Goal: Task Accomplishment & Management: Use online tool/utility

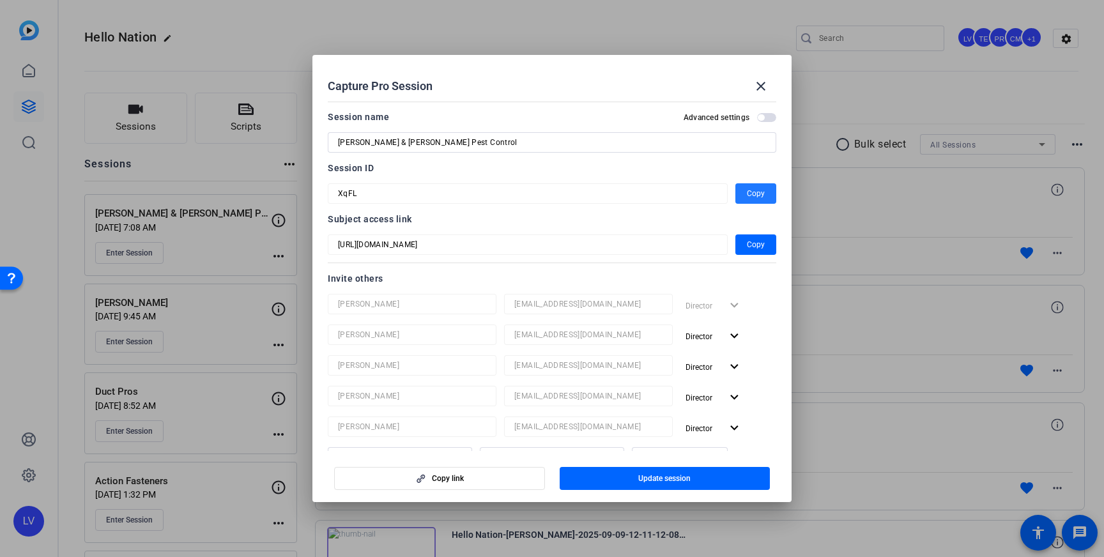
drag, startPoint x: 756, startPoint y: 82, endPoint x: 725, endPoint y: 93, distance: 33.1
click at [756, 82] on mat-icon "close" at bounding box center [760, 86] width 15 height 15
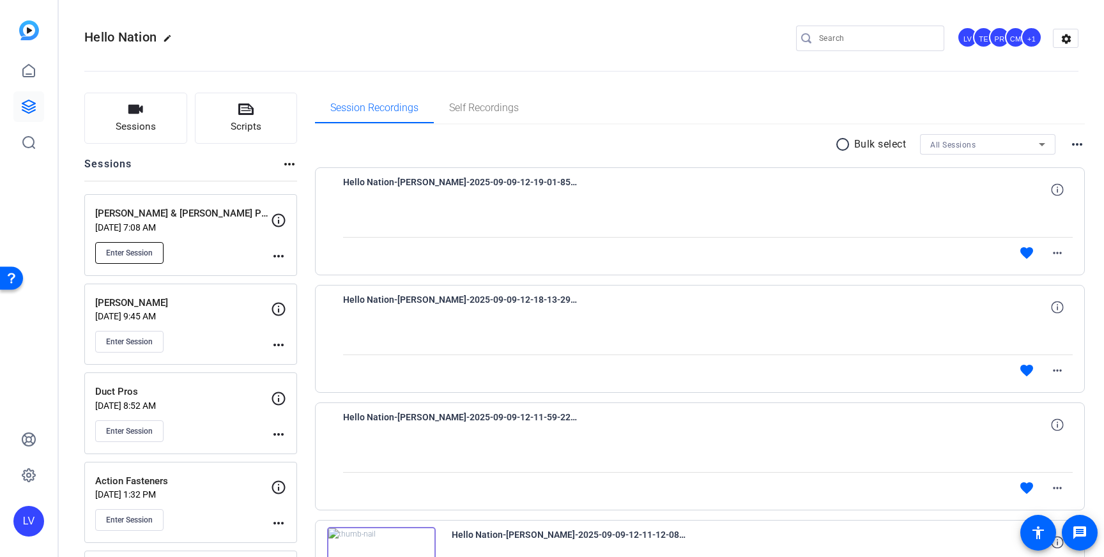
click at [126, 252] on span "Enter Session" at bounding box center [129, 253] width 47 height 10
click at [878, 43] on input "Search" at bounding box center [876, 38] width 115 height 15
type input "s"
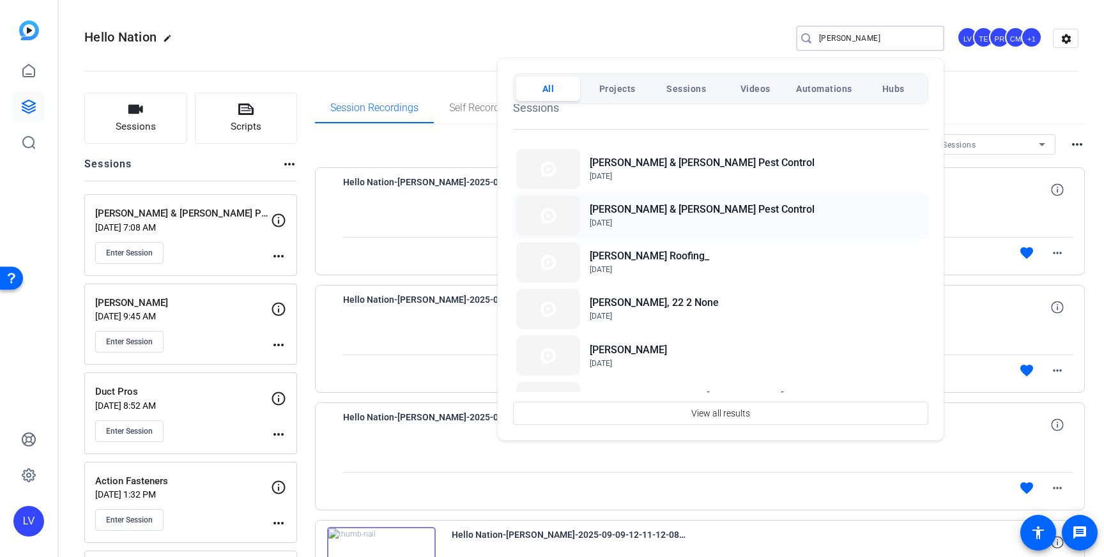
scroll to position [107, 0]
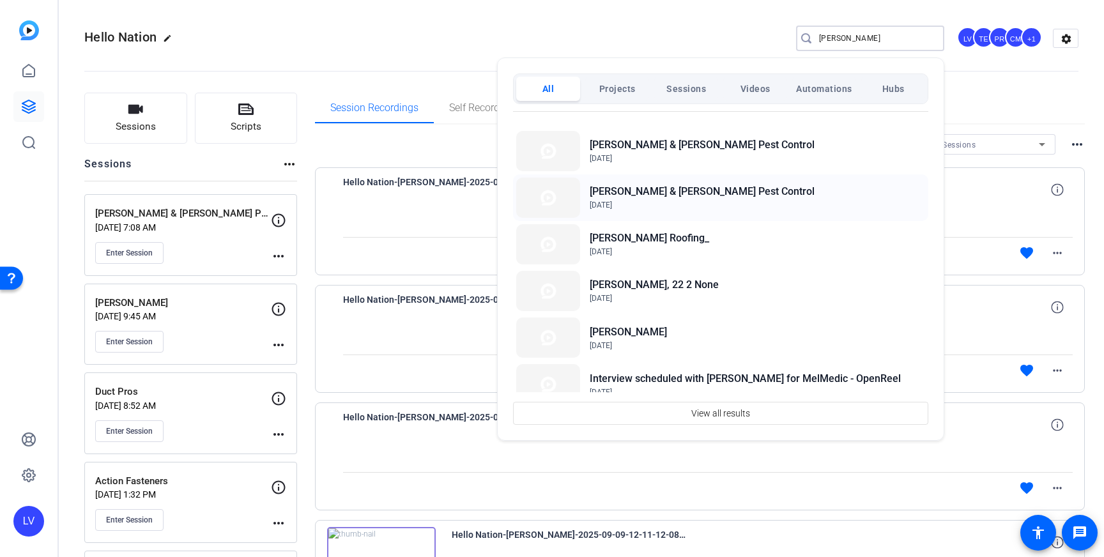
type input "[PERSON_NAME]"
click at [680, 200] on span "[DATE]" at bounding box center [701, 204] width 225 height 11
click at [647, 195] on h2 "Daniel & Lawson Pest Control" at bounding box center [701, 191] width 225 height 15
click at [30, 521] on div at bounding box center [552, 278] width 1104 height 557
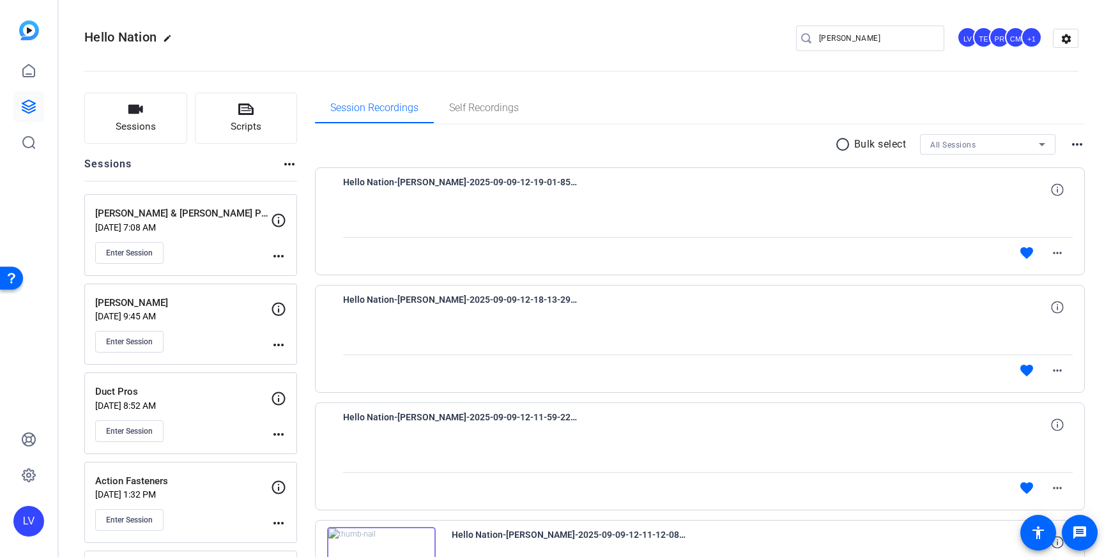
click at [31, 520] on div "LV" at bounding box center [28, 521] width 31 height 31
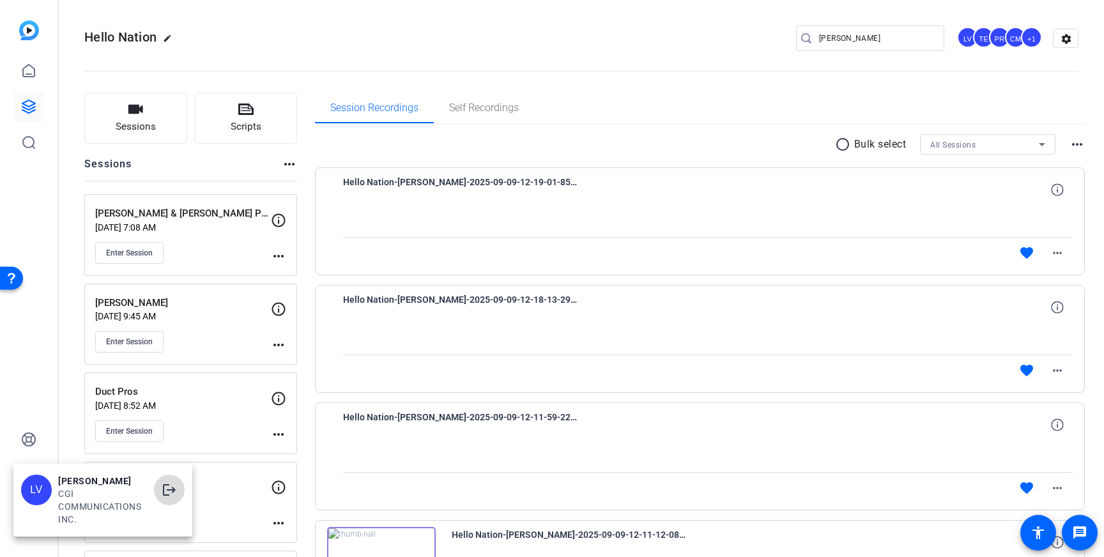
click at [164, 483] on mat-icon "logout" at bounding box center [169, 489] width 15 height 15
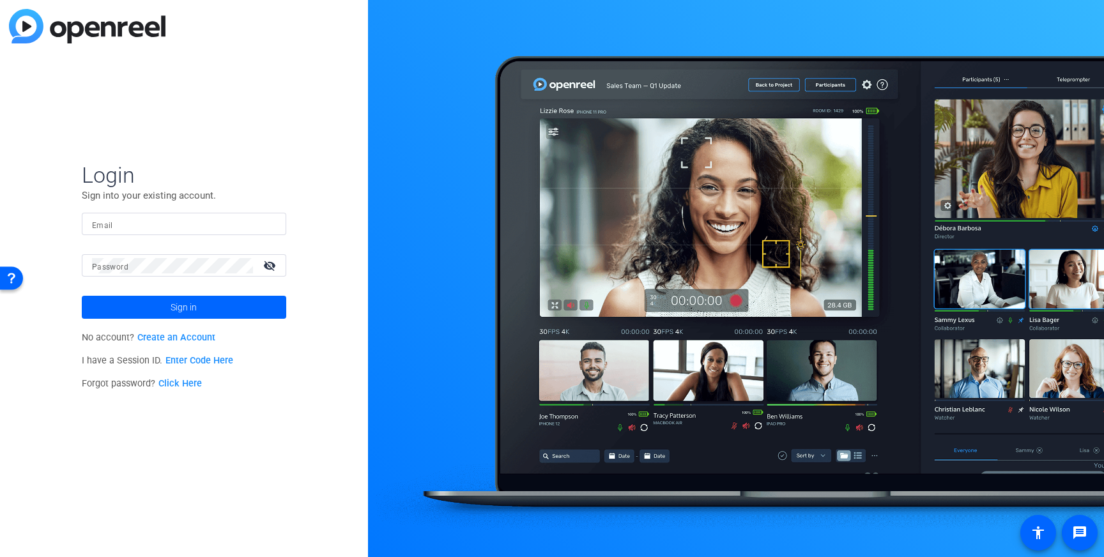
type input "lvoss@cgicompany.com"
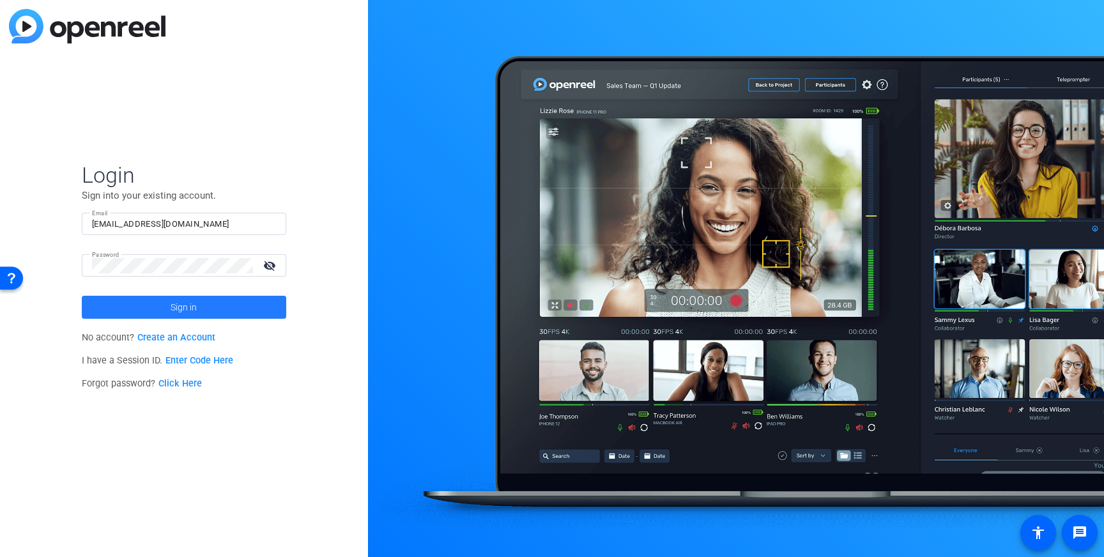
click at [149, 311] on span at bounding box center [184, 307] width 204 height 31
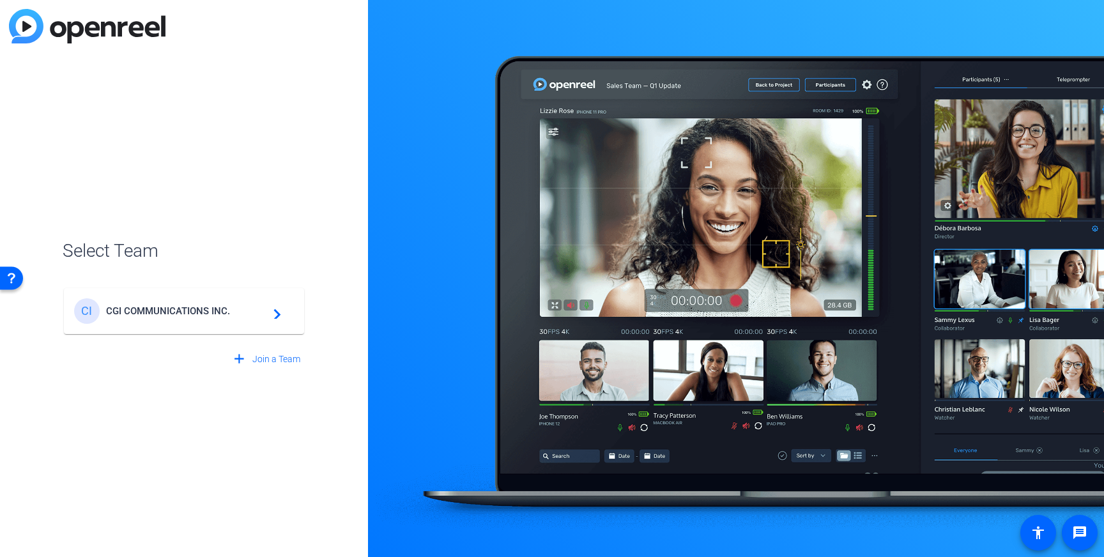
click at [158, 308] on span "CGI COMMUNICATIONS INC." at bounding box center [186, 310] width 160 height 11
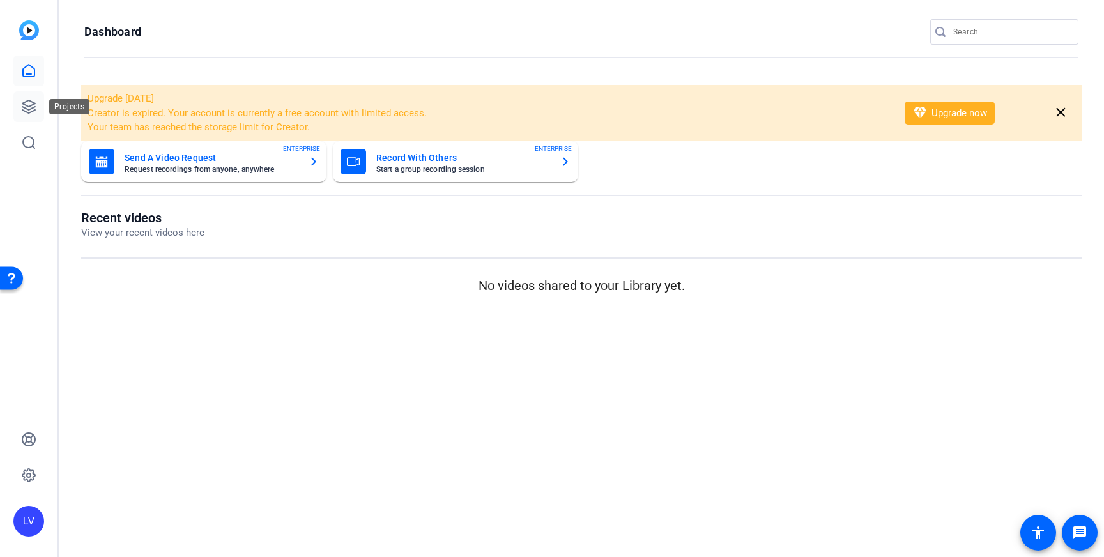
click at [31, 103] on icon at bounding box center [28, 106] width 15 height 15
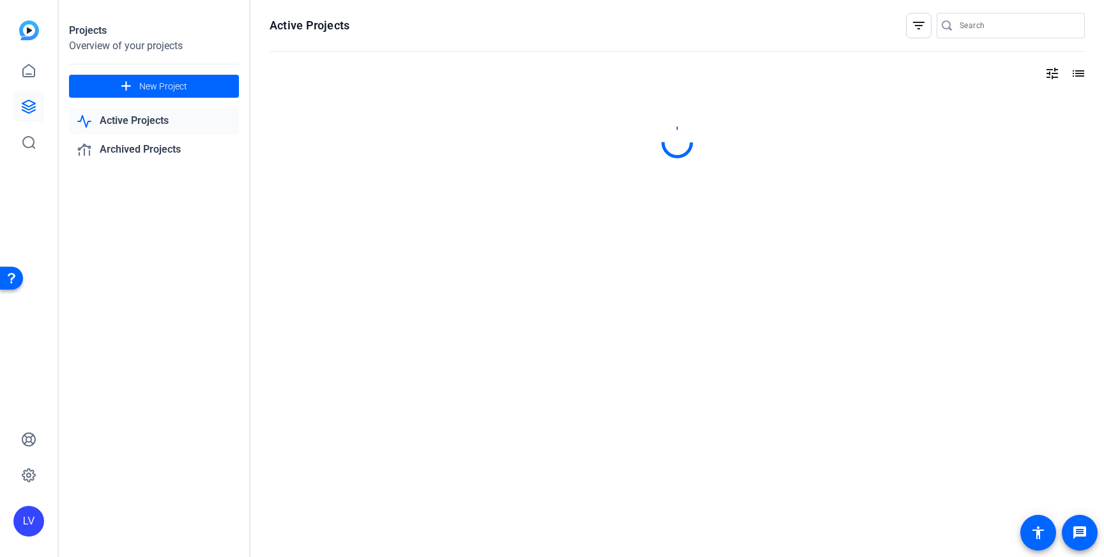
click at [969, 26] on input "Search" at bounding box center [1016, 25] width 115 height 15
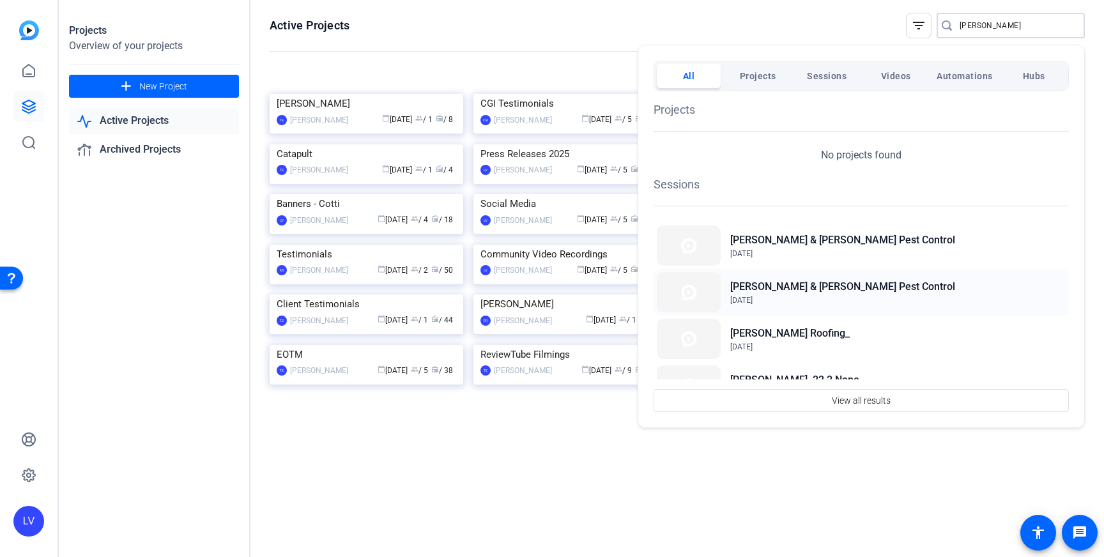
type input "daniel"
click at [806, 287] on h2 "Daniel & Lawson Pest Control" at bounding box center [842, 286] width 225 height 15
click at [844, 245] on h2 "Daniel & Lawson Pest Control" at bounding box center [842, 239] width 225 height 15
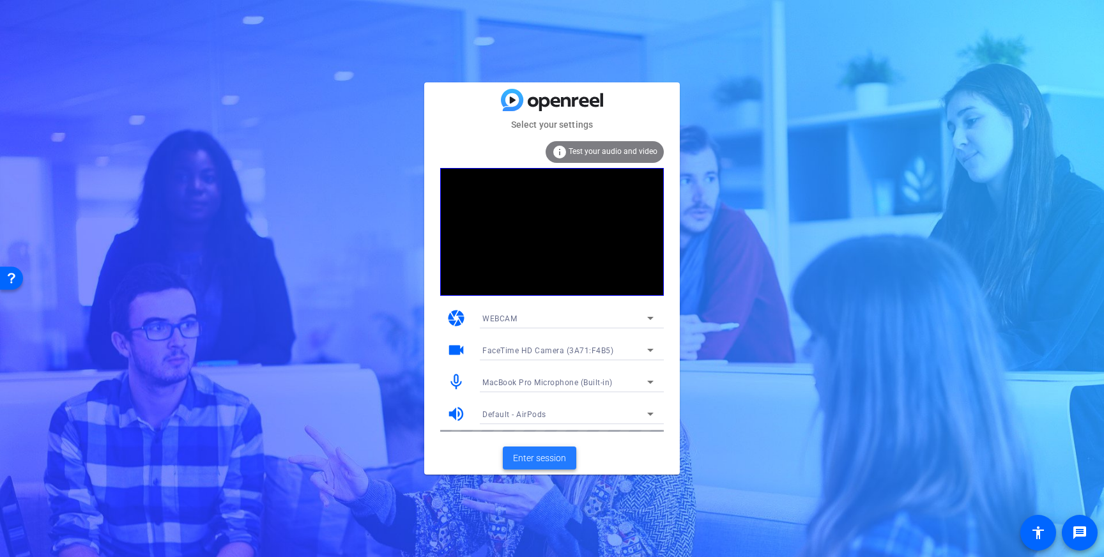
click at [547, 462] on span "Enter session" at bounding box center [539, 458] width 53 height 13
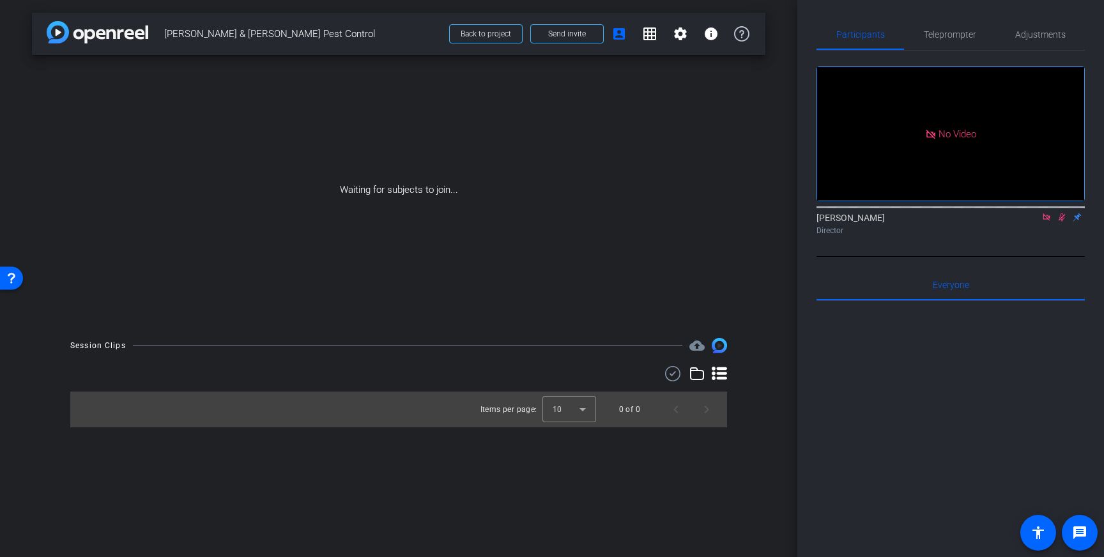
click at [1043, 220] on icon at bounding box center [1045, 216] width 7 height 7
click at [1045, 222] on icon at bounding box center [1046, 217] width 10 height 9
click at [955, 38] on span "Teleprompter" at bounding box center [950, 34] width 52 height 9
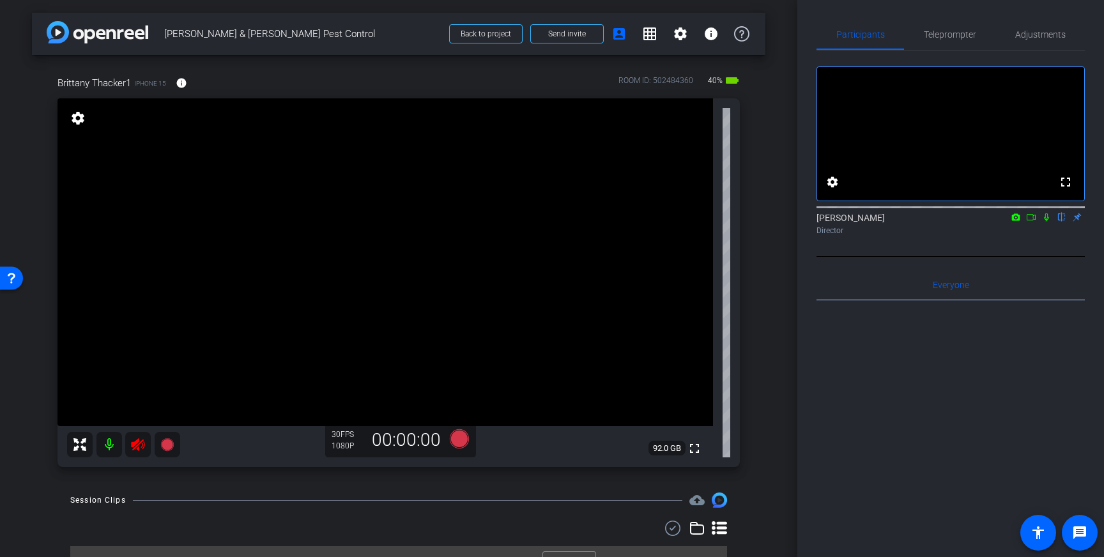
drag, startPoint x: 135, startPoint y: 445, endPoint x: 540, endPoint y: 337, distance: 419.1
click at [135, 445] on icon at bounding box center [137, 444] width 15 height 15
click at [964, 41] on span "Teleprompter" at bounding box center [950, 34] width 52 height 31
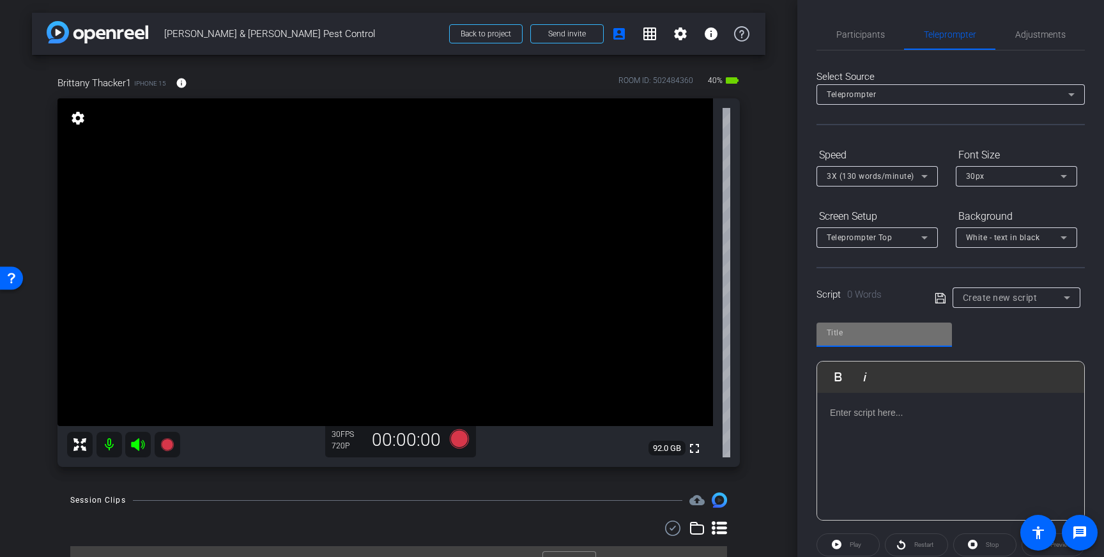
click at [890, 339] on input "text" at bounding box center [883, 332] width 115 height 15
type input "Daniel & Lawson"
click at [969, 432] on div at bounding box center [950, 457] width 267 height 128
click at [933, 434] on div at bounding box center [950, 457] width 267 height 128
click at [885, 413] on p at bounding box center [950, 413] width 241 height 14
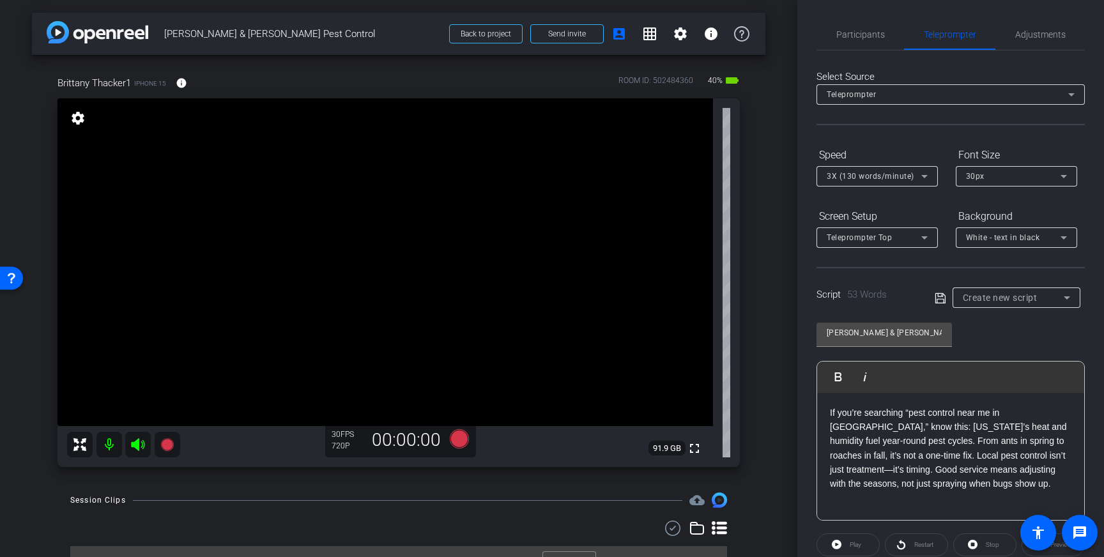
click at [941, 300] on icon at bounding box center [939, 298] width 11 height 15
click at [1056, 38] on span "Adjustments" at bounding box center [1040, 34] width 50 height 9
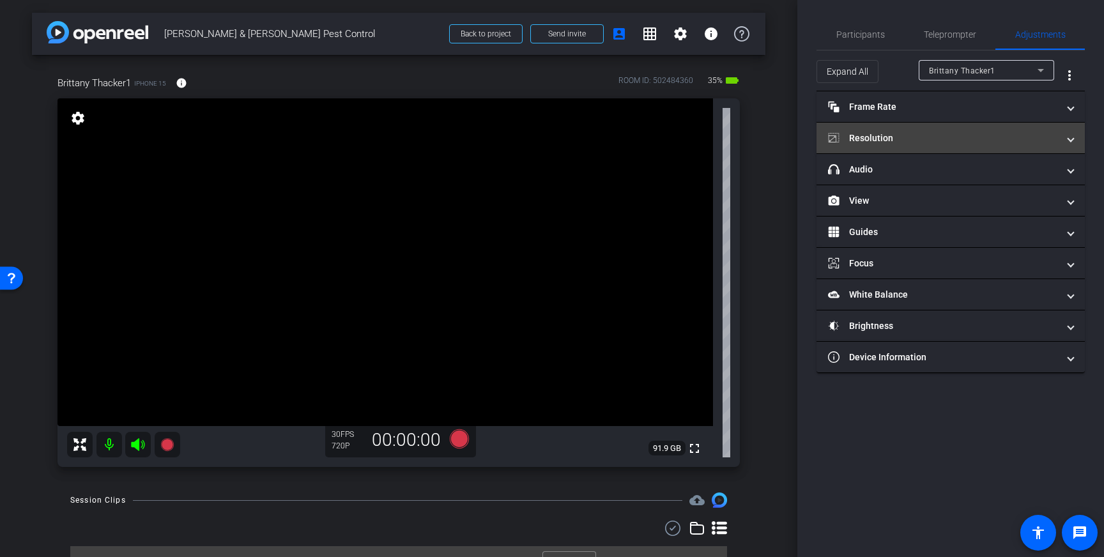
click at [920, 136] on mat-panel-title "Resolution" at bounding box center [943, 138] width 230 height 13
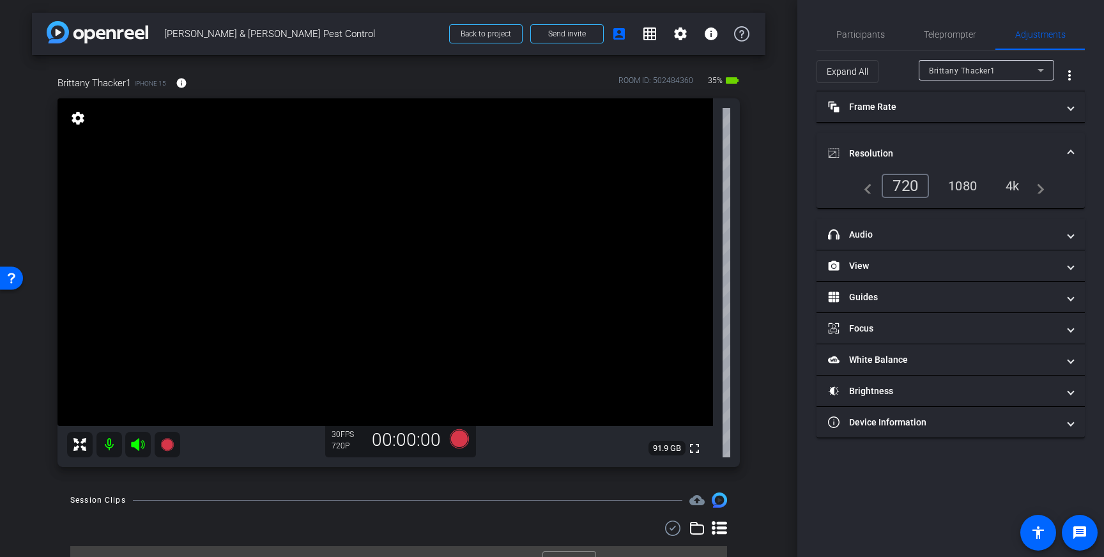
click at [1003, 182] on div "4k" at bounding box center [1012, 186] width 33 height 22
click at [867, 33] on span "Participants" at bounding box center [860, 34] width 49 height 9
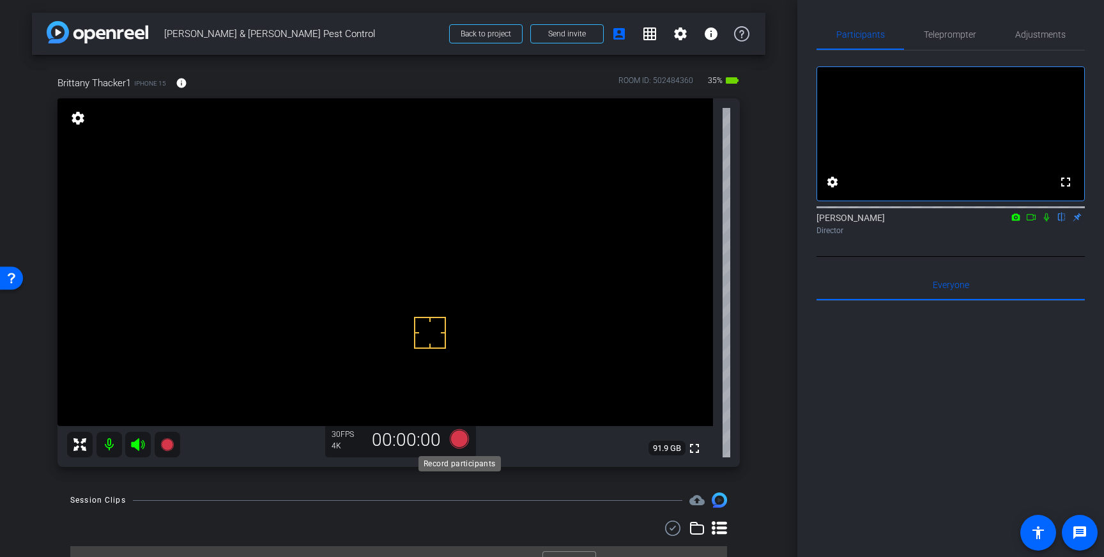
click at [460, 439] on icon at bounding box center [459, 438] width 19 height 19
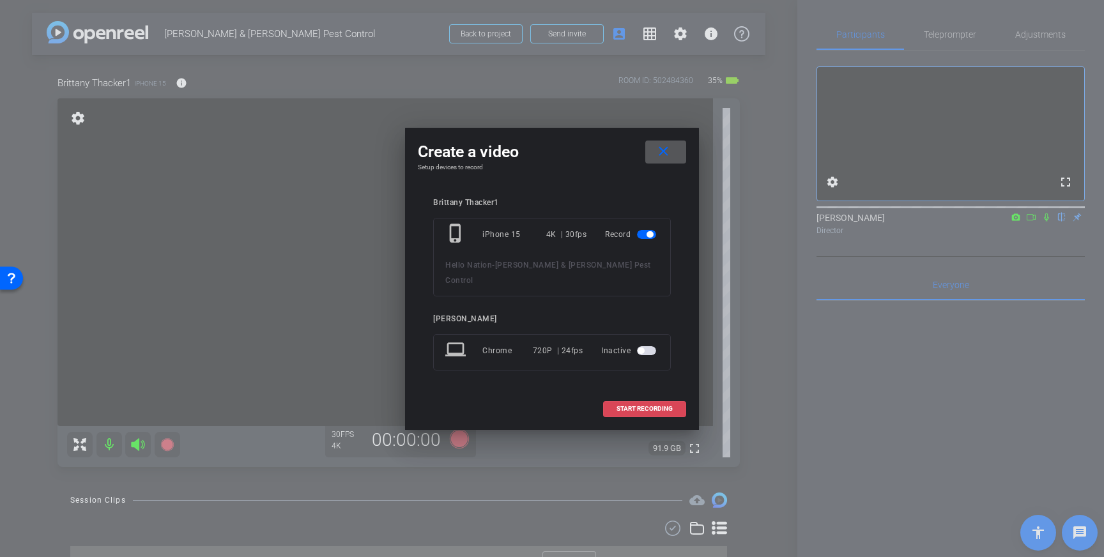
click at [646, 406] on span "START RECORDING" at bounding box center [644, 409] width 56 height 6
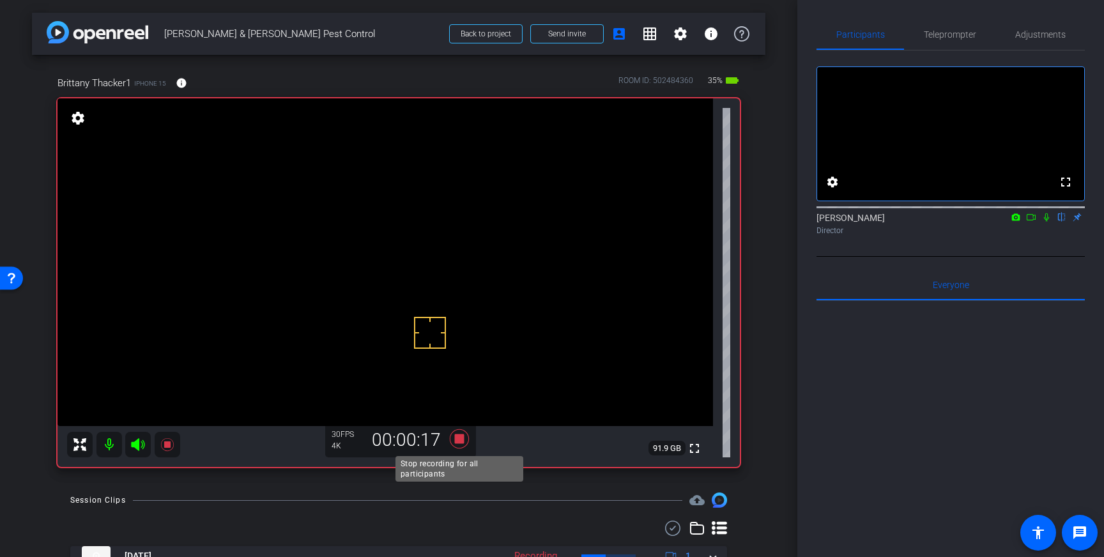
click at [457, 436] on icon at bounding box center [459, 438] width 19 height 19
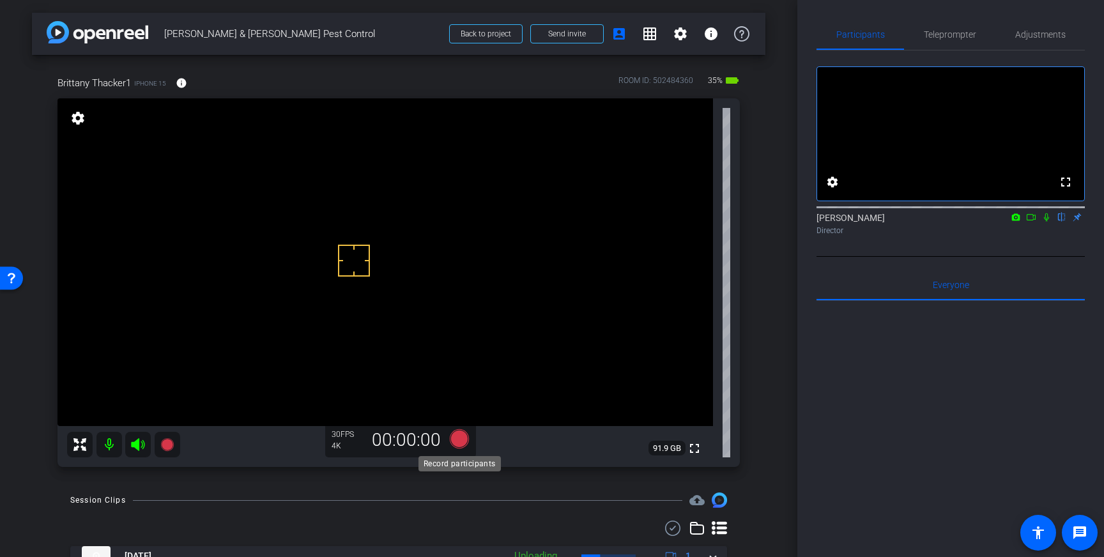
click at [464, 439] on icon at bounding box center [459, 438] width 19 height 19
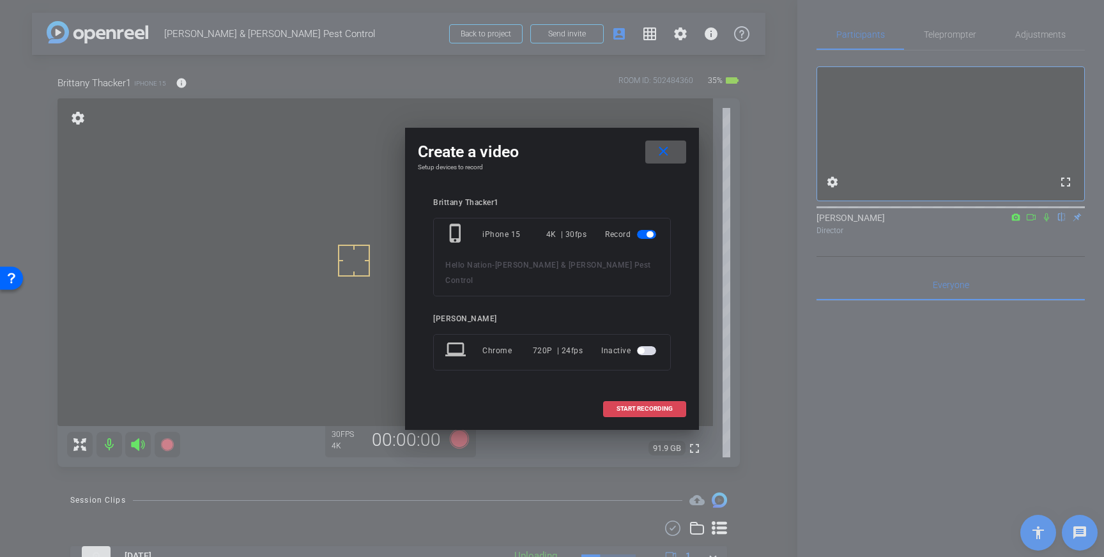
click at [645, 406] on span "START RECORDING" at bounding box center [644, 409] width 56 height 6
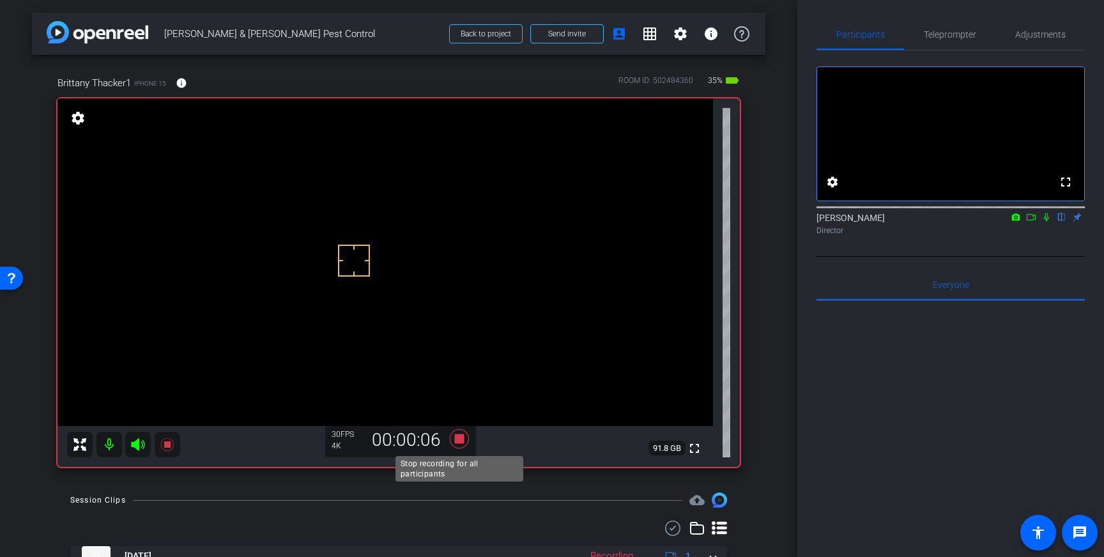
click at [458, 437] on icon at bounding box center [459, 438] width 19 height 19
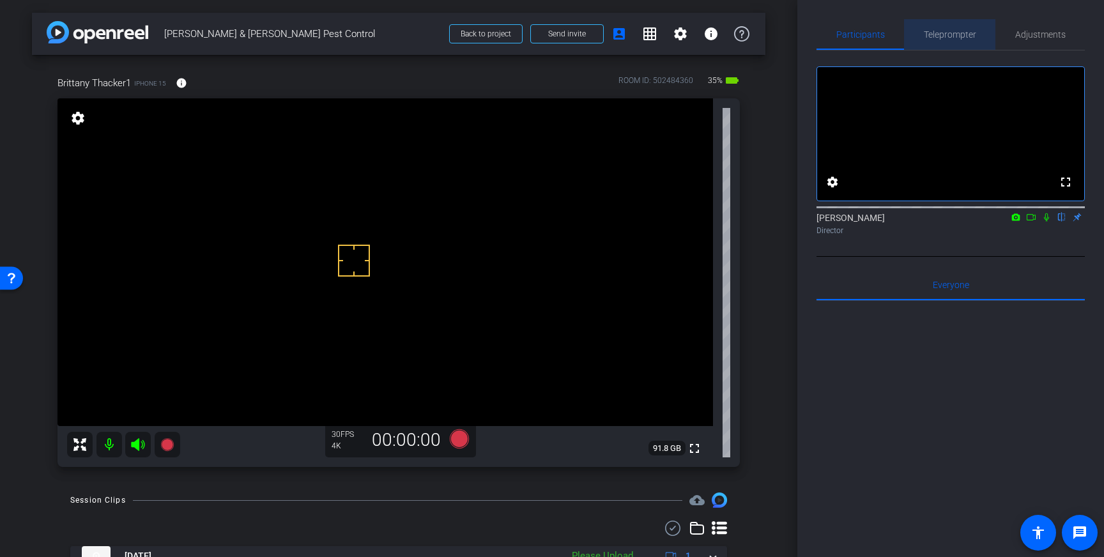
click at [962, 39] on span "Teleprompter" at bounding box center [950, 34] width 52 height 9
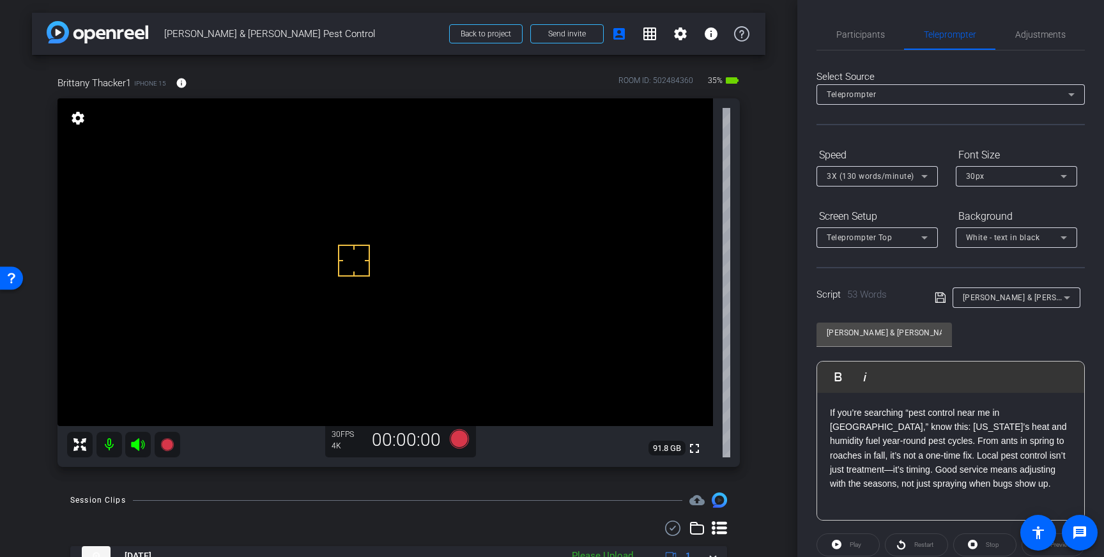
scroll to position [141, 0]
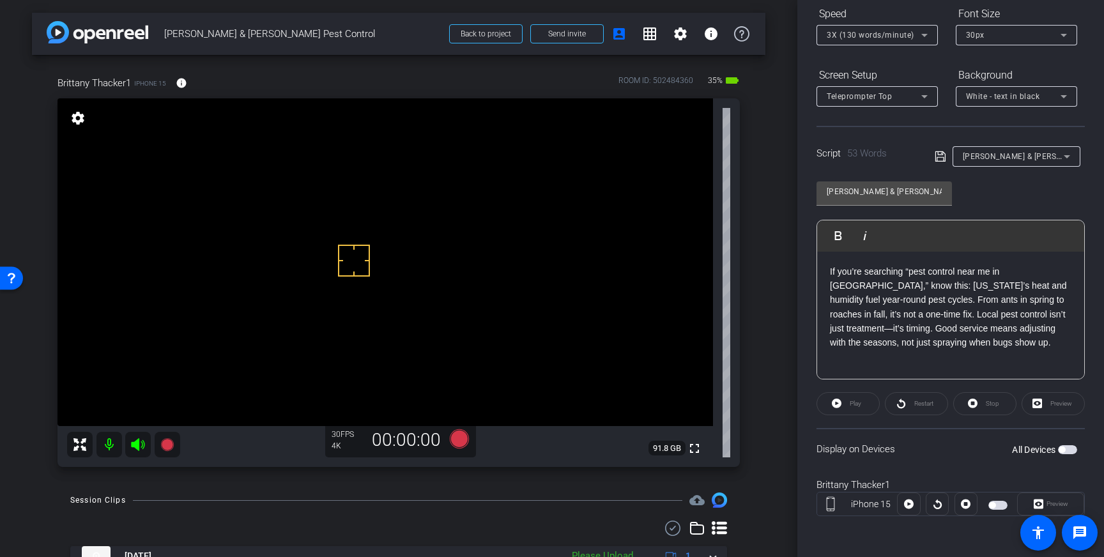
drag, startPoint x: 1067, startPoint y: 450, endPoint x: 1075, endPoint y: 468, distance: 19.5
click at [1067, 450] on span "button" at bounding box center [1067, 449] width 19 height 9
click at [461, 435] on icon at bounding box center [459, 438] width 19 height 19
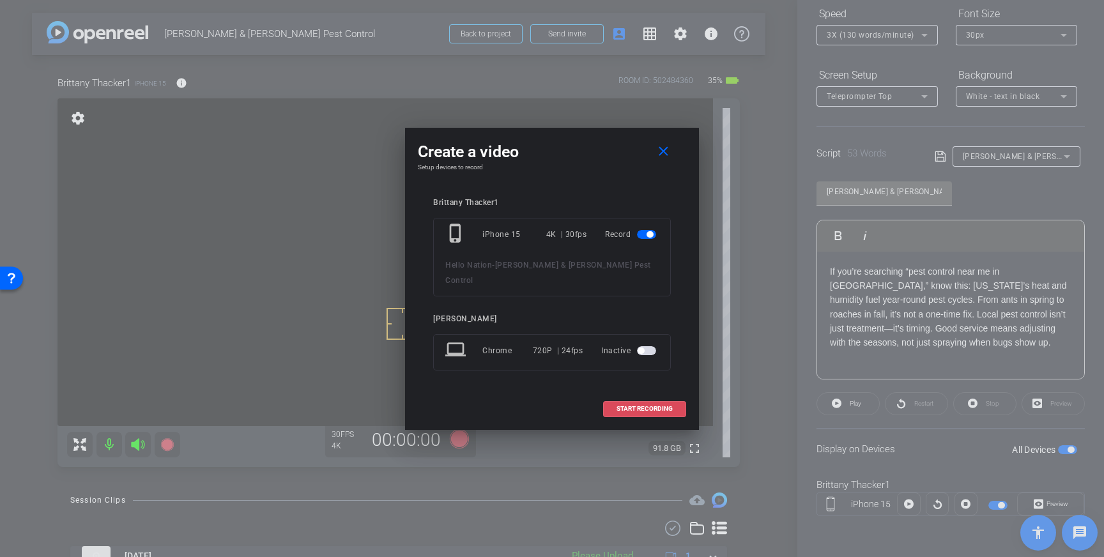
click at [643, 406] on span "START RECORDING" at bounding box center [644, 409] width 56 height 6
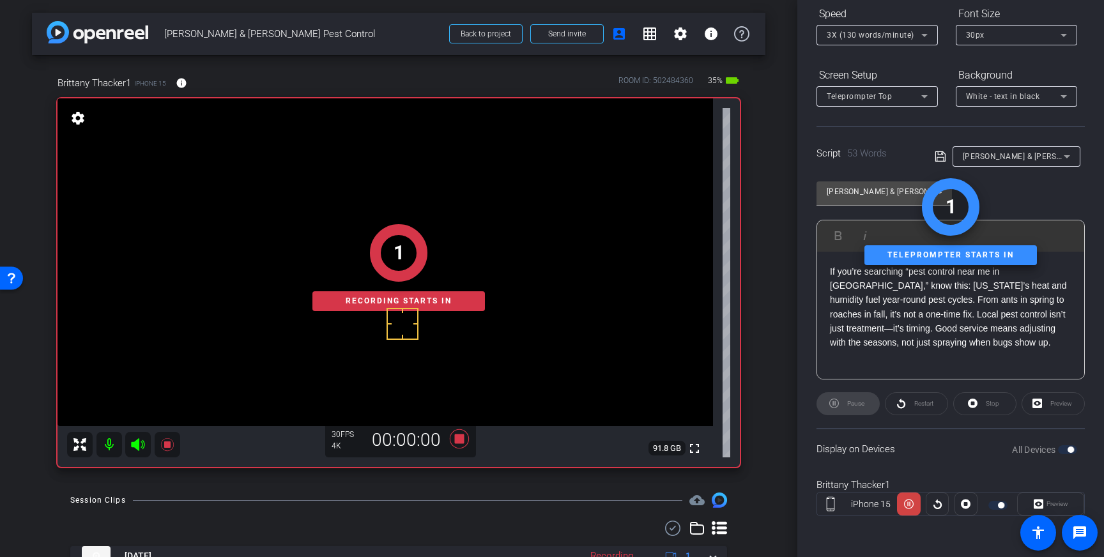
scroll to position [36, 0]
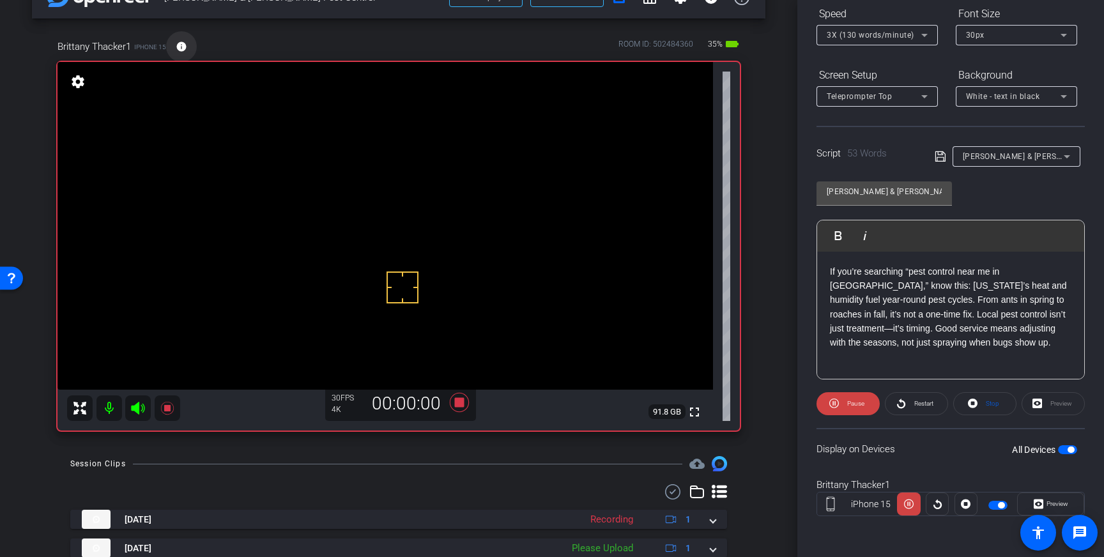
click at [185, 48] on mat-icon "info" at bounding box center [181, 46] width 11 height 11
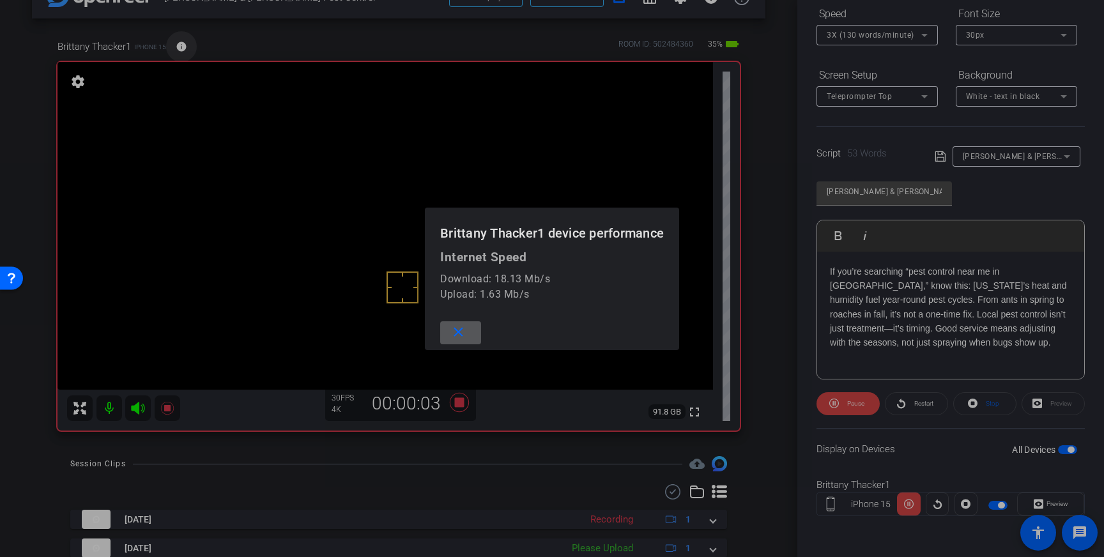
click at [185, 48] on div at bounding box center [552, 278] width 1104 height 557
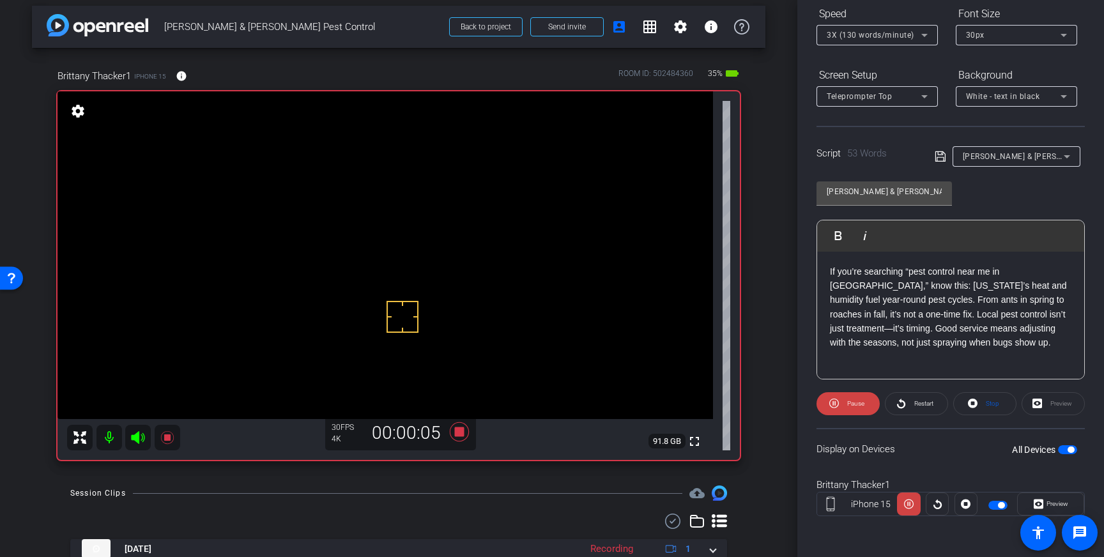
scroll to position [6, 0]
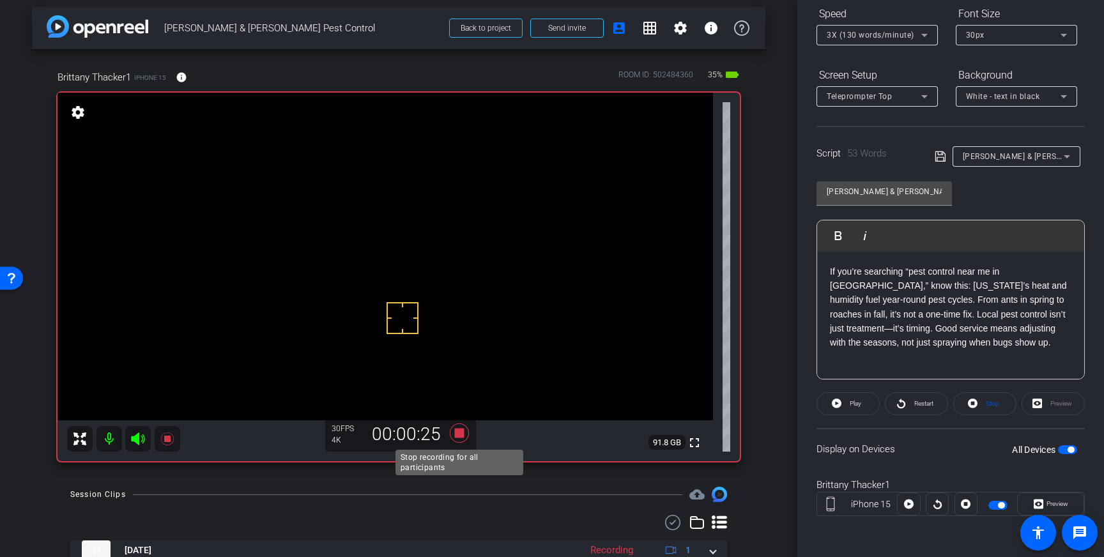
click at [463, 434] on icon at bounding box center [459, 432] width 19 height 19
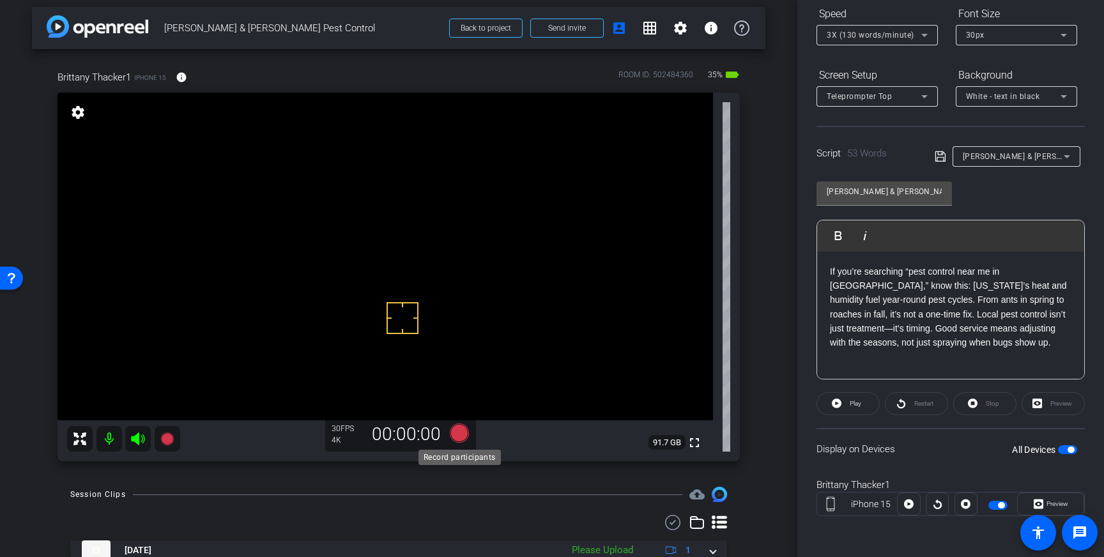
click at [461, 432] on icon at bounding box center [459, 432] width 19 height 19
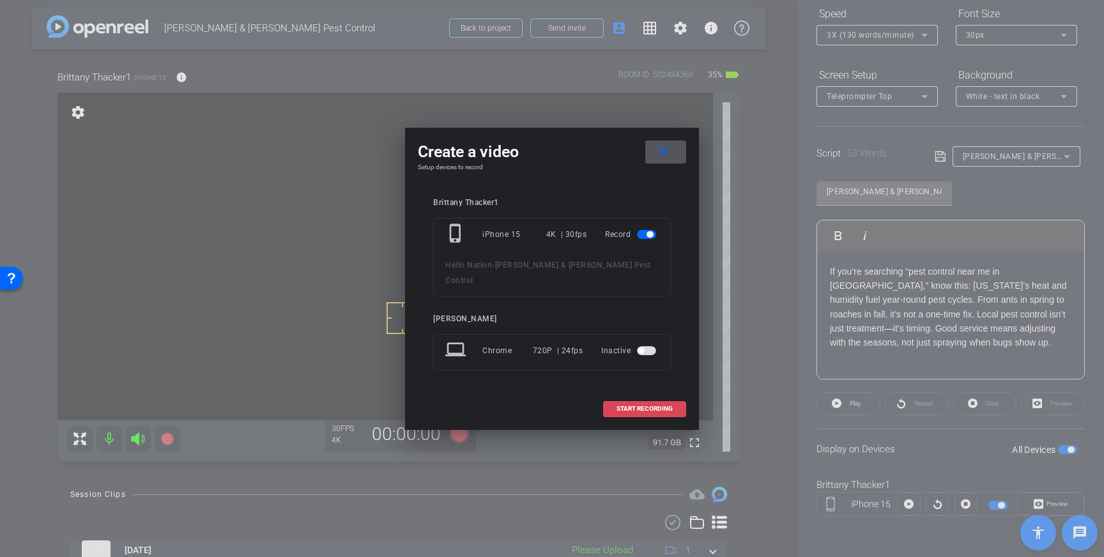
click at [664, 406] on span "START RECORDING" at bounding box center [644, 409] width 56 height 6
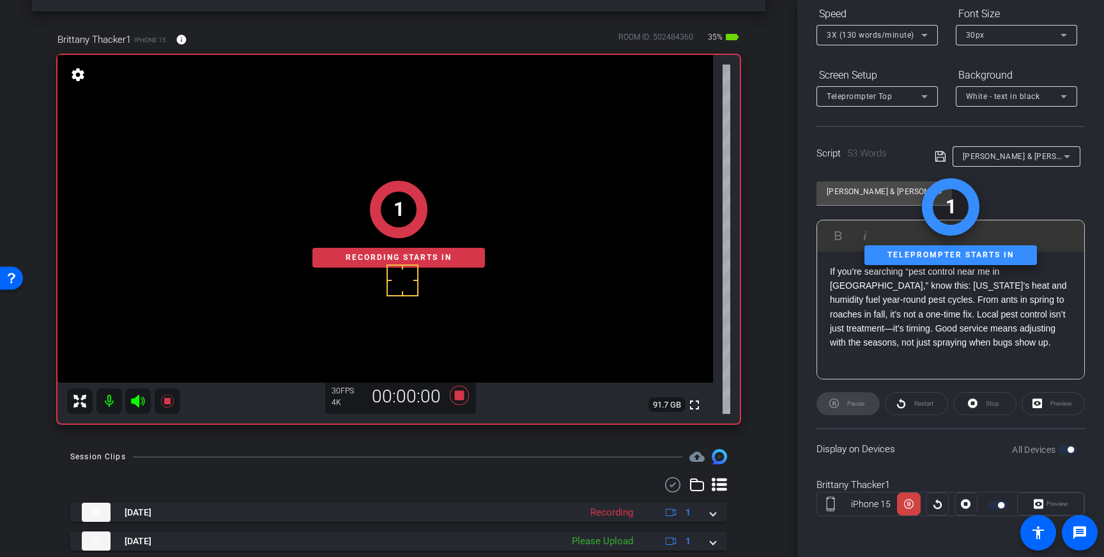
scroll to position [0, 0]
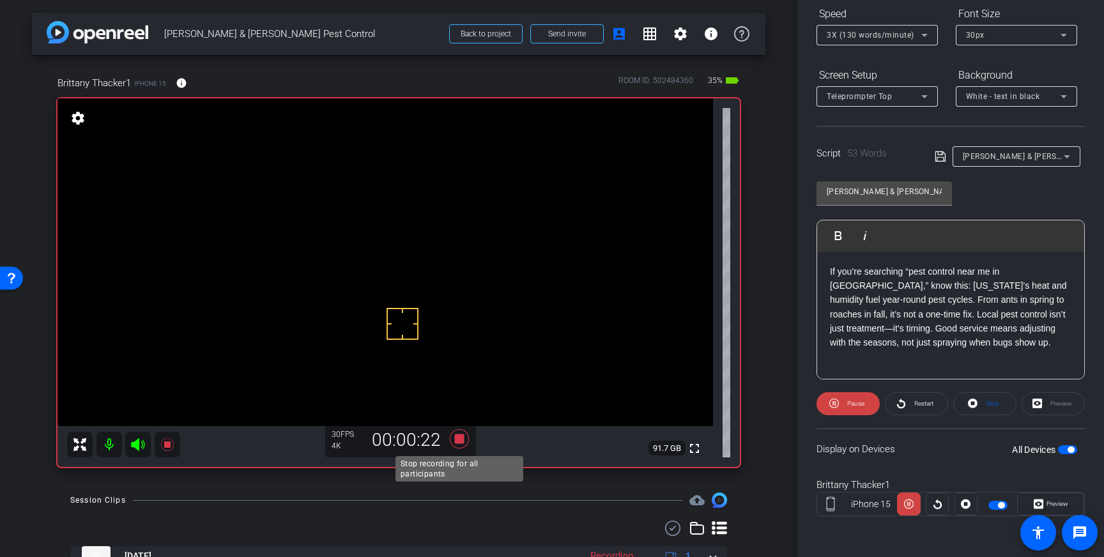
click at [459, 439] on icon at bounding box center [459, 438] width 19 height 19
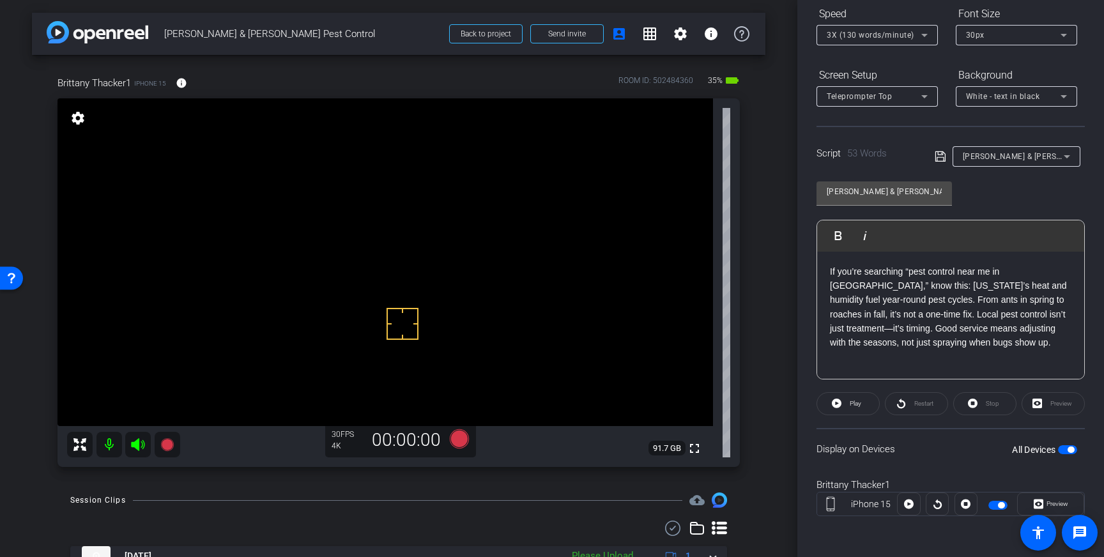
click at [1017, 314] on p "If you’re searching “pest control near me in Alpharetta,” know this: Georgia’s …" at bounding box center [950, 307] width 241 height 86
click at [937, 154] on icon at bounding box center [939, 156] width 10 height 10
drag, startPoint x: 376, startPoint y: 261, endPoint x: 365, endPoint y: 257, distance: 11.3
click at [461, 436] on icon at bounding box center [459, 438] width 19 height 19
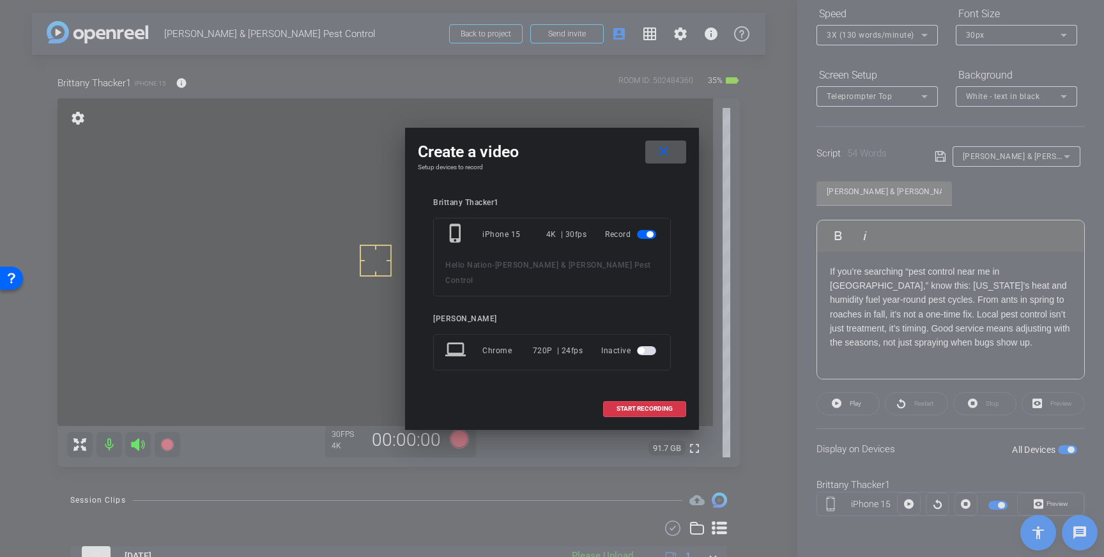
drag, startPoint x: 665, startPoint y: 399, endPoint x: 704, endPoint y: 369, distance: 49.7
click at [664, 406] on span "START RECORDING" at bounding box center [644, 409] width 56 height 6
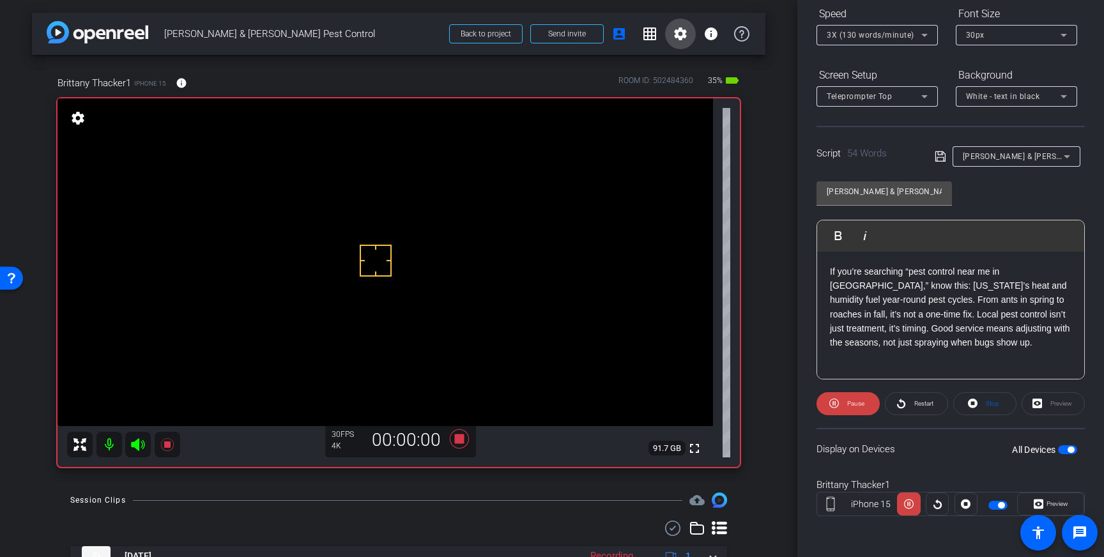
click at [676, 38] on mat-icon "settings" at bounding box center [680, 33] width 15 height 15
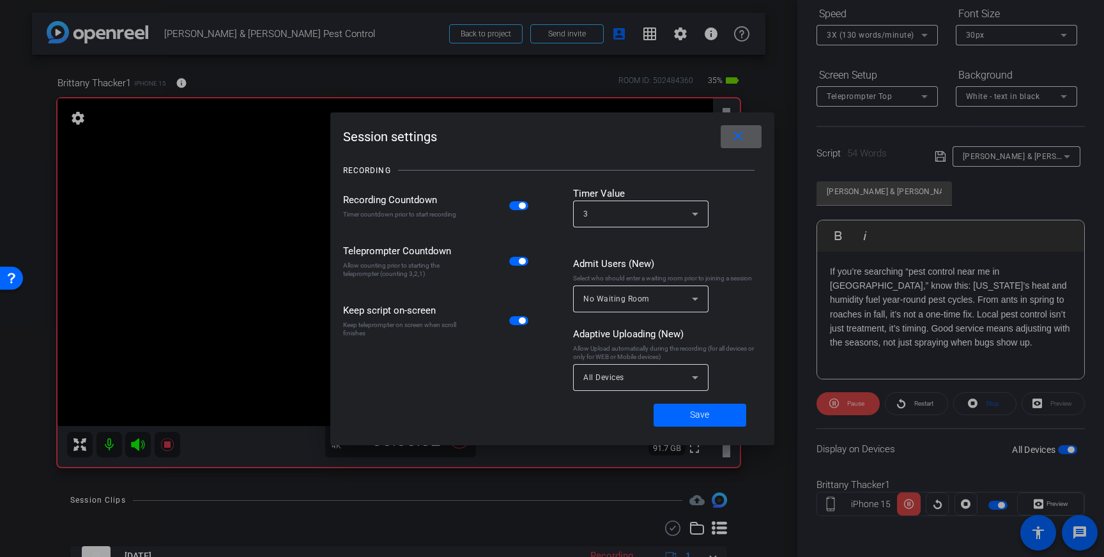
click at [679, 382] on div "All Devices" at bounding box center [637, 377] width 109 height 16
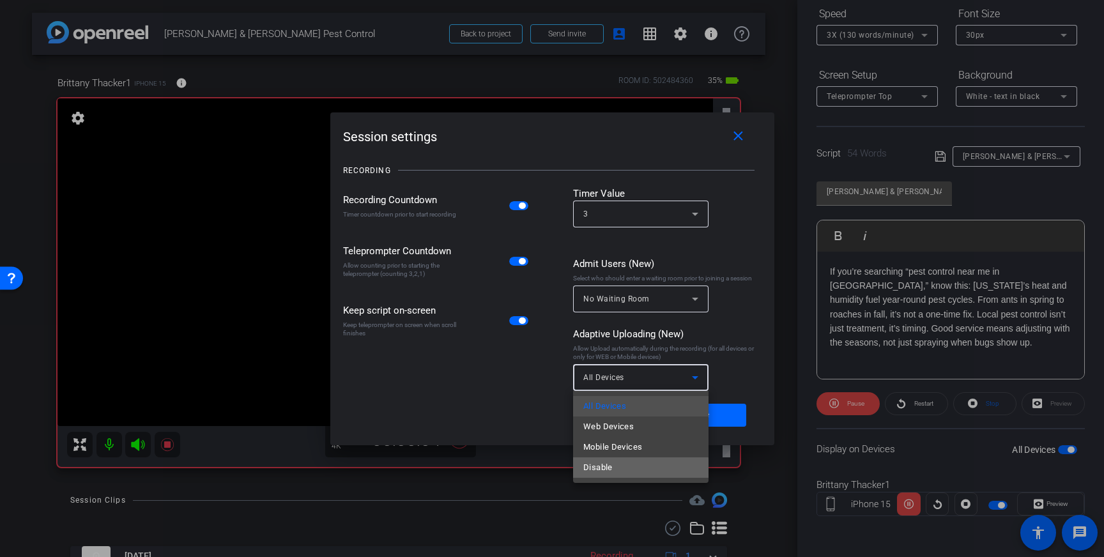
click at [620, 469] on mat-option "Disable" at bounding box center [640, 467] width 135 height 20
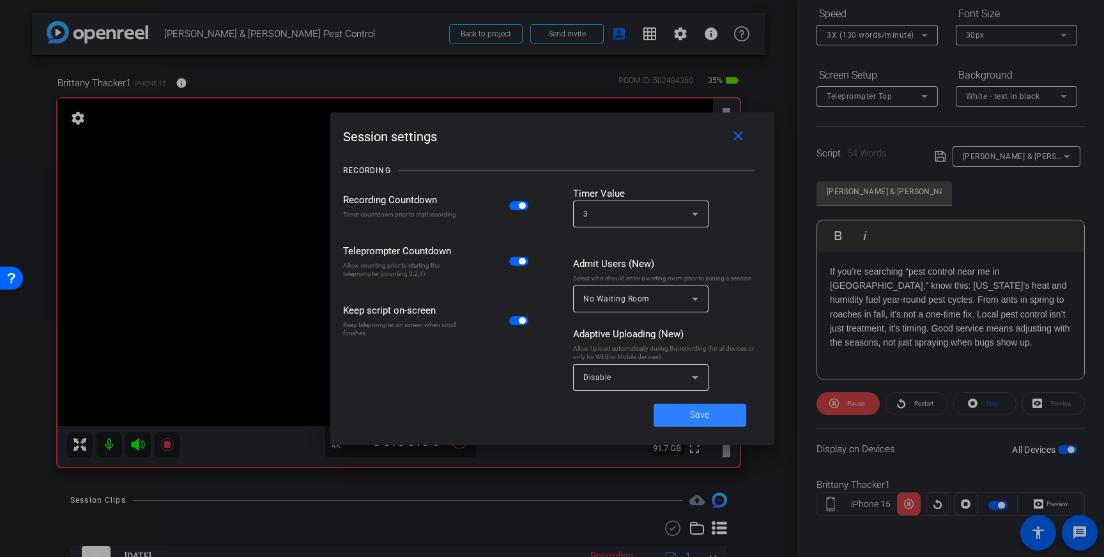
click at [686, 415] on span at bounding box center [699, 415] width 93 height 31
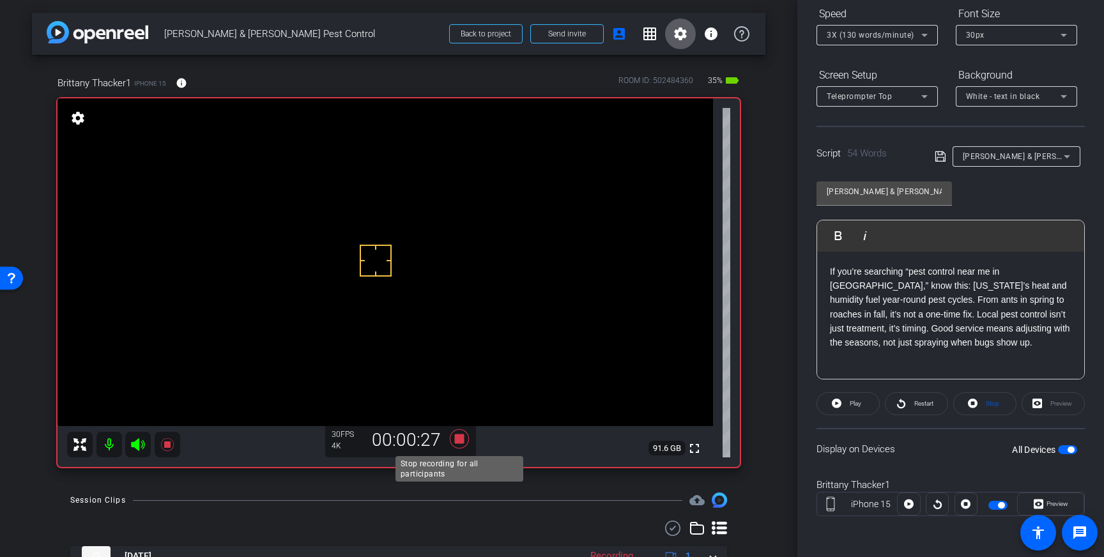
click at [460, 440] on icon at bounding box center [459, 438] width 19 height 19
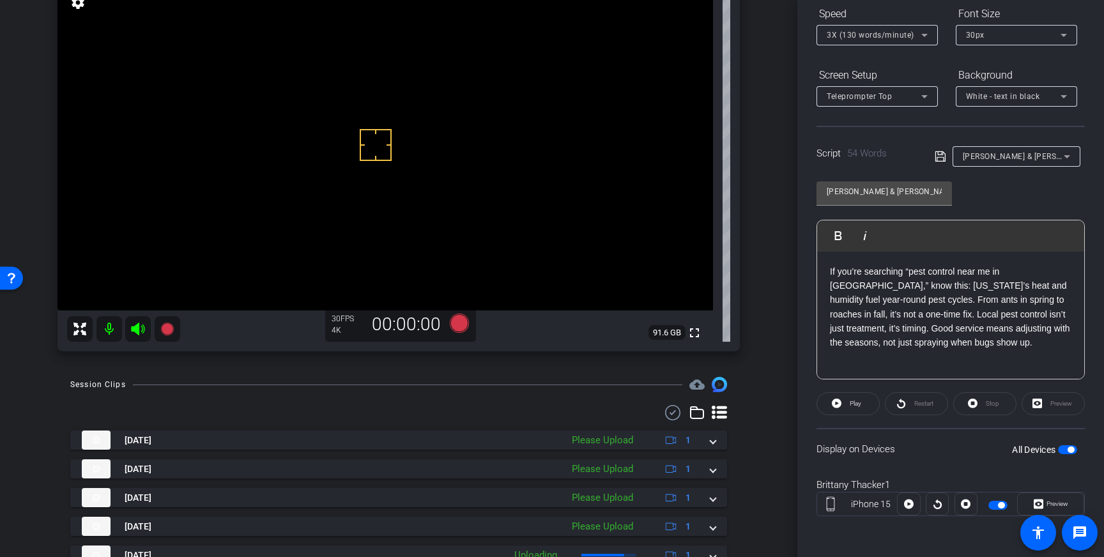
scroll to position [118, 0]
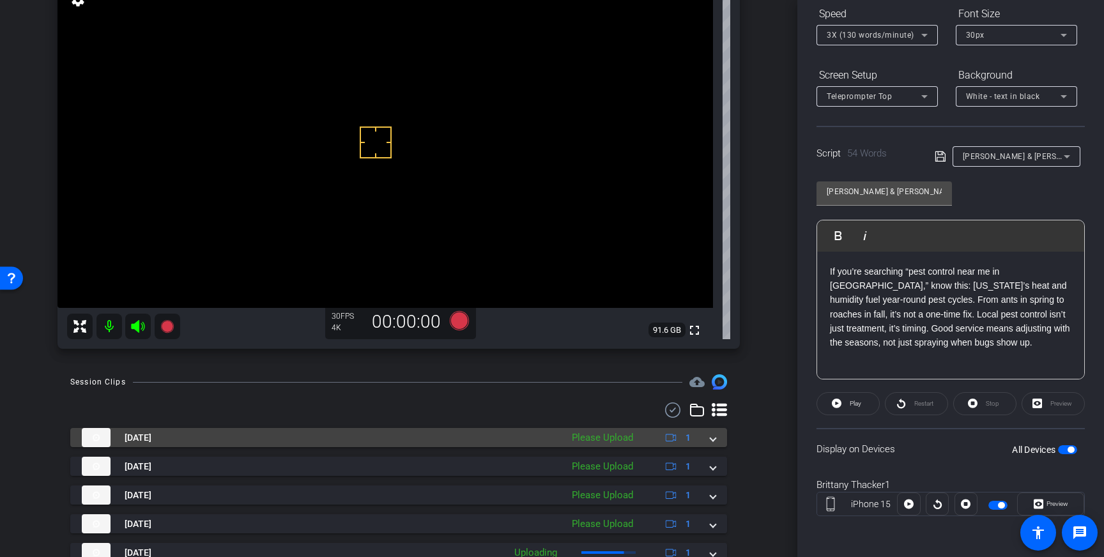
click at [714, 445] on mat-expansion-panel-header "Sep 10, 2025 Please Upload 1" at bounding box center [398, 437] width 657 height 19
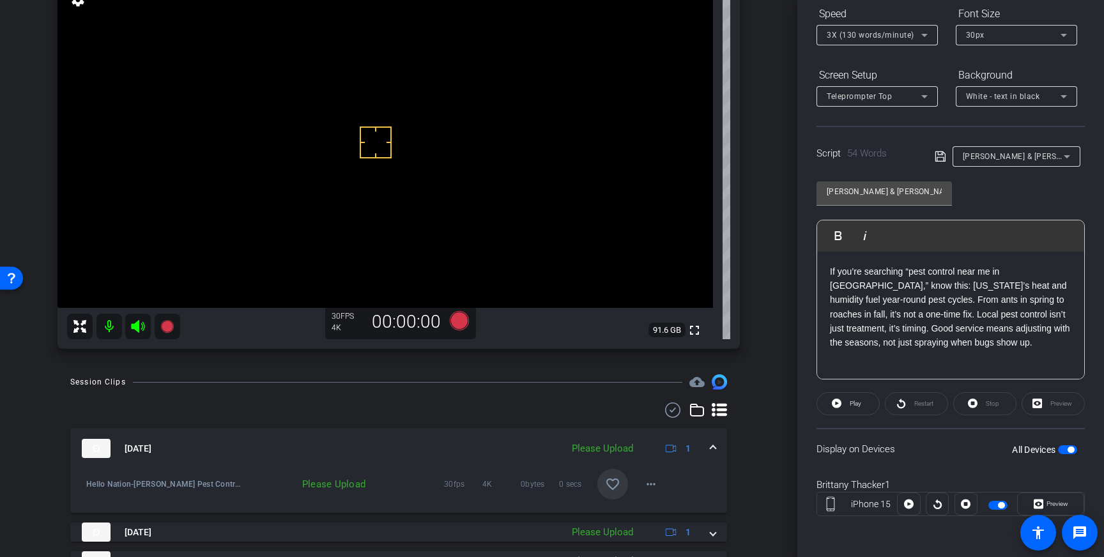
click at [608, 487] on mat-icon "favorite_border" at bounding box center [612, 483] width 15 height 15
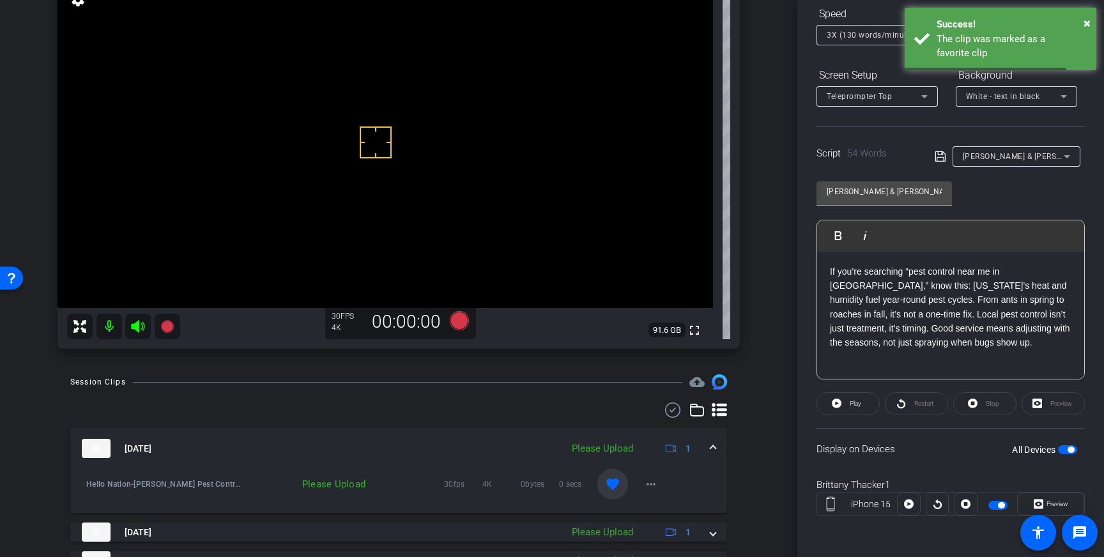
click at [716, 446] on mat-expansion-panel-header "Sep 10, 2025 Please Upload 1" at bounding box center [398, 448] width 657 height 41
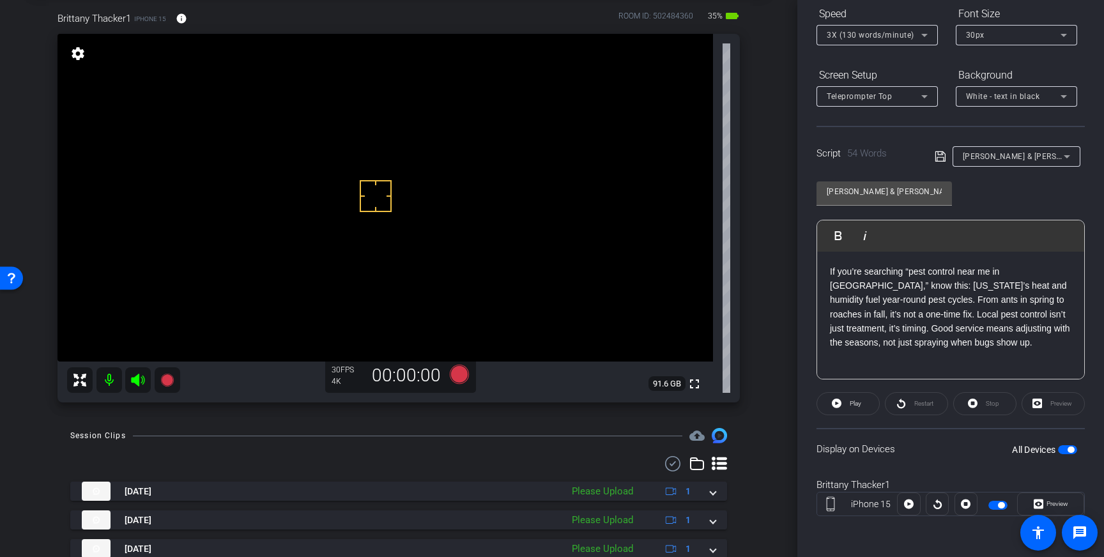
scroll to position [55, 0]
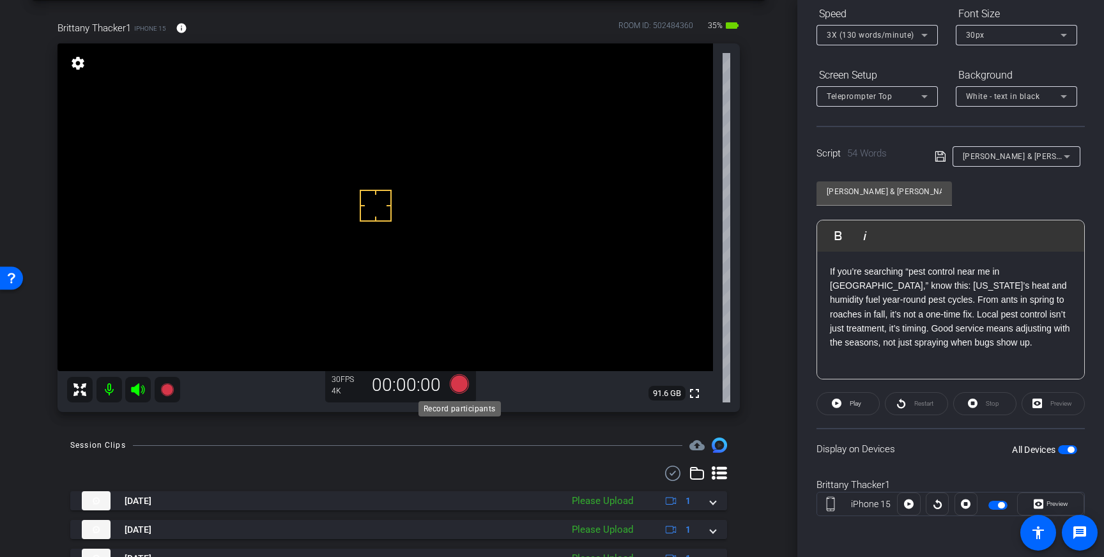
click at [456, 383] on icon at bounding box center [459, 383] width 19 height 19
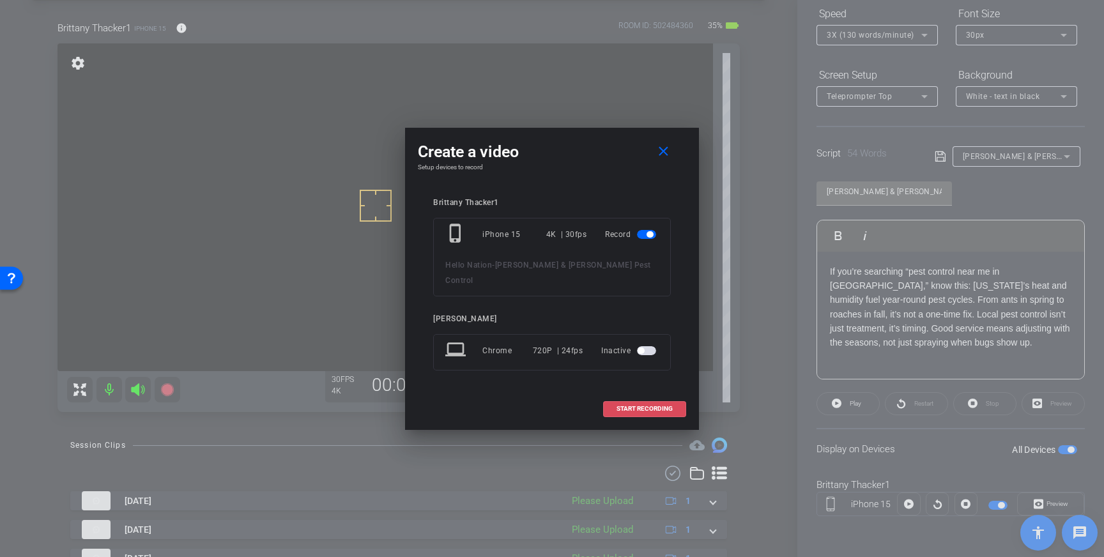
drag, startPoint x: 641, startPoint y: 399, endPoint x: 746, endPoint y: 291, distance: 150.8
click at [641, 406] on span "START RECORDING" at bounding box center [644, 409] width 56 height 6
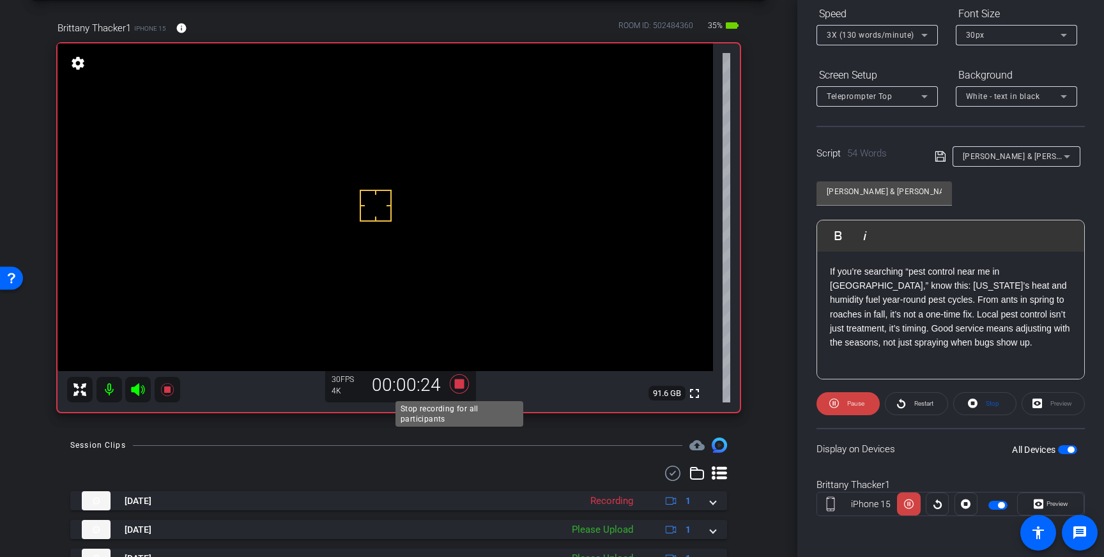
click at [457, 389] on icon at bounding box center [459, 383] width 31 height 23
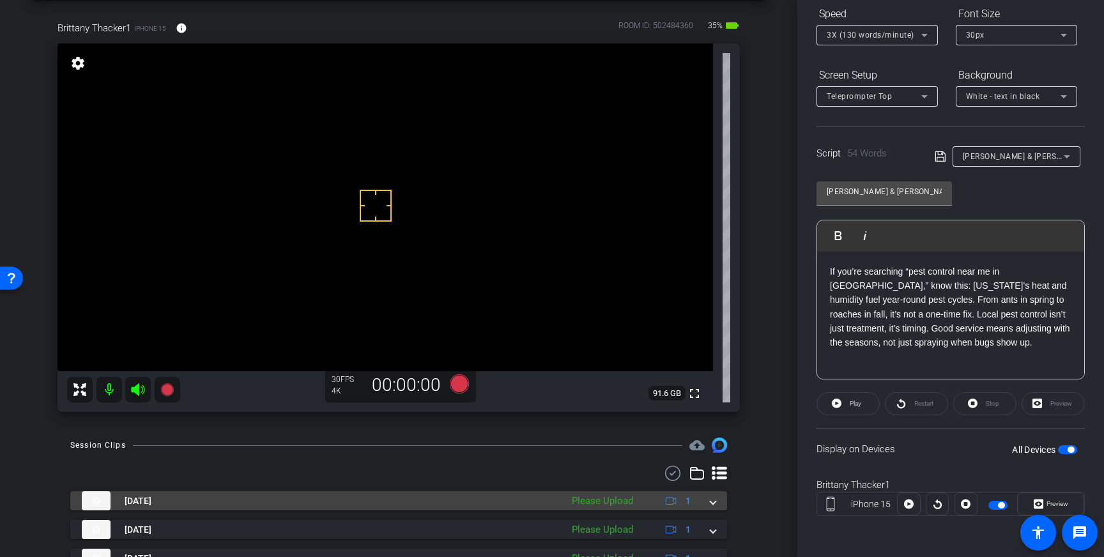
drag, startPoint x: 717, startPoint y: 501, endPoint x: 678, endPoint y: 524, distance: 45.0
click at [716, 501] on mat-expansion-panel-header "Sep 10, 2025 Please Upload 1" at bounding box center [398, 500] width 657 height 19
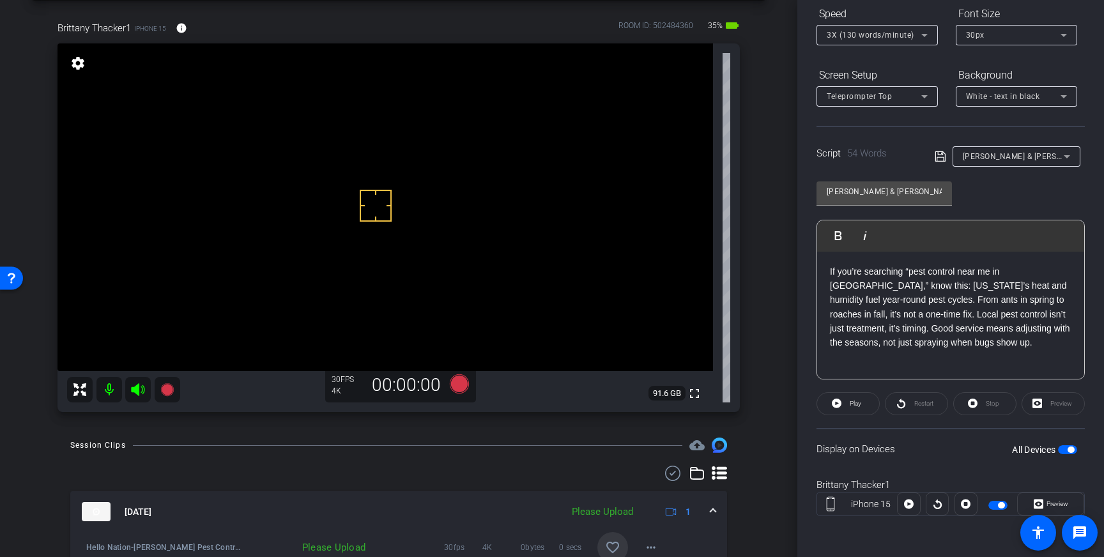
click at [624, 537] on span at bounding box center [612, 547] width 31 height 31
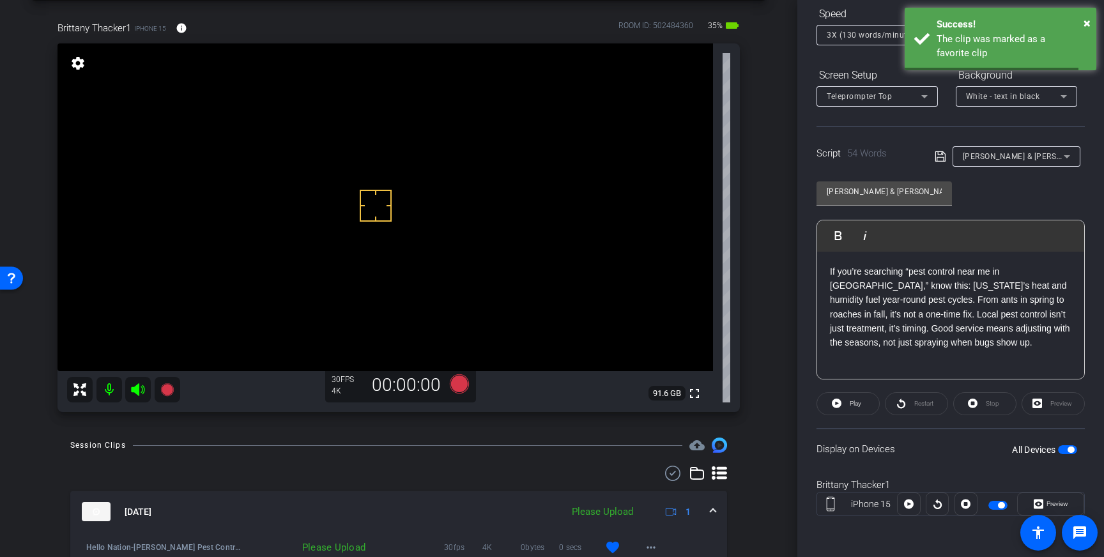
click at [717, 512] on mat-expansion-panel-header "Sep 10, 2025 Please Upload 1" at bounding box center [398, 511] width 657 height 41
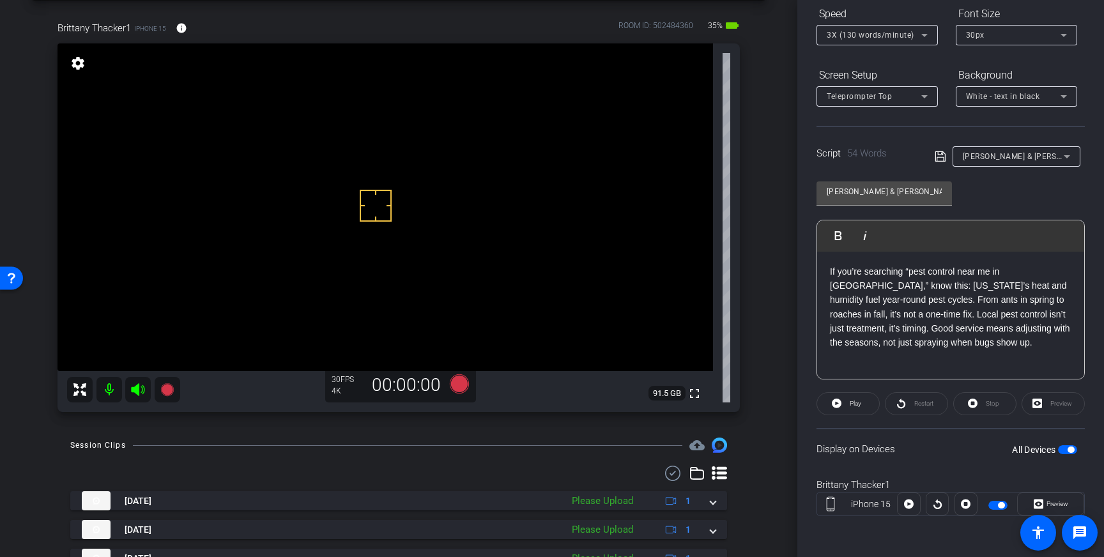
click at [1072, 450] on span "button" at bounding box center [1070, 449] width 6 height 6
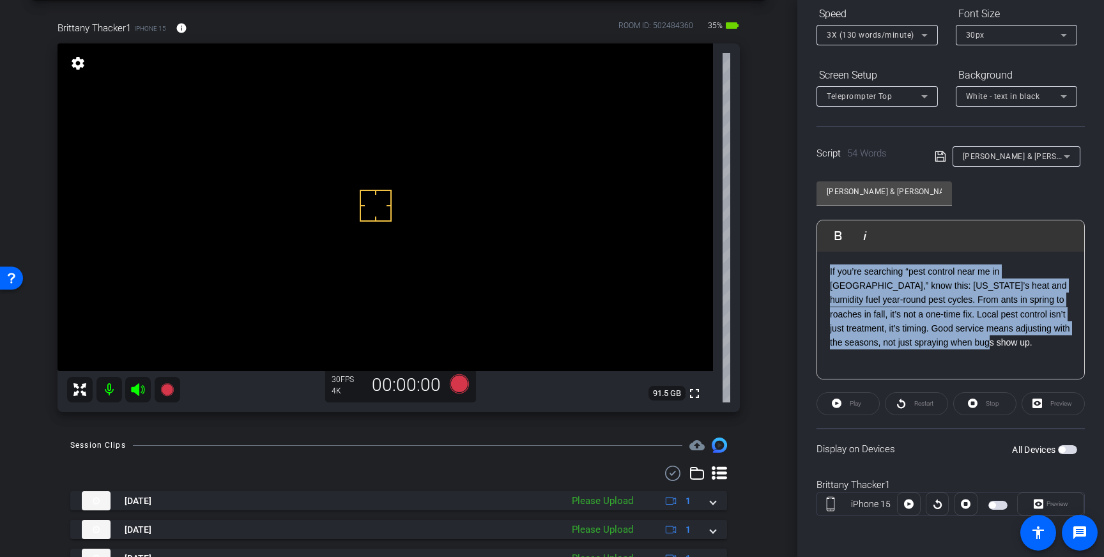
drag, startPoint x: 964, startPoint y: 343, endPoint x: 825, endPoint y: 274, distance: 155.4
click at [825, 274] on div "If you’re searching “pest control near me in Alpharetta,” know this: Georgia’s …" at bounding box center [950, 316] width 267 height 128
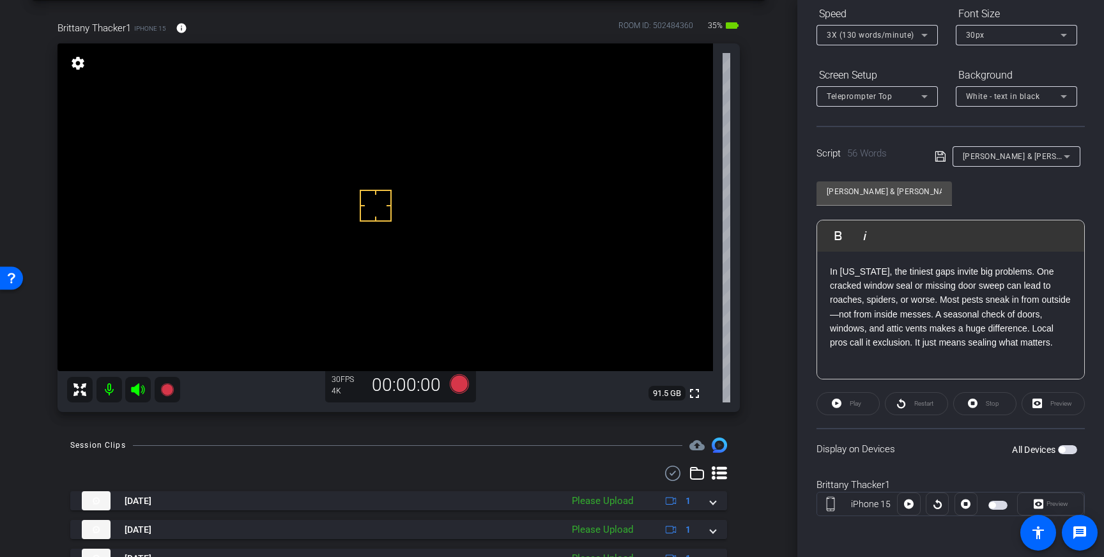
click at [941, 152] on icon at bounding box center [939, 156] width 10 height 10
click at [1065, 451] on span "button" at bounding box center [1067, 449] width 19 height 9
click at [937, 156] on icon at bounding box center [939, 156] width 11 height 15
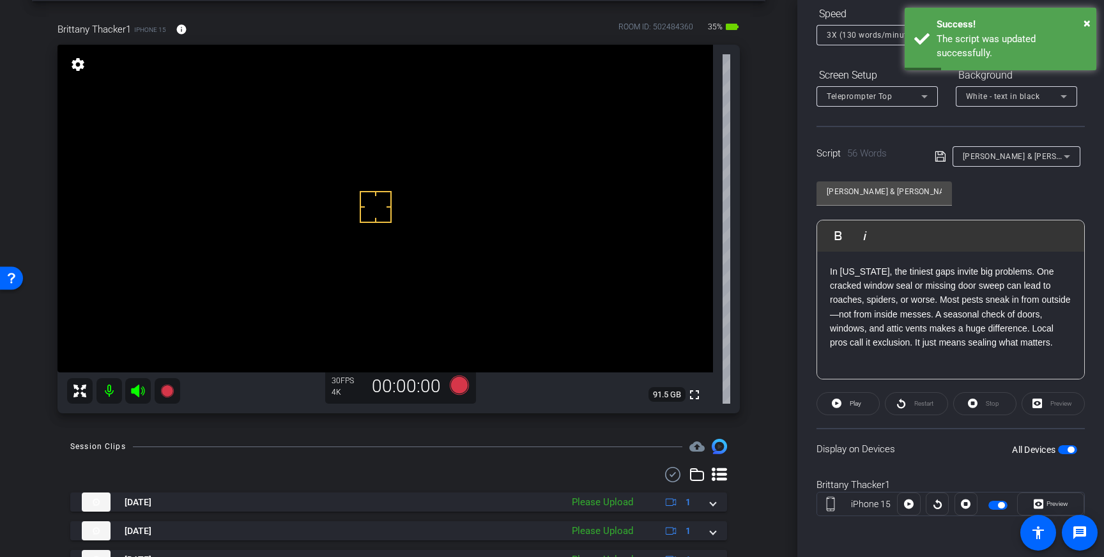
scroll to position [8, 0]
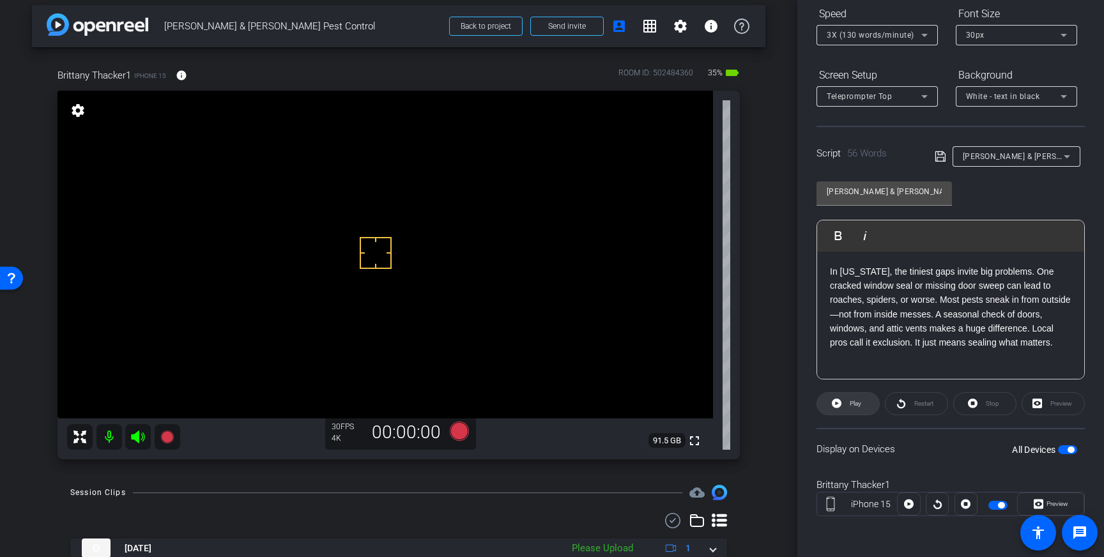
click at [846, 404] on span "Play" at bounding box center [853, 404] width 15 height 18
click at [994, 410] on span "Stop" at bounding box center [990, 404] width 17 height 18
click at [975, 399] on div "Stop" at bounding box center [984, 403] width 63 height 23
click at [458, 428] on icon at bounding box center [459, 431] width 19 height 19
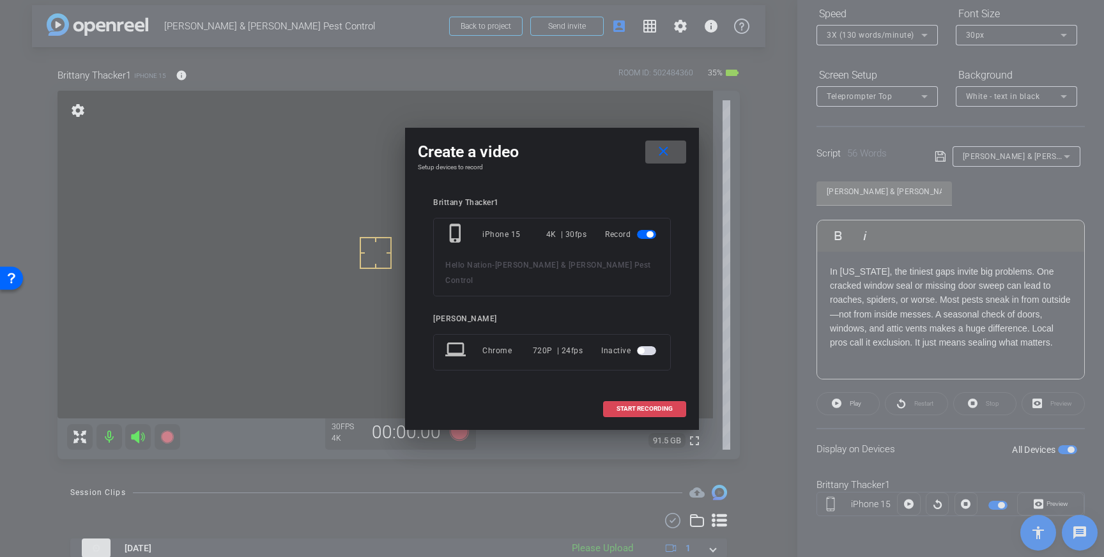
click at [637, 405] on span at bounding box center [645, 408] width 82 height 31
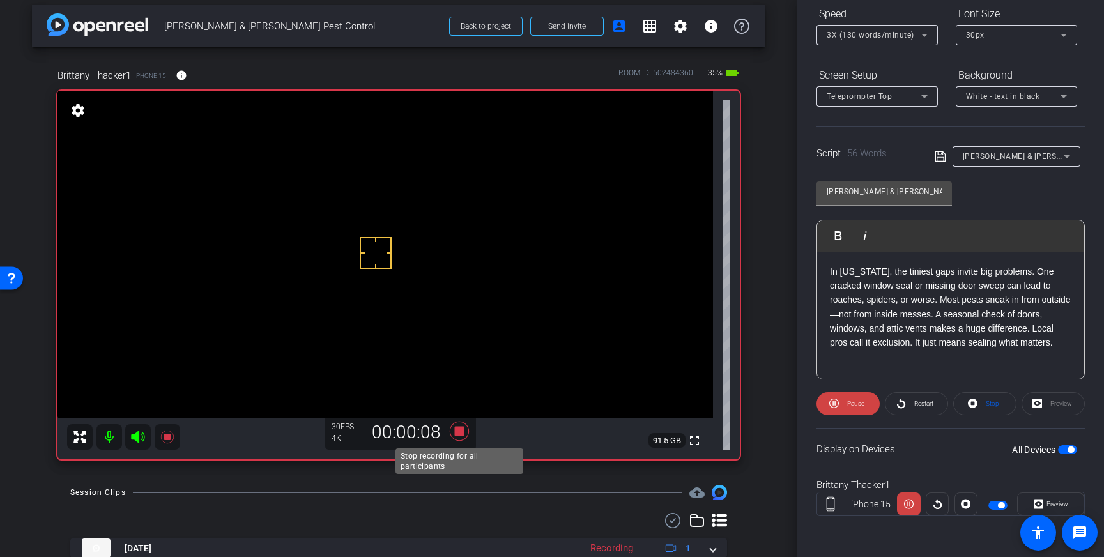
click at [455, 429] on icon at bounding box center [459, 431] width 19 height 19
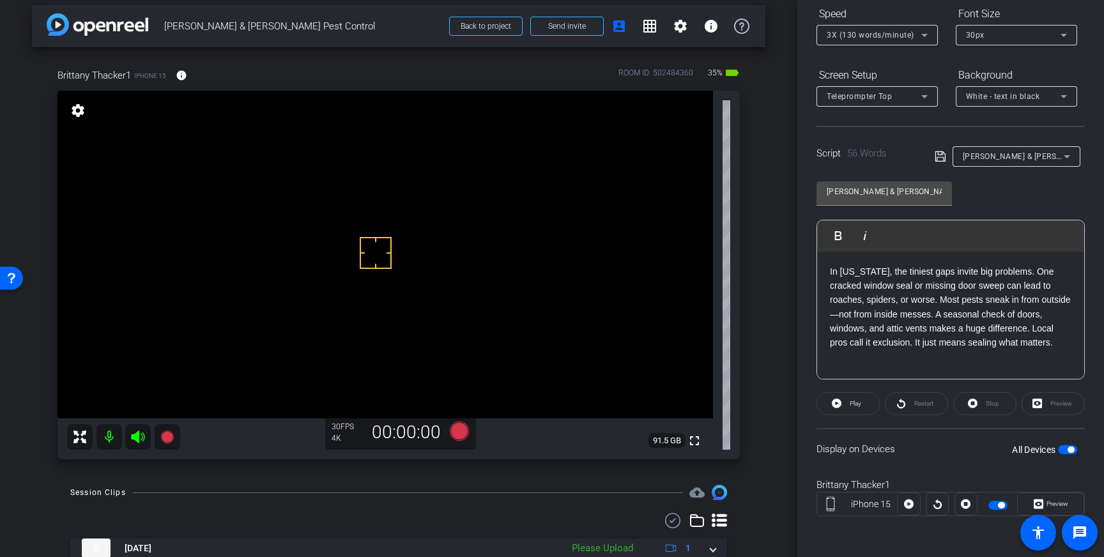
scroll to position [10, 0]
click at [459, 429] on icon at bounding box center [459, 429] width 19 height 19
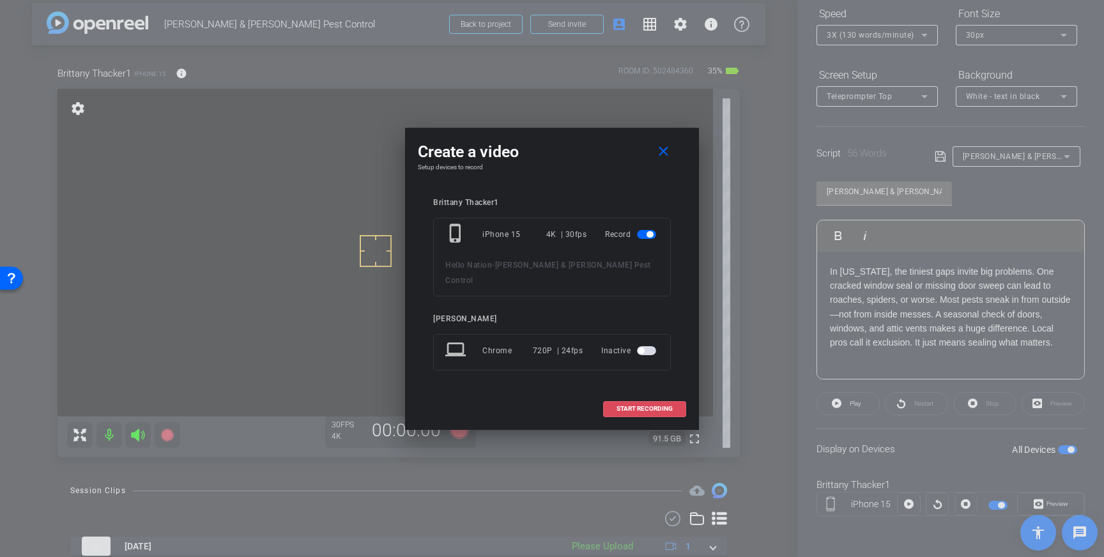
drag, startPoint x: 634, startPoint y: 409, endPoint x: 742, endPoint y: 363, distance: 117.9
click at [635, 409] on span at bounding box center [645, 408] width 82 height 31
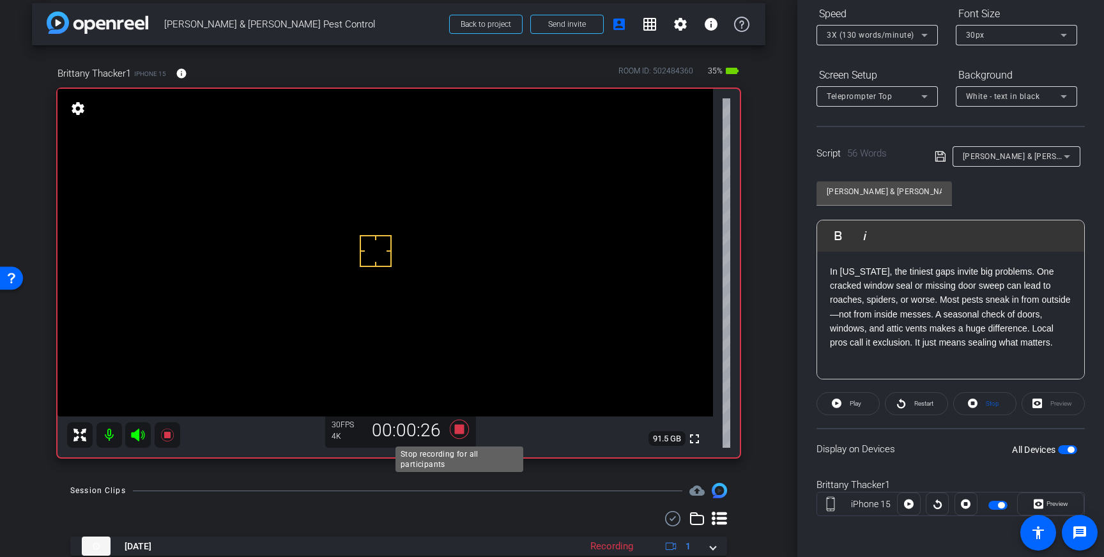
click at [458, 430] on icon at bounding box center [459, 429] width 19 height 19
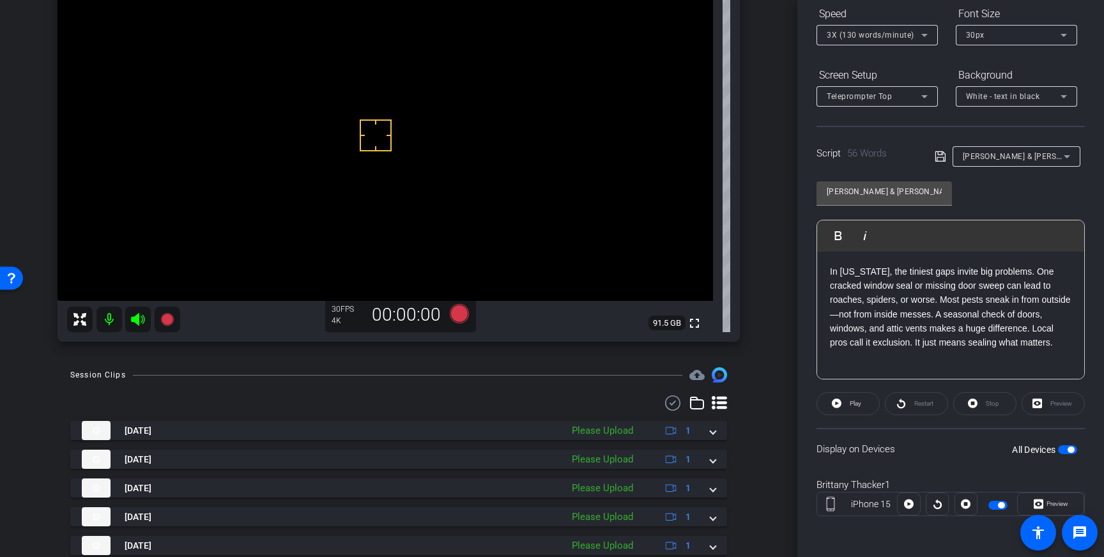
scroll to position [132, 0]
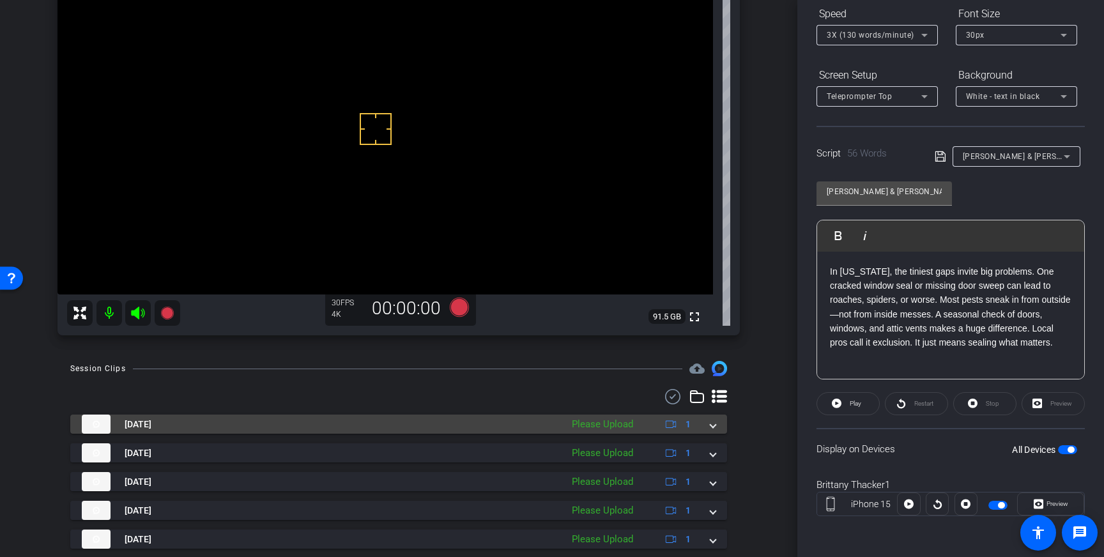
click at [715, 425] on span at bounding box center [712, 424] width 5 height 13
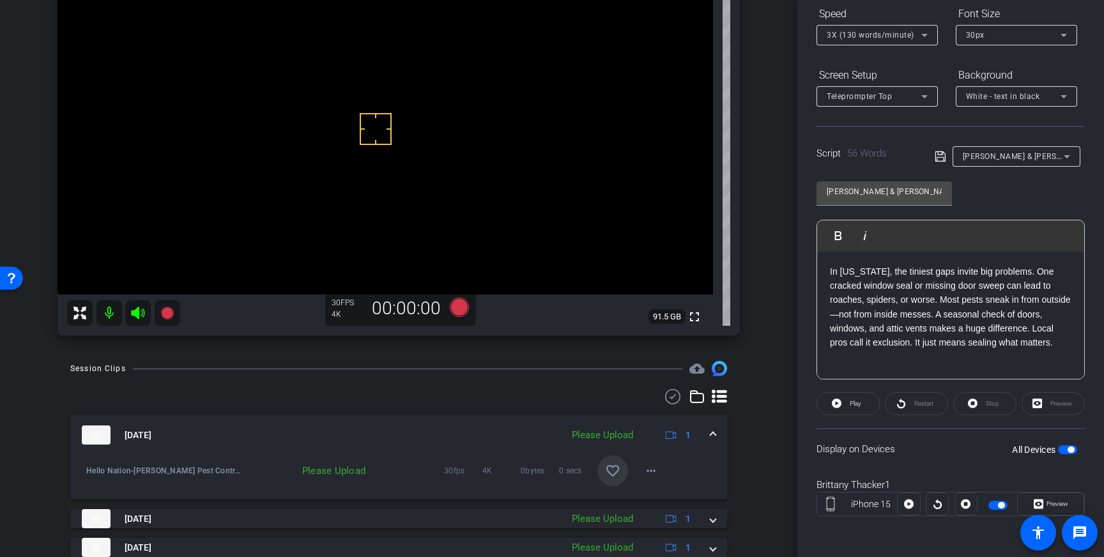
click at [612, 476] on mat-icon "favorite_border" at bounding box center [612, 470] width 15 height 15
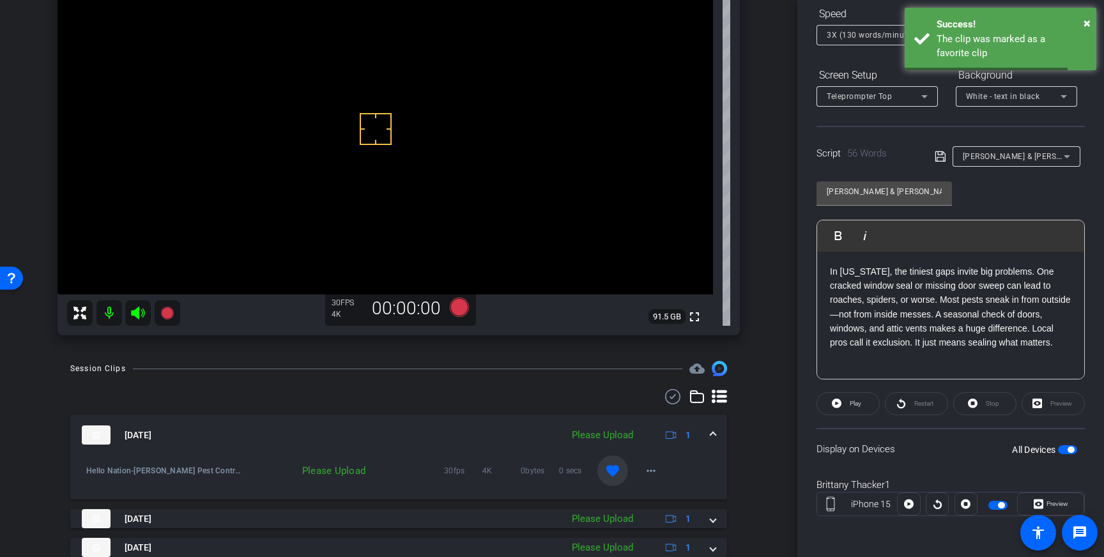
drag, startPoint x: 715, startPoint y: 433, endPoint x: 707, endPoint y: 433, distance: 8.3
click at [715, 433] on mat-expansion-panel-header "Sep 10, 2025 Please Upload 1" at bounding box center [398, 434] width 657 height 41
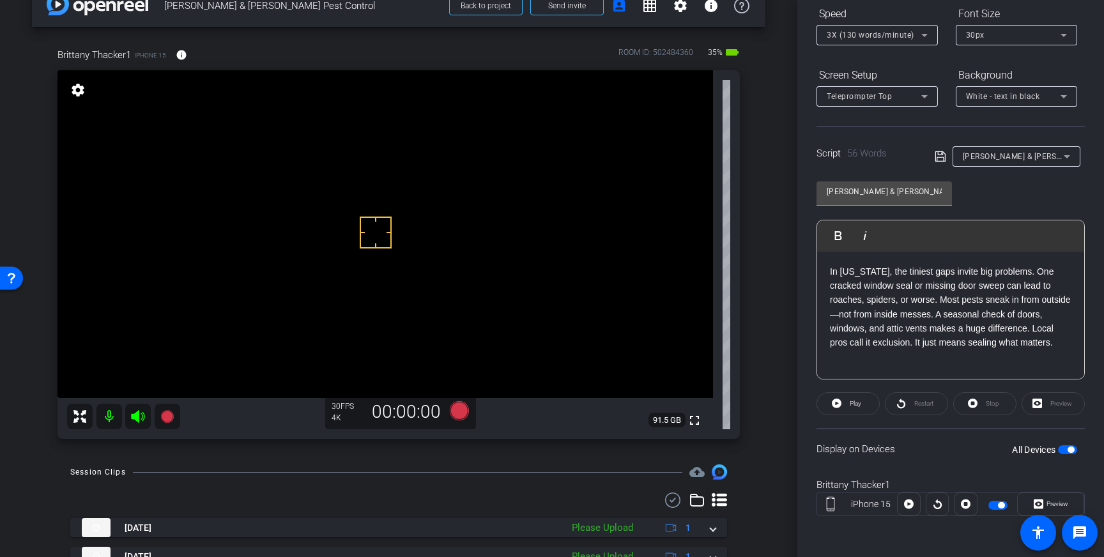
scroll to position [27, 0]
click at [459, 414] on icon at bounding box center [459, 411] width 19 height 19
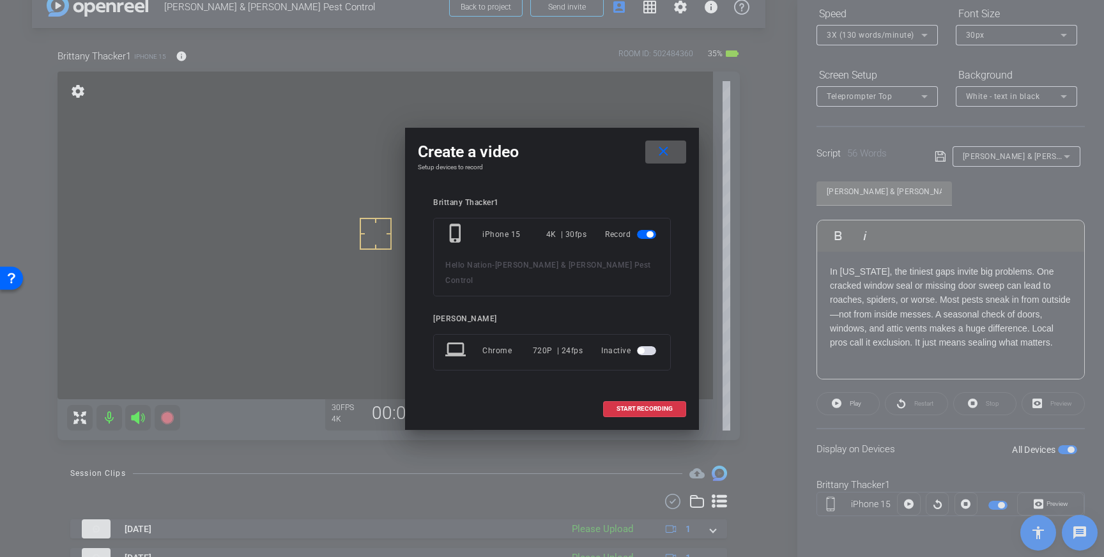
drag, startPoint x: 639, startPoint y: 397, endPoint x: 697, endPoint y: 369, distance: 64.0
click at [639, 406] on span "START RECORDING" at bounding box center [644, 409] width 56 height 6
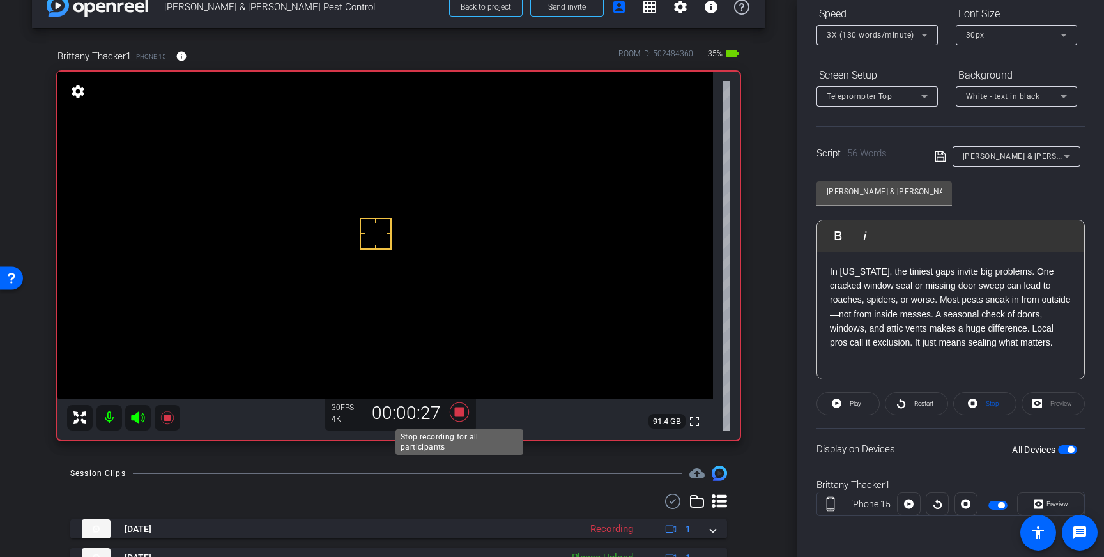
click at [459, 418] on icon at bounding box center [459, 411] width 31 height 23
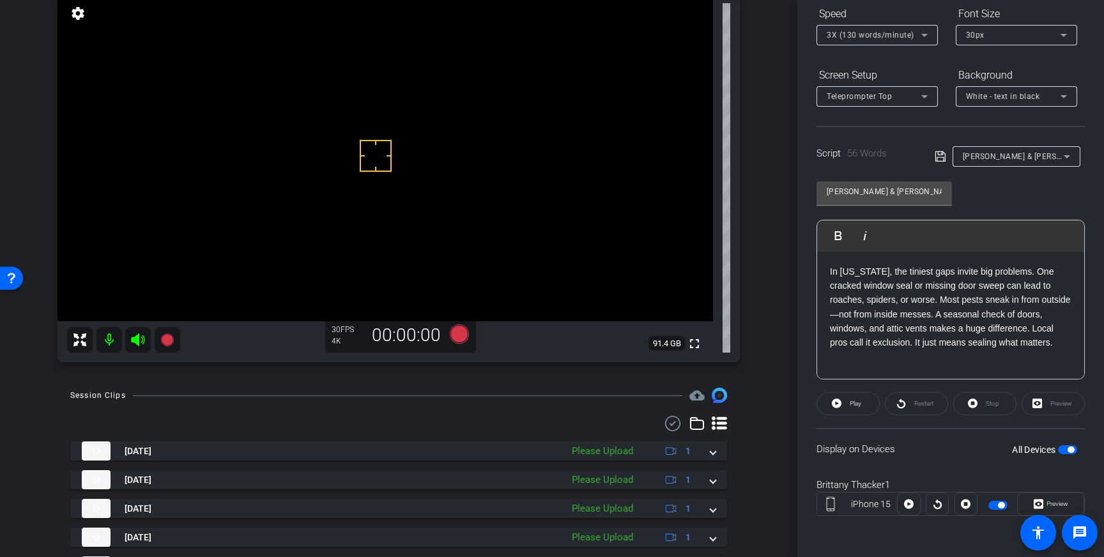
scroll to position [108, 0]
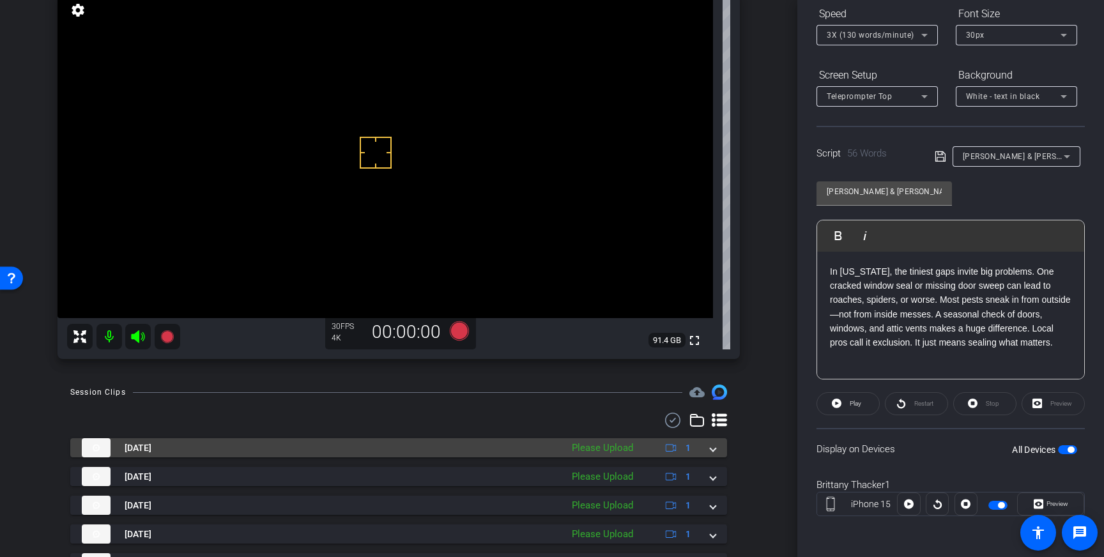
click at [708, 440] on div "Sep 10, 2025 Please Upload 1" at bounding box center [396, 447] width 628 height 19
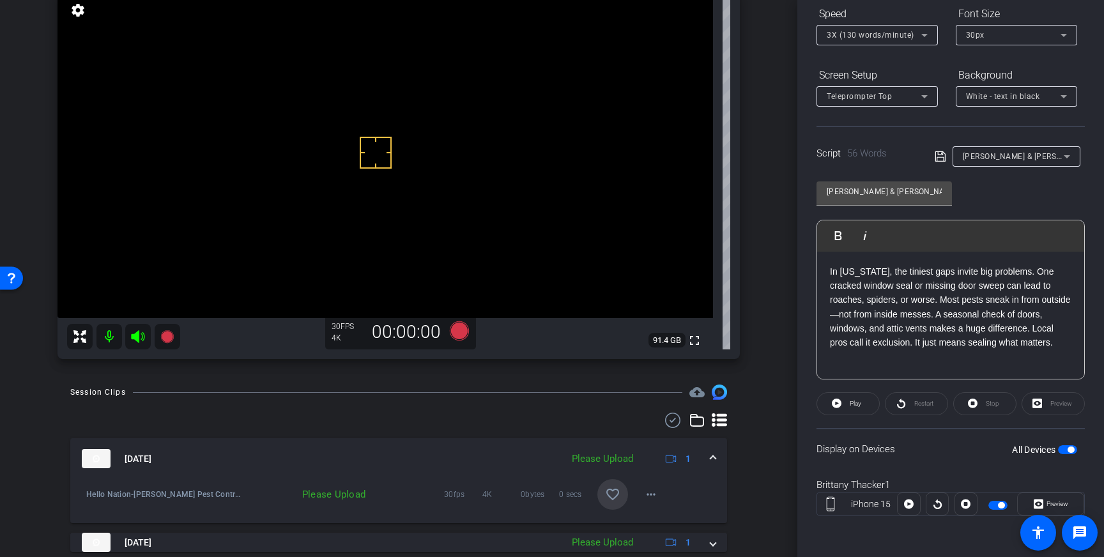
drag, startPoint x: 616, startPoint y: 488, endPoint x: 694, endPoint y: 467, distance: 80.7
click at [616, 488] on mat-icon "favorite_border" at bounding box center [612, 494] width 15 height 15
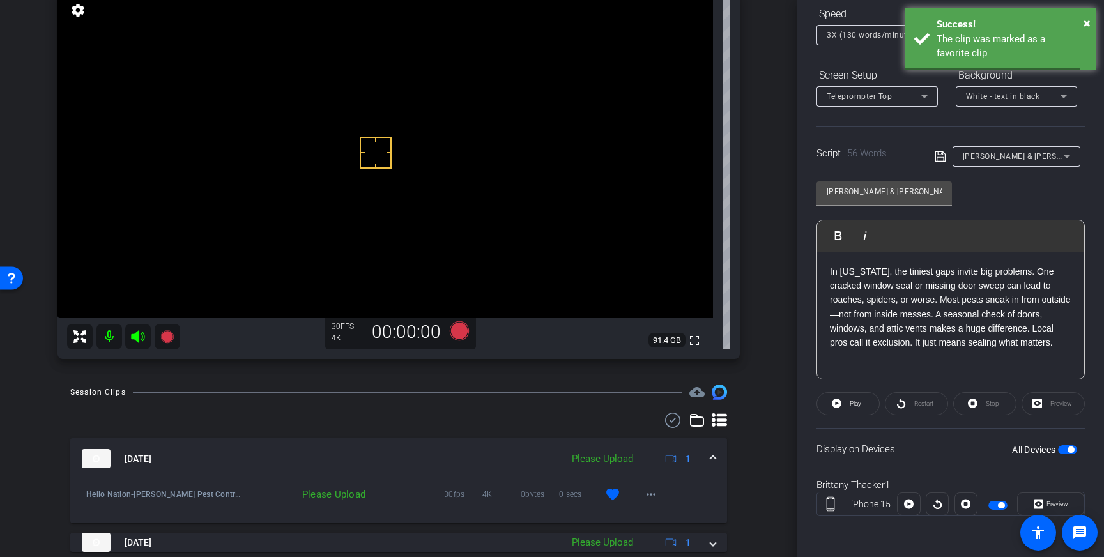
click at [710, 458] on span at bounding box center [712, 458] width 5 height 13
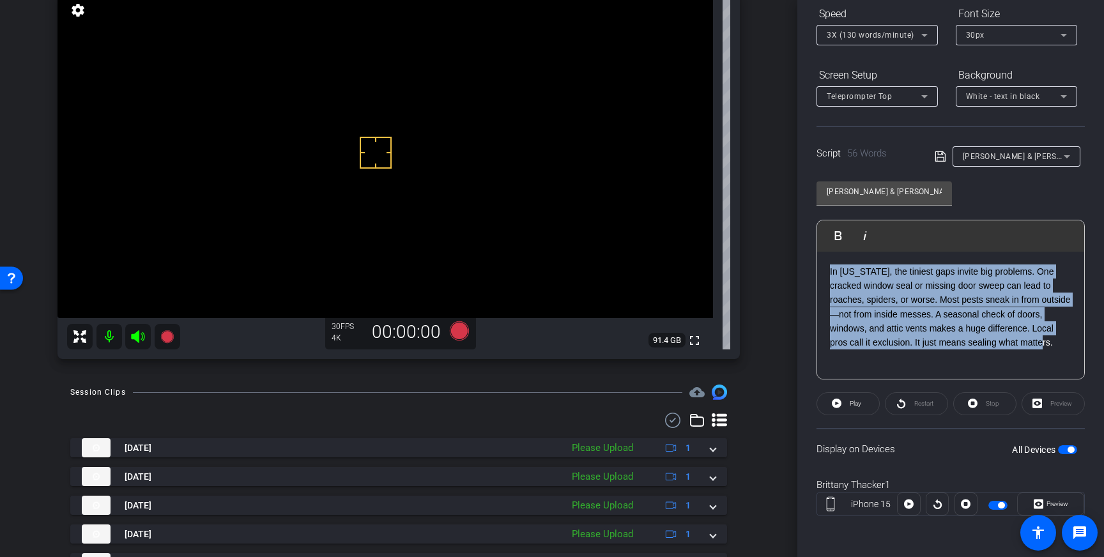
drag, startPoint x: 869, startPoint y: 357, endPoint x: 825, endPoint y: 264, distance: 102.3
click at [825, 264] on div "In Georgia, the tiniest gaps invite big problems. One cracked window seal or mi…" at bounding box center [950, 316] width 267 height 128
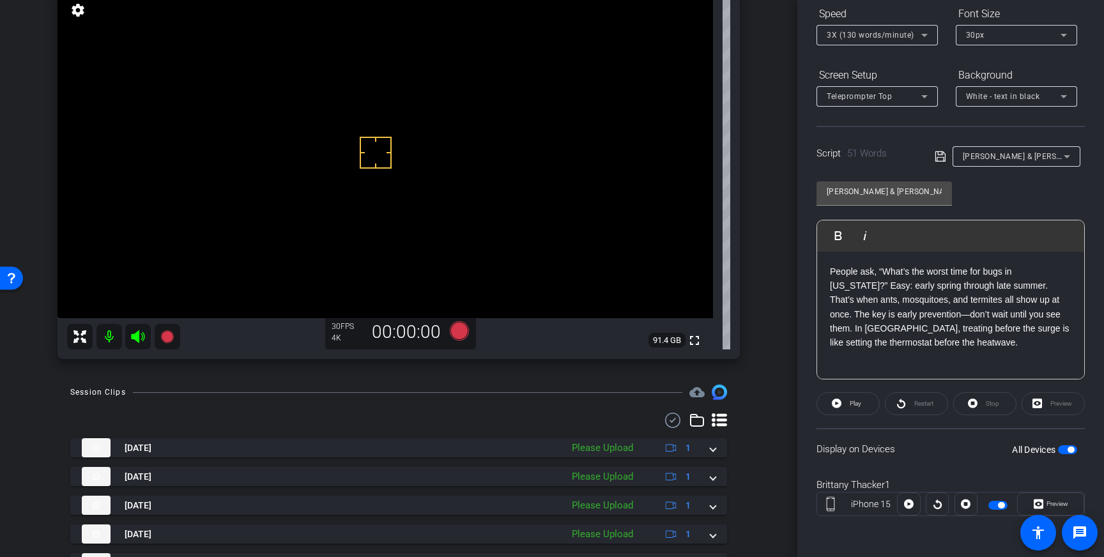
click at [938, 158] on icon at bounding box center [939, 156] width 10 height 10
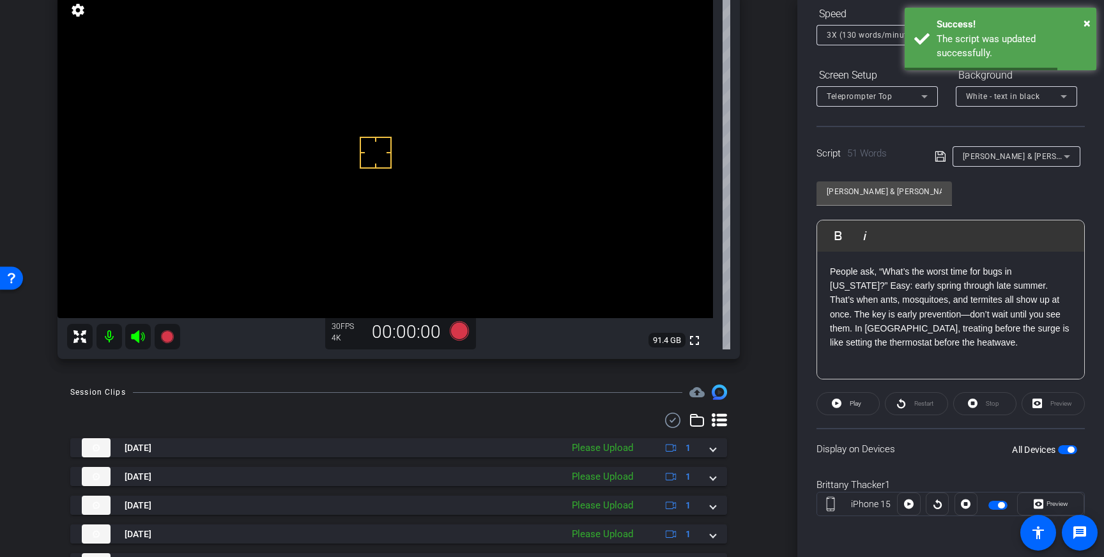
click at [1070, 448] on span "button" at bounding box center [1070, 449] width 6 height 6
click at [937, 158] on icon at bounding box center [939, 156] width 11 height 15
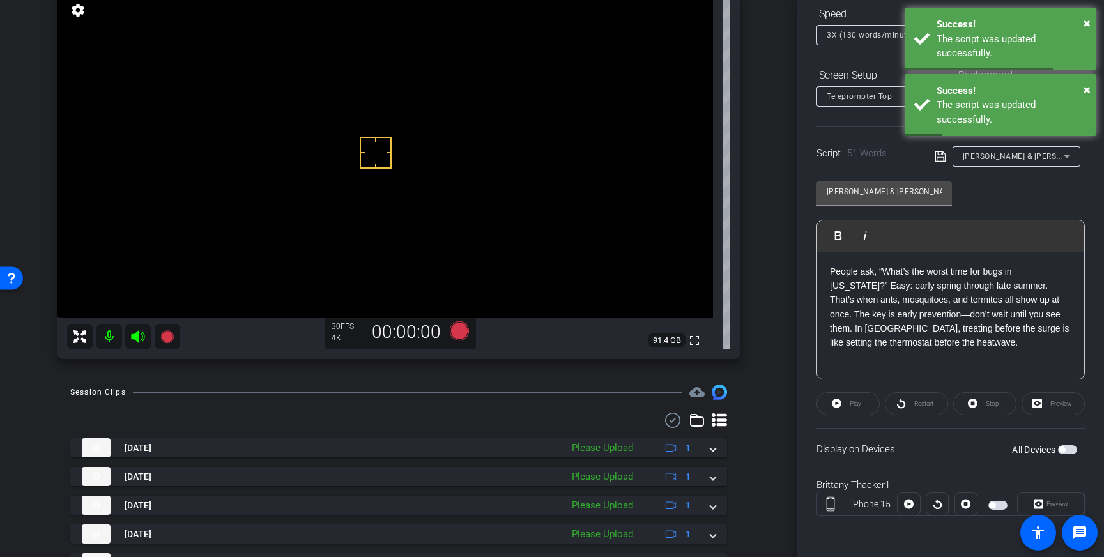
click at [1071, 450] on span "button" at bounding box center [1067, 449] width 19 height 9
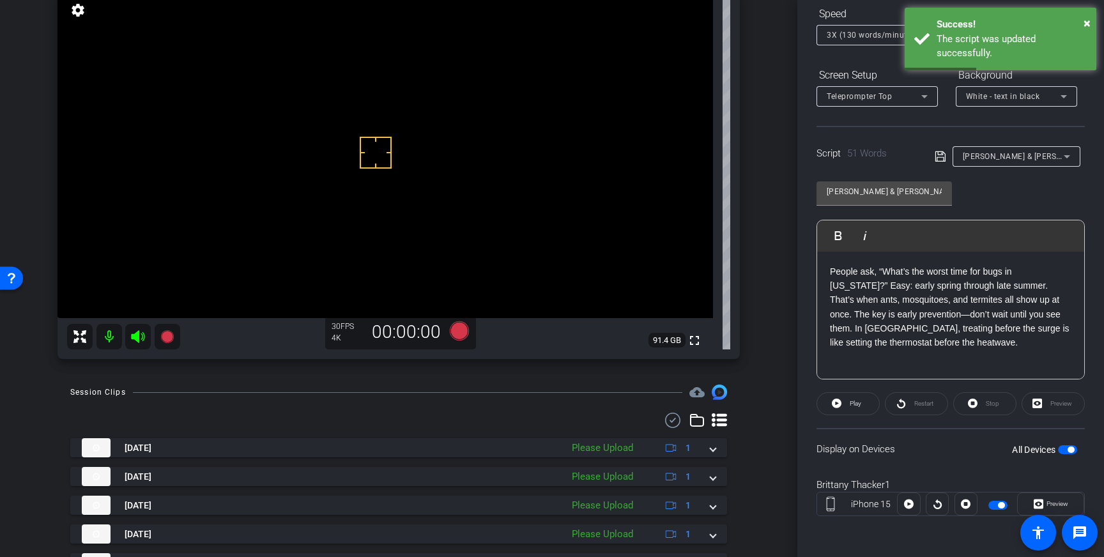
click at [944, 160] on icon at bounding box center [939, 156] width 10 height 10
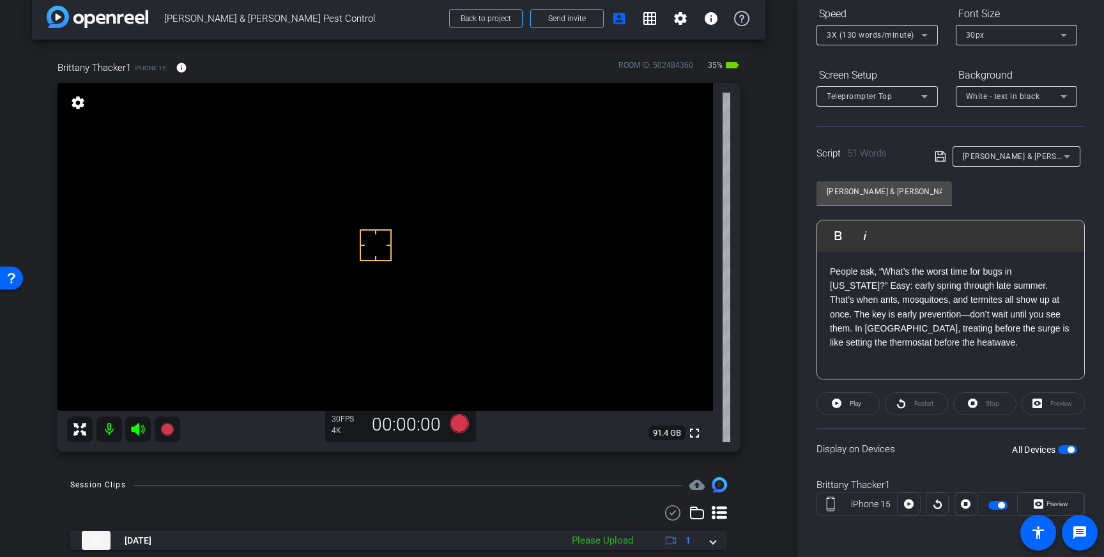
scroll to position [15, 0]
drag, startPoint x: 846, startPoint y: 400, endPoint x: 883, endPoint y: 403, distance: 37.8
click at [846, 400] on span at bounding box center [848, 403] width 62 height 31
click at [990, 402] on span "Stop" at bounding box center [991, 403] width 13 height 7
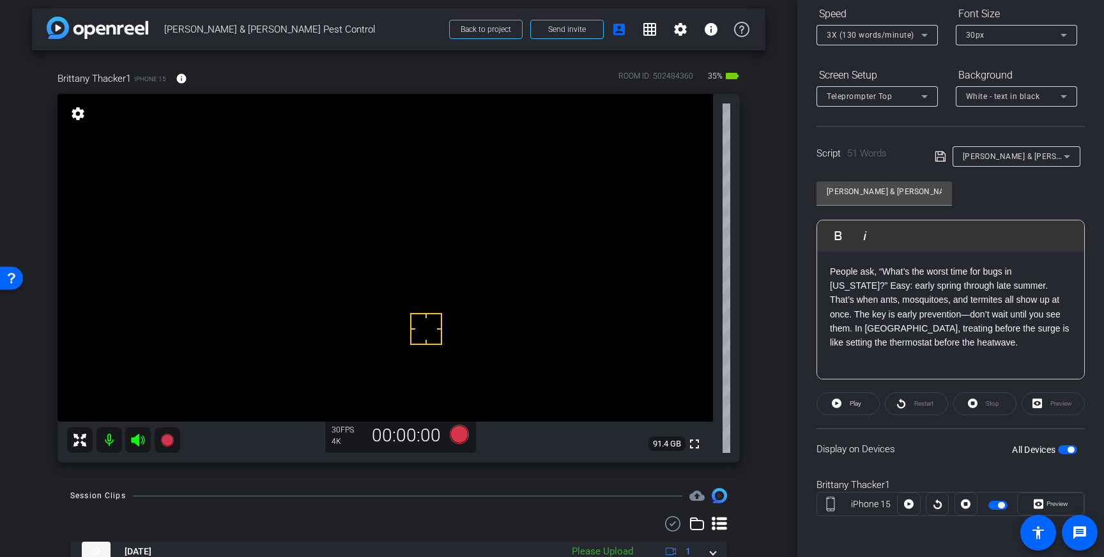
scroll to position [13, 0]
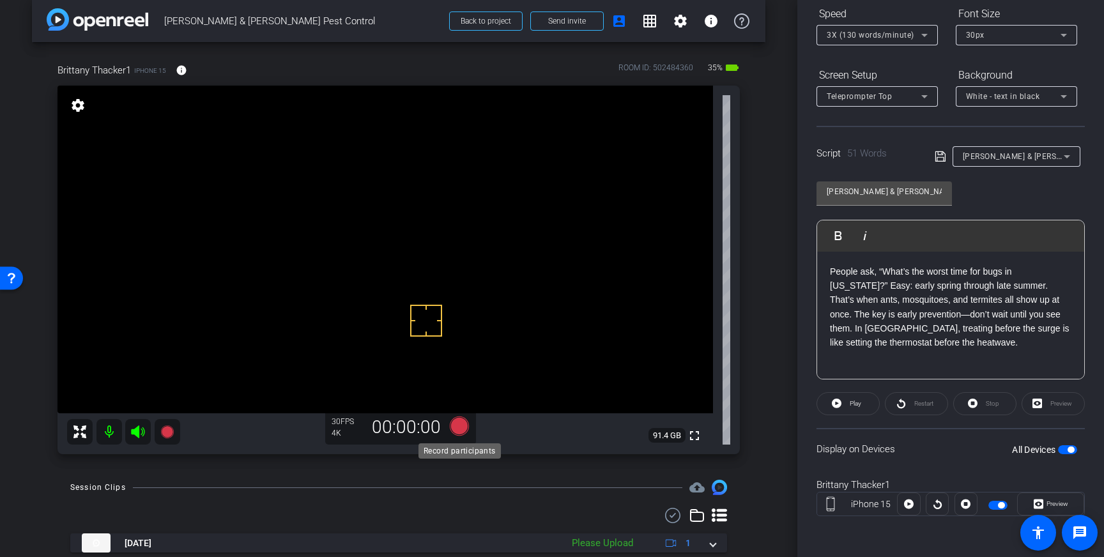
click at [459, 425] on icon at bounding box center [459, 425] width 19 height 19
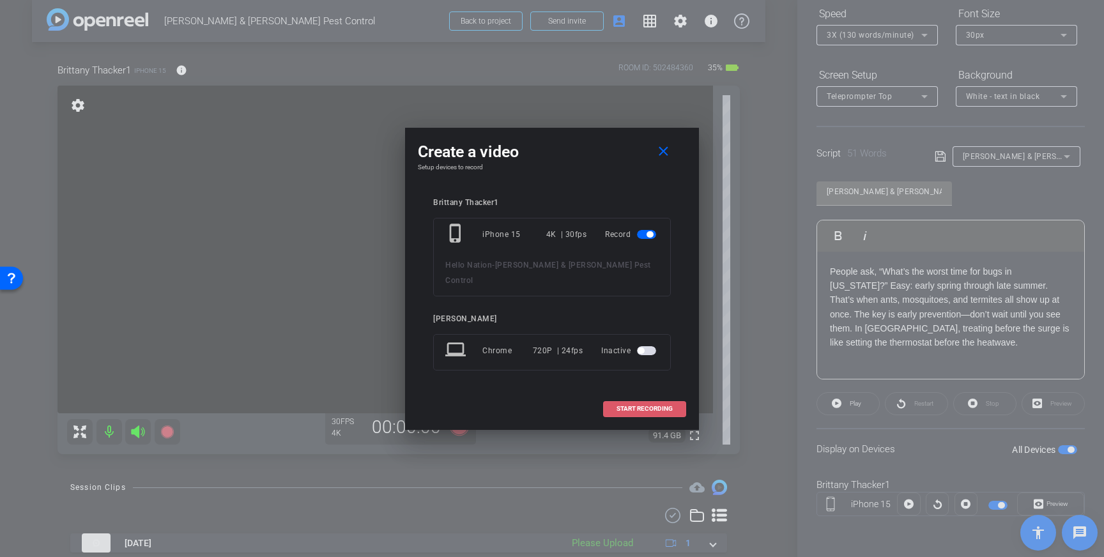
click at [651, 406] on span "START RECORDING" at bounding box center [644, 409] width 56 height 6
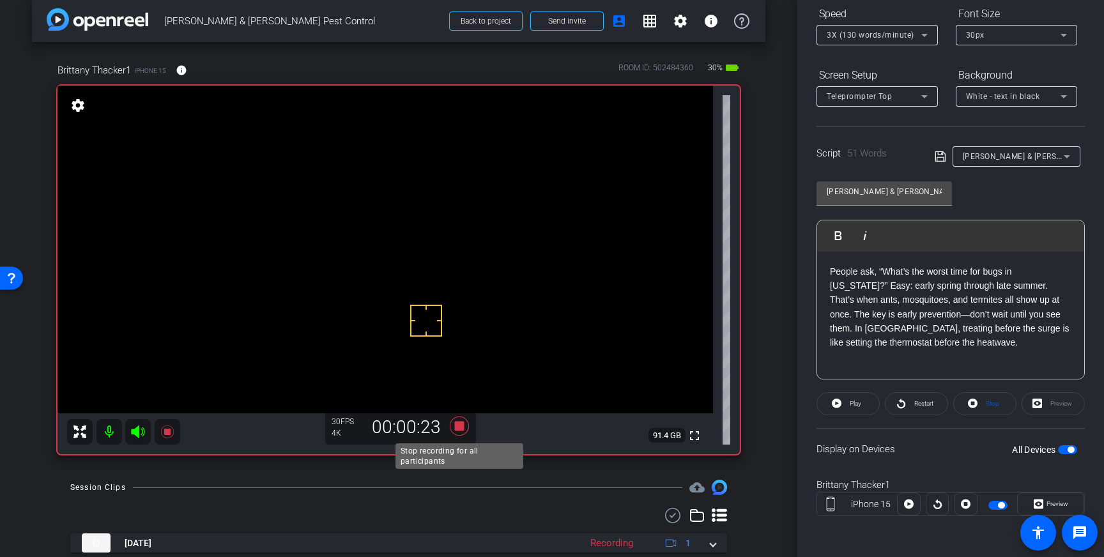
click at [459, 422] on icon at bounding box center [459, 425] width 19 height 19
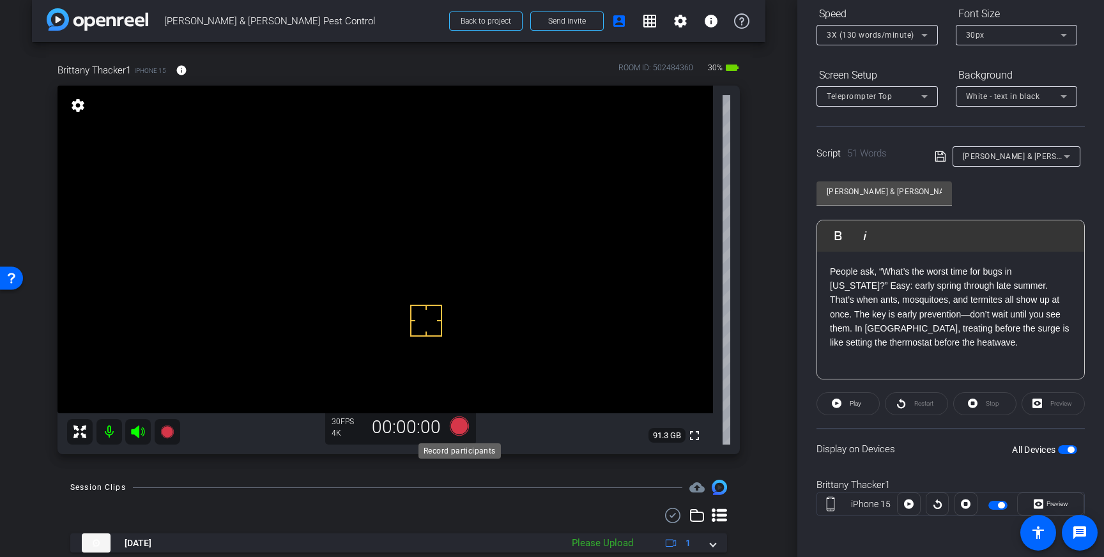
click at [463, 427] on icon at bounding box center [459, 425] width 19 height 19
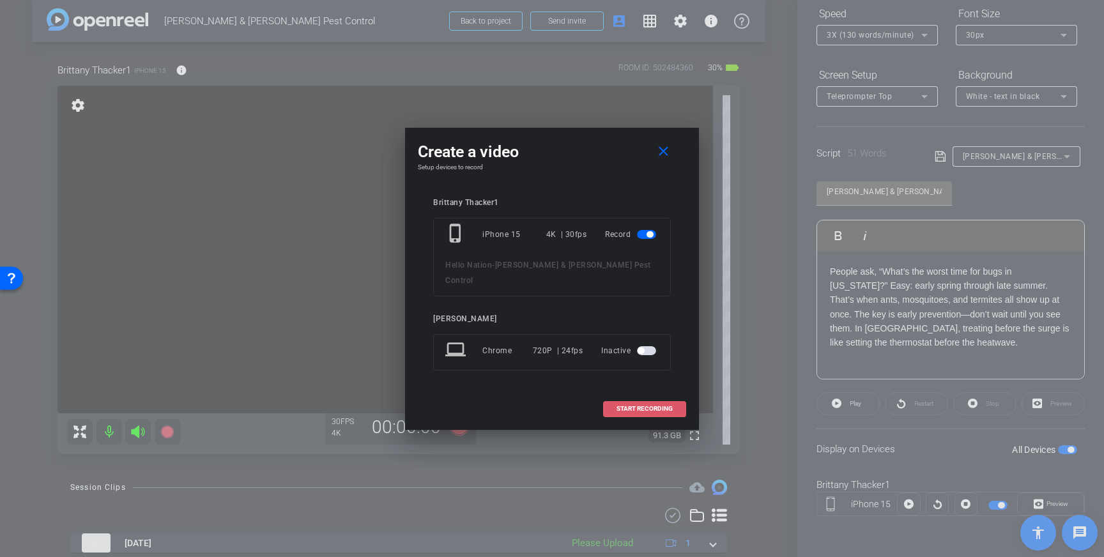
click at [669, 406] on span "START RECORDING" at bounding box center [644, 409] width 56 height 6
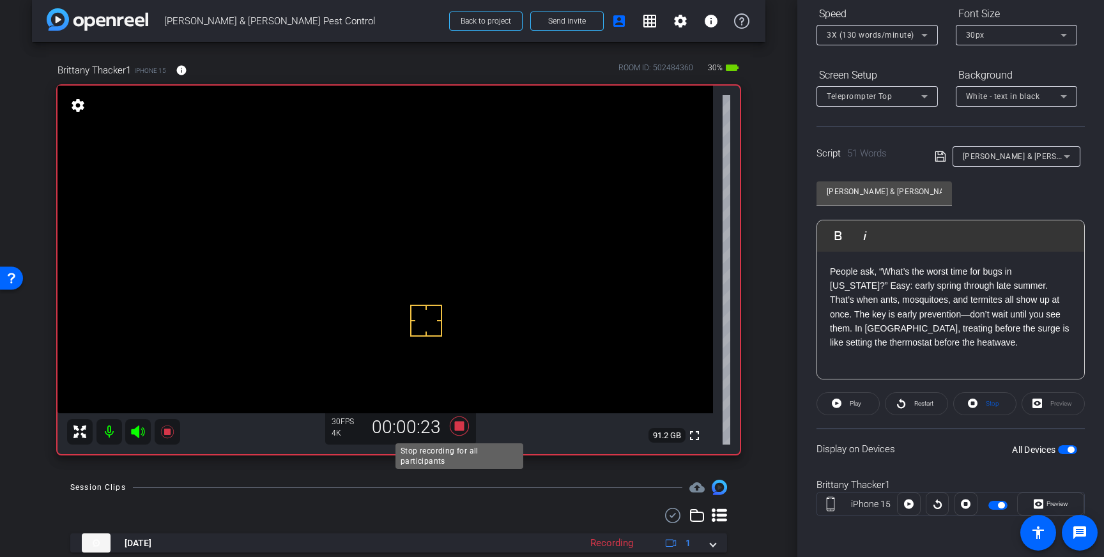
click at [457, 428] on icon at bounding box center [459, 425] width 19 height 19
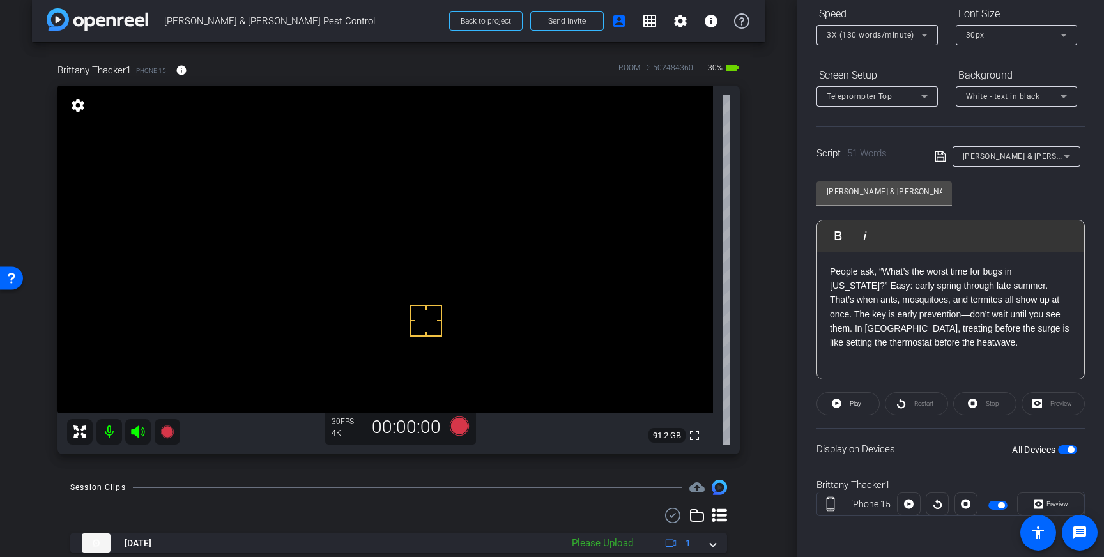
scroll to position [74, 0]
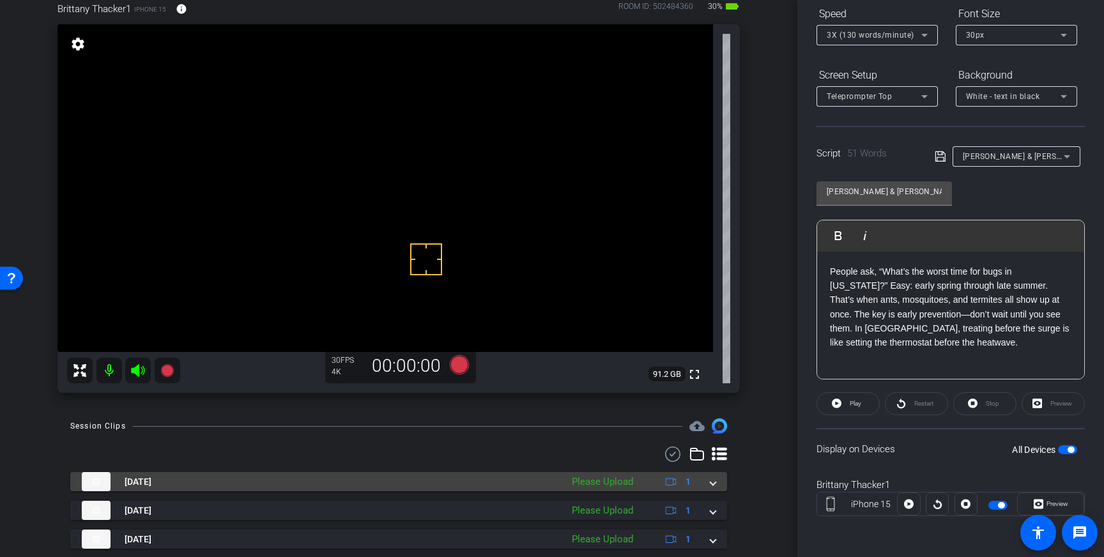
click at [706, 478] on div "Sep 10, 2025 Please Upload 1" at bounding box center [396, 481] width 628 height 19
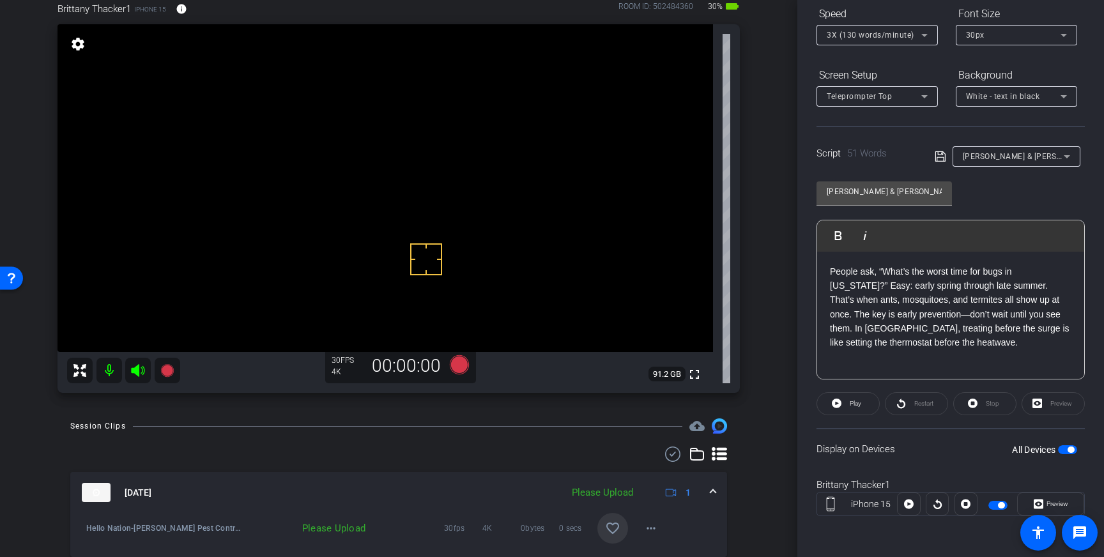
click at [619, 522] on mat-icon "favorite_border" at bounding box center [612, 528] width 15 height 15
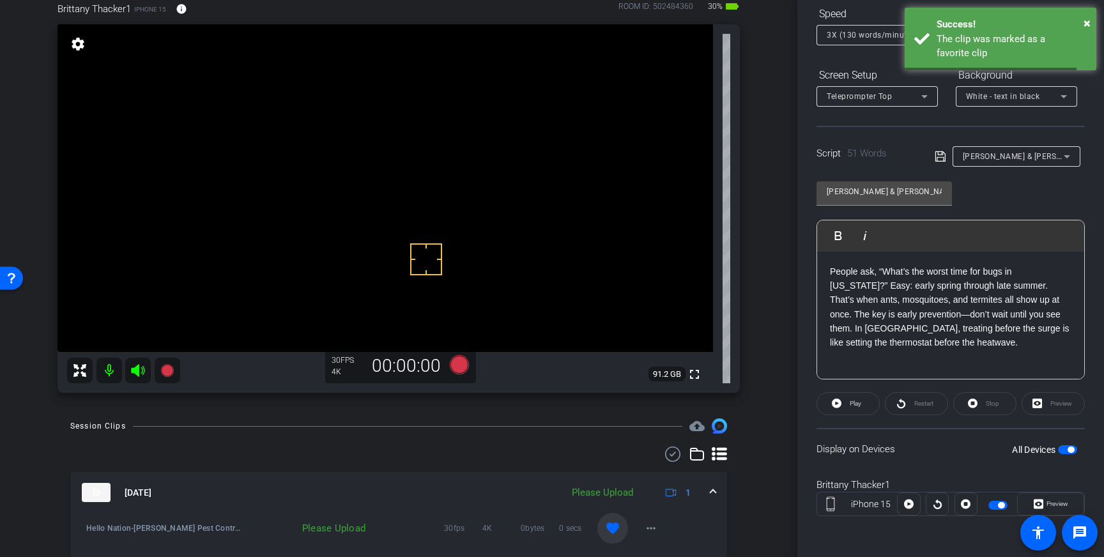
click at [715, 491] on mat-expansion-panel-header "Sep 10, 2025 Please Upload 1" at bounding box center [398, 492] width 657 height 41
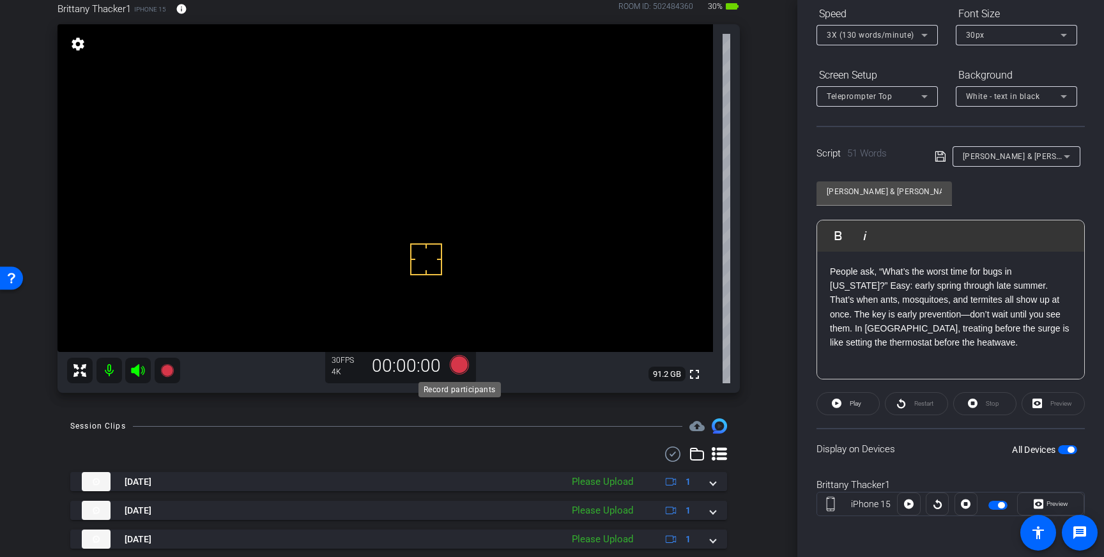
click at [457, 361] on icon at bounding box center [459, 364] width 19 height 19
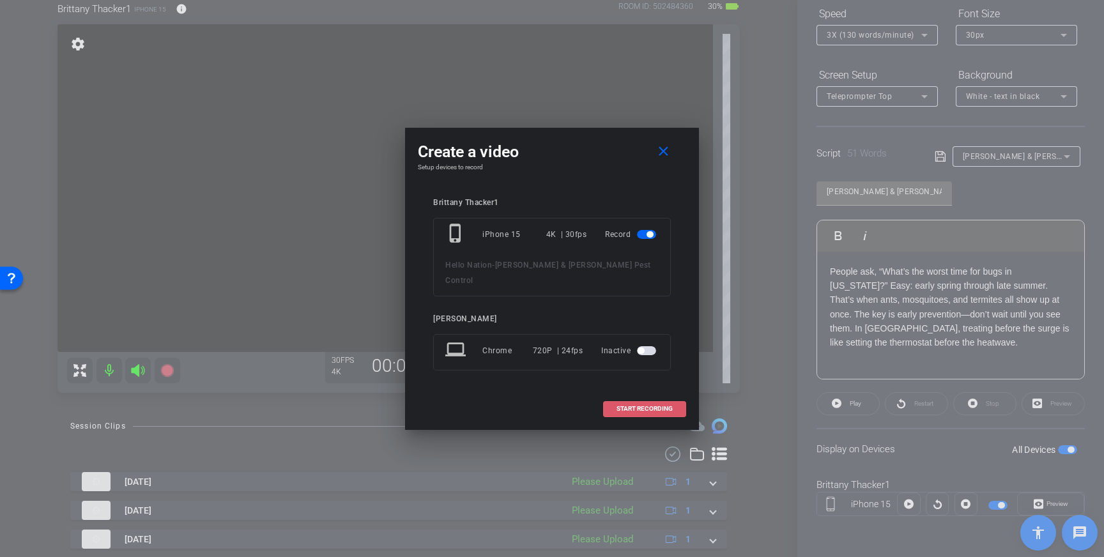
click at [631, 401] on button "START RECORDING" at bounding box center [644, 409] width 83 height 16
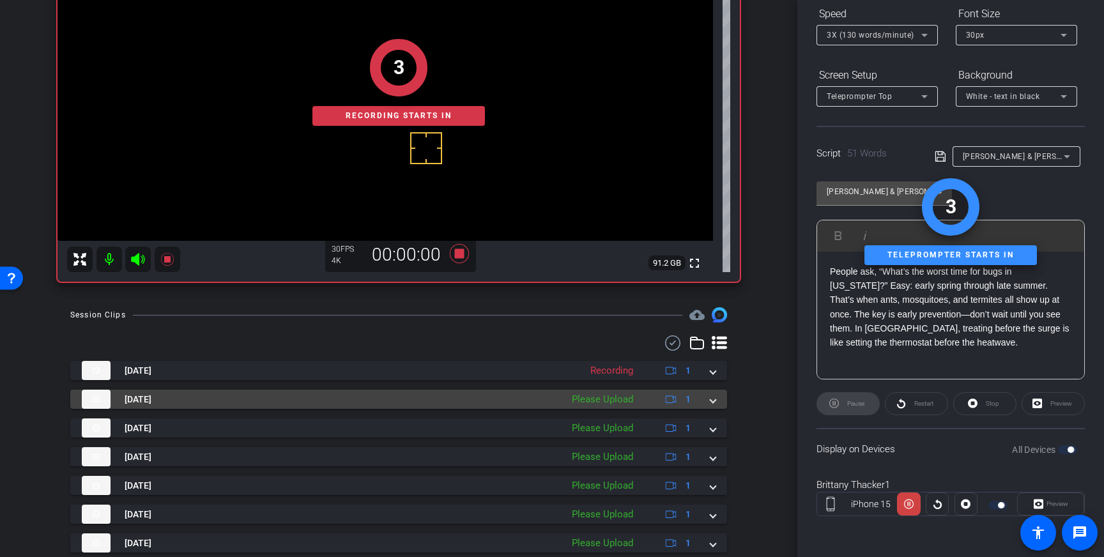
scroll to position [189, 0]
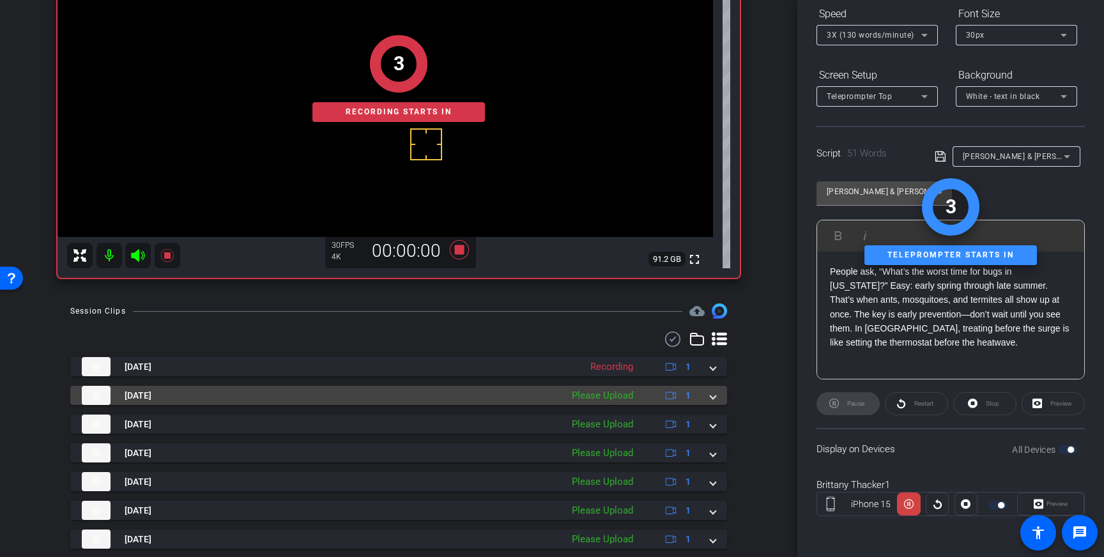
click at [708, 393] on div "Sep 10, 2025 Please Upload 1" at bounding box center [396, 395] width 628 height 19
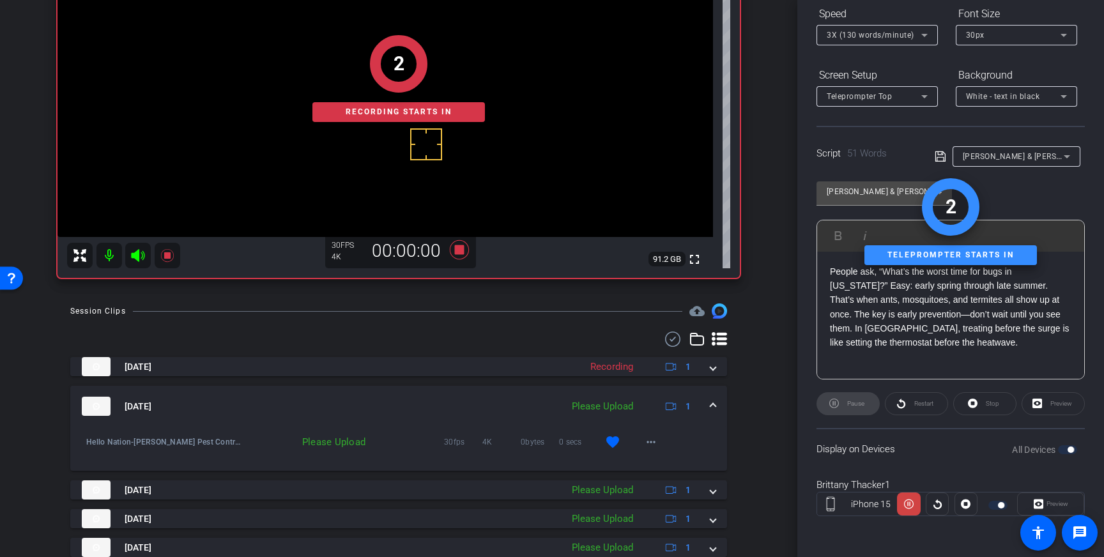
drag, startPoint x: 708, startPoint y: 406, endPoint x: 715, endPoint y: 406, distance: 7.0
click at [708, 406] on div "Sep 10, 2025 Please Upload 1" at bounding box center [396, 406] width 628 height 19
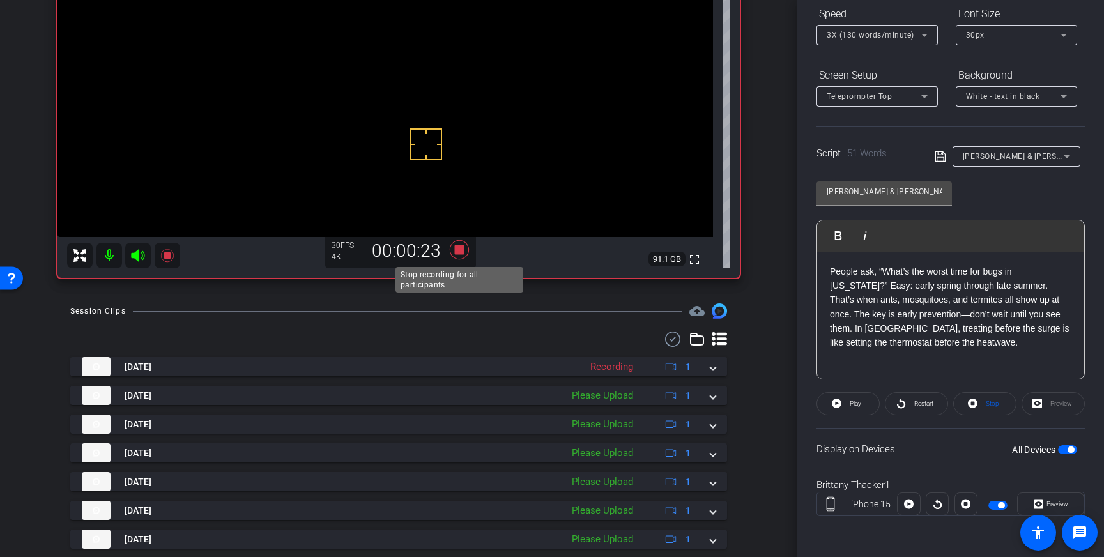
drag, startPoint x: 454, startPoint y: 252, endPoint x: 462, endPoint y: 262, distance: 13.2
click at [454, 252] on icon at bounding box center [459, 249] width 31 height 23
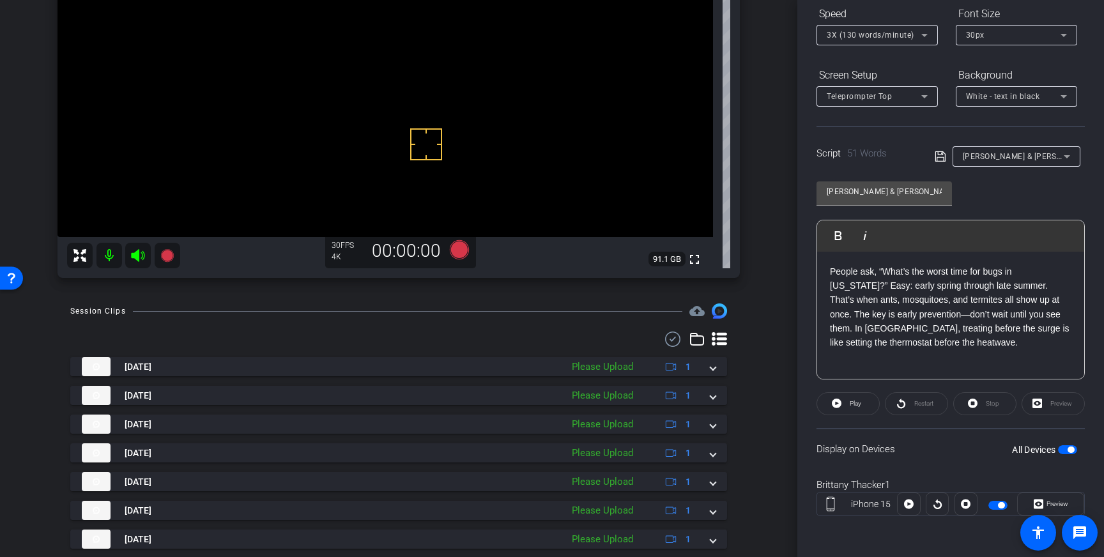
drag, startPoint x: 717, startPoint y: 367, endPoint x: 667, endPoint y: 407, distance: 63.5
click at [716, 367] on mat-expansion-panel-header "Sep 10, 2025 Please Upload 1" at bounding box center [398, 366] width 657 height 19
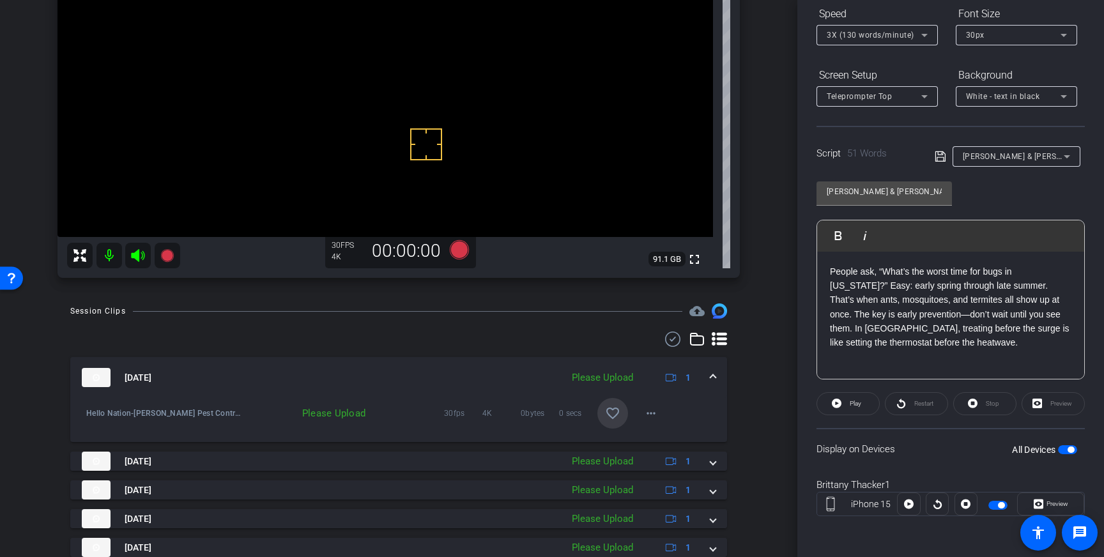
drag, startPoint x: 617, startPoint y: 420, endPoint x: 689, endPoint y: 385, distance: 80.0
click at [617, 420] on mat-icon "favorite_border" at bounding box center [612, 413] width 15 height 15
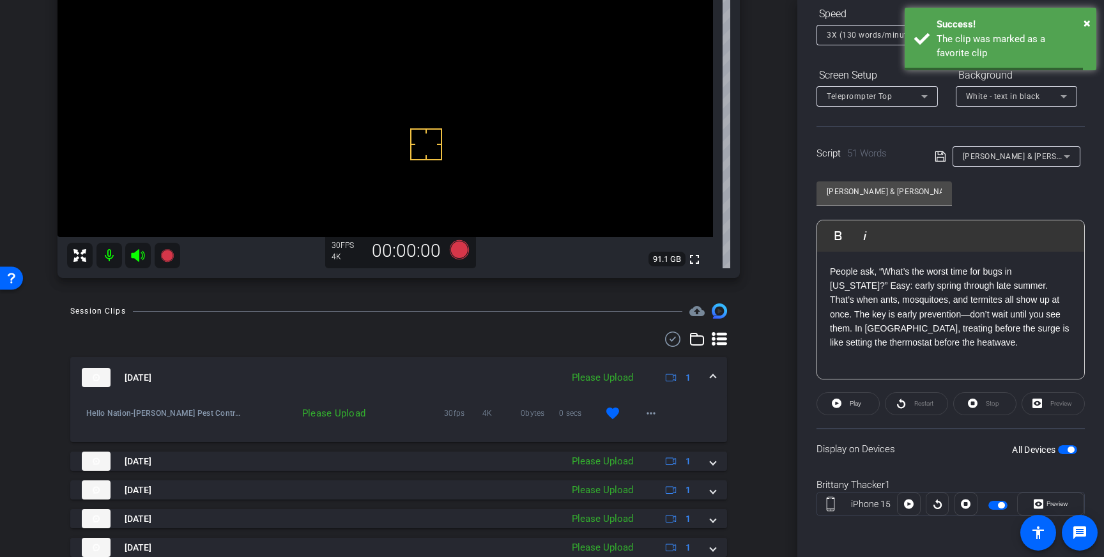
click at [711, 378] on span at bounding box center [712, 377] width 5 height 13
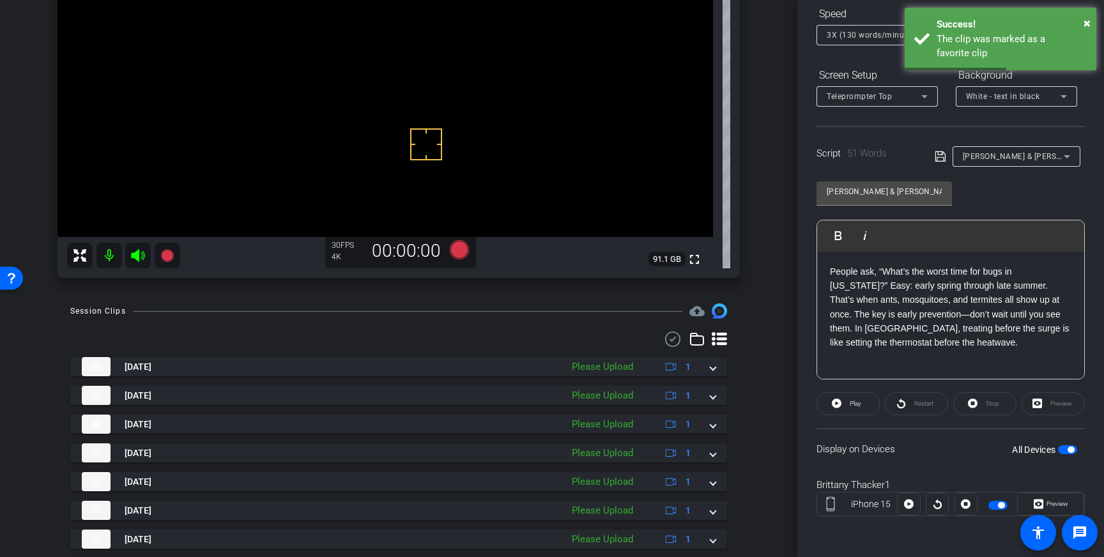
drag, startPoint x: 1071, startPoint y: 452, endPoint x: 1072, endPoint y: 459, distance: 7.1
click at [1071, 452] on span "button" at bounding box center [1070, 449] width 6 height 6
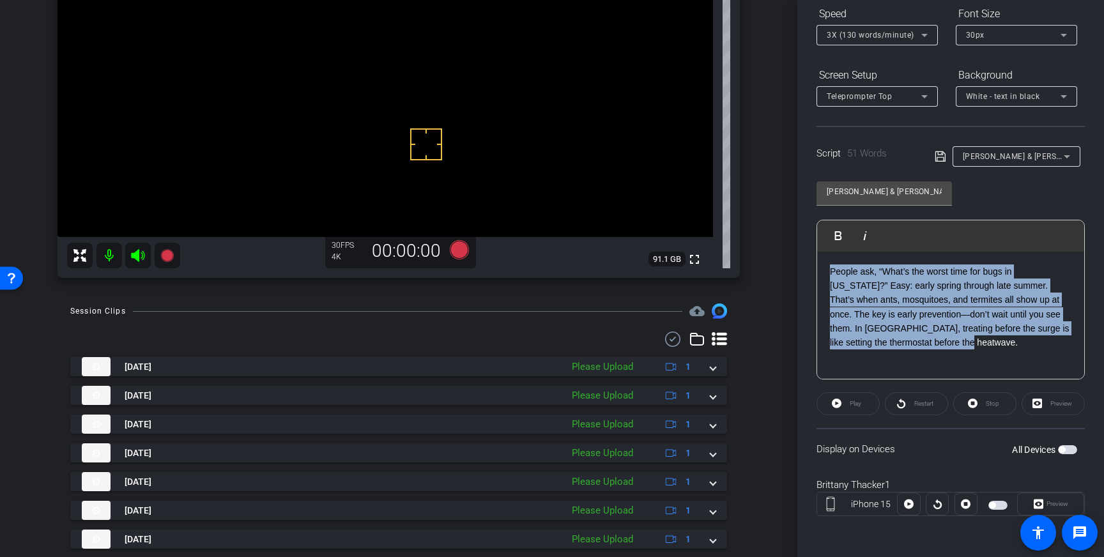
drag, startPoint x: 970, startPoint y: 349, endPoint x: 830, endPoint y: 268, distance: 162.2
click at [830, 268] on p "People ask, “What’s the worst time for bugs in Georgia?” Easy: early spring thr…" at bounding box center [950, 307] width 241 height 86
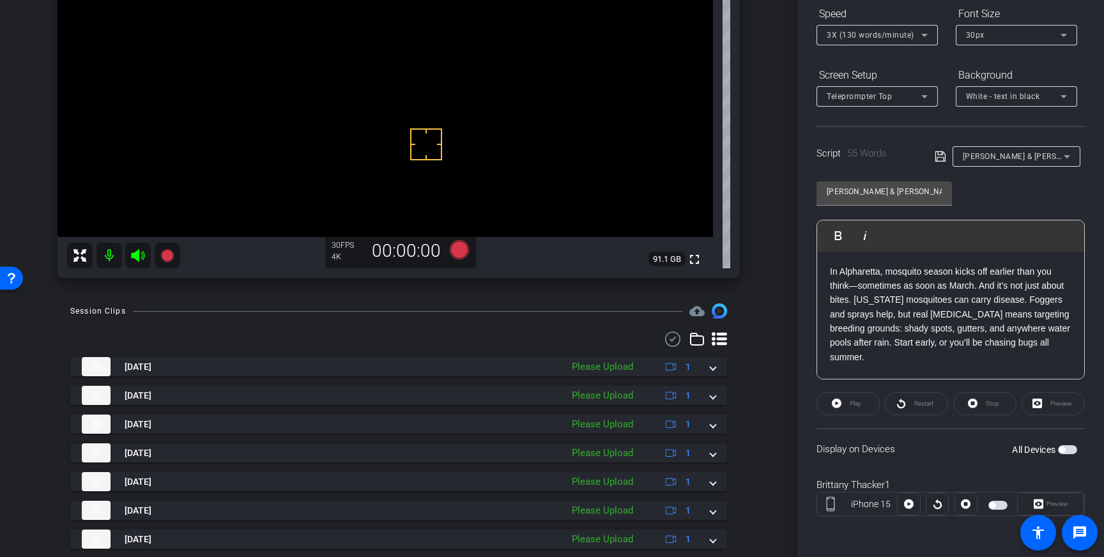
click at [936, 153] on icon at bounding box center [939, 156] width 11 height 15
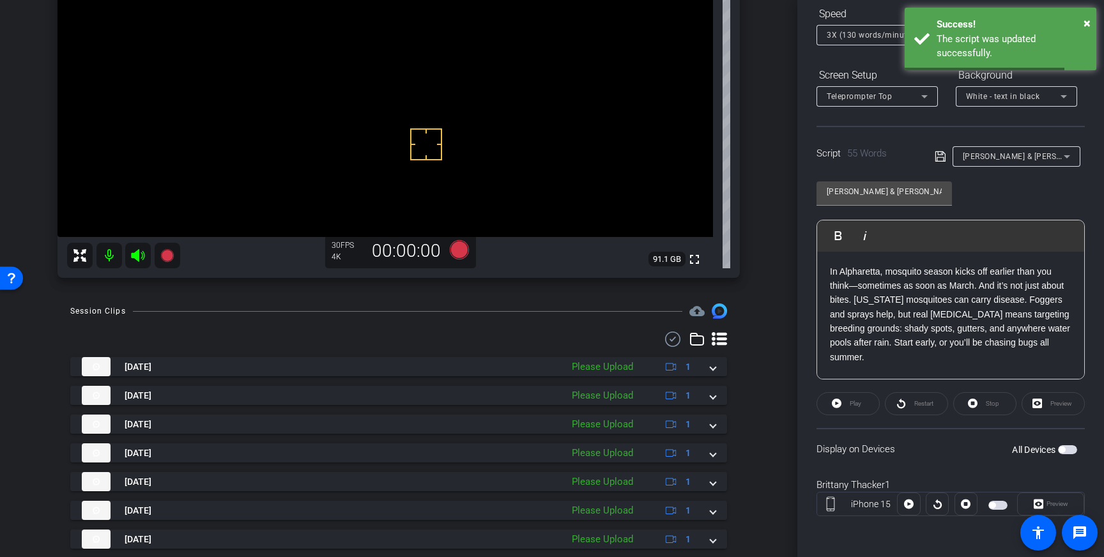
click at [1065, 450] on span "button" at bounding box center [1067, 449] width 19 height 9
drag, startPoint x: 943, startPoint y: 158, endPoint x: 947, endPoint y: 167, distance: 9.7
click at [943, 158] on icon at bounding box center [939, 156] width 11 height 15
click at [849, 407] on span "Play" at bounding box center [853, 404] width 15 height 18
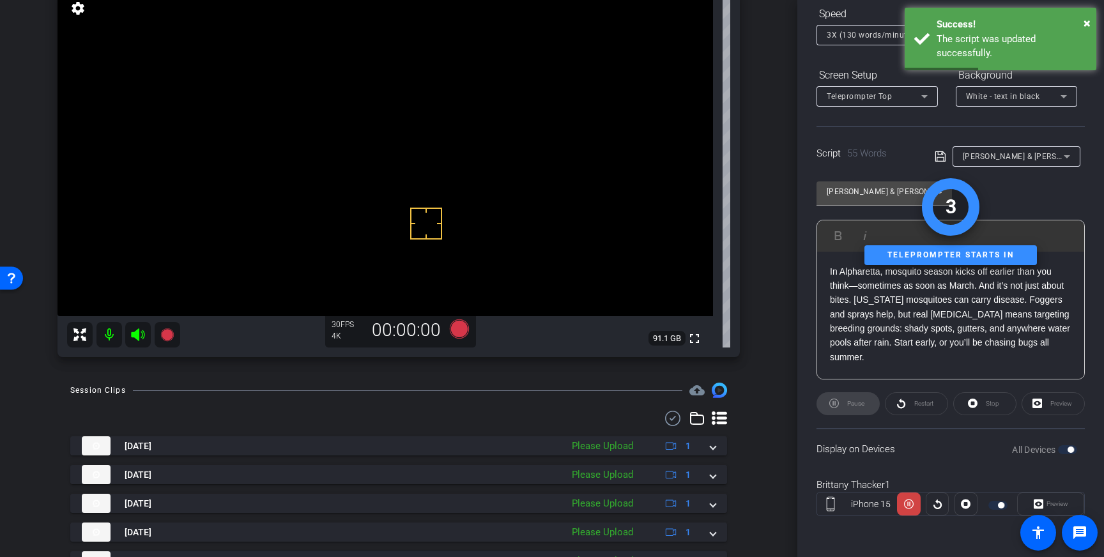
scroll to position [108, 0]
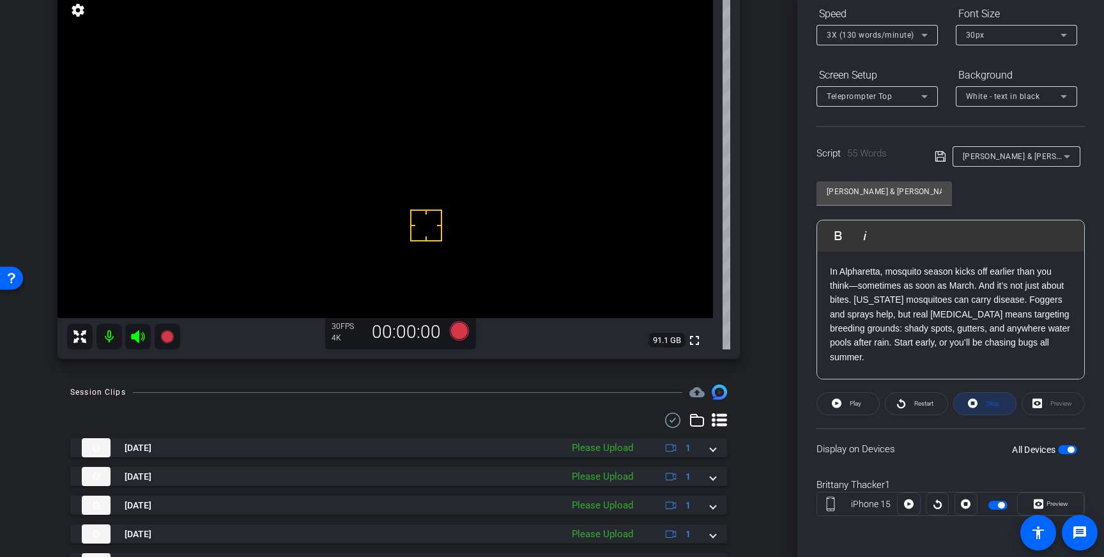
click at [985, 402] on span "Stop" at bounding box center [991, 403] width 13 height 7
click at [462, 330] on icon at bounding box center [459, 330] width 19 height 19
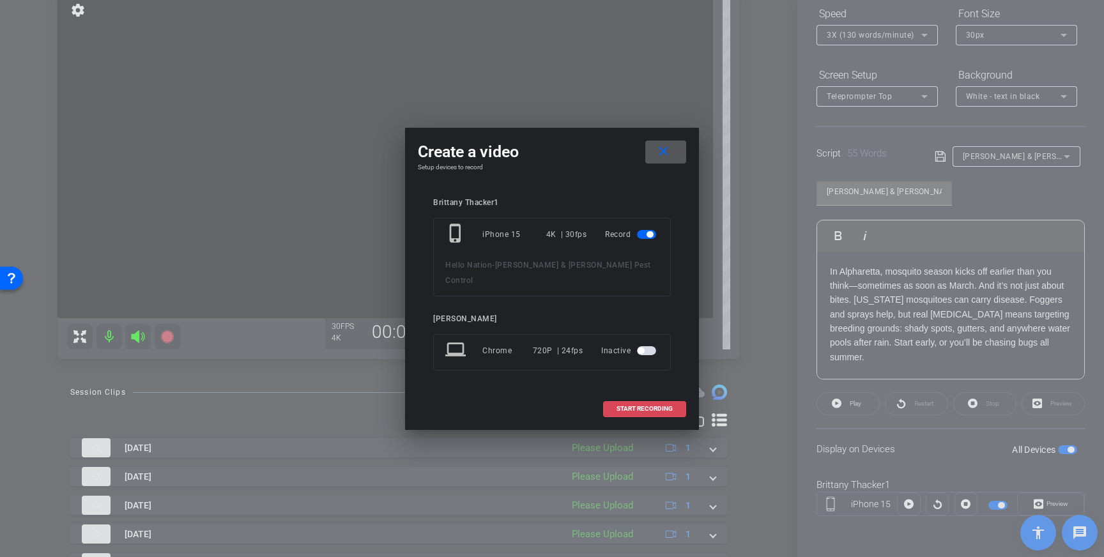
click at [637, 406] on span "START RECORDING" at bounding box center [644, 409] width 56 height 6
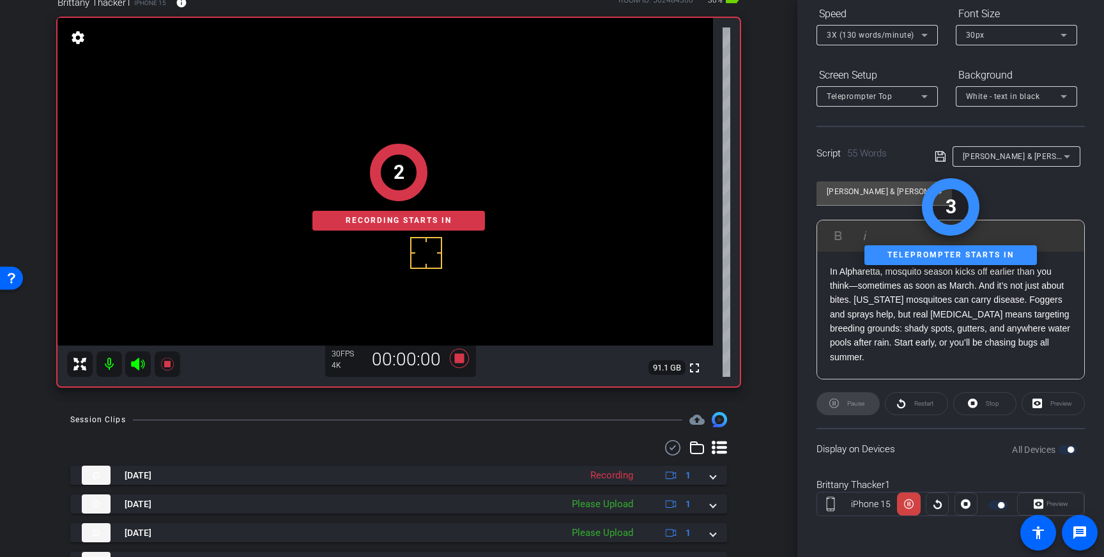
scroll to position [41, 0]
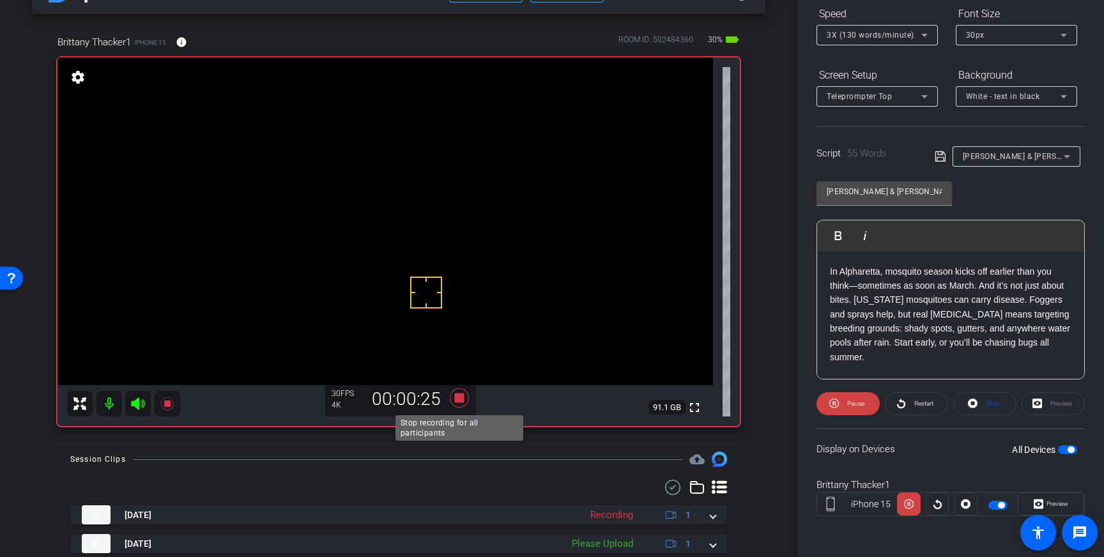
click at [465, 400] on icon at bounding box center [459, 397] width 31 height 23
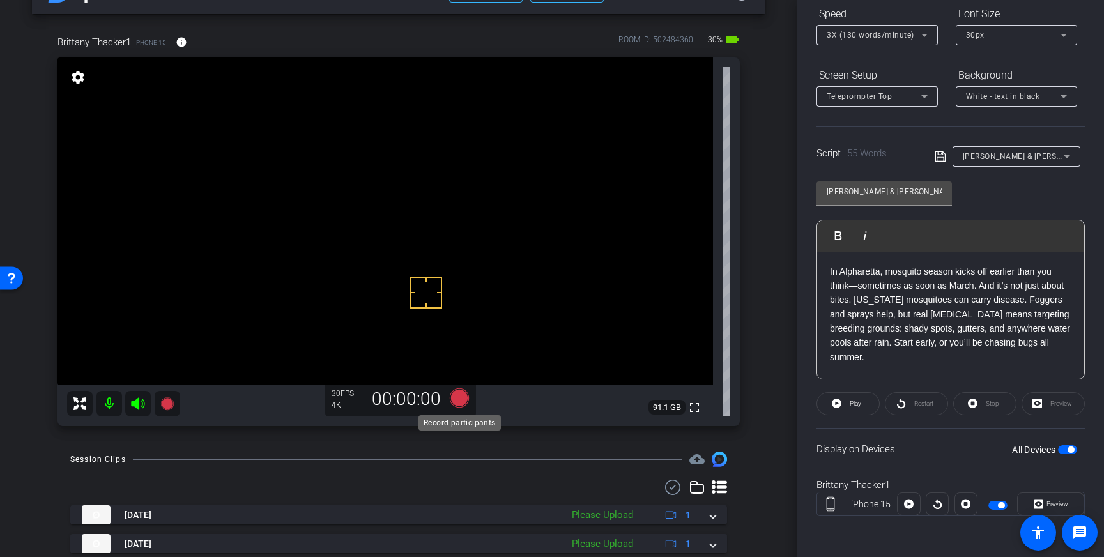
click at [461, 400] on icon at bounding box center [459, 397] width 19 height 19
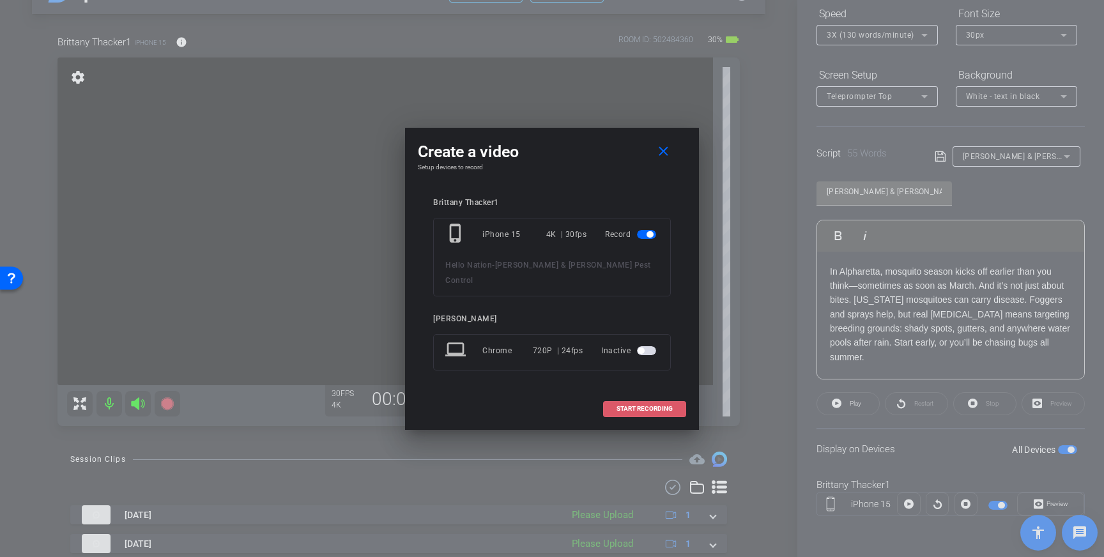
click at [626, 406] on span "START RECORDING" at bounding box center [644, 409] width 56 height 6
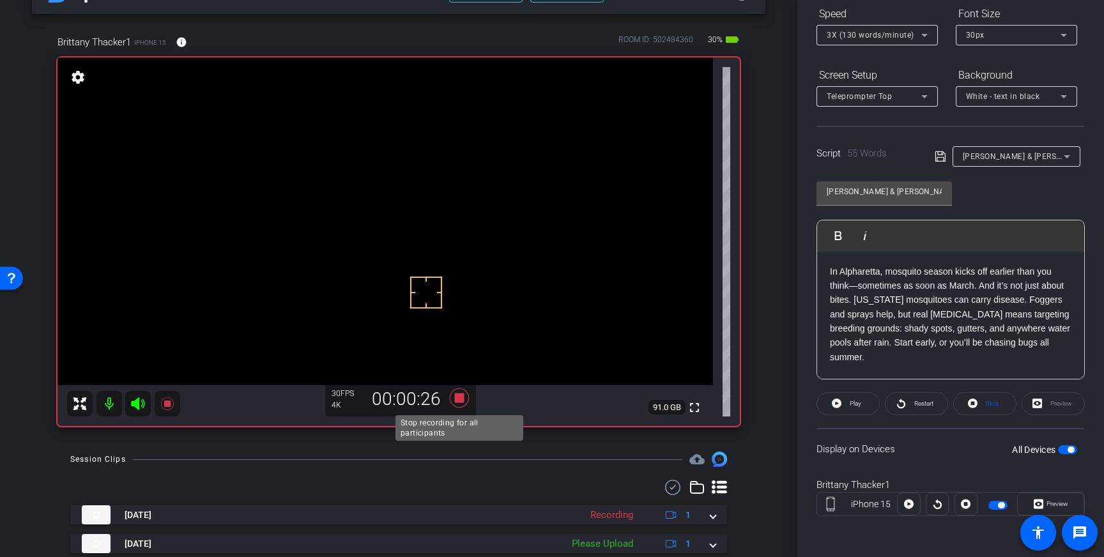
click at [465, 402] on icon at bounding box center [459, 397] width 31 height 23
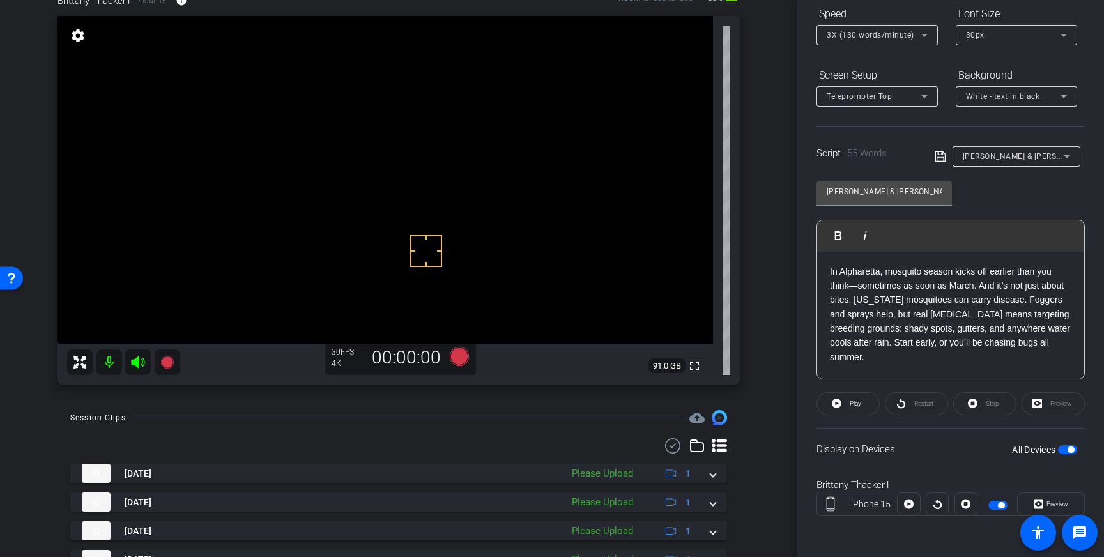
scroll to position [86, 0]
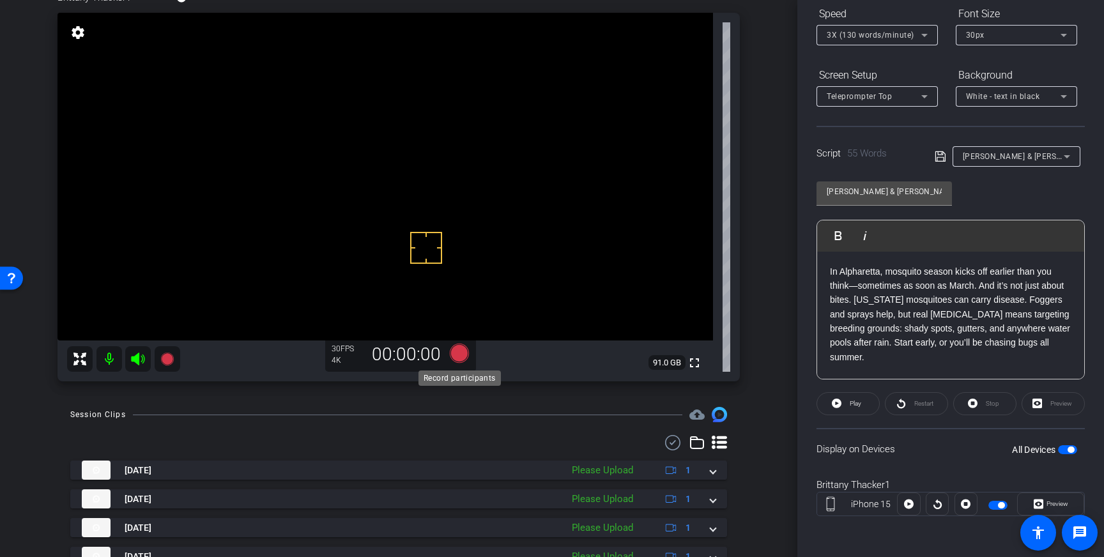
click at [462, 358] on icon at bounding box center [459, 353] width 19 height 19
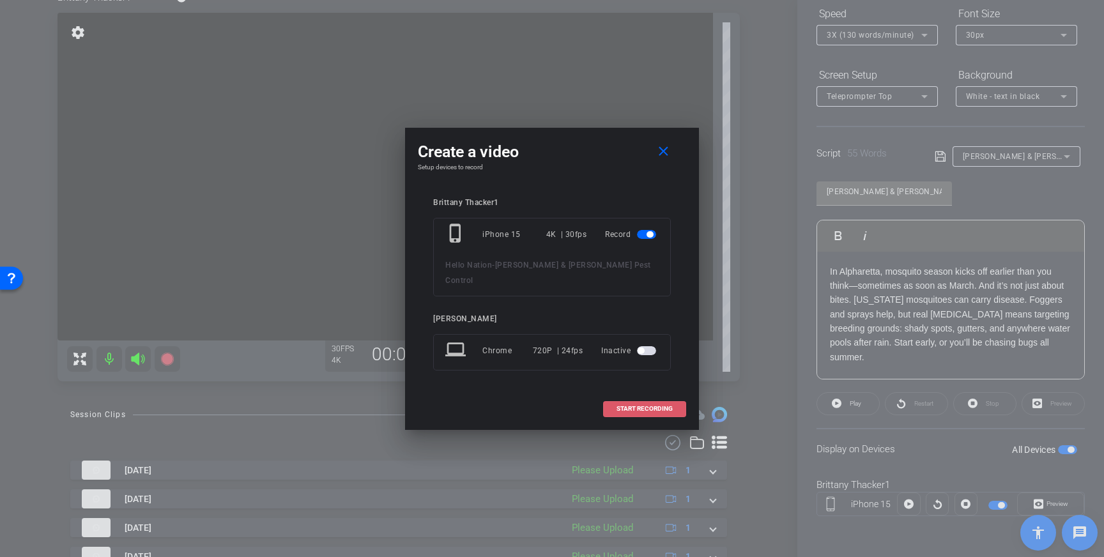
click at [649, 406] on span at bounding box center [645, 408] width 82 height 31
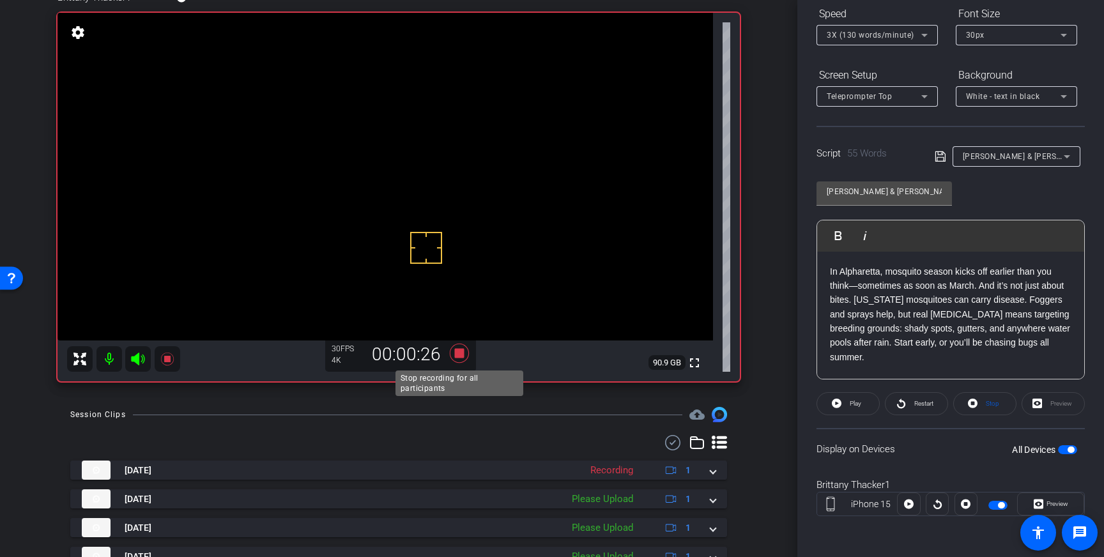
click at [463, 352] on icon at bounding box center [459, 353] width 19 height 19
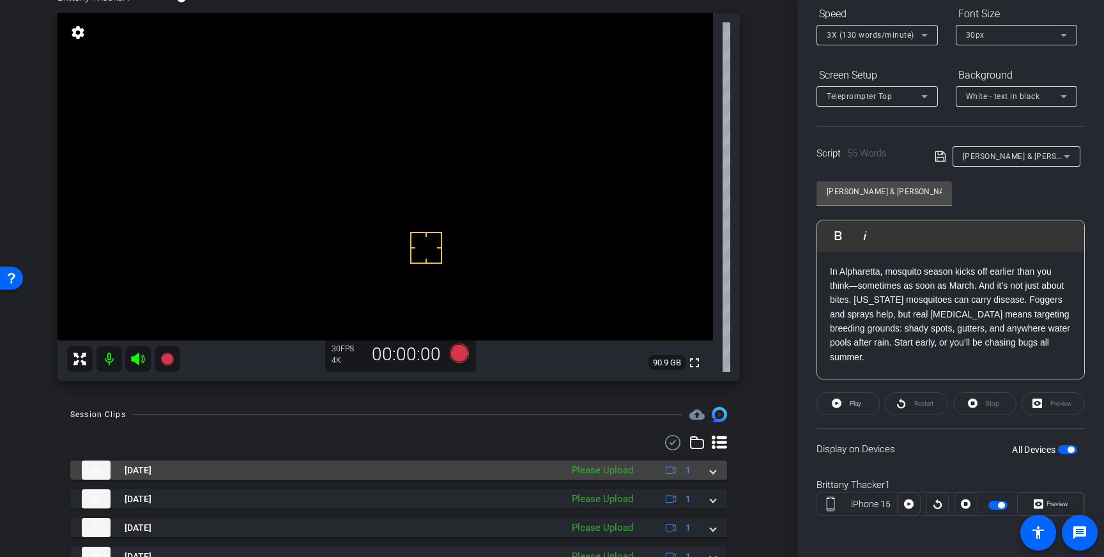
click at [710, 475] on span at bounding box center [712, 470] width 5 height 13
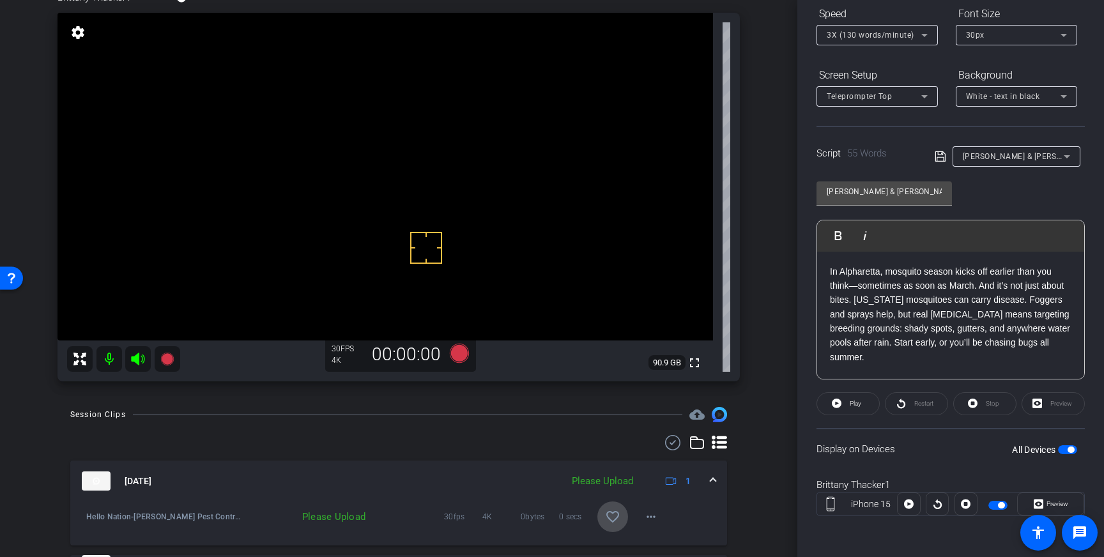
click at [615, 515] on mat-icon "favorite_border" at bounding box center [612, 516] width 15 height 15
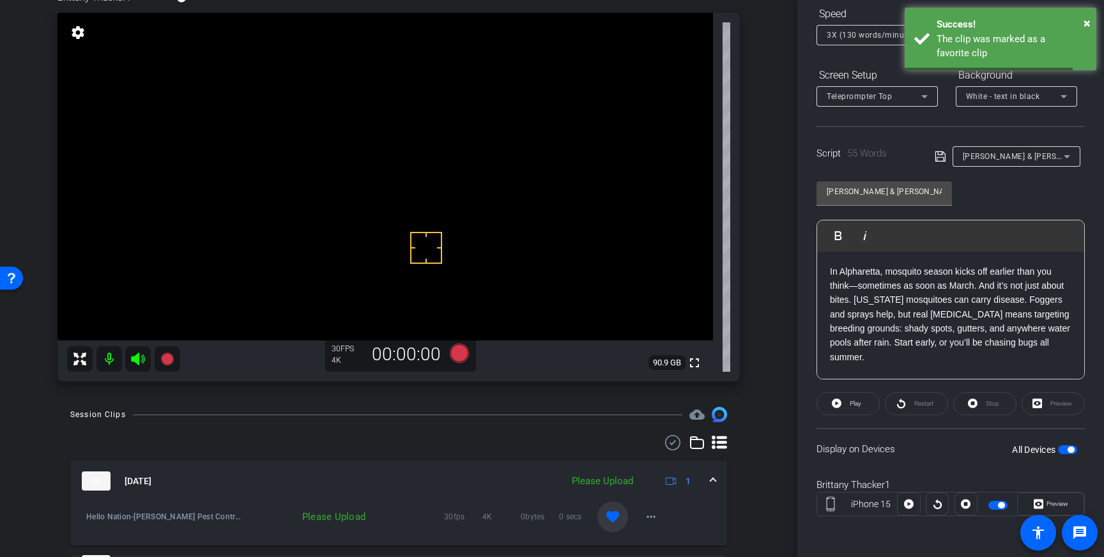
click at [716, 477] on mat-expansion-panel-header "Sep 10, 2025 Please Upload 1" at bounding box center [398, 480] width 657 height 41
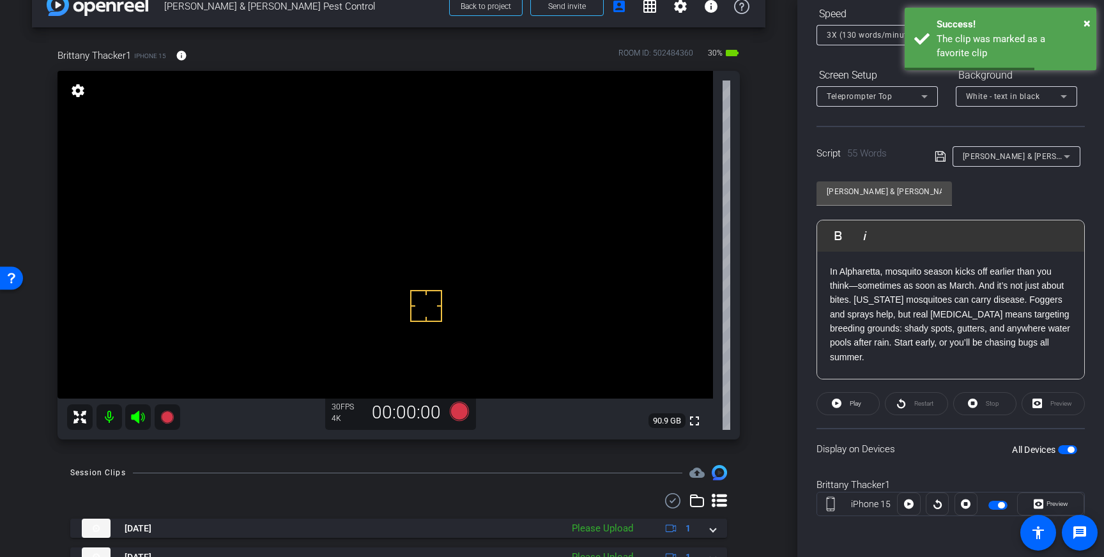
scroll to position [25, 0]
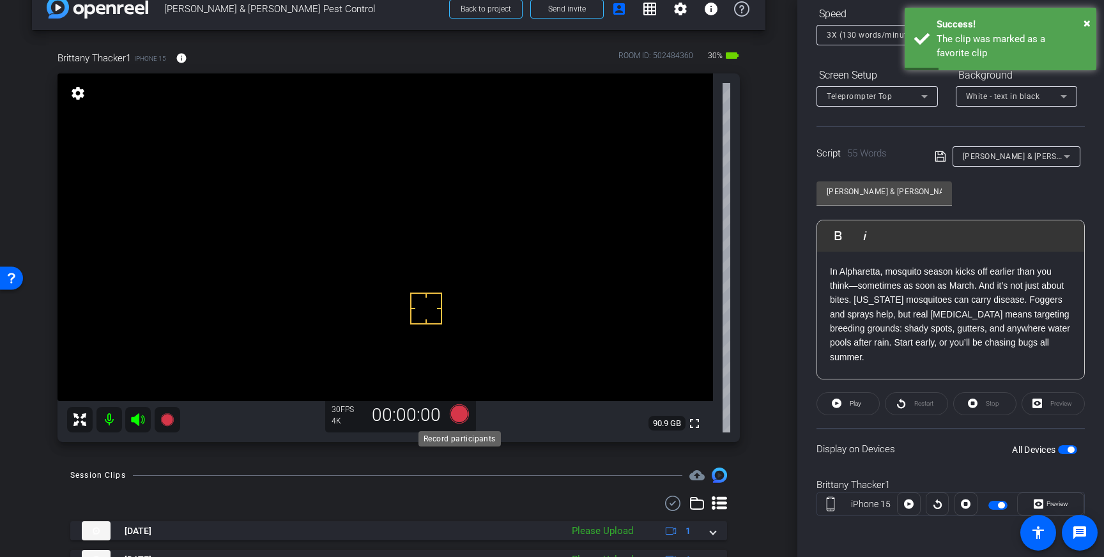
click at [457, 418] on icon at bounding box center [459, 413] width 19 height 19
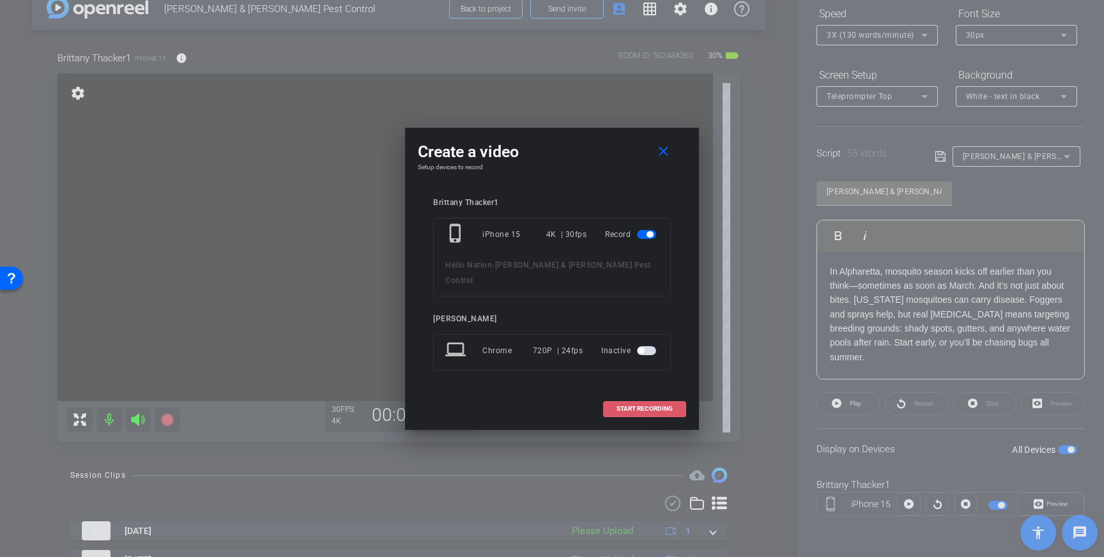
click at [680, 397] on span at bounding box center [645, 408] width 82 height 31
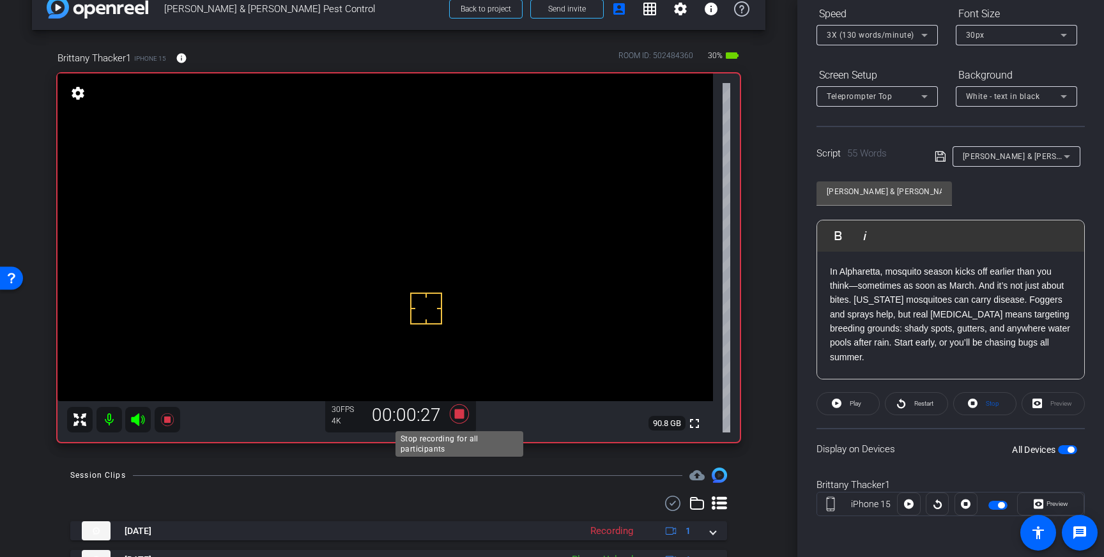
click at [462, 414] on icon at bounding box center [459, 413] width 19 height 19
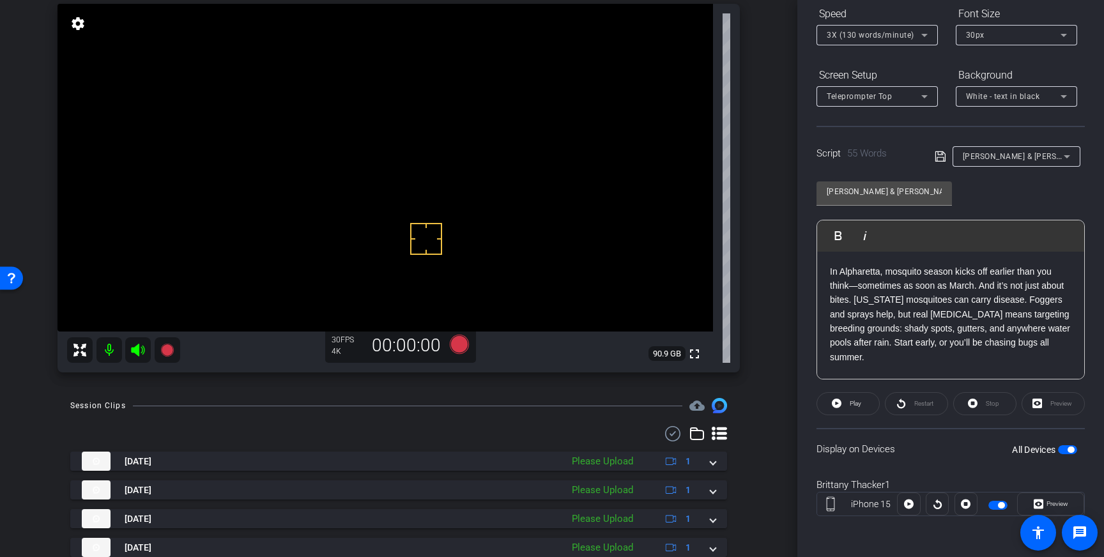
scroll to position [100, 0]
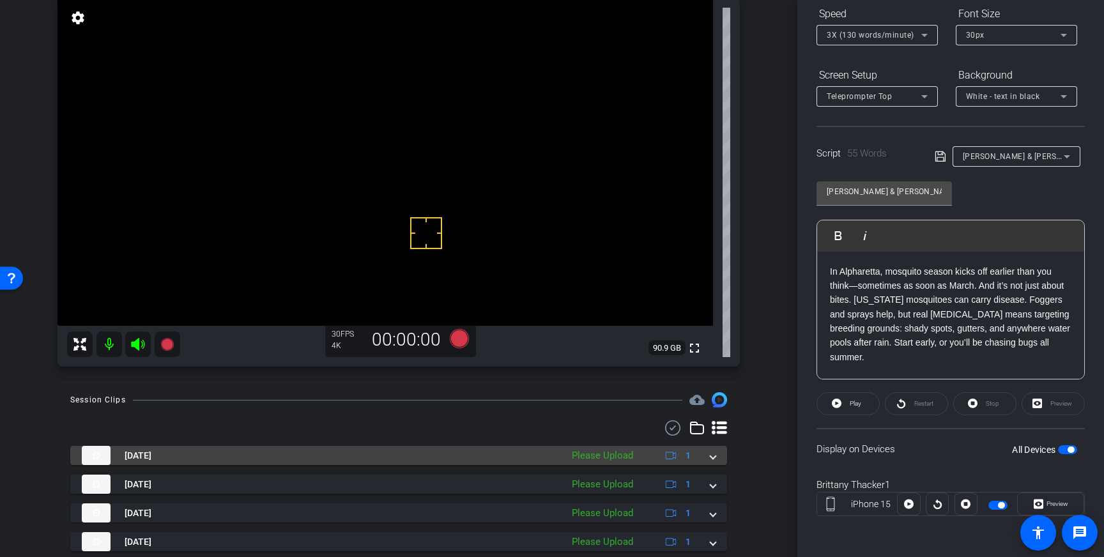
click at [710, 457] on span at bounding box center [712, 455] width 5 height 13
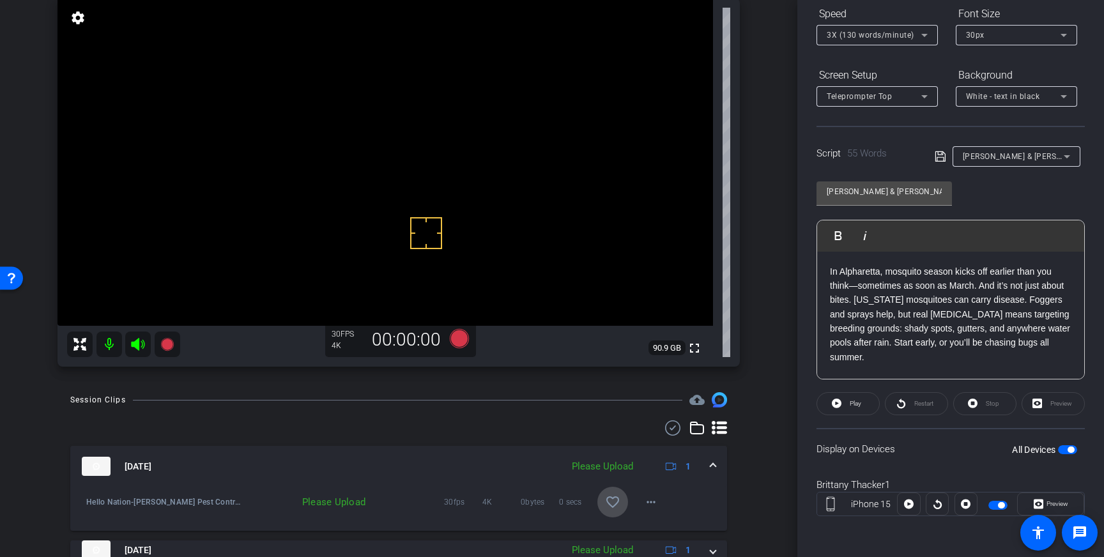
click at [607, 501] on mat-icon "favorite_border" at bounding box center [612, 501] width 15 height 15
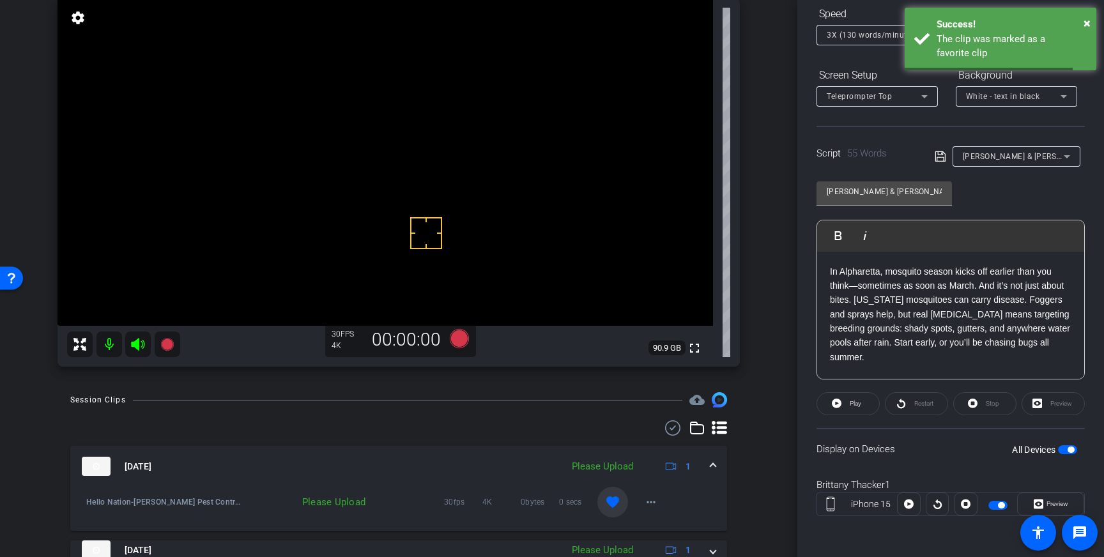
click at [717, 466] on mat-expansion-panel-header "Sep 10, 2025 Please Upload 1" at bounding box center [398, 466] width 657 height 41
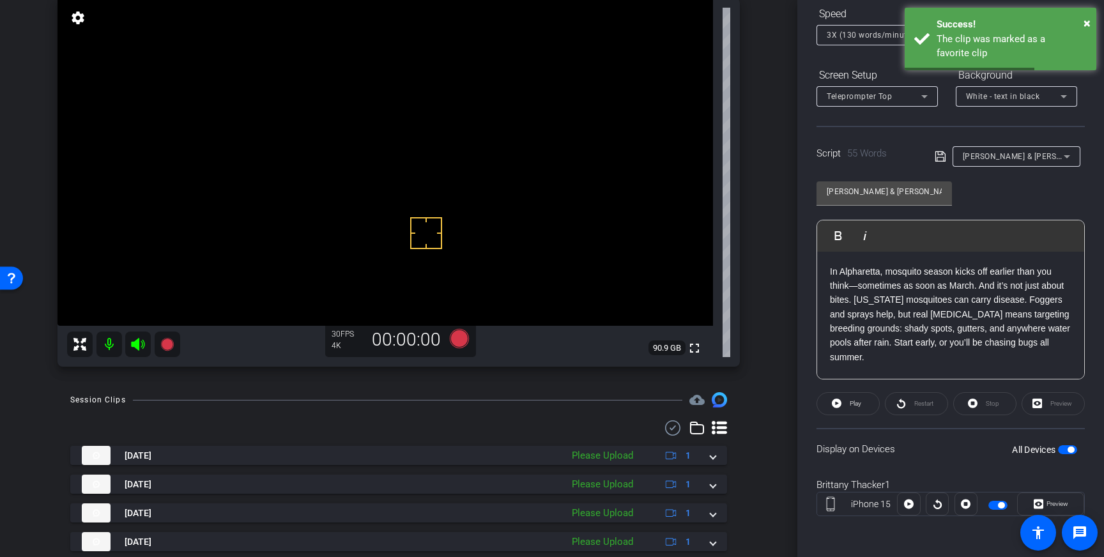
click at [1066, 447] on span "button" at bounding box center [1067, 449] width 19 height 9
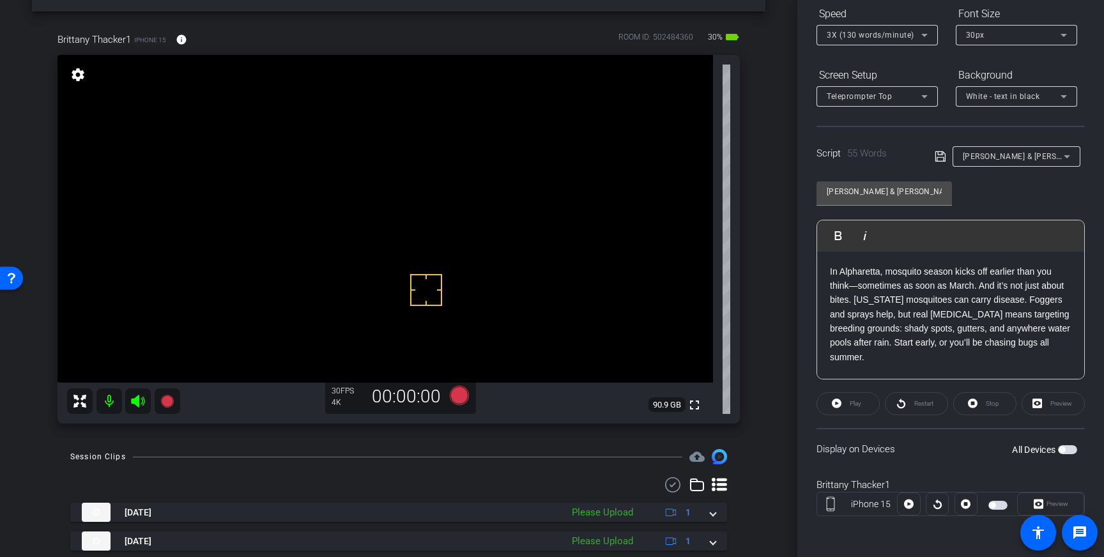
scroll to position [0, 0]
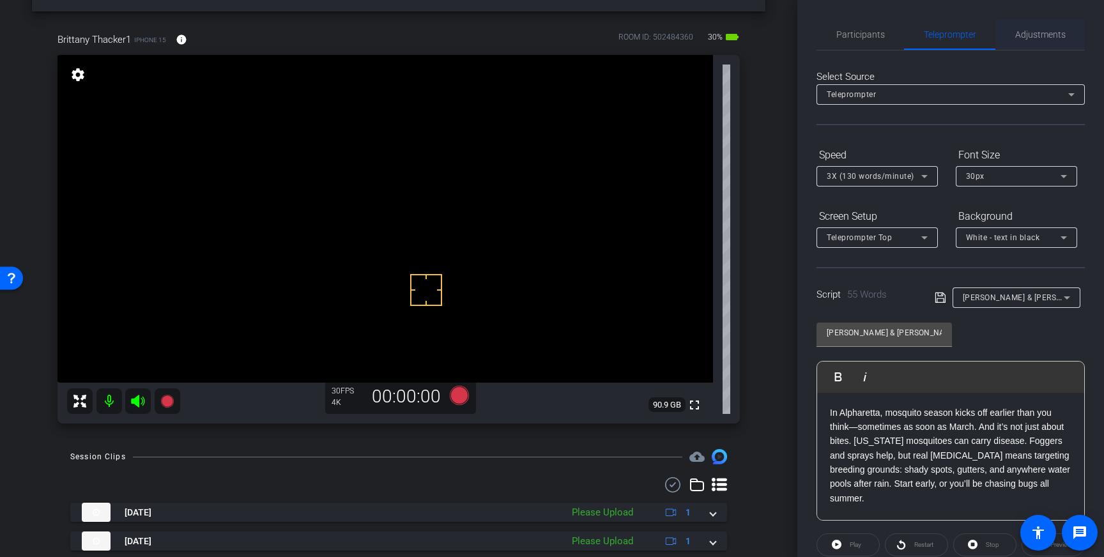
drag, startPoint x: 1056, startPoint y: 42, endPoint x: 1047, endPoint y: 49, distance: 10.5
click at [1056, 42] on span "Adjustments" at bounding box center [1040, 34] width 50 height 31
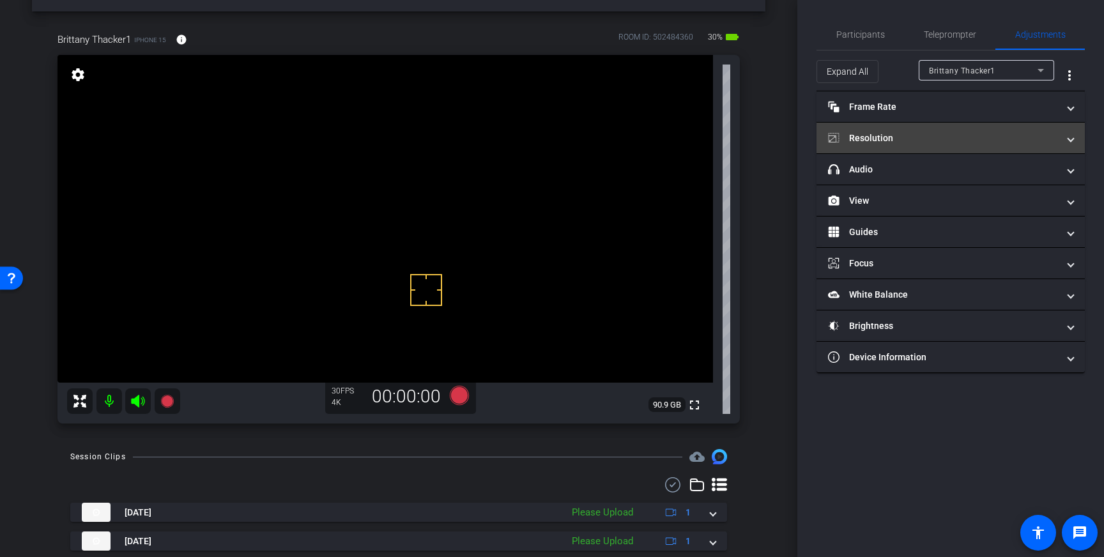
drag, startPoint x: 947, startPoint y: 136, endPoint x: 959, endPoint y: 142, distance: 14.0
click at [947, 136] on mat-panel-title "Resolution" at bounding box center [943, 138] width 230 height 13
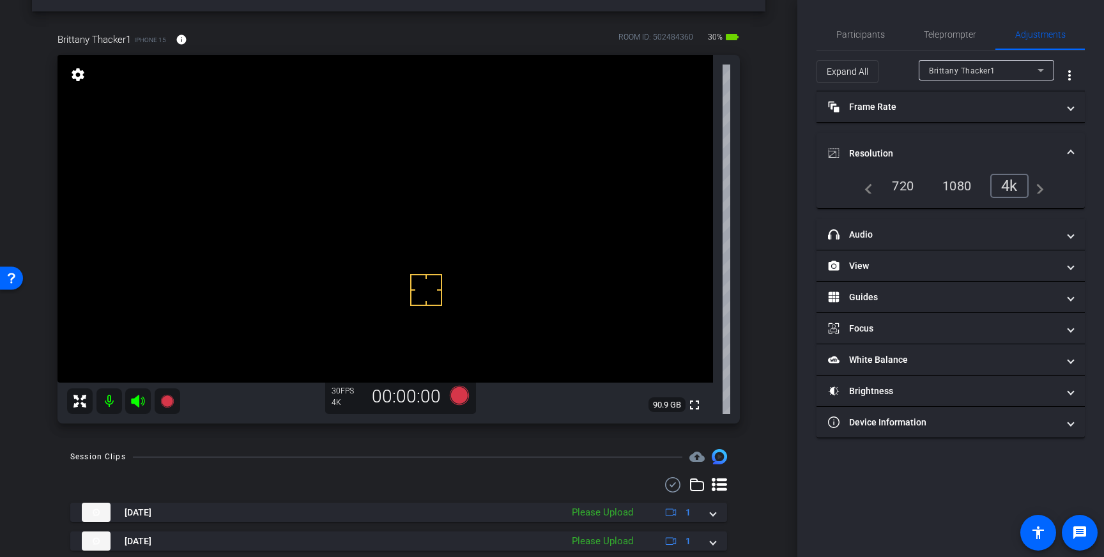
click at [901, 185] on div "720" at bounding box center [902, 186] width 41 height 22
click at [1069, 153] on span at bounding box center [1070, 153] width 5 height 13
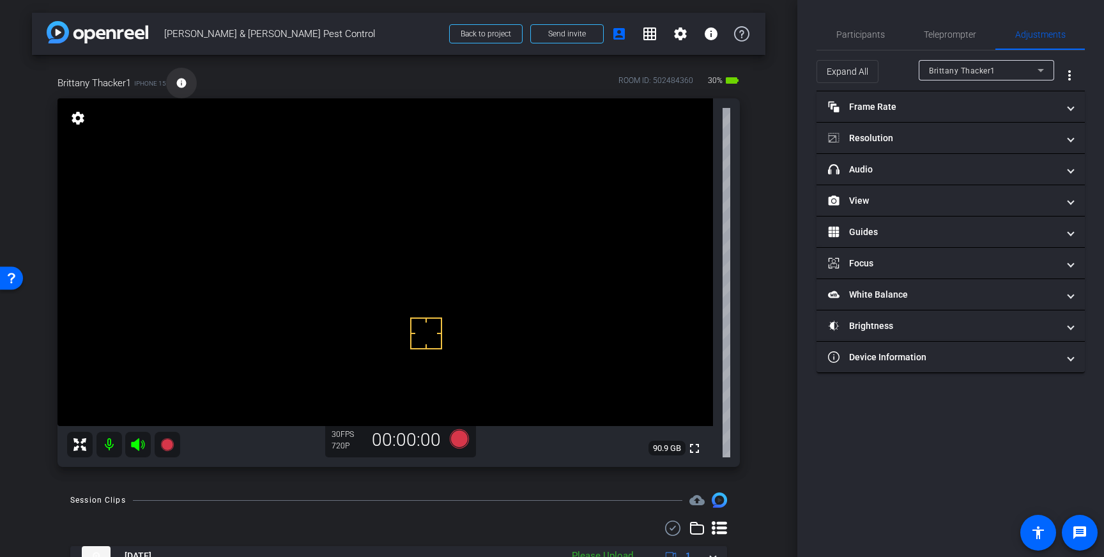
click at [181, 89] on button "info" at bounding box center [181, 83] width 31 height 31
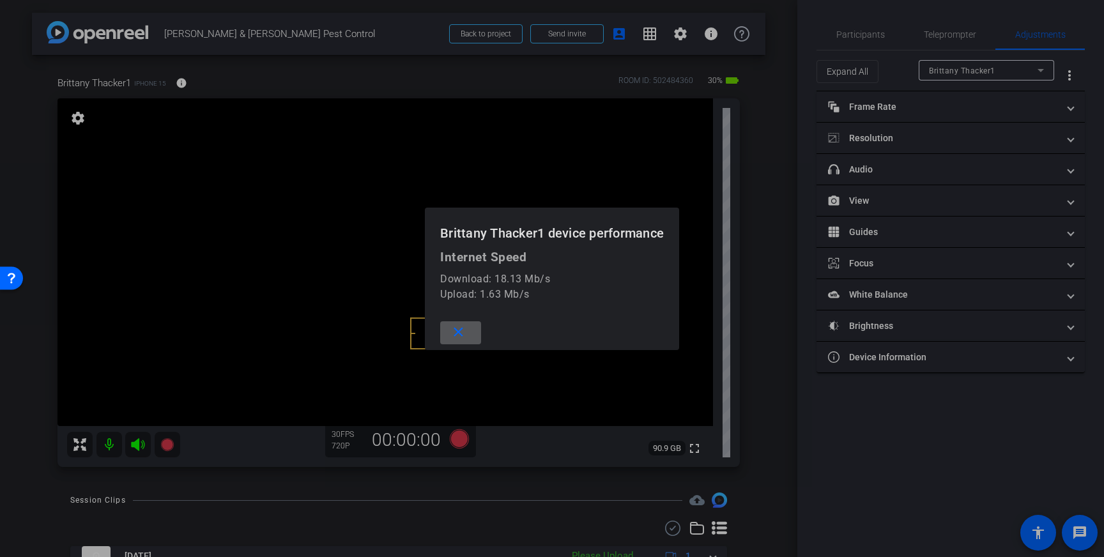
click at [470, 332] on span at bounding box center [460, 332] width 41 height 31
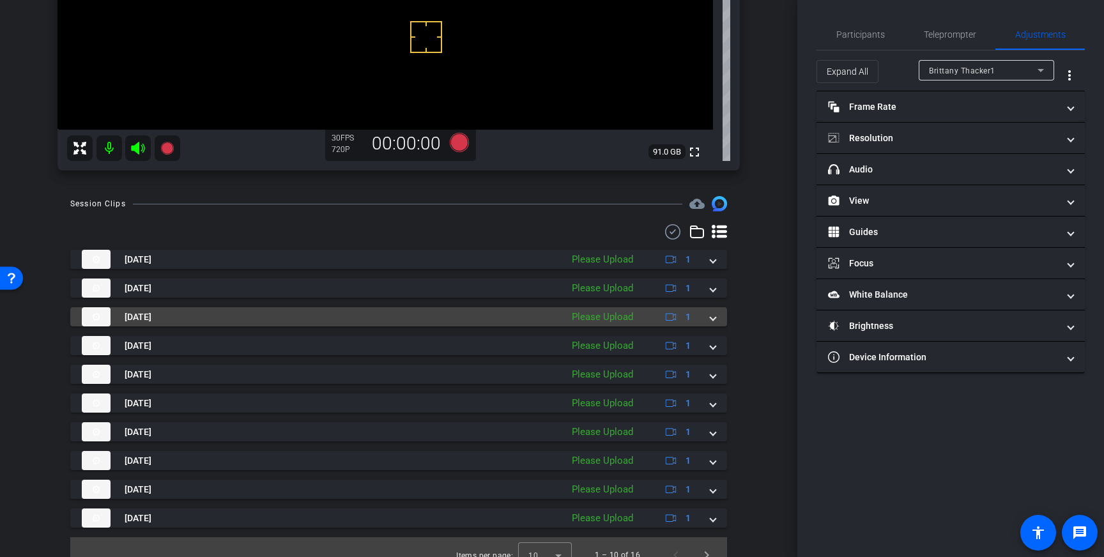
scroll to position [312, 0]
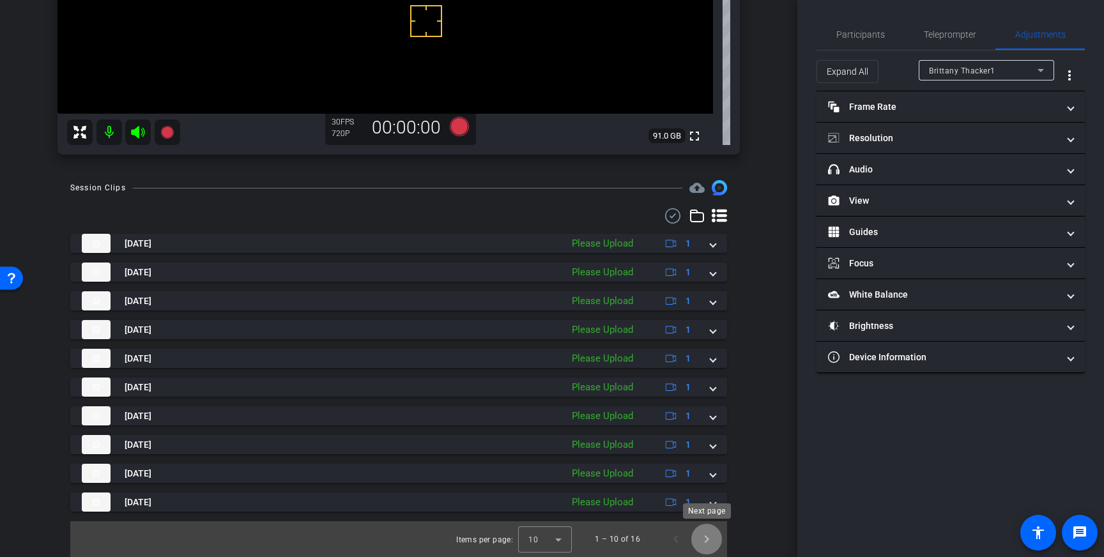
click at [708, 532] on span "Next page" at bounding box center [706, 539] width 31 height 31
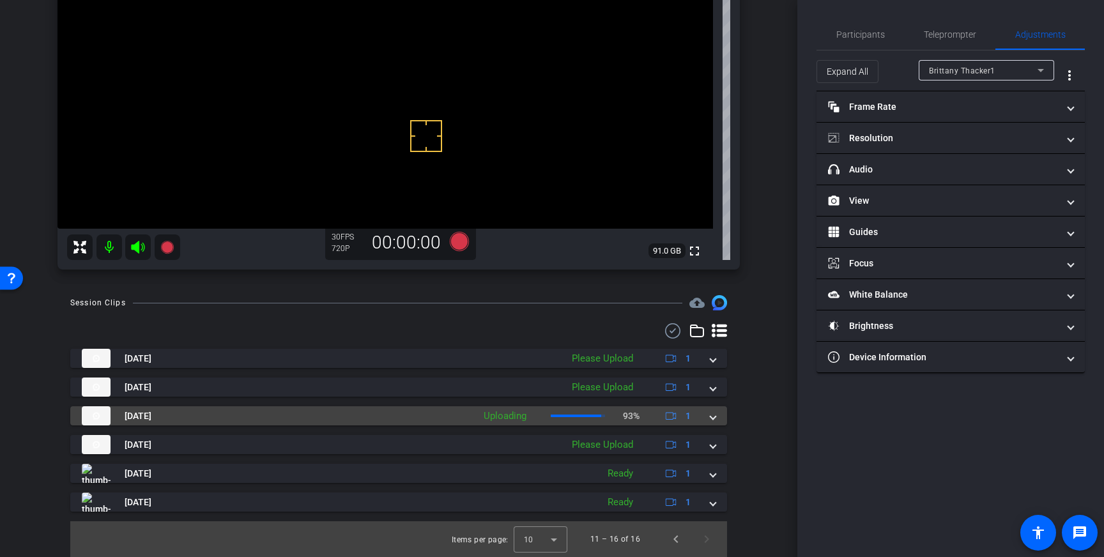
click at [717, 420] on mat-expansion-panel-header "Sep 10, 2025 Uploading 93% 1" at bounding box center [398, 415] width 657 height 19
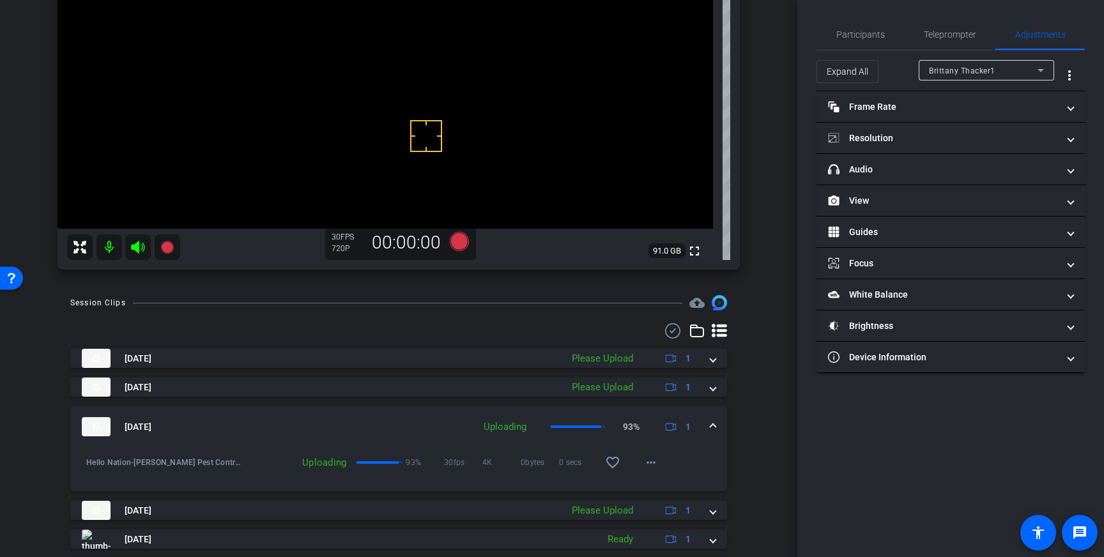
drag, startPoint x: 717, startPoint y: 419, endPoint x: 709, endPoint y: 474, distance: 55.5
click at [717, 419] on mat-expansion-panel-header "Sep 10, 2025 Uploading 93% 1" at bounding box center [398, 426] width 657 height 41
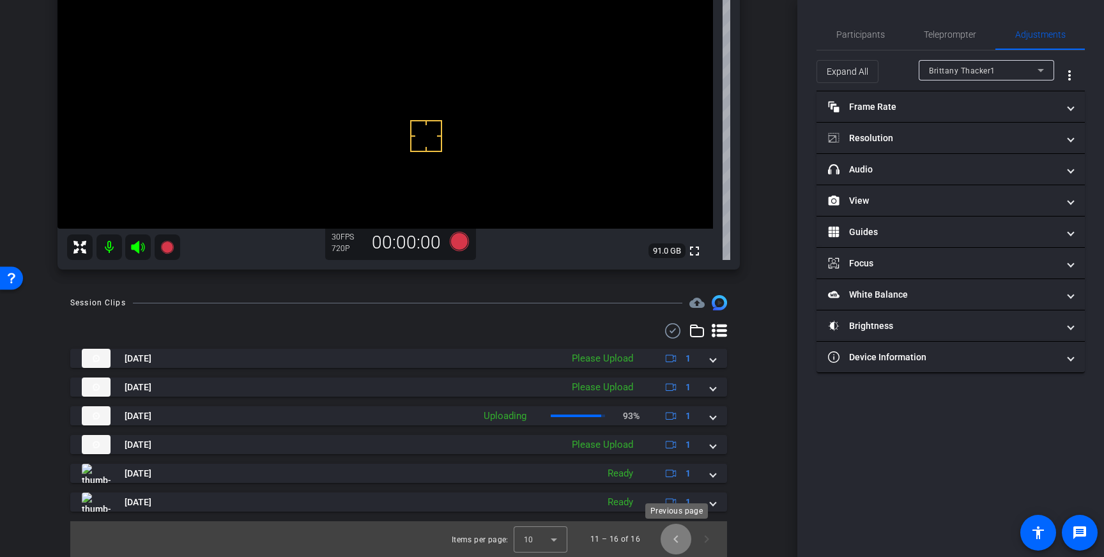
click at [668, 527] on span "Previous page" at bounding box center [675, 539] width 31 height 31
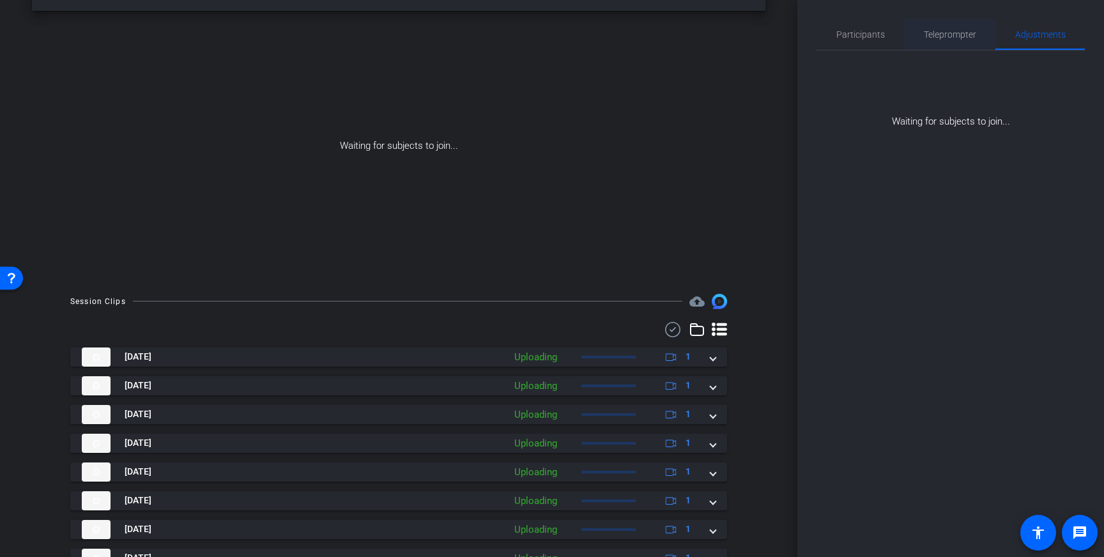
scroll to position [0, 0]
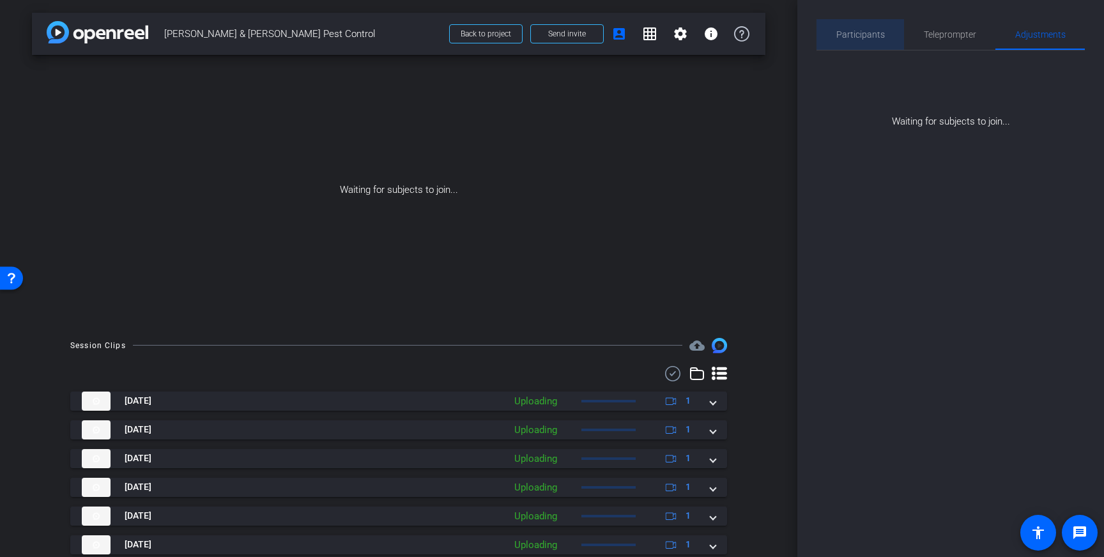
click at [876, 36] on span "Participants" at bounding box center [860, 34] width 49 height 9
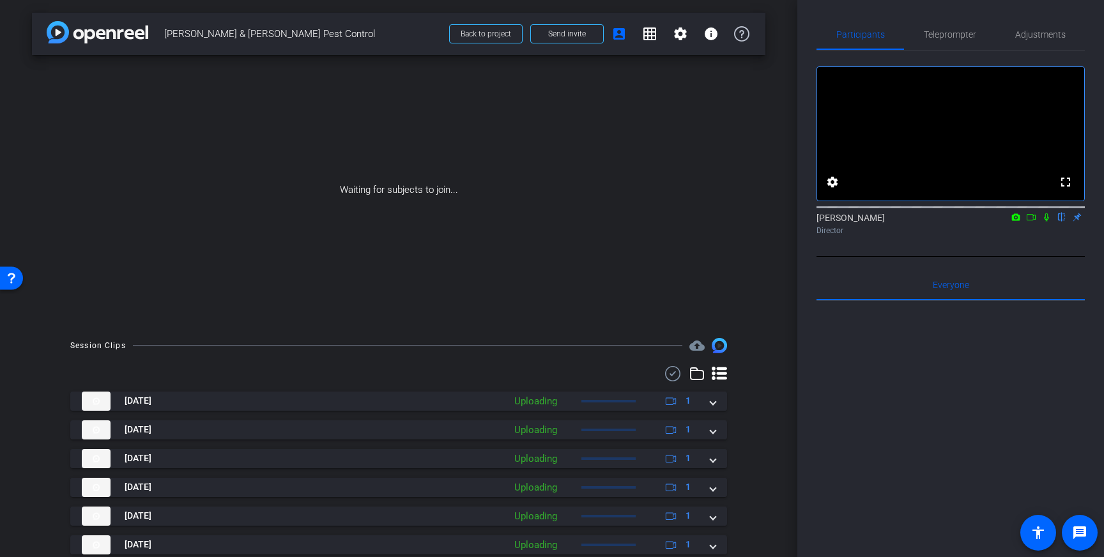
click at [1046, 222] on icon at bounding box center [1046, 217] width 10 height 9
click at [1030, 222] on icon at bounding box center [1031, 217] width 10 height 9
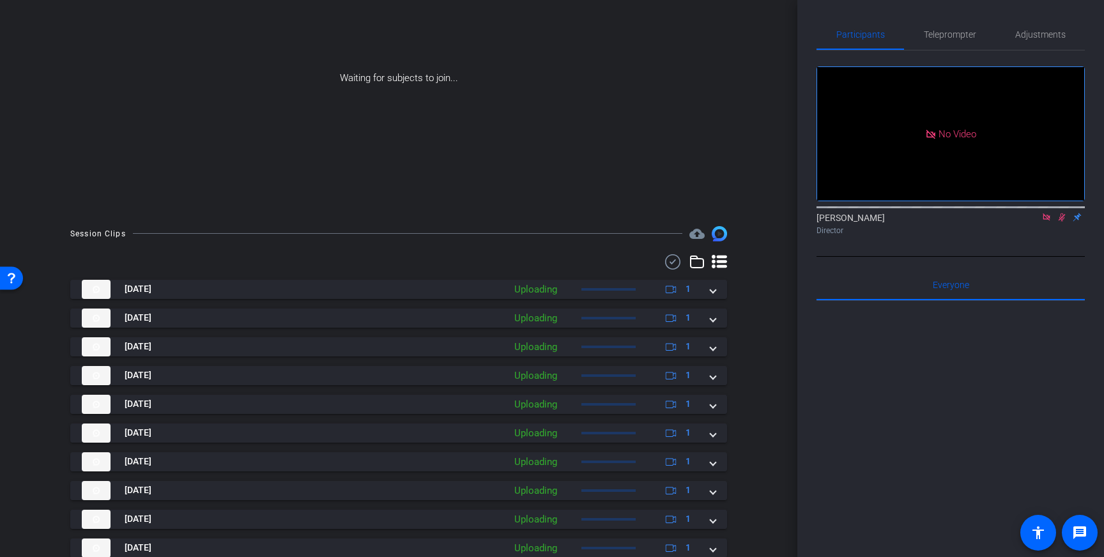
scroll to position [158, 0]
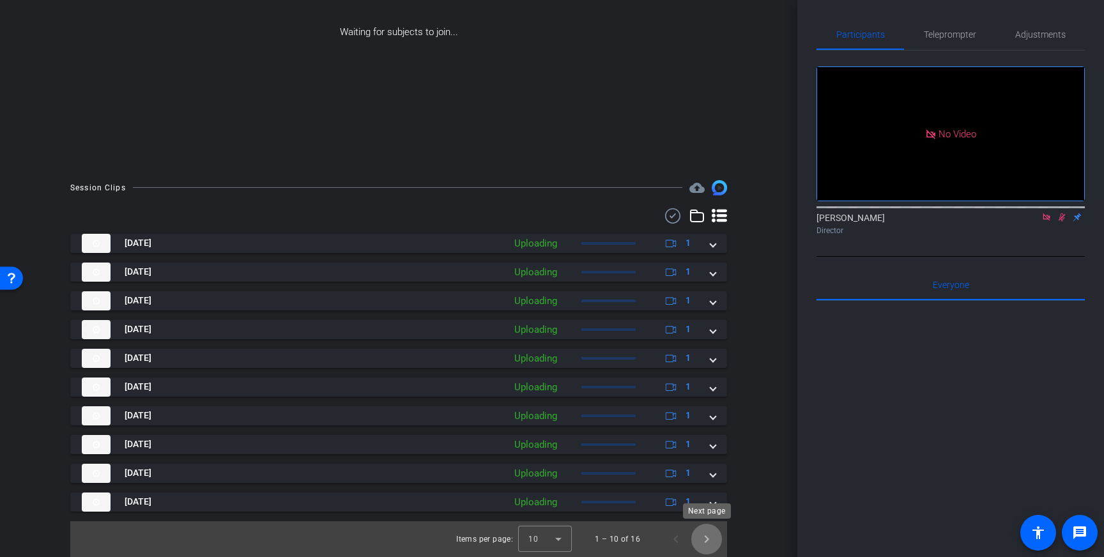
click at [712, 545] on span "Next page" at bounding box center [706, 539] width 31 height 31
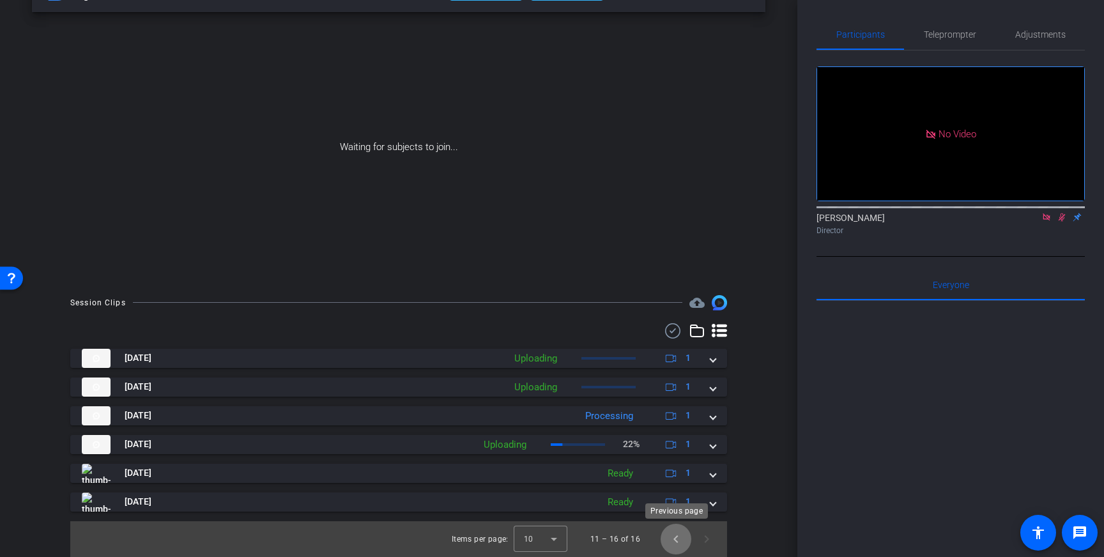
click at [674, 531] on span "Previous page" at bounding box center [675, 539] width 31 height 31
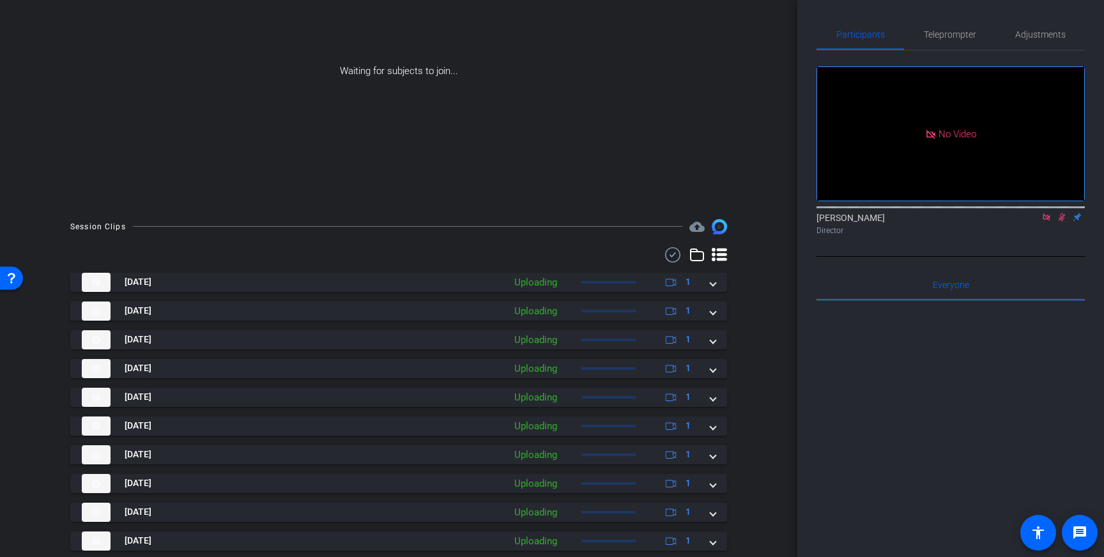
scroll to position [158, 0]
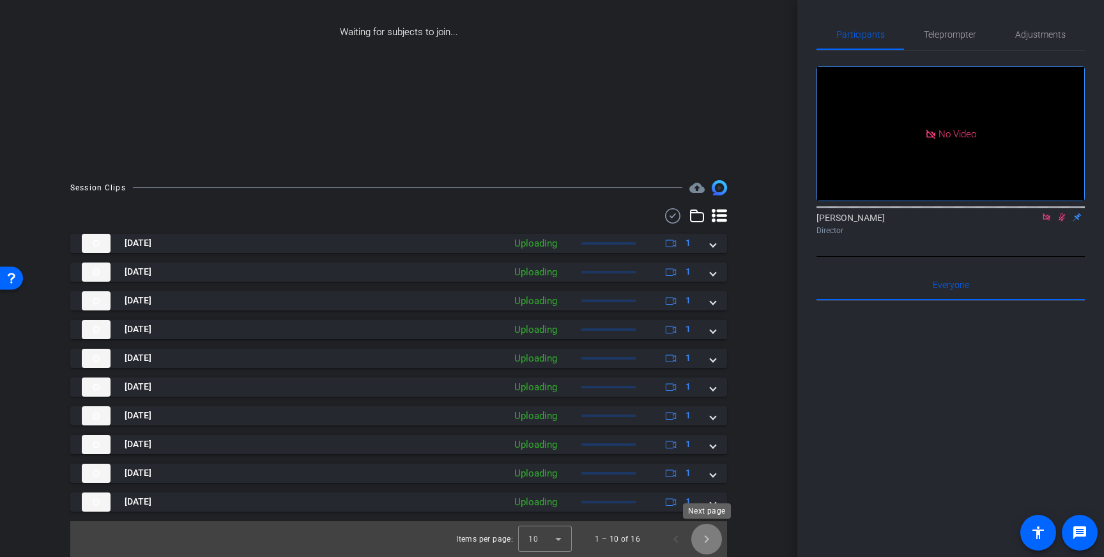
click at [710, 540] on span "Next page" at bounding box center [706, 539] width 31 height 31
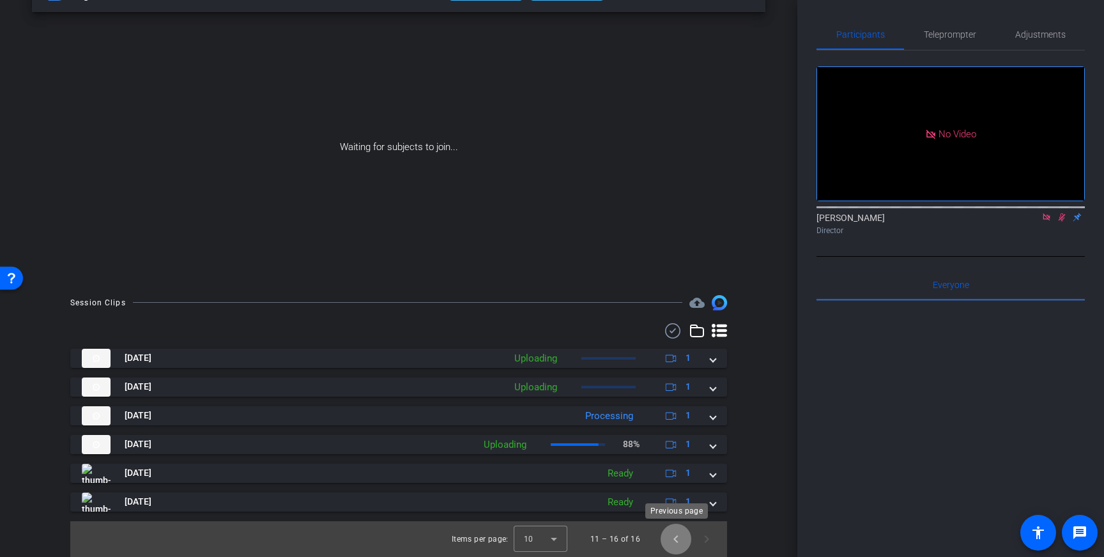
click at [681, 538] on span "Previous page" at bounding box center [675, 539] width 31 height 31
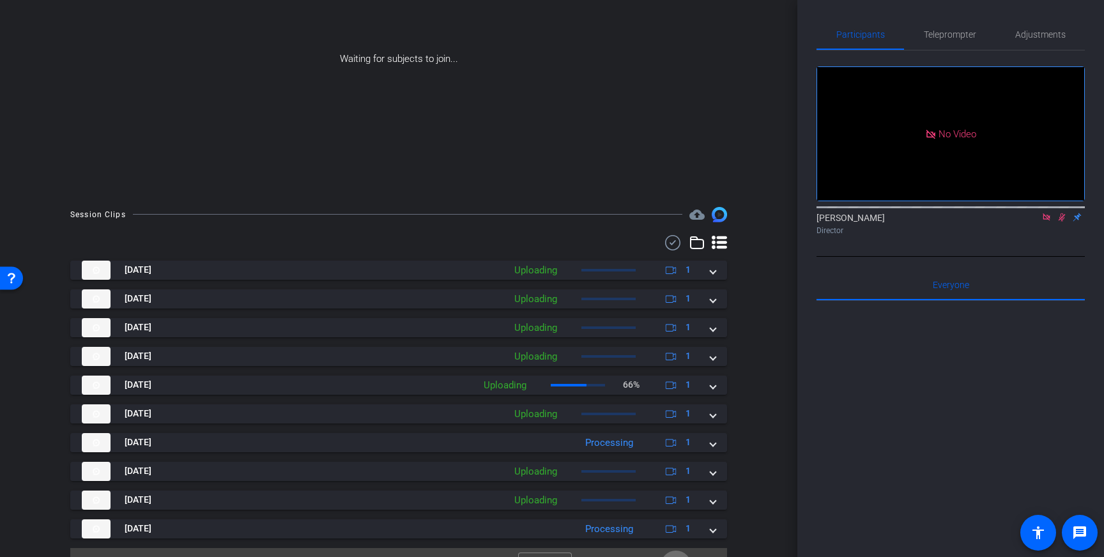
scroll to position [158, 0]
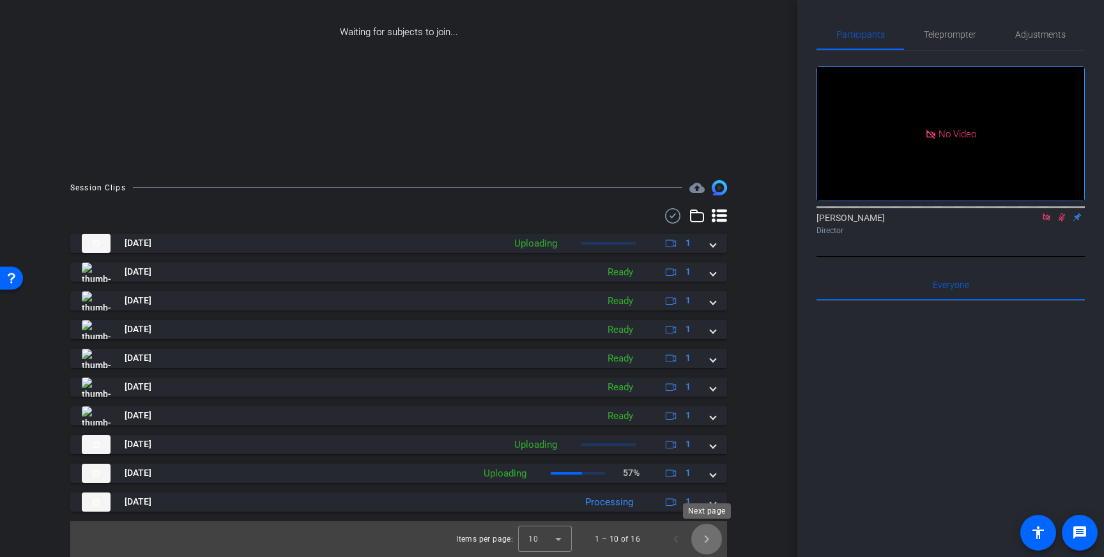
click at [708, 540] on span "Next page" at bounding box center [706, 539] width 31 height 31
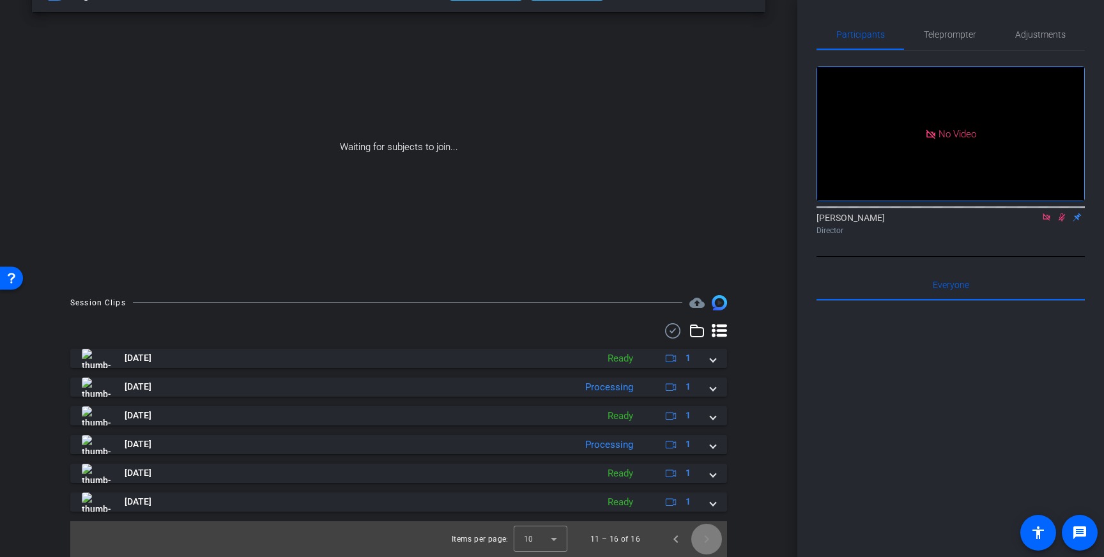
scroll to position [43, 0]
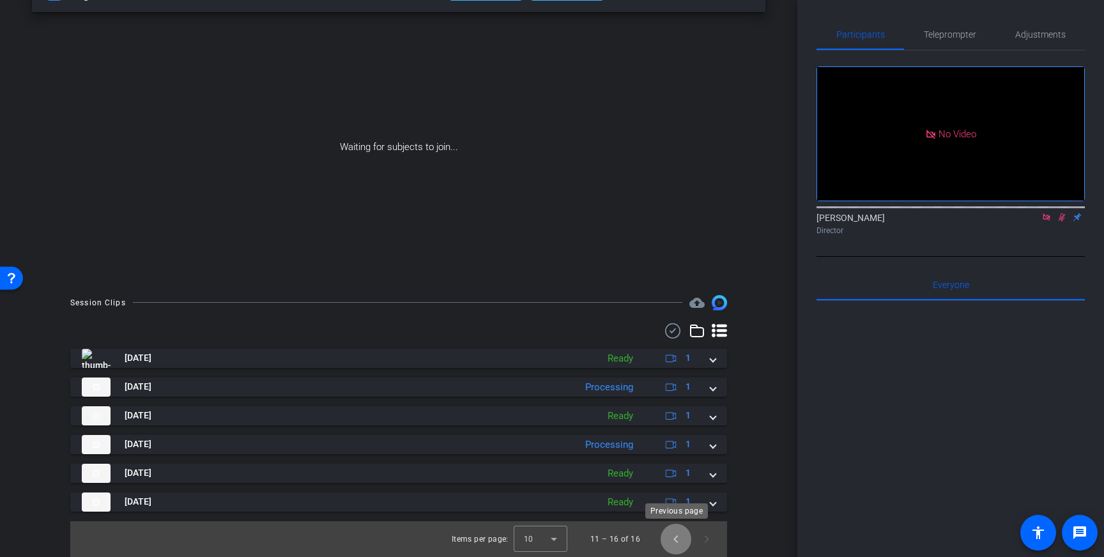
click at [681, 543] on span "Previous page" at bounding box center [675, 539] width 31 height 31
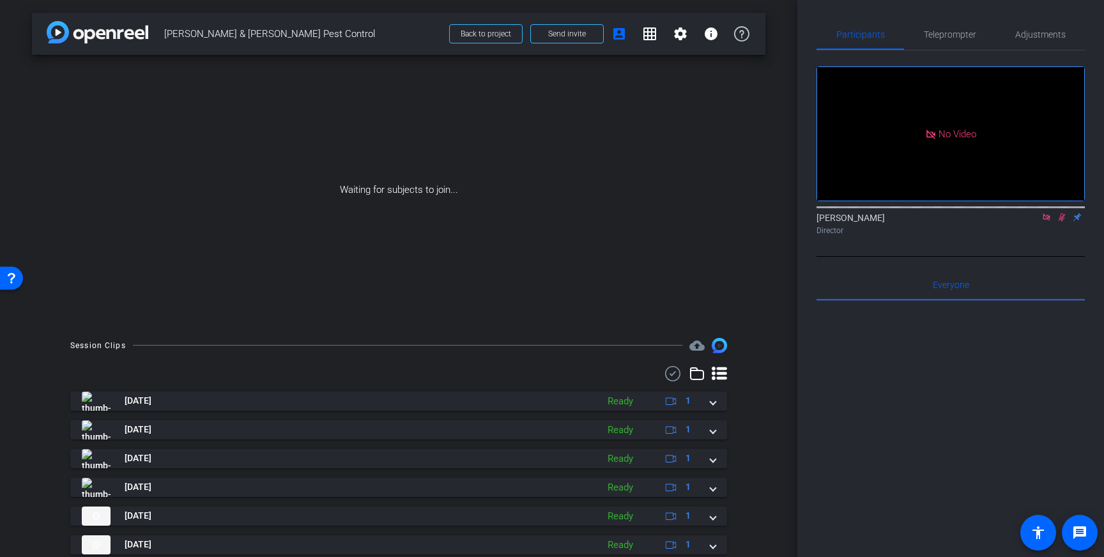
scroll to position [158, 0]
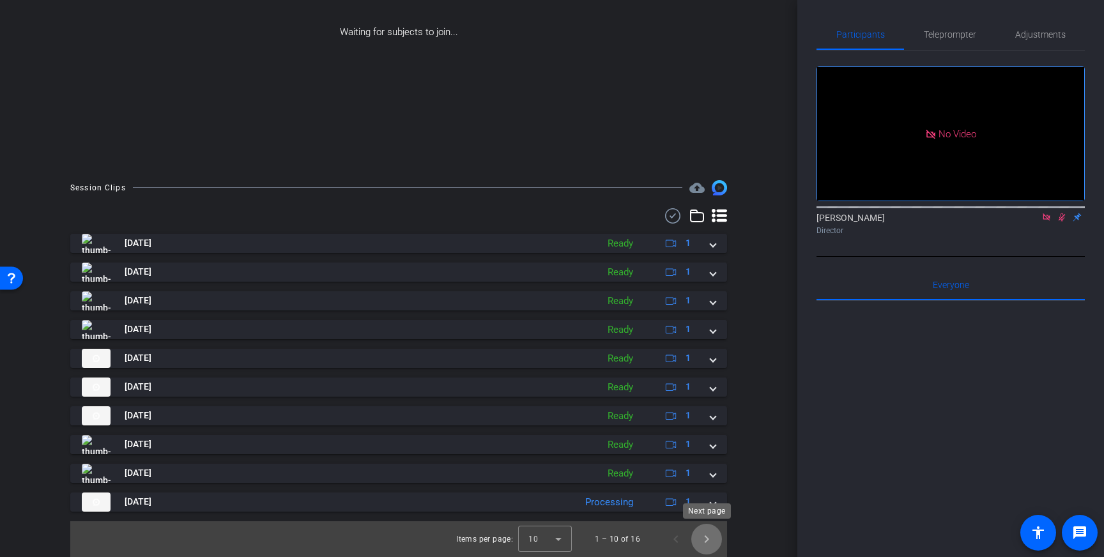
click at [704, 536] on span "Next page" at bounding box center [706, 539] width 31 height 31
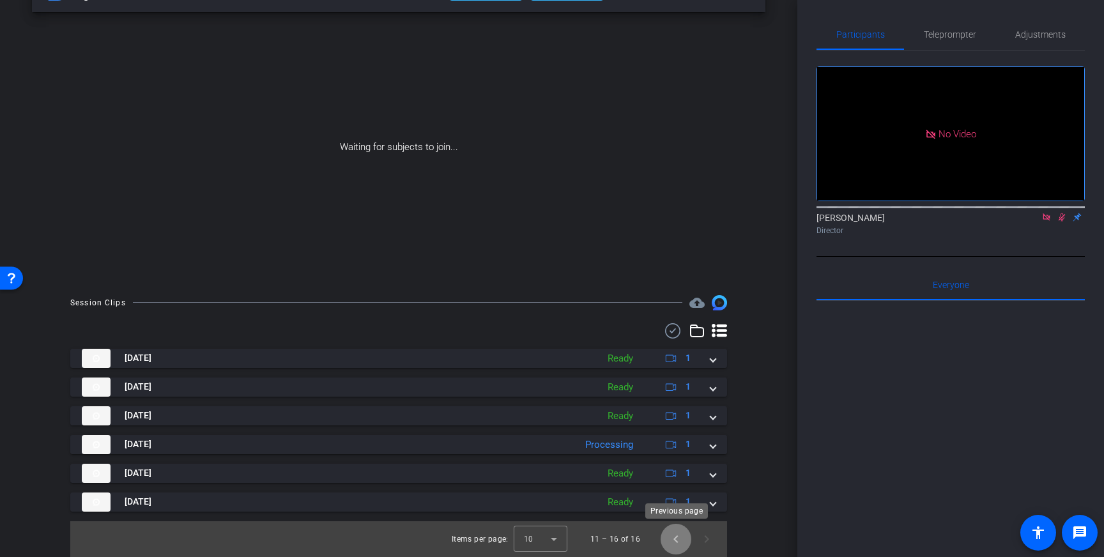
click at [671, 536] on span "Previous page" at bounding box center [675, 539] width 31 height 31
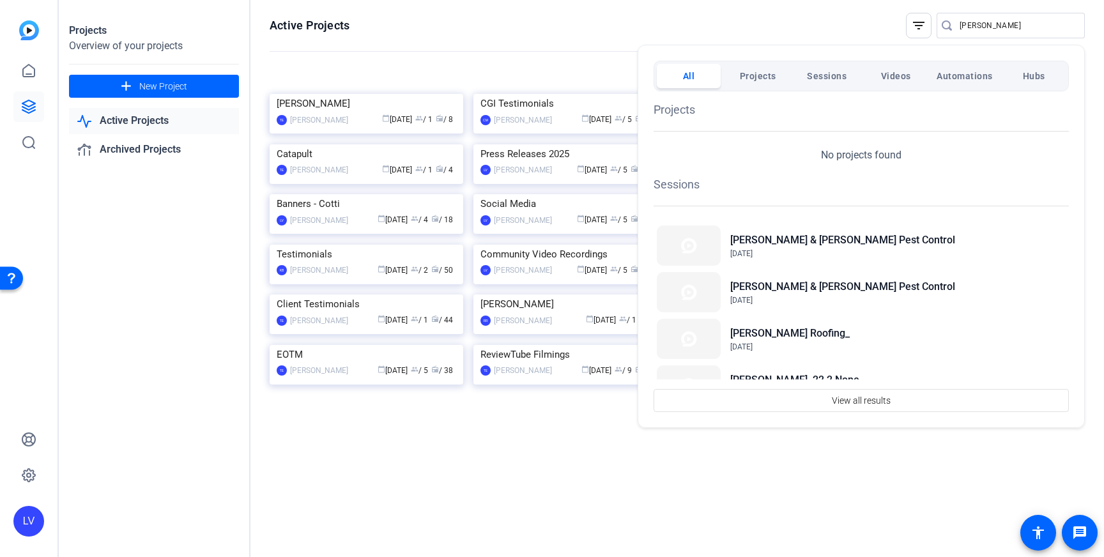
drag, startPoint x: 0, startPoint y: 0, endPoint x: 706, endPoint y: 22, distance: 706.7
click at [706, 22] on div at bounding box center [552, 278] width 1104 height 557
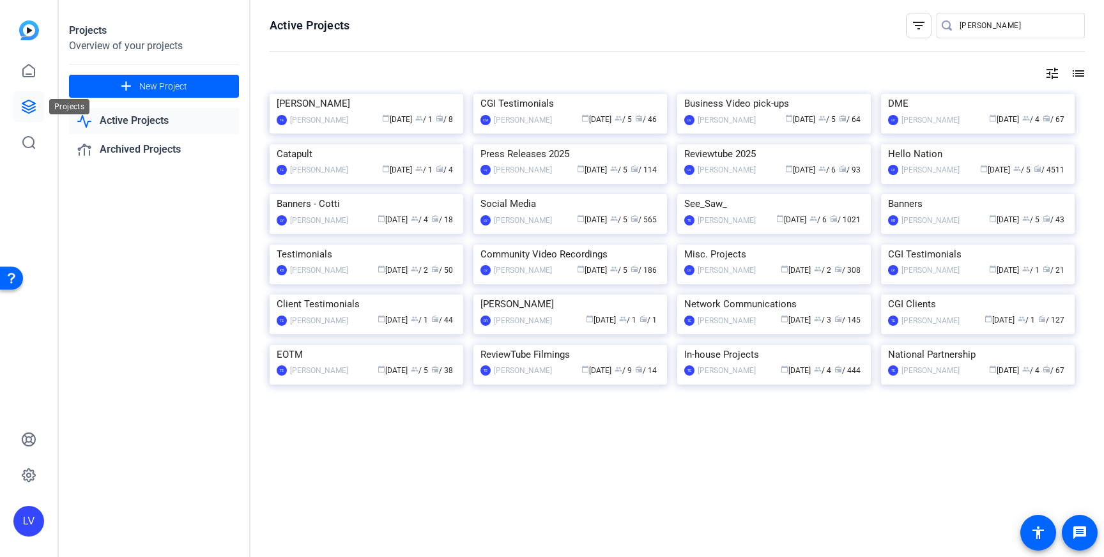
click at [27, 108] on icon at bounding box center [28, 106] width 13 height 13
click at [984, 144] on img at bounding box center [978, 144] width 194 height 0
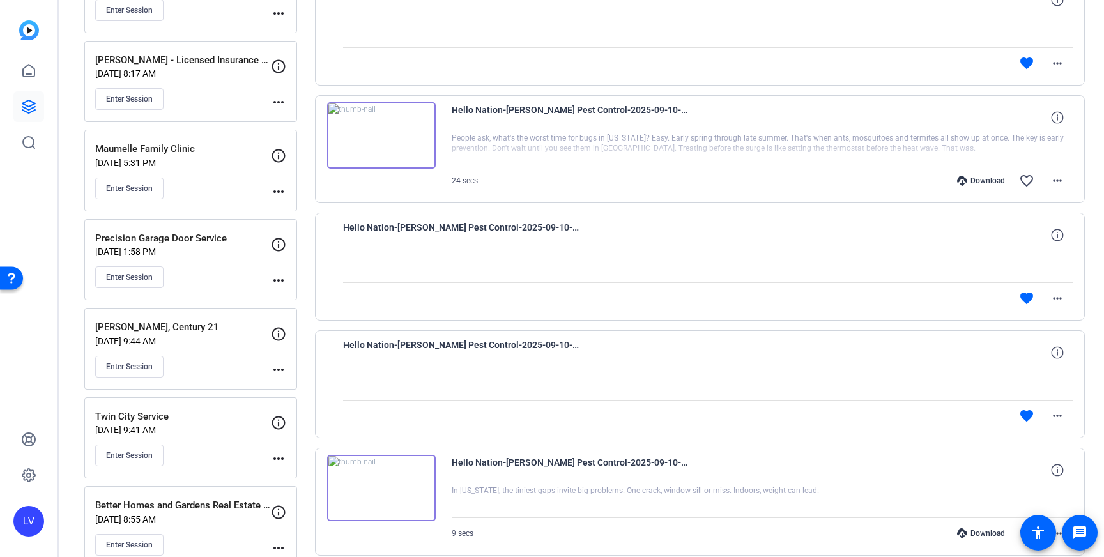
scroll to position [775, 0]
click at [404, 142] on img at bounding box center [381, 137] width 109 height 66
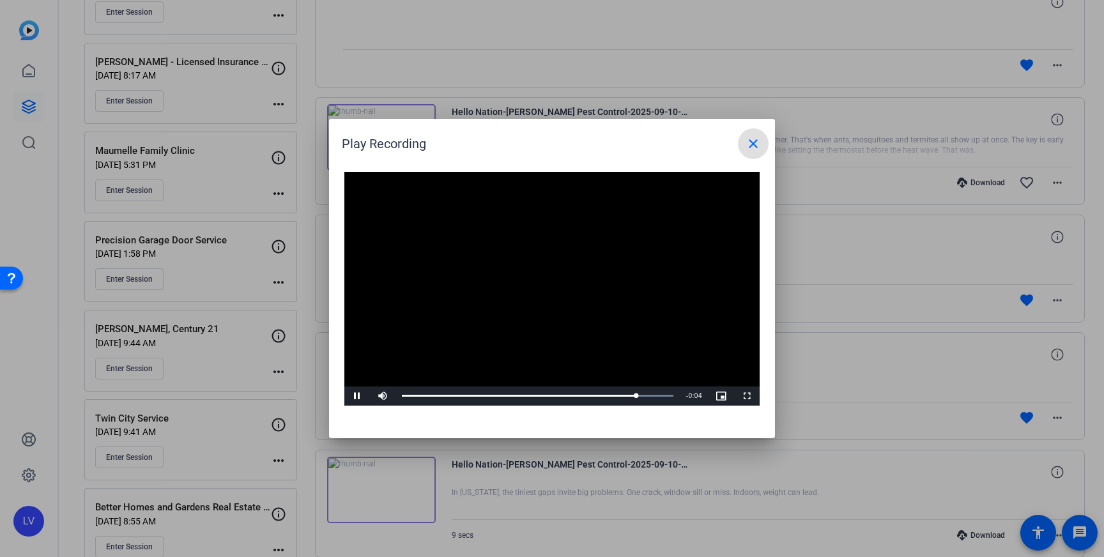
click at [747, 143] on mat-icon "close" at bounding box center [752, 143] width 15 height 15
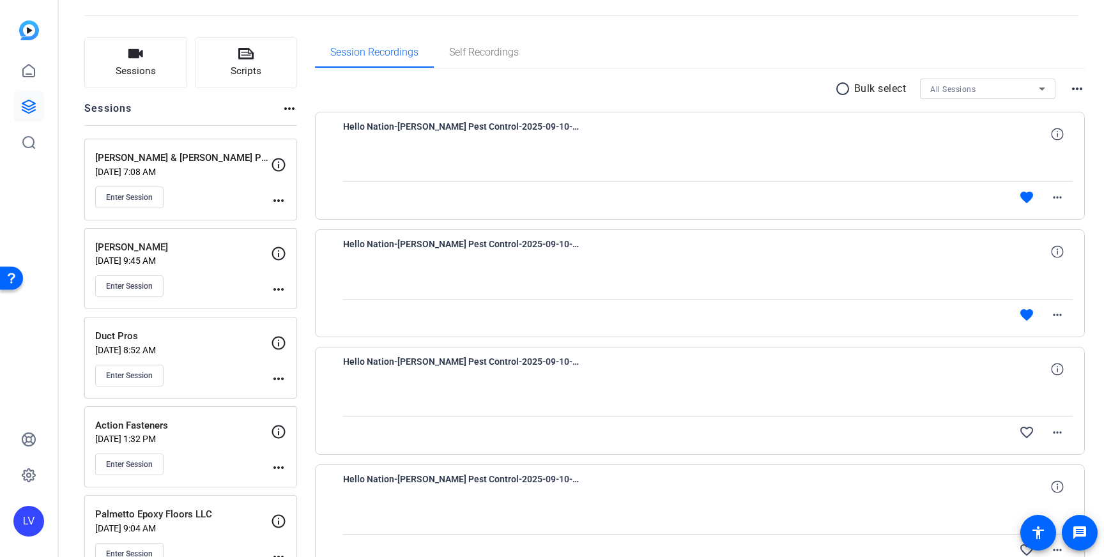
scroll to position [0, 0]
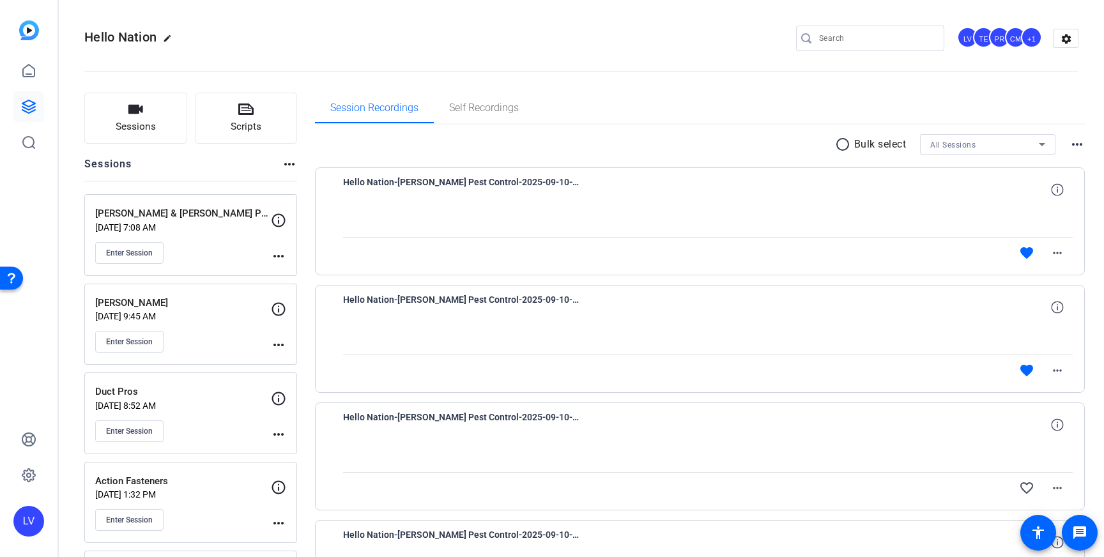
click at [228, 321] on p "Sep 09, 2025 @ 9:45 AM" at bounding box center [183, 316] width 176 height 10
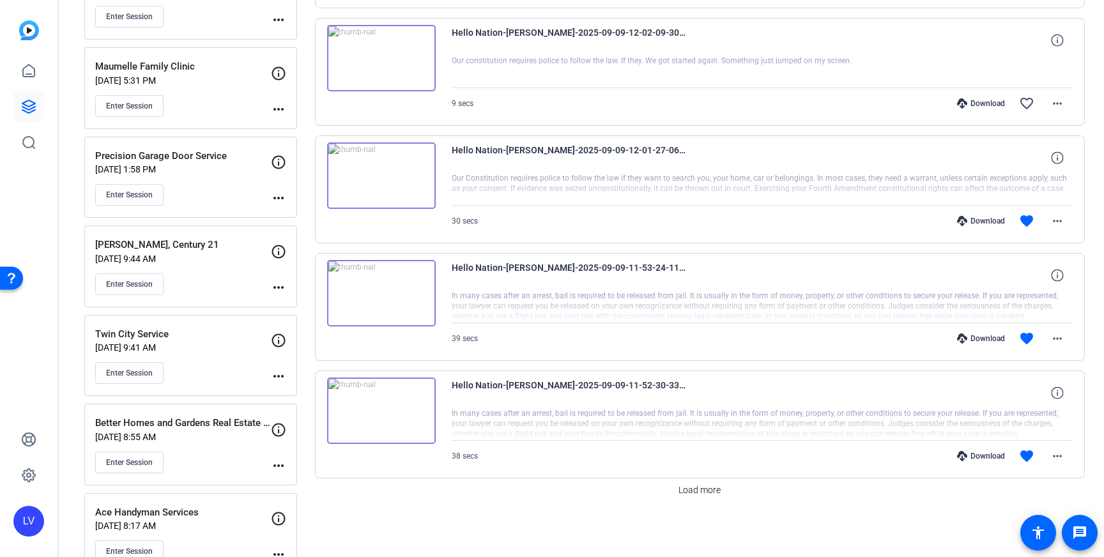
scroll to position [1121, 0]
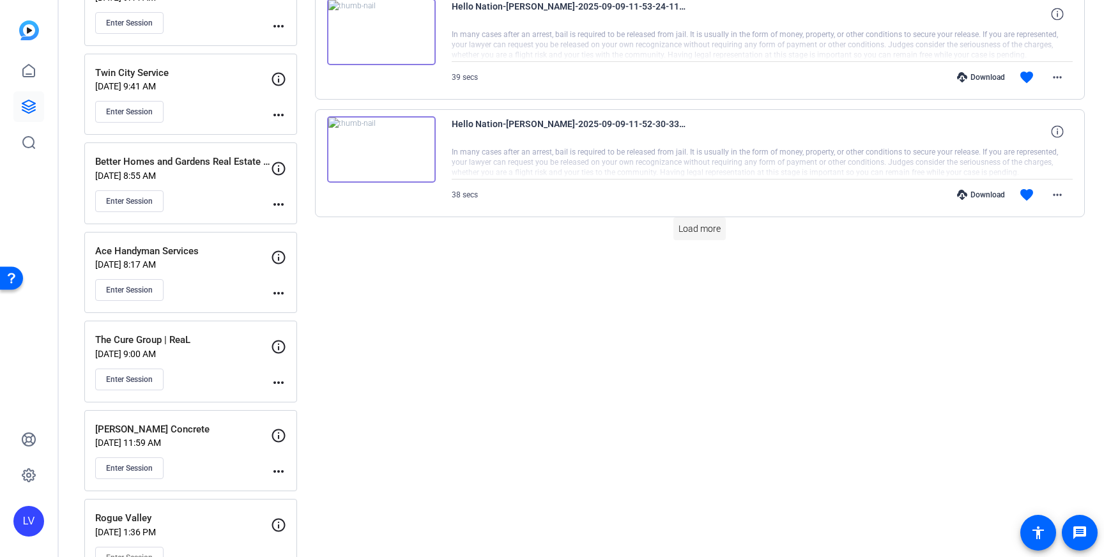
click at [685, 239] on span at bounding box center [699, 228] width 52 height 31
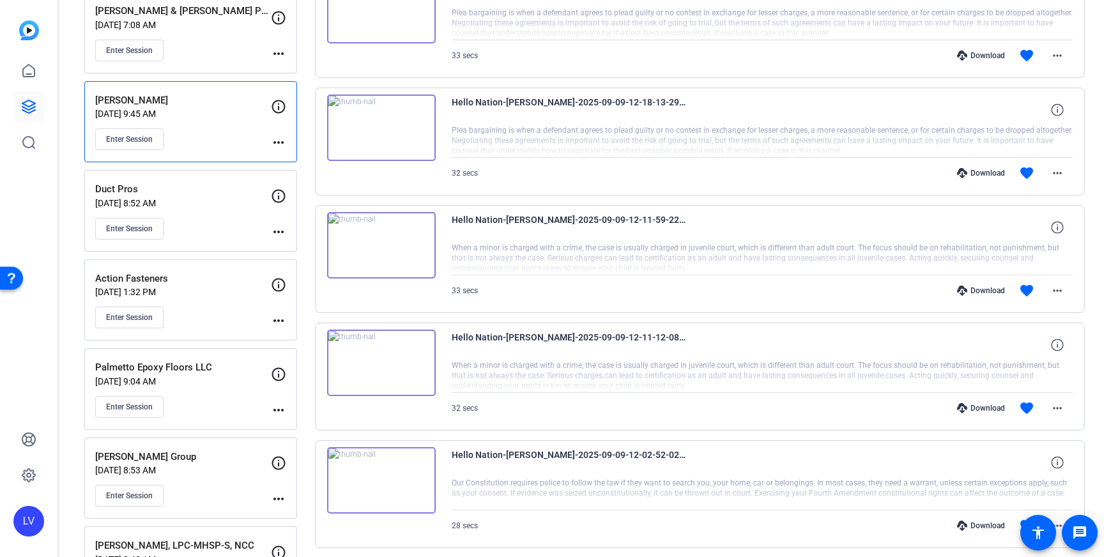
scroll to position [195, 0]
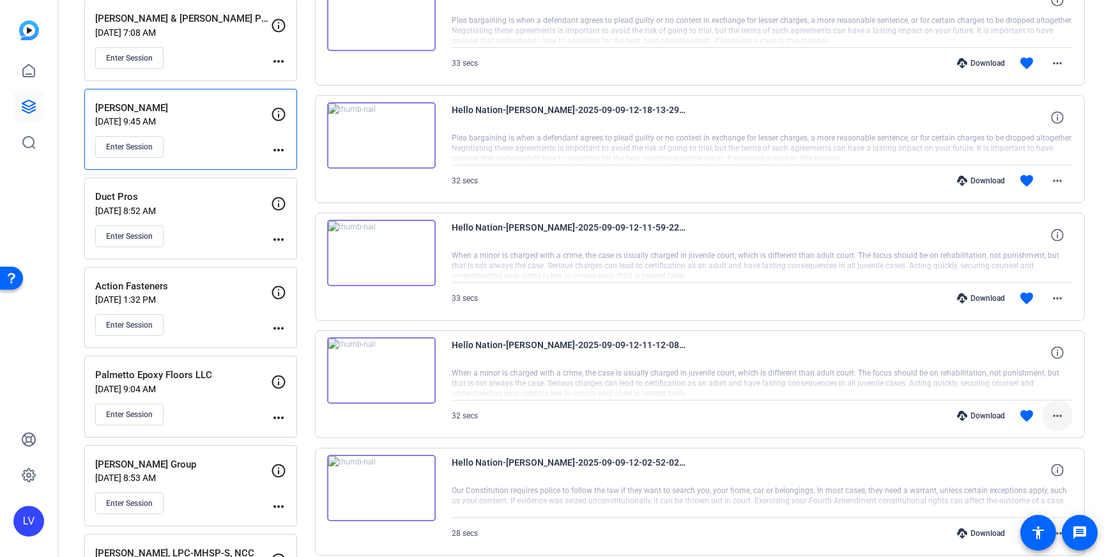
click at [1048, 411] on span at bounding box center [1057, 415] width 31 height 31
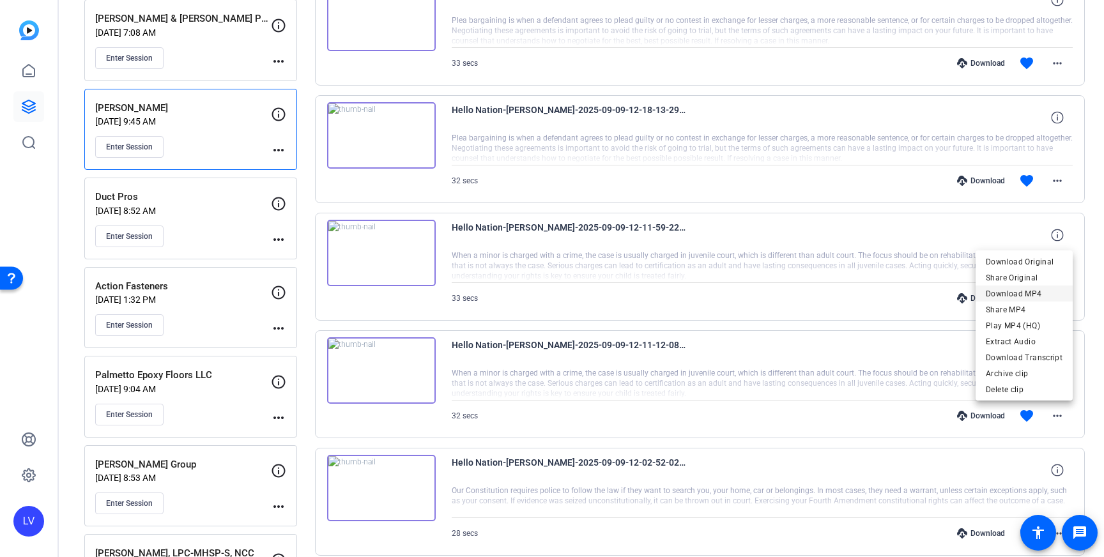
click at [1033, 296] on span "Download MP4" at bounding box center [1023, 293] width 77 height 15
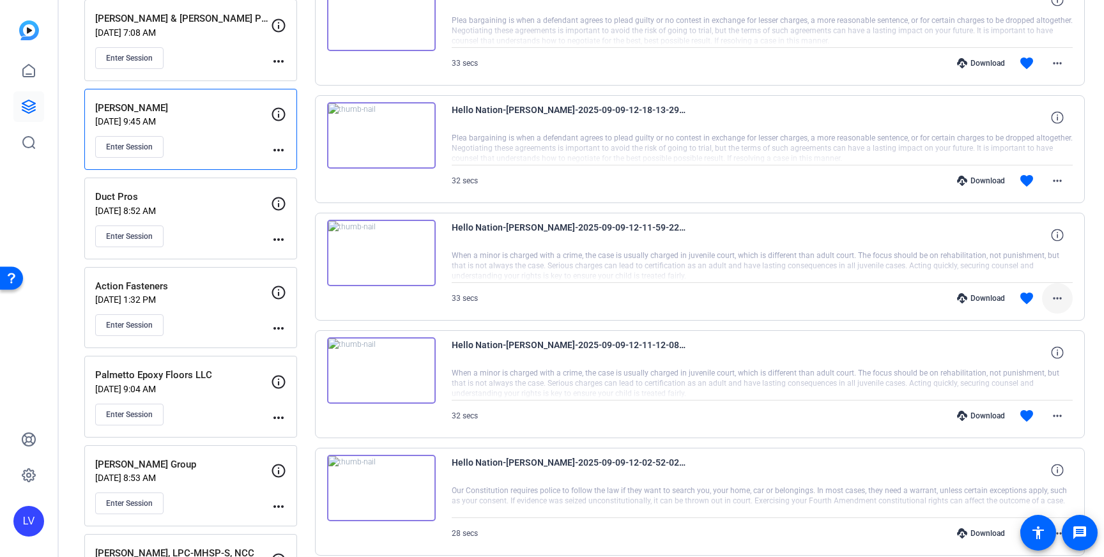
click at [1049, 294] on mat-icon "more_horiz" at bounding box center [1056, 298] width 15 height 15
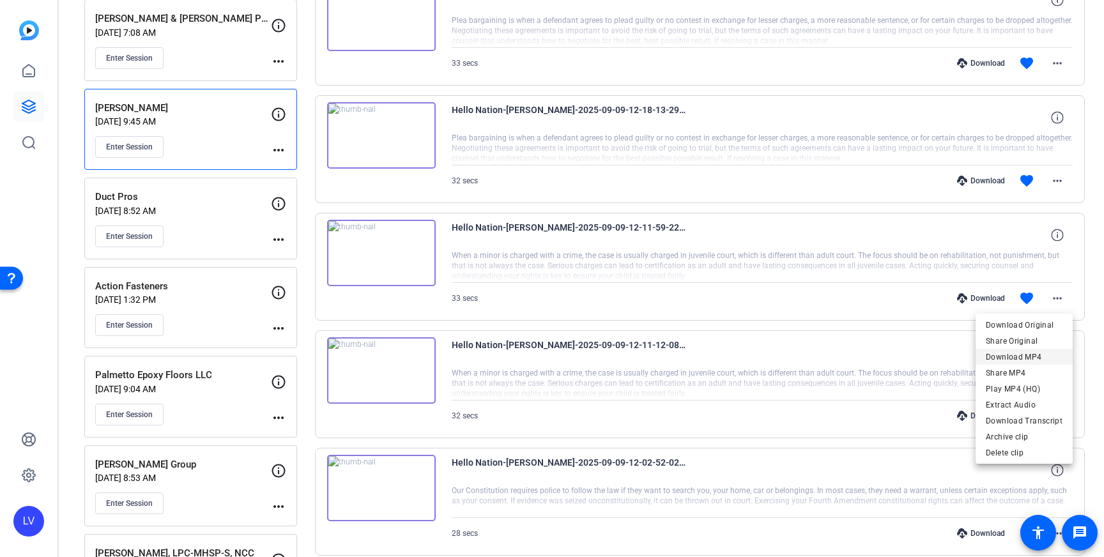
click at [1026, 352] on span "Download MP4" at bounding box center [1023, 356] width 77 height 15
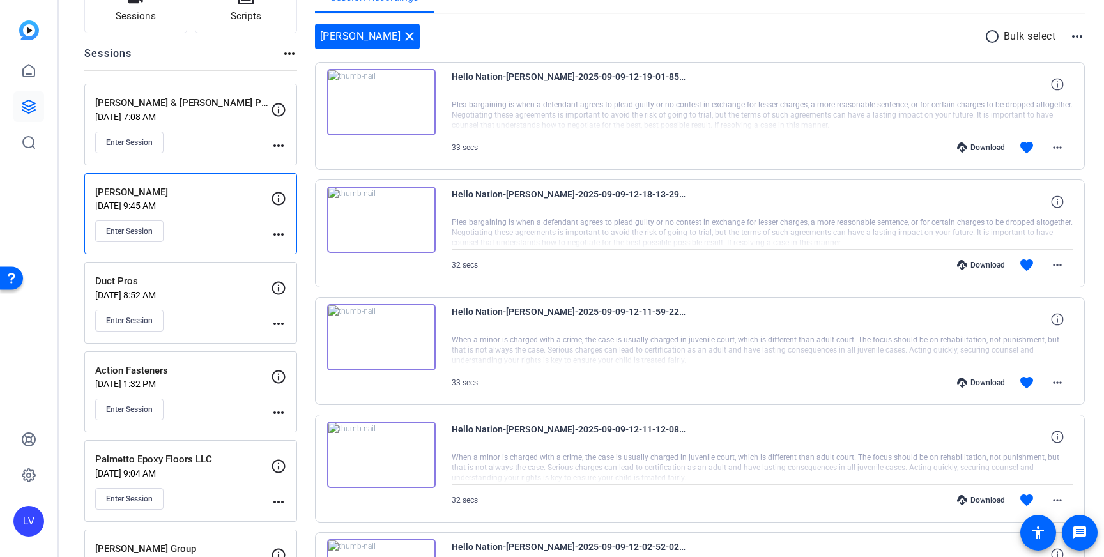
scroll to position [111, 0]
click at [29, 112] on icon at bounding box center [28, 106] width 13 height 13
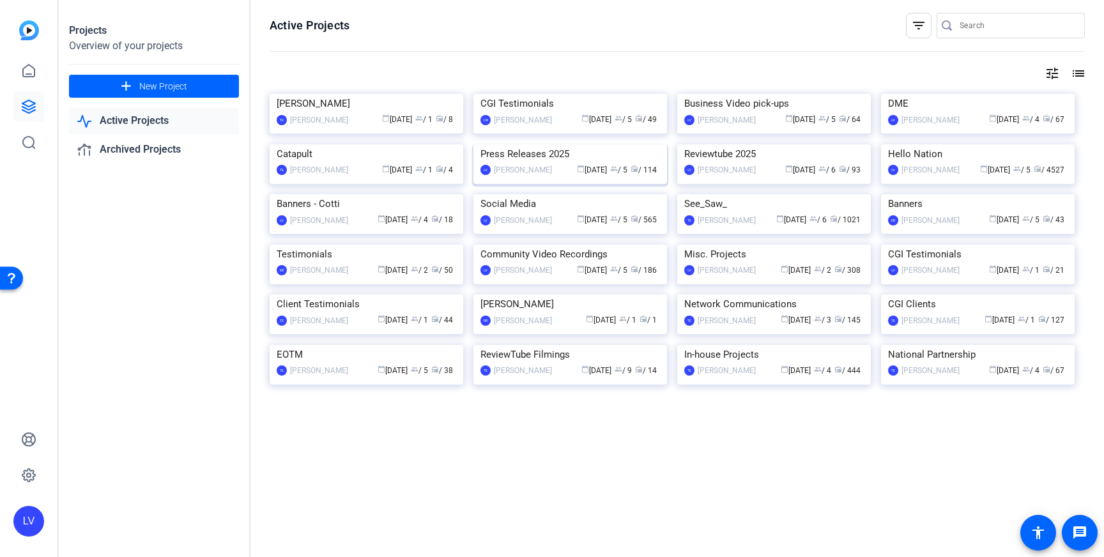
click at [549, 144] on img at bounding box center [570, 144] width 194 height 0
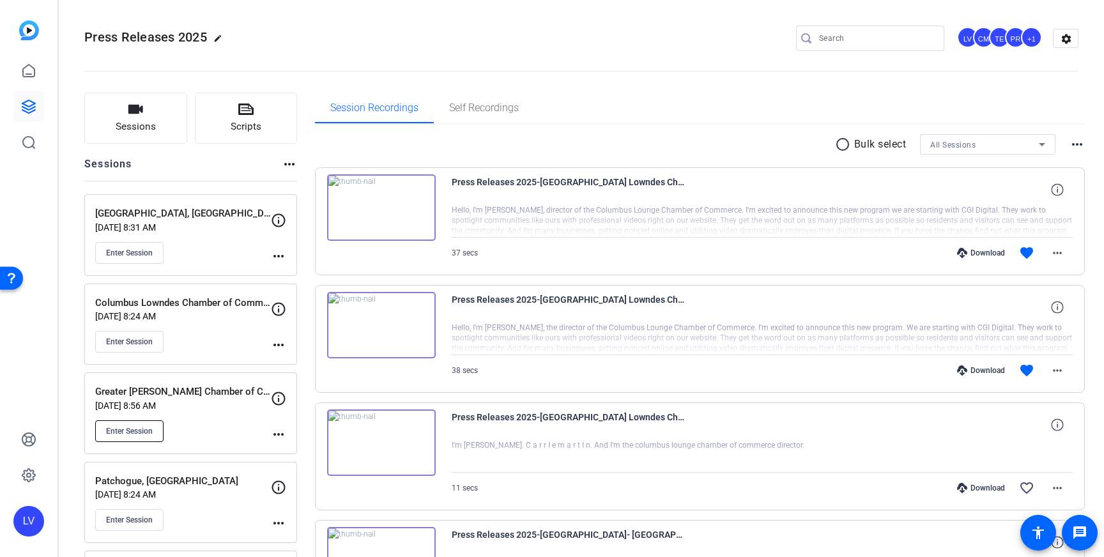
click at [143, 432] on span "Enter Session" at bounding box center [129, 431] width 47 height 10
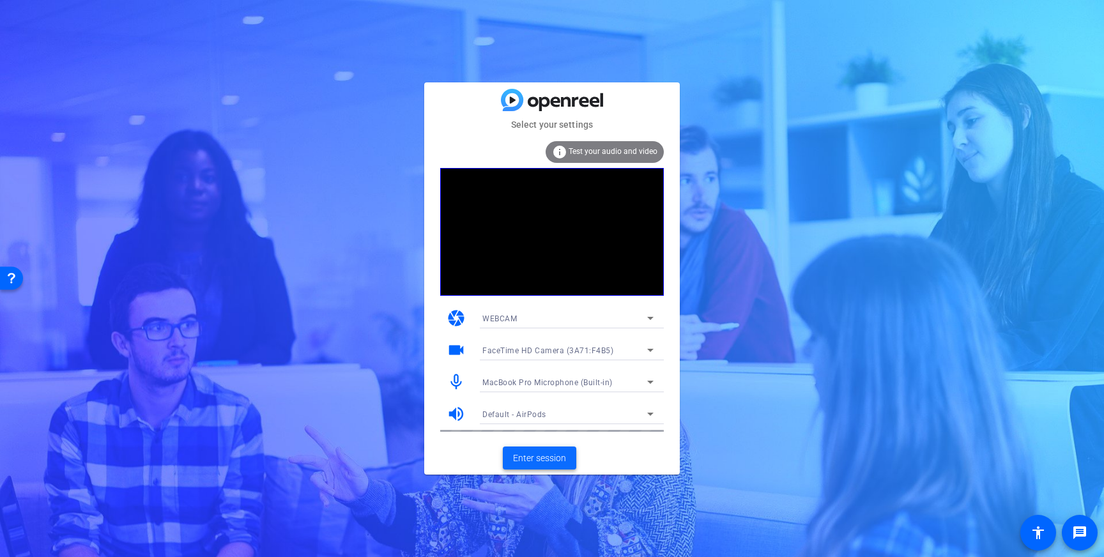
click at [546, 453] on span "Enter session" at bounding box center [539, 458] width 53 height 13
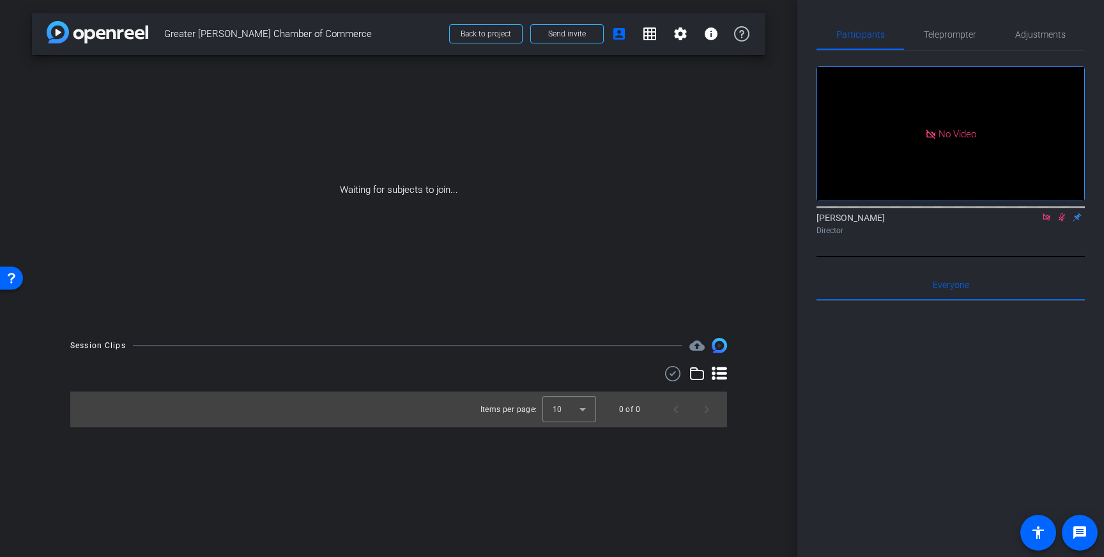
click at [1042, 220] on icon at bounding box center [1045, 216] width 7 height 7
click at [1048, 222] on icon at bounding box center [1046, 217] width 10 height 9
click at [936, 27] on span "Teleprompter" at bounding box center [950, 34] width 52 height 31
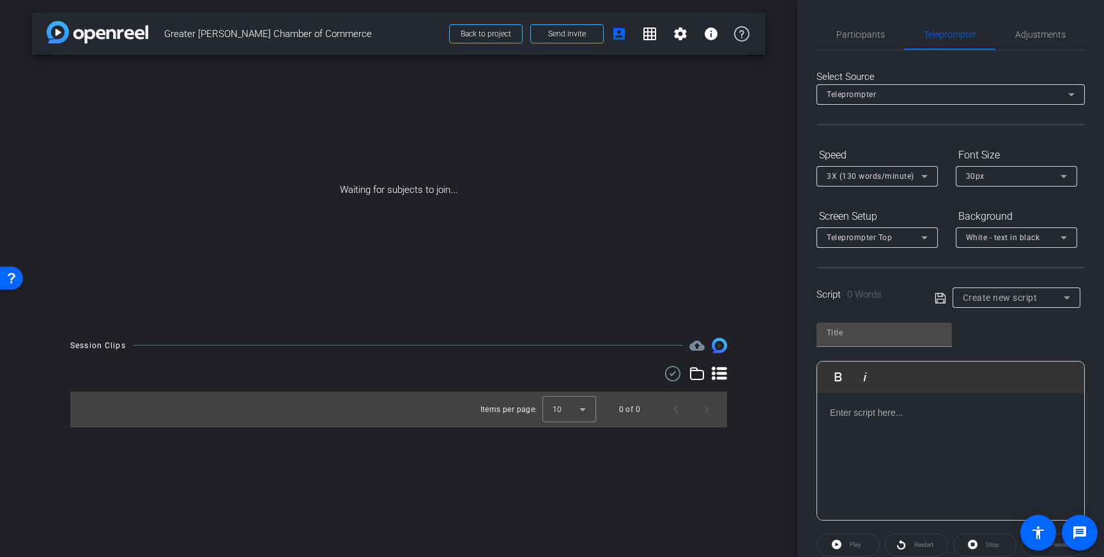
click at [915, 431] on div at bounding box center [950, 457] width 267 height 128
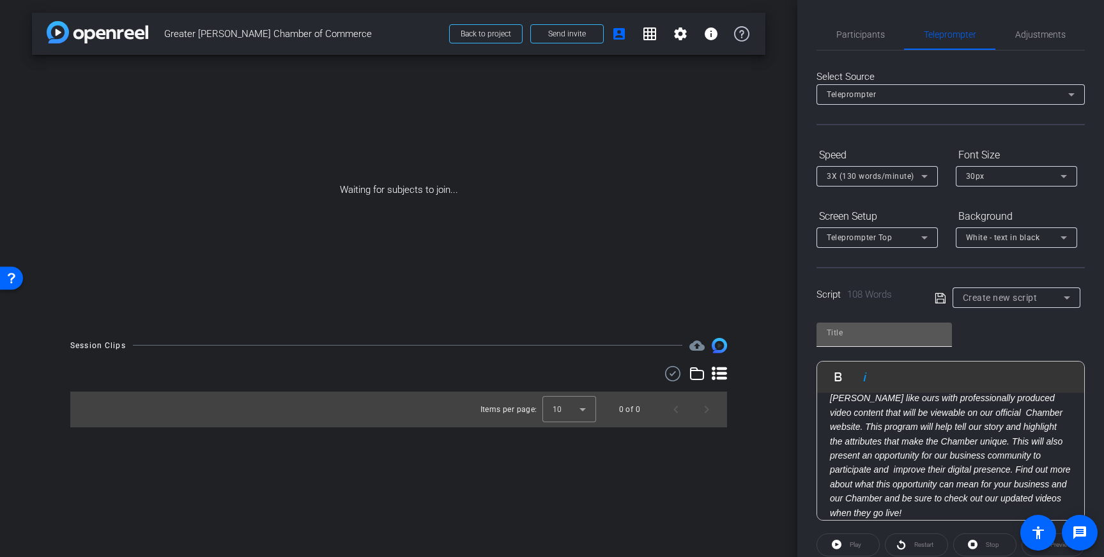
click at [888, 340] on div at bounding box center [883, 333] width 115 height 20
type input "[PERSON_NAME] COC"
click at [943, 297] on icon at bounding box center [939, 298] width 11 height 15
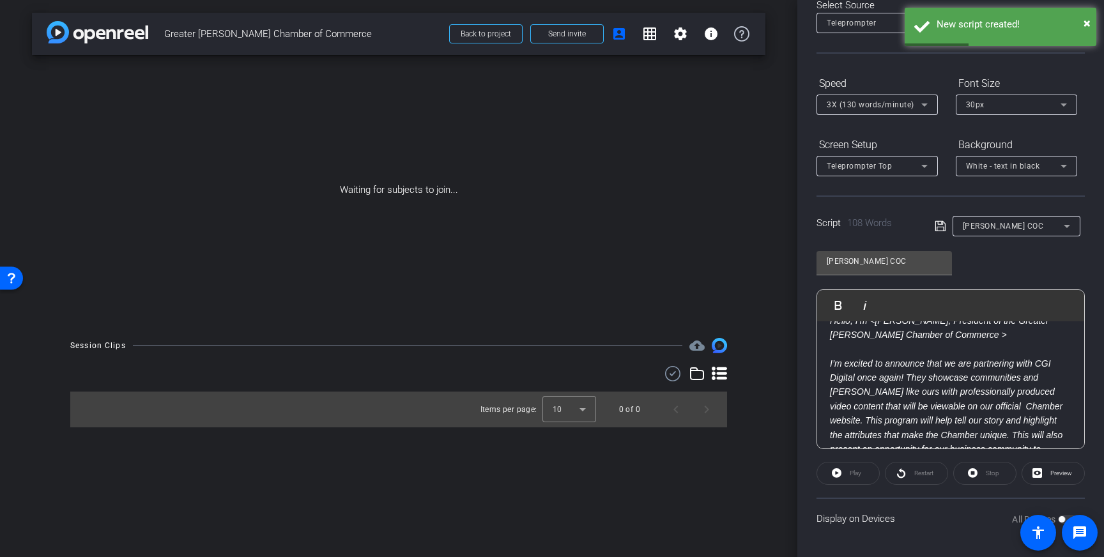
scroll to position [0, 0]
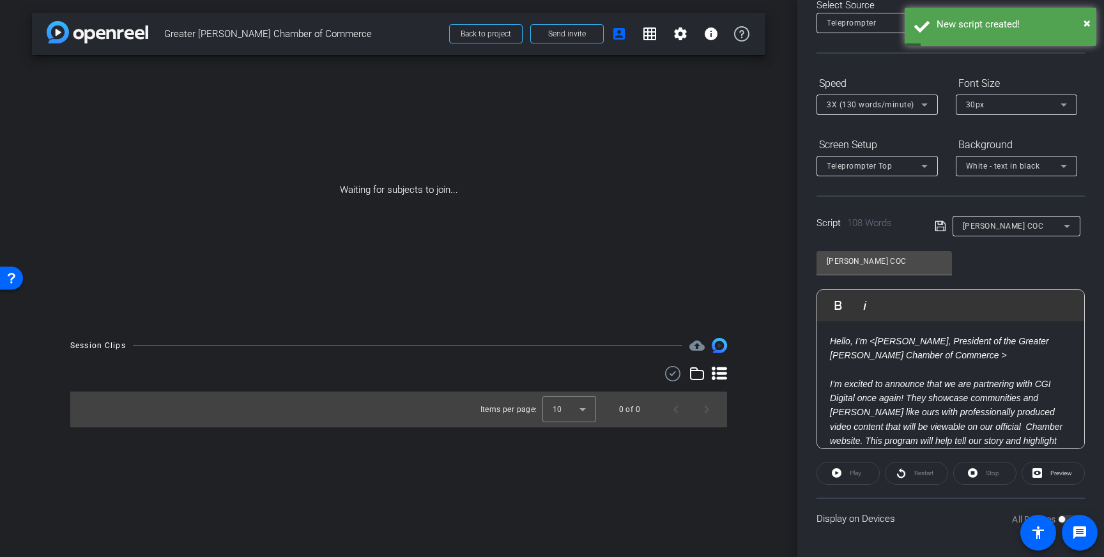
click at [878, 343] on em "Hello, I’m <[PERSON_NAME], President of the Greater [PERSON_NAME] Chamber of Co…" at bounding box center [939, 348] width 219 height 24
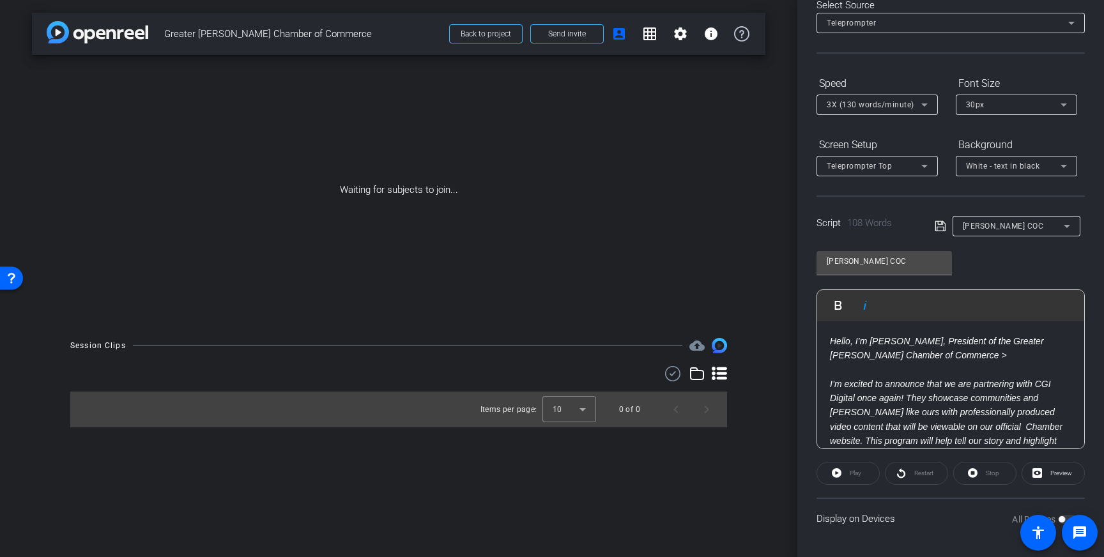
click at [932, 355] on p "Hello, I’m [PERSON_NAME], President of the Greater [PERSON_NAME] Chamber of Com…" at bounding box center [950, 348] width 241 height 29
click at [939, 227] on icon at bounding box center [939, 225] width 11 height 15
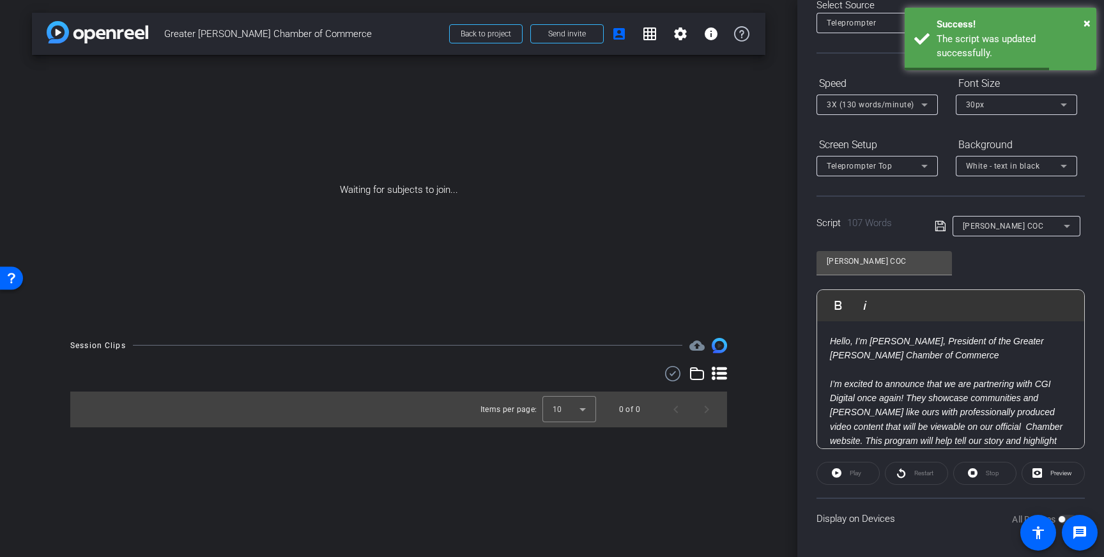
click at [842, 377] on p "I’m excited to announce that we are partnering with CGI Digital once again! The…" at bounding box center [950, 455] width 241 height 157
click at [835, 372] on p at bounding box center [950, 369] width 241 height 14
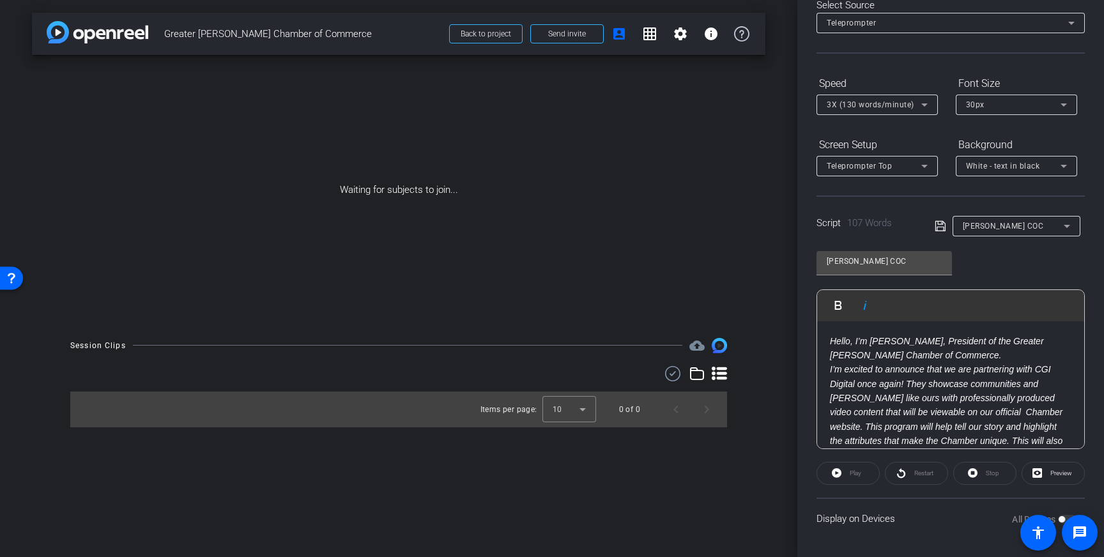
click at [849, 393] on em "I’m excited to announce that we are partnering with CGI Digital once again! The…" at bounding box center [950, 440] width 241 height 153
click at [883, 360] on p "Hello, I’m [PERSON_NAME], President of the Greater [PERSON_NAME] Chamber of Com…" at bounding box center [950, 348] width 241 height 29
click at [937, 225] on icon at bounding box center [939, 225] width 11 height 15
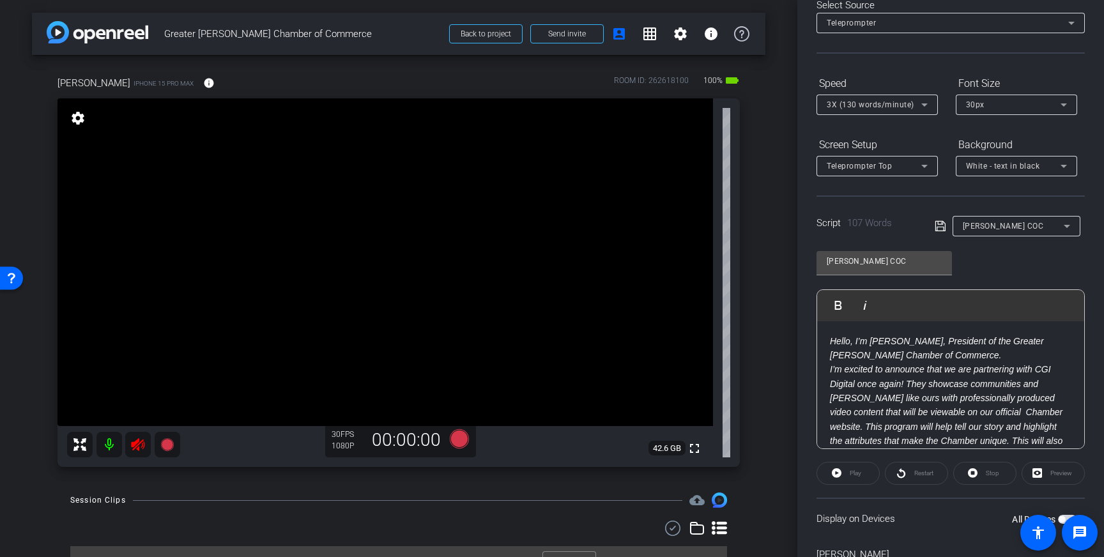
click at [137, 446] on icon at bounding box center [137, 444] width 15 height 15
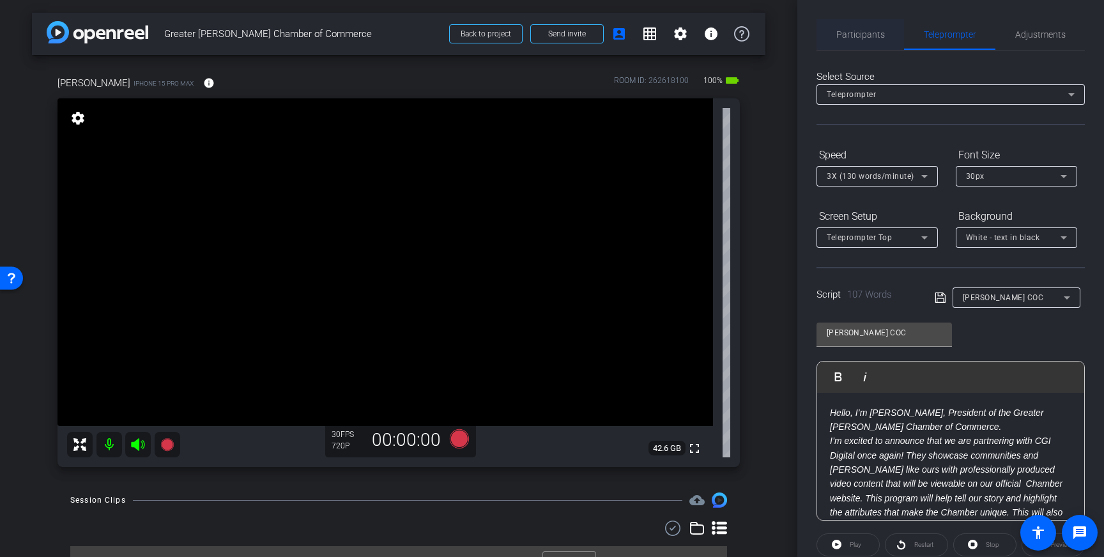
click at [863, 34] on span "Participants" at bounding box center [860, 34] width 49 height 9
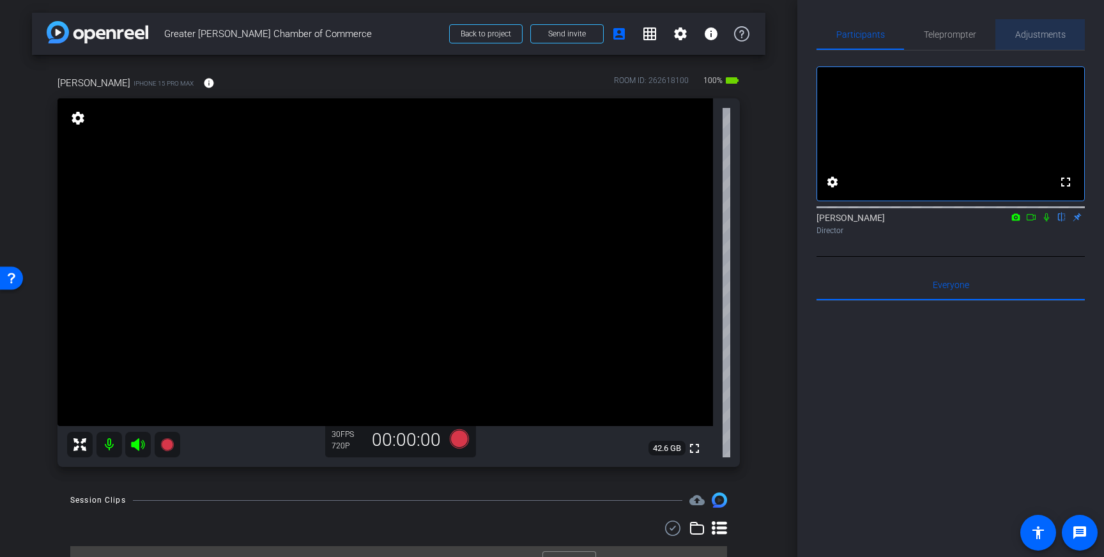
click at [1030, 32] on span "Adjustments" at bounding box center [1040, 34] width 50 height 9
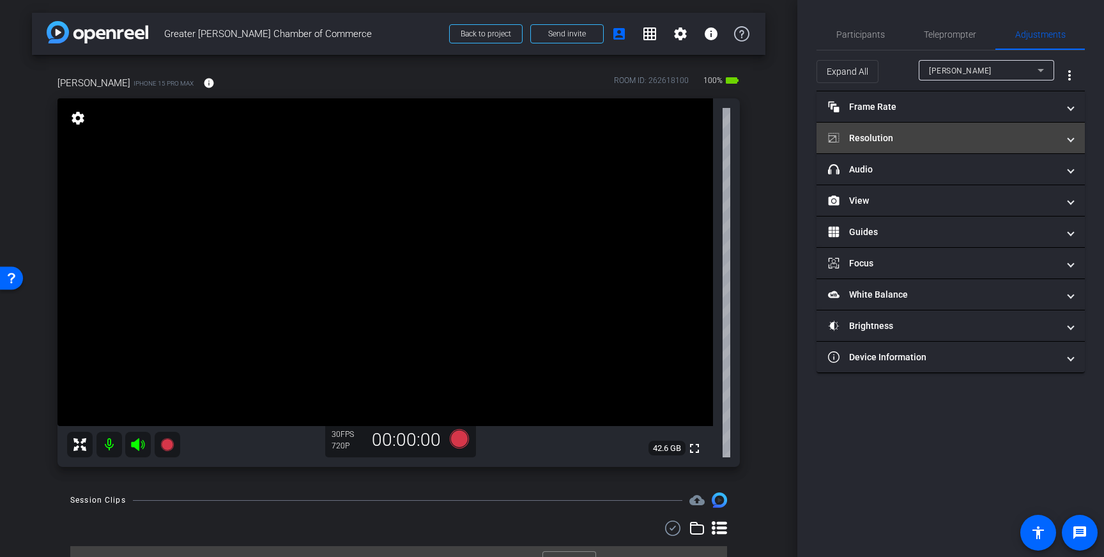
click at [1034, 137] on mat-panel-title "Resolution" at bounding box center [943, 138] width 230 height 13
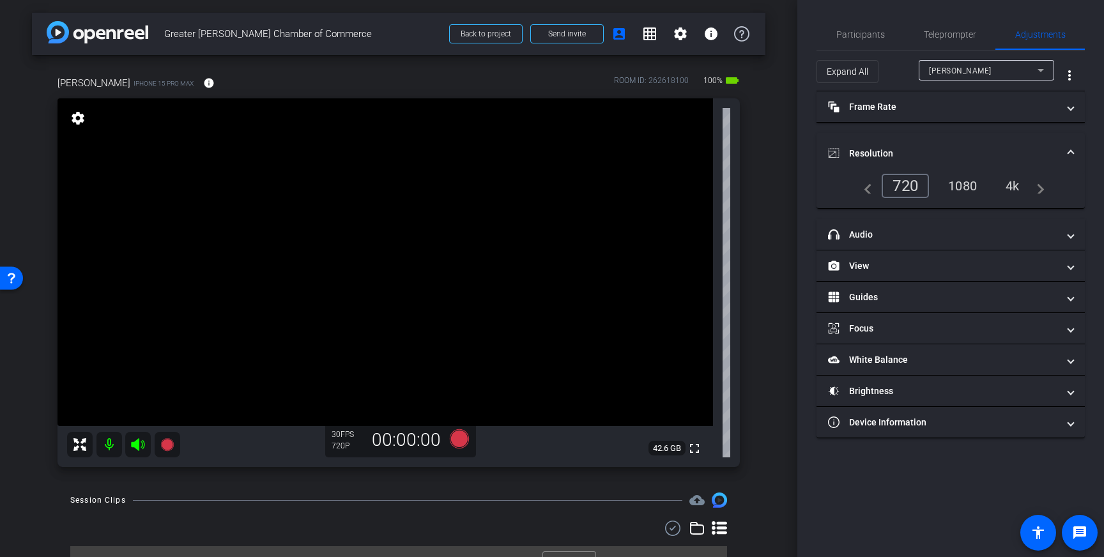
click at [1011, 184] on div "4k" at bounding box center [1012, 186] width 33 height 22
click at [1060, 151] on span "Resolution" at bounding box center [948, 153] width 240 height 13
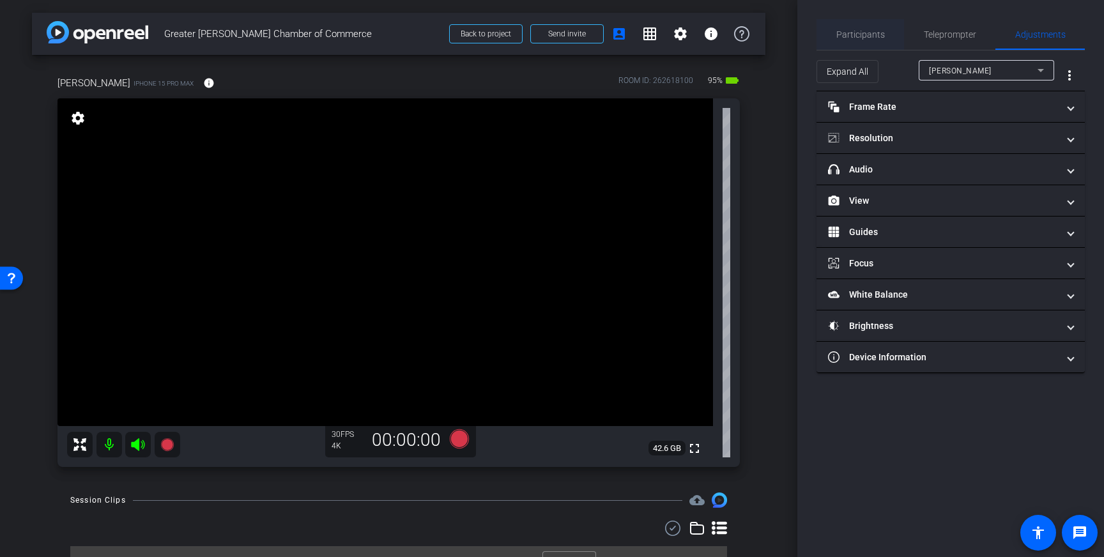
click at [869, 45] on span "Participants" at bounding box center [860, 34] width 49 height 31
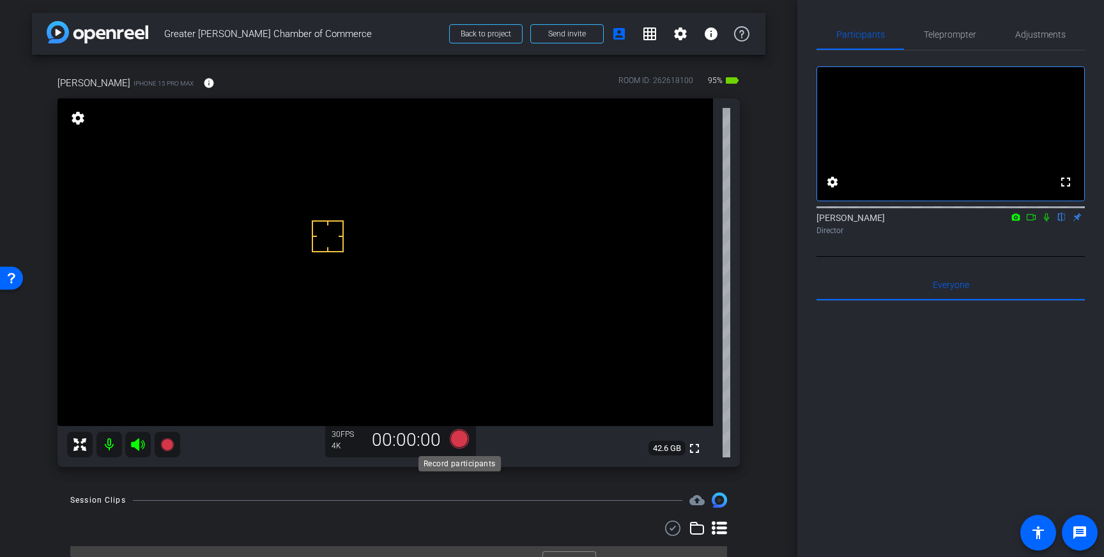
click at [456, 445] on icon at bounding box center [459, 438] width 19 height 19
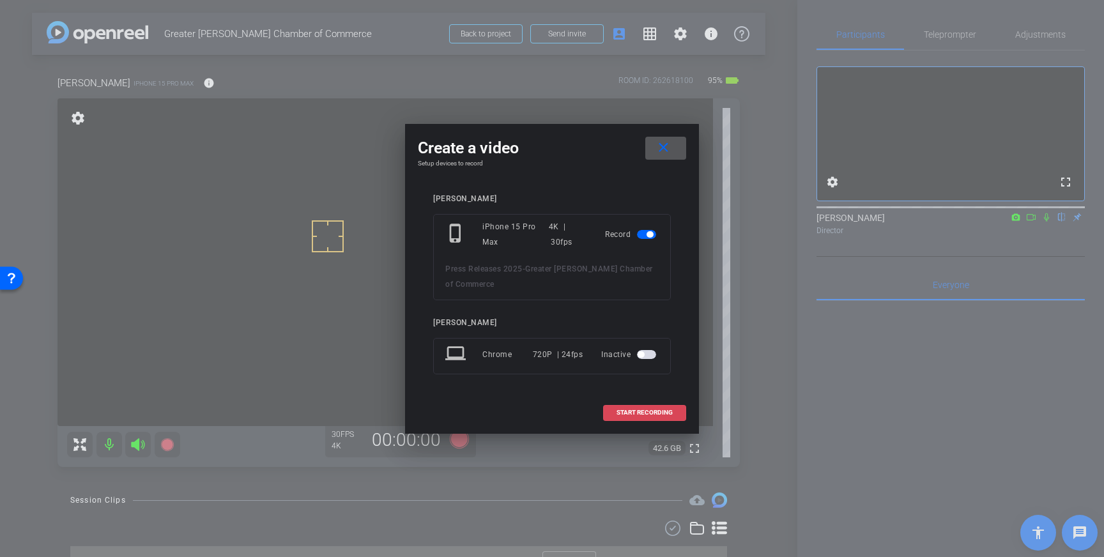
click at [634, 412] on span "START RECORDING" at bounding box center [644, 412] width 56 height 6
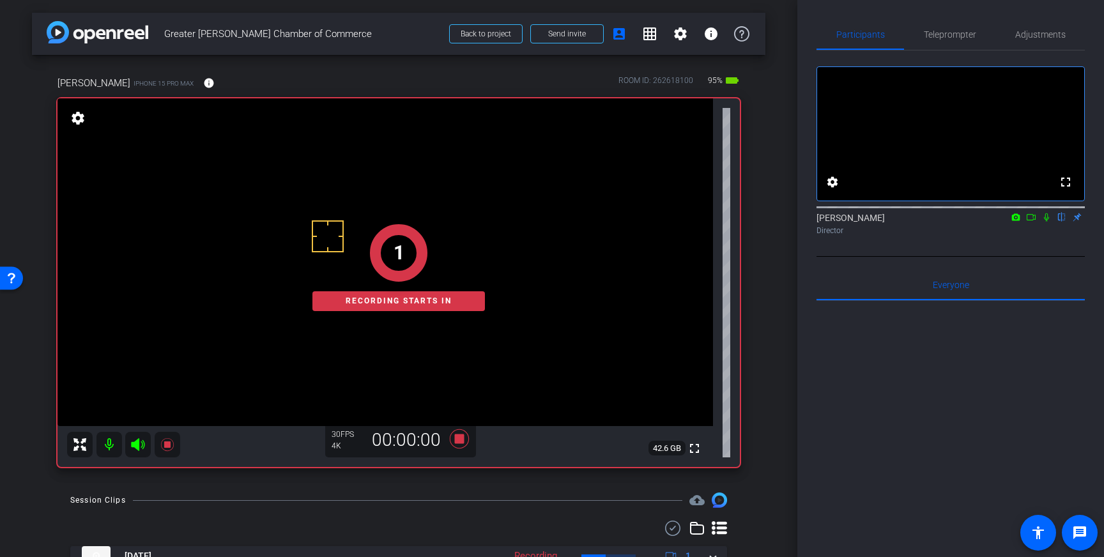
click at [1046, 222] on icon at bounding box center [1046, 217] width 10 height 9
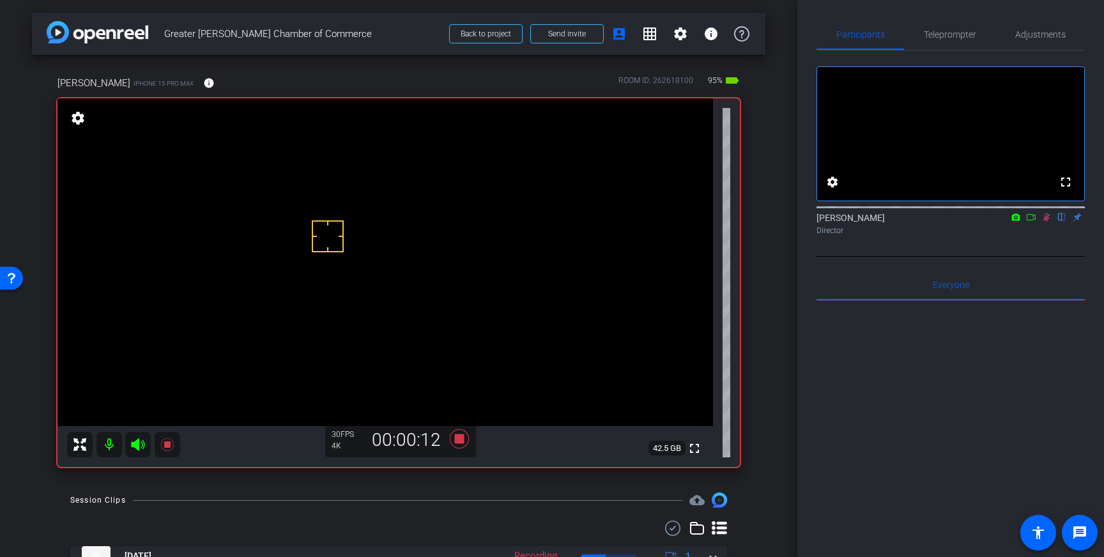
click at [1047, 222] on icon at bounding box center [1046, 217] width 10 height 9
click at [458, 441] on icon at bounding box center [459, 438] width 19 height 19
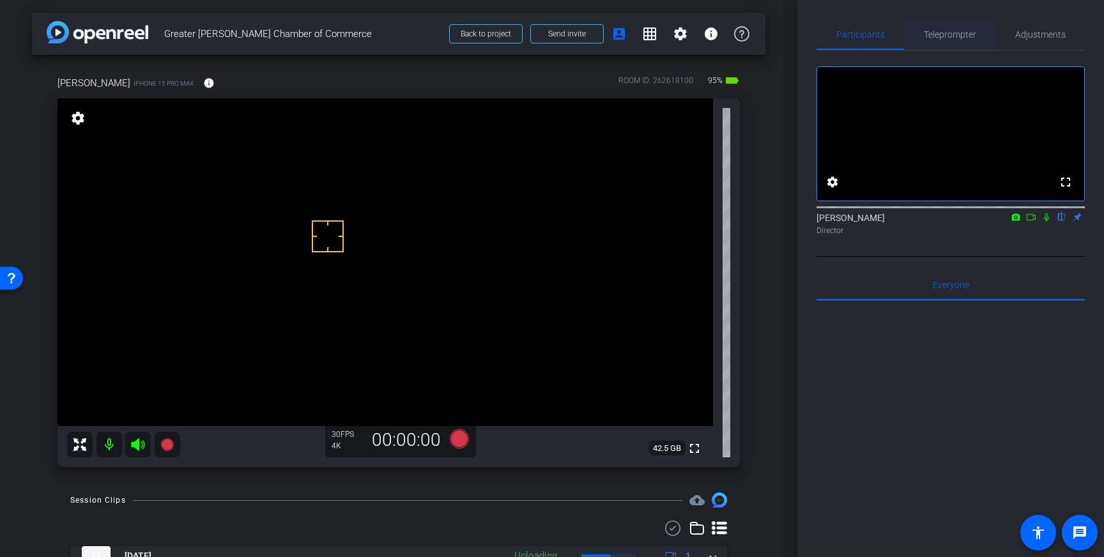
click at [931, 38] on span "Teleprompter" at bounding box center [950, 34] width 52 height 9
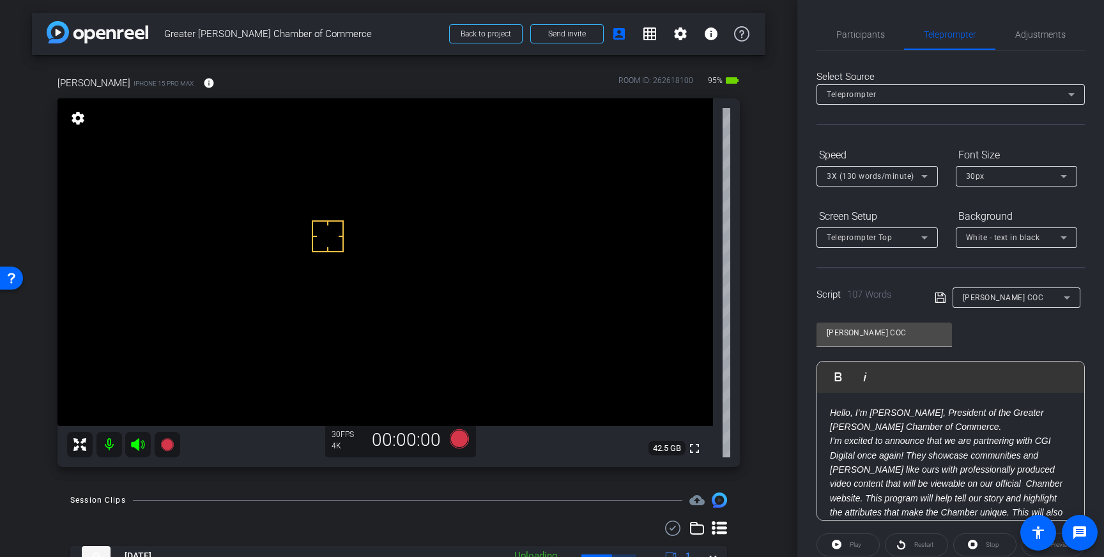
scroll to position [141, 0]
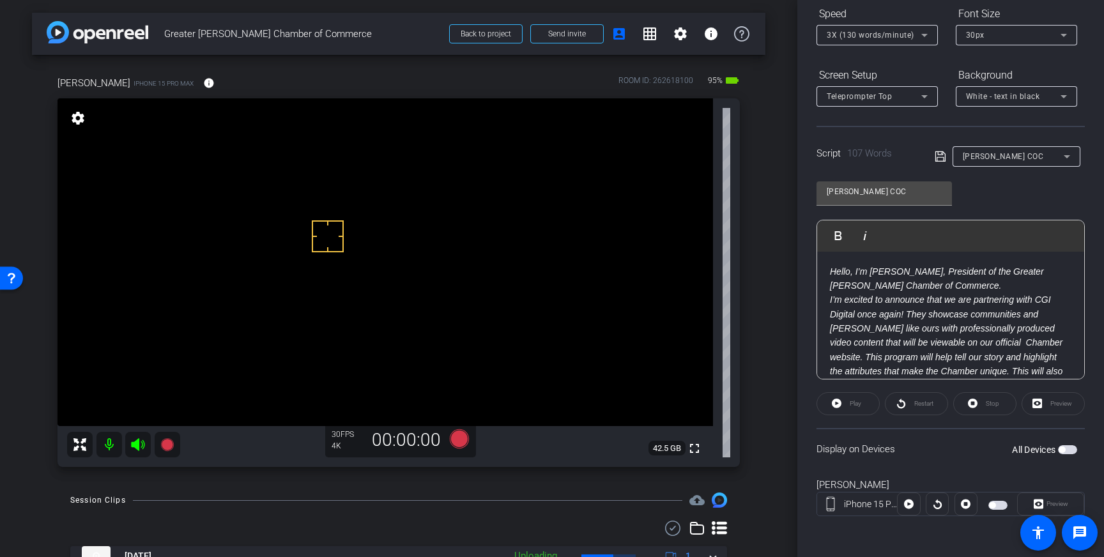
click at [1067, 448] on span "button" at bounding box center [1067, 449] width 19 height 9
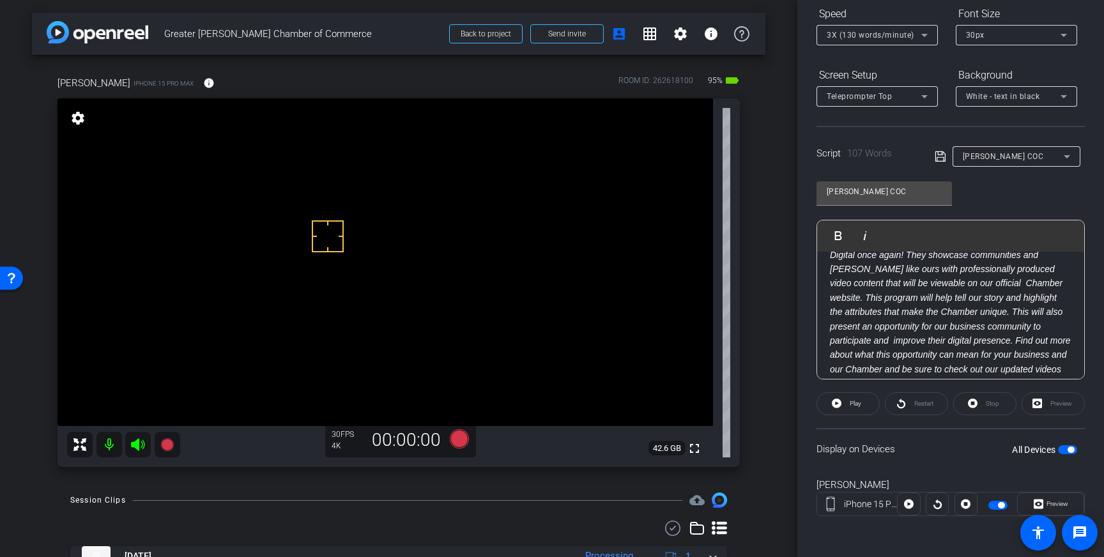
scroll to position [0, 0]
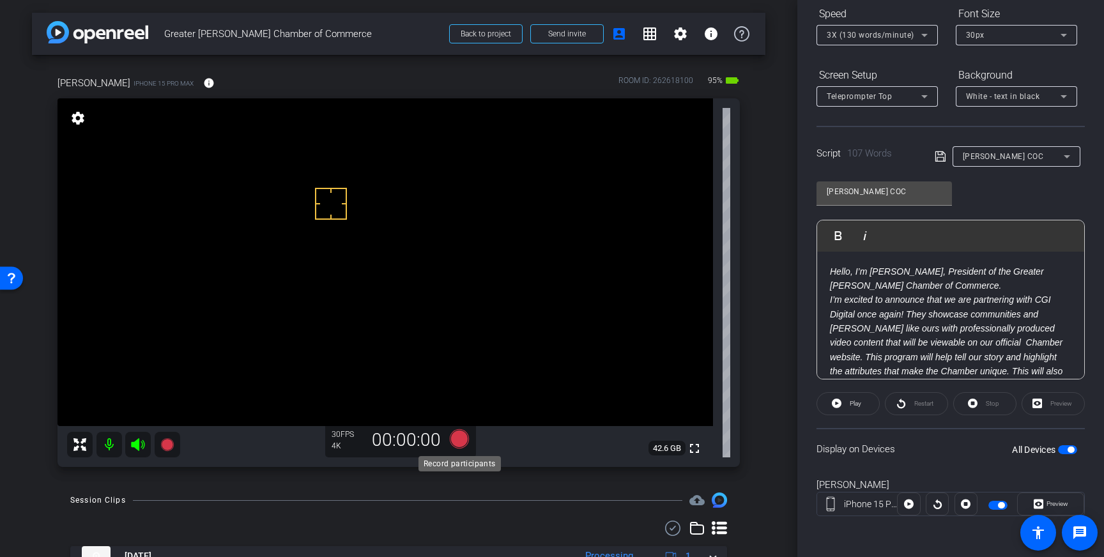
click at [462, 439] on icon at bounding box center [459, 438] width 19 height 19
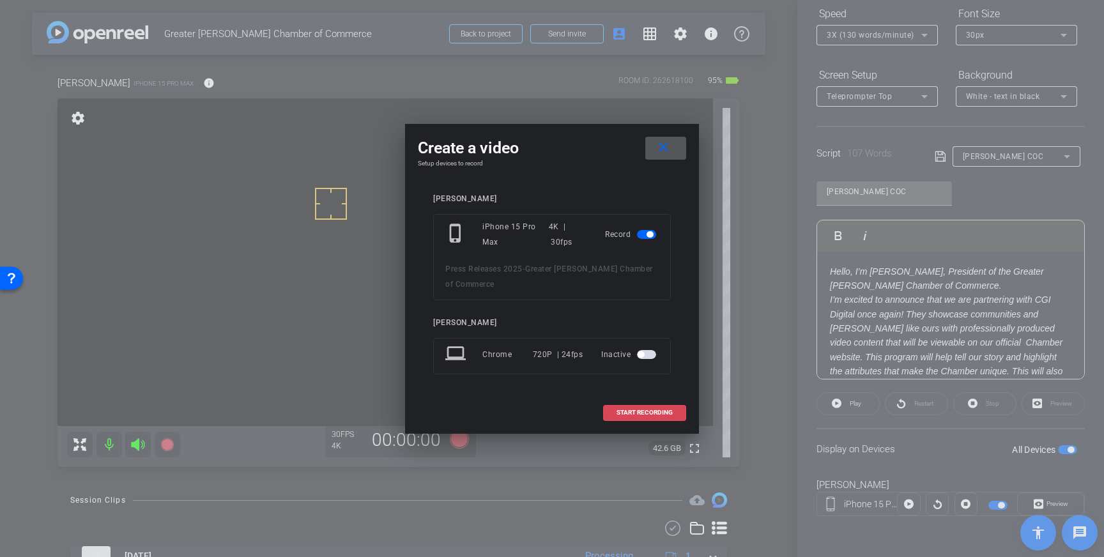
click at [646, 415] on span "START RECORDING" at bounding box center [644, 412] width 56 height 6
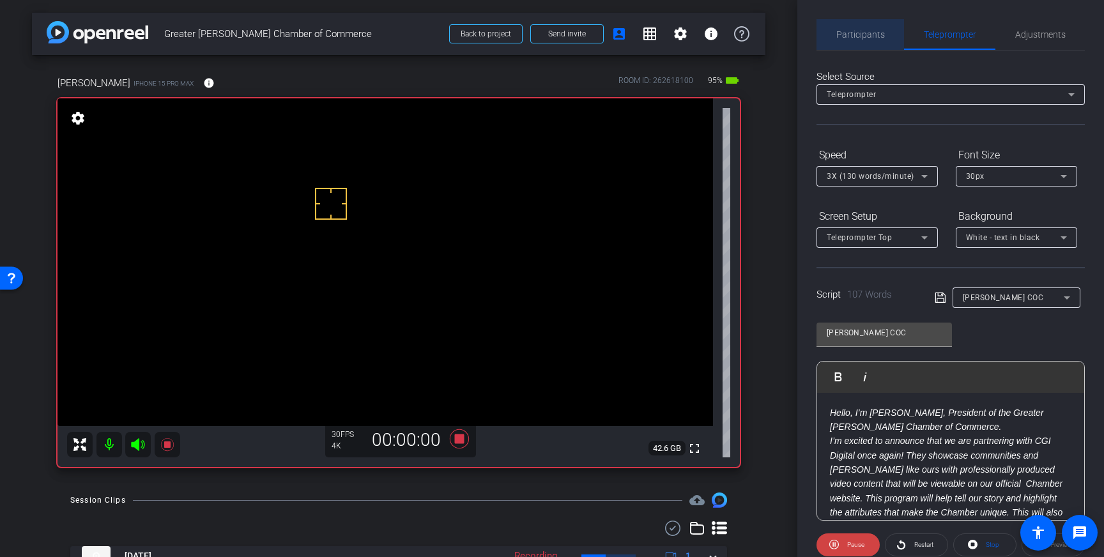
click at [863, 45] on span "Participants" at bounding box center [860, 34] width 49 height 31
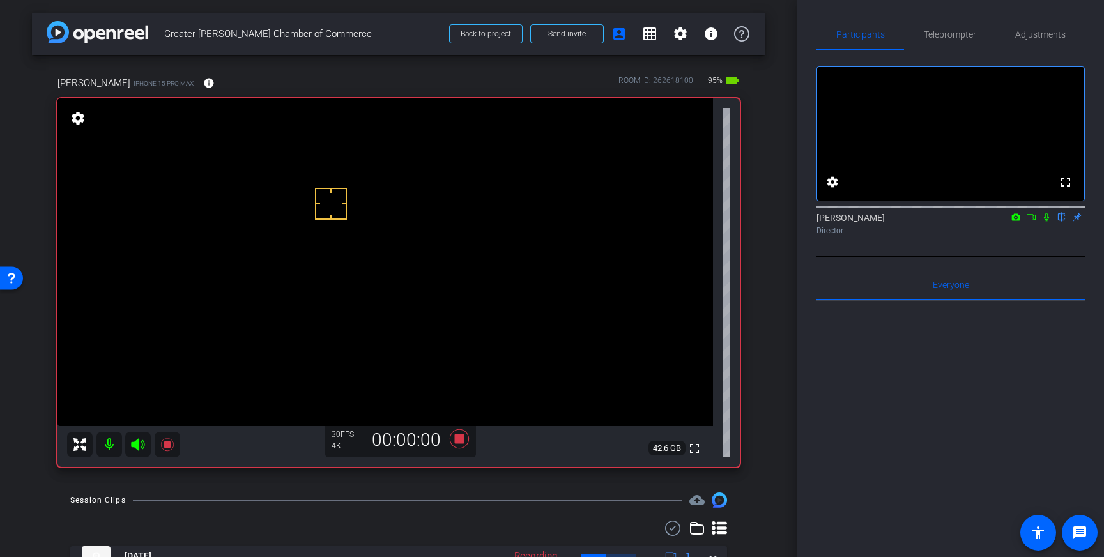
click at [1047, 222] on icon at bounding box center [1046, 217] width 10 height 9
click at [940, 34] on span "Teleprompter" at bounding box center [950, 34] width 52 height 9
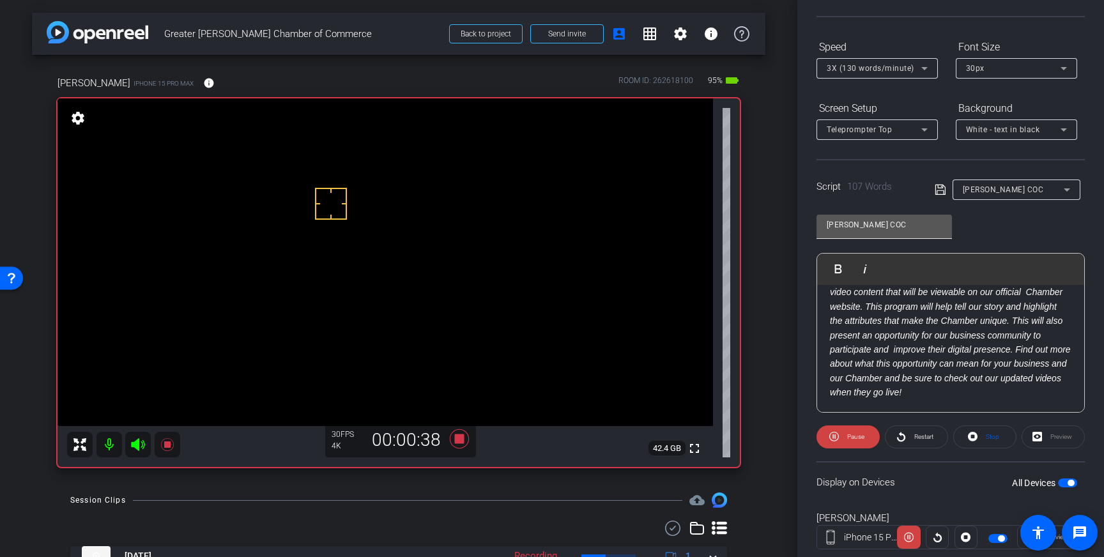
scroll to position [137, 0]
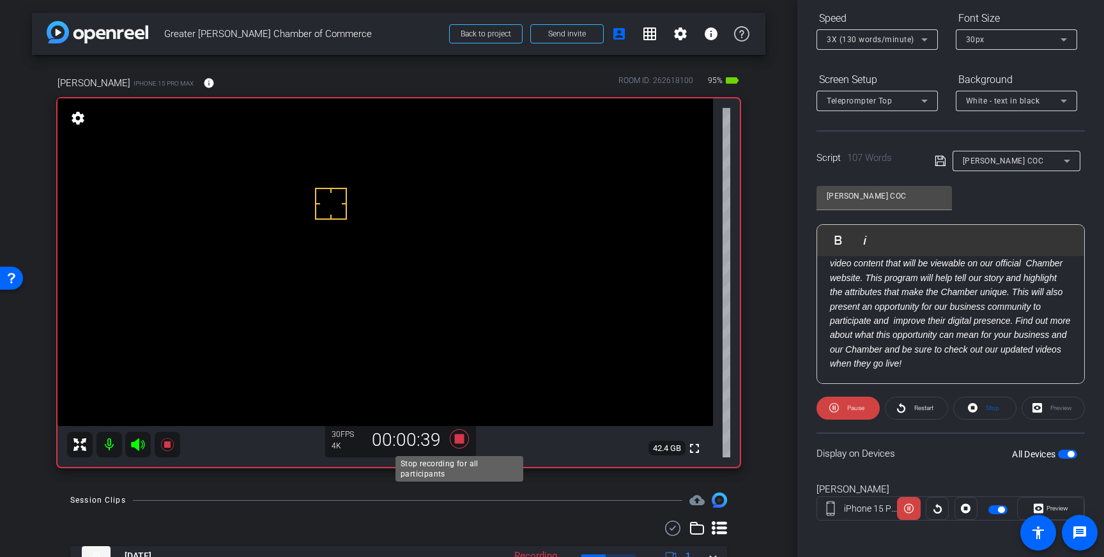
click at [451, 438] on icon at bounding box center [459, 438] width 31 height 23
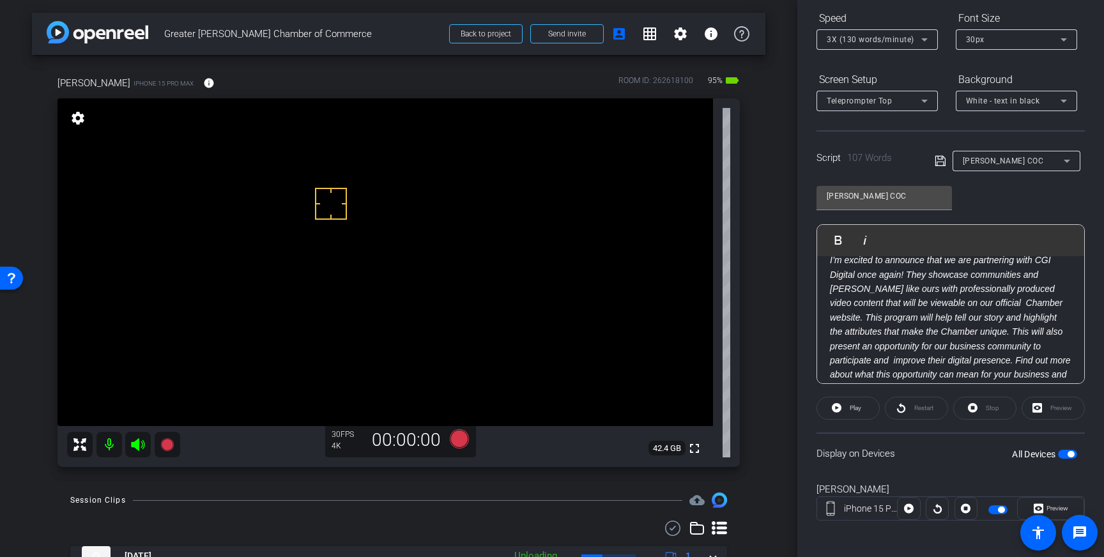
scroll to position [0, 0]
click at [911, 31] on mat-select "3X (130 words/minute)" at bounding box center [876, 39] width 101 height 16
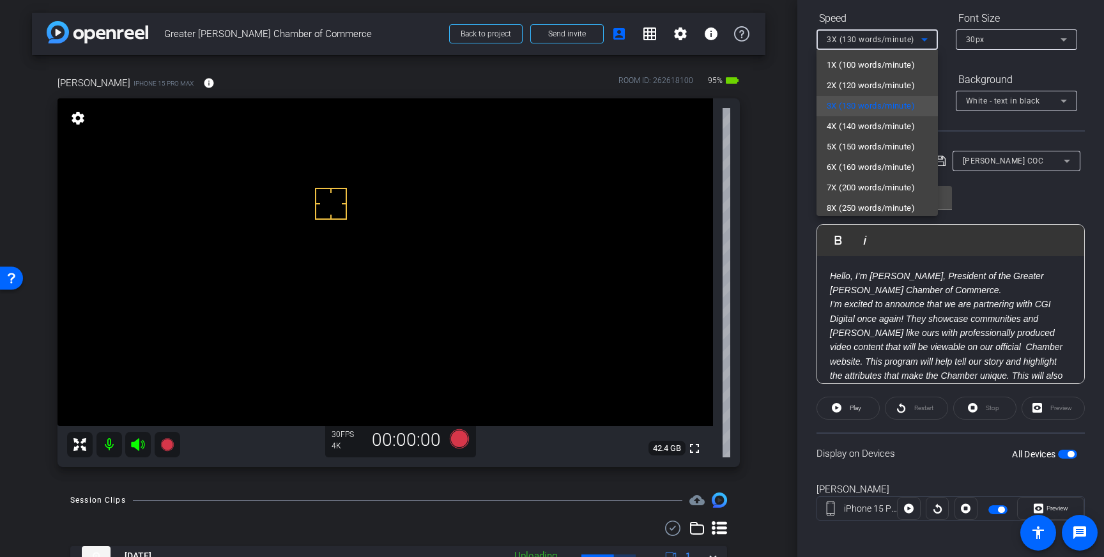
click at [886, 17] on div at bounding box center [552, 278] width 1104 height 557
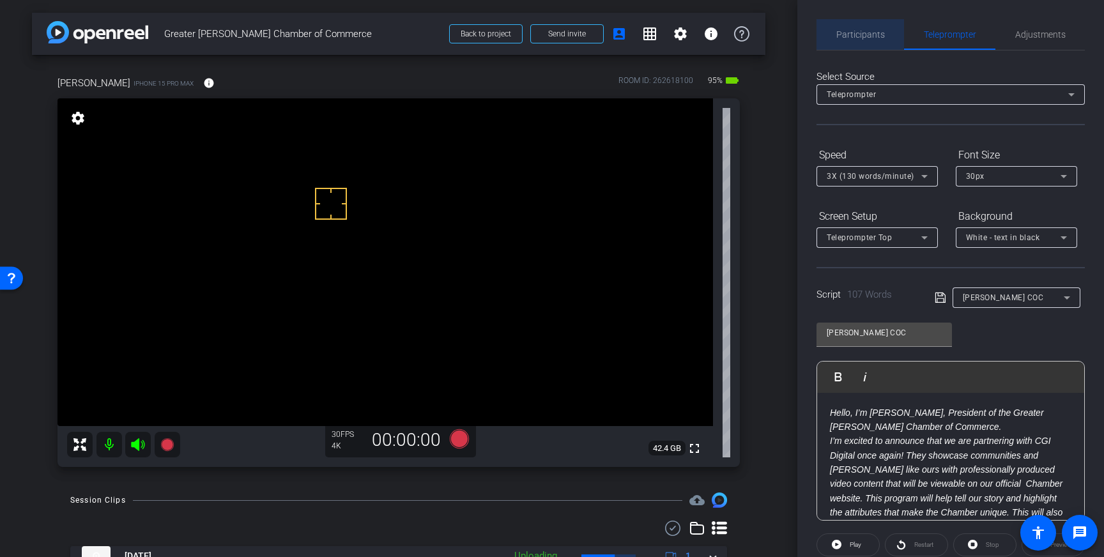
click at [849, 26] on span "Participants" at bounding box center [860, 34] width 49 height 31
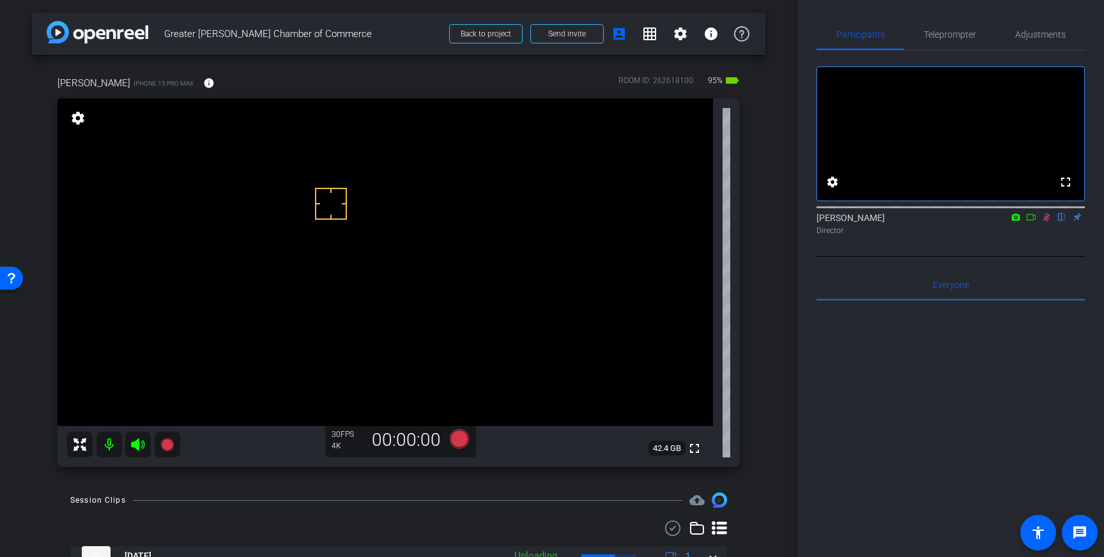
click at [1047, 222] on icon at bounding box center [1046, 217] width 10 height 9
click at [968, 43] on span "Teleprompter" at bounding box center [950, 34] width 52 height 31
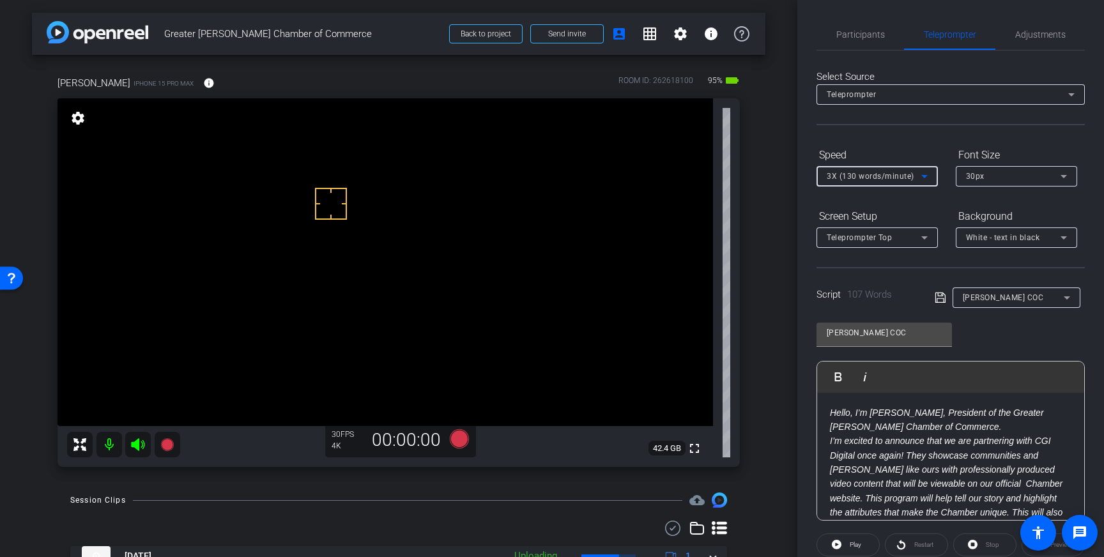
click at [916, 172] on icon at bounding box center [923, 176] width 15 height 15
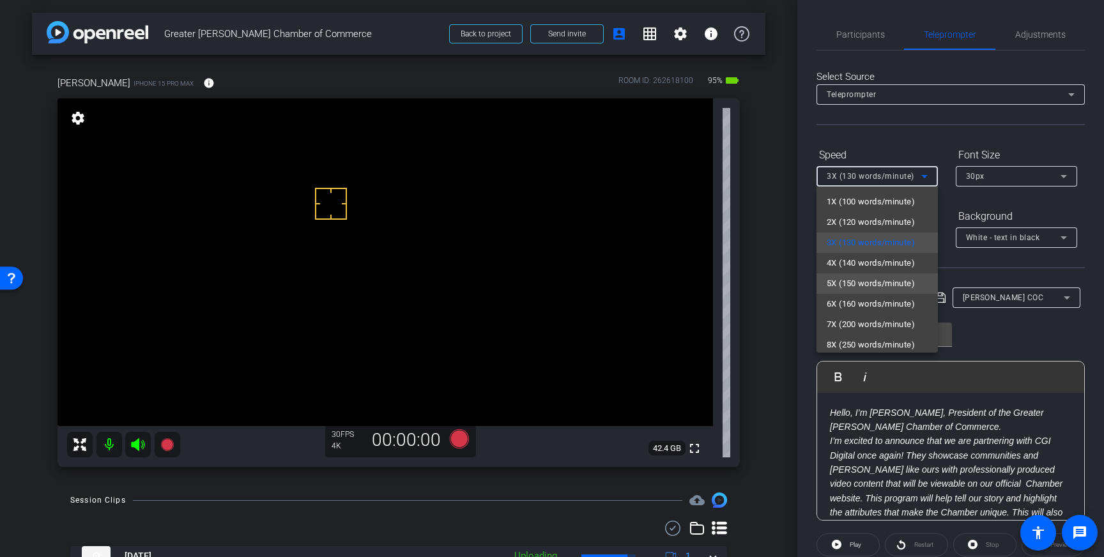
click at [859, 286] on span "5X (150 words/minute)" at bounding box center [870, 283] width 88 height 15
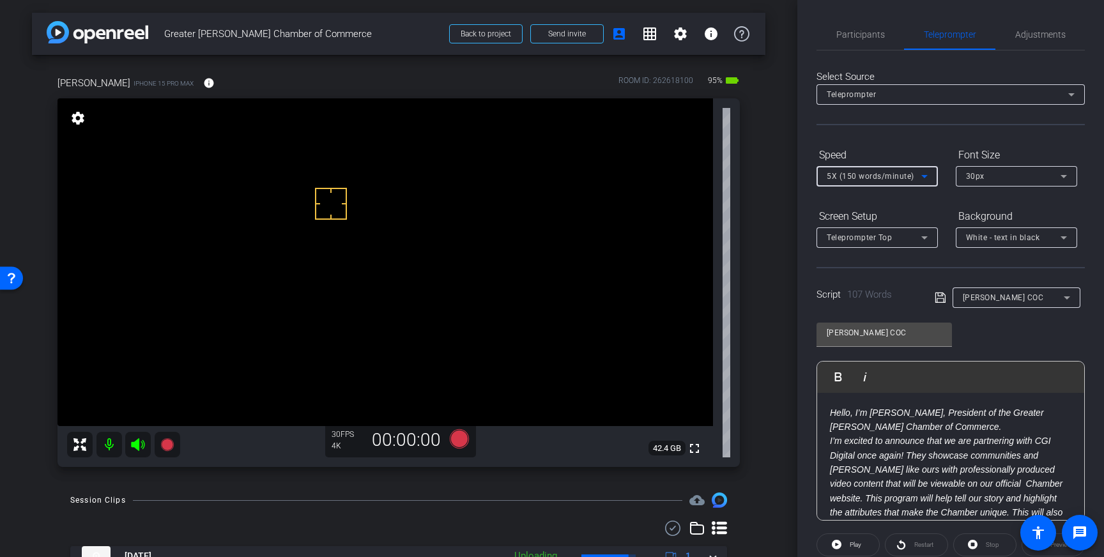
scroll to position [43, 0]
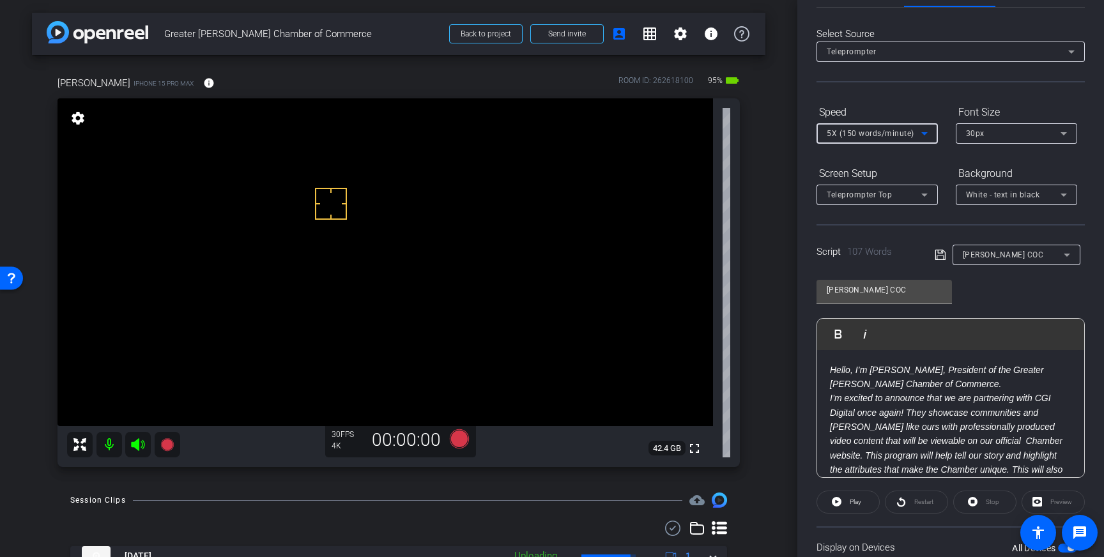
click at [941, 254] on icon at bounding box center [939, 254] width 11 height 15
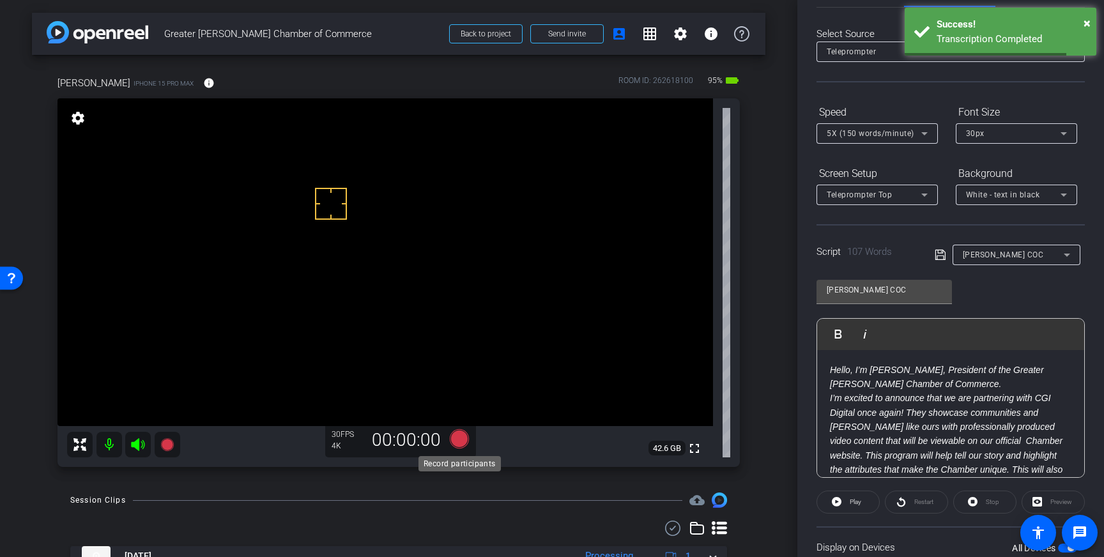
click at [459, 442] on icon at bounding box center [459, 438] width 19 height 19
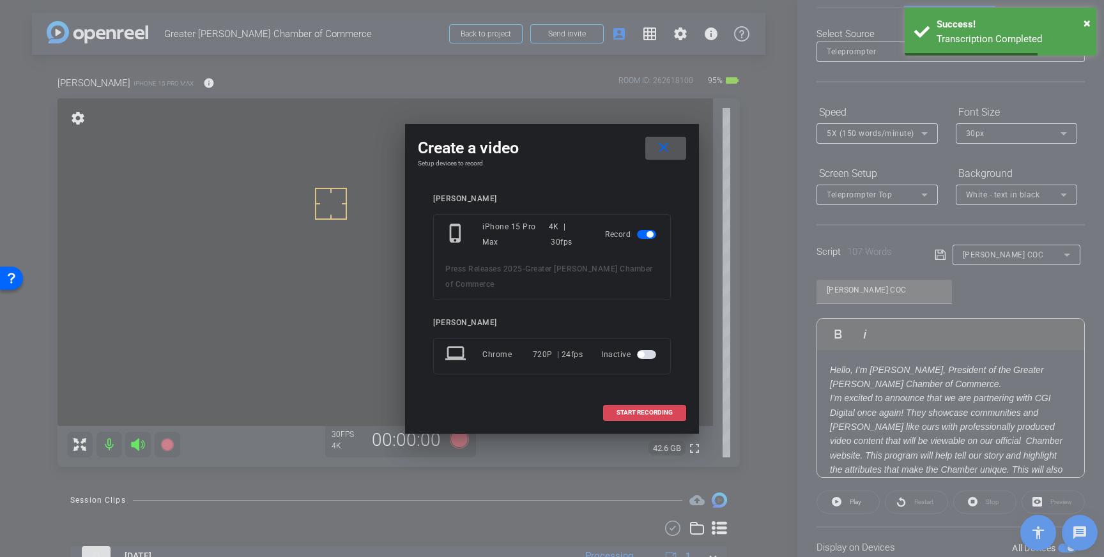
click at [649, 418] on span at bounding box center [645, 412] width 82 height 31
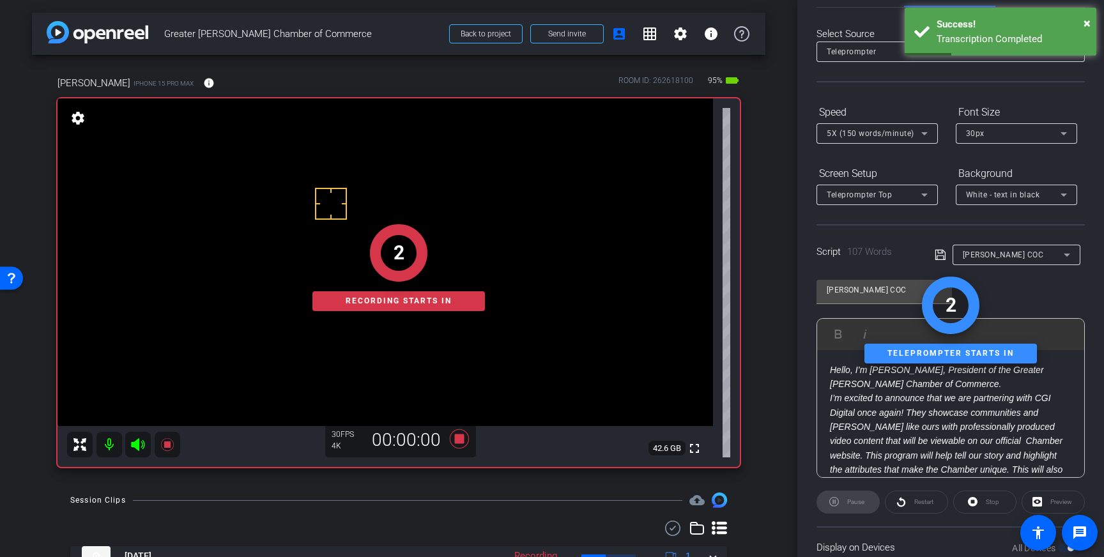
scroll to position [0, 0]
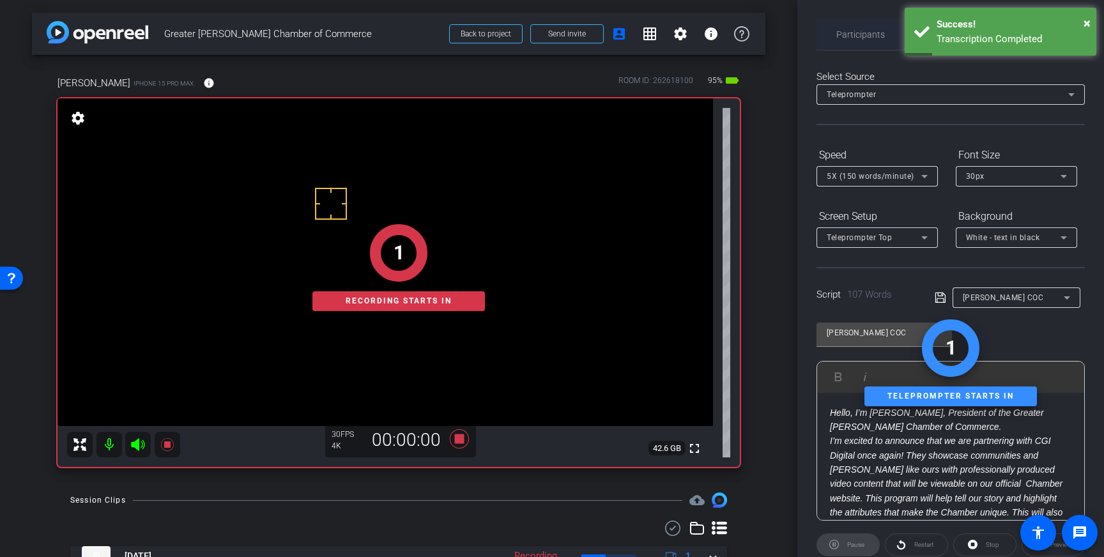
click at [849, 33] on span "Participants" at bounding box center [860, 34] width 49 height 9
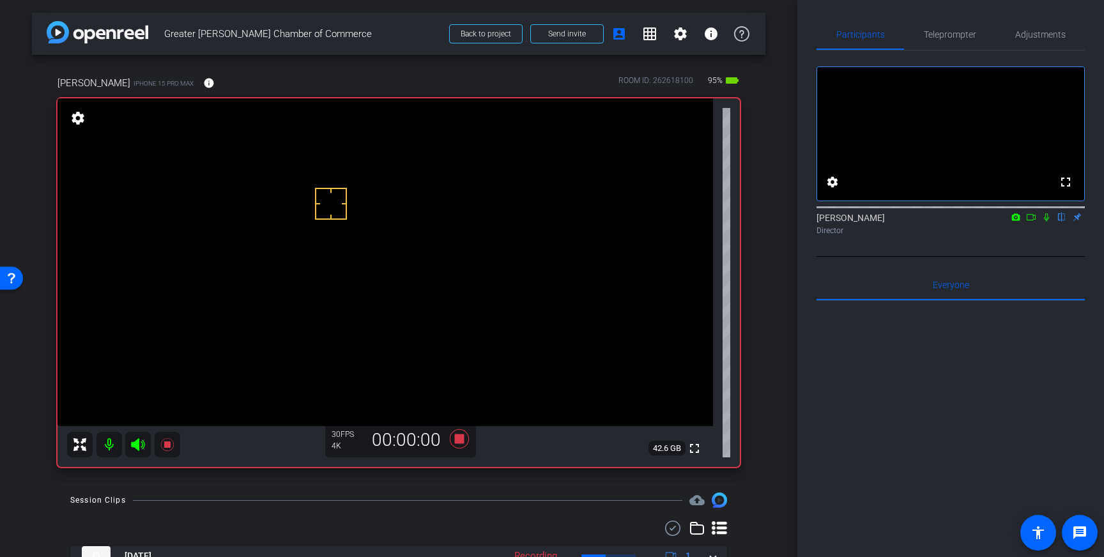
click at [1044, 222] on icon at bounding box center [1046, 217] width 5 height 8
click at [1046, 222] on icon at bounding box center [1046, 217] width 10 height 9
click at [470, 441] on icon at bounding box center [459, 438] width 31 height 23
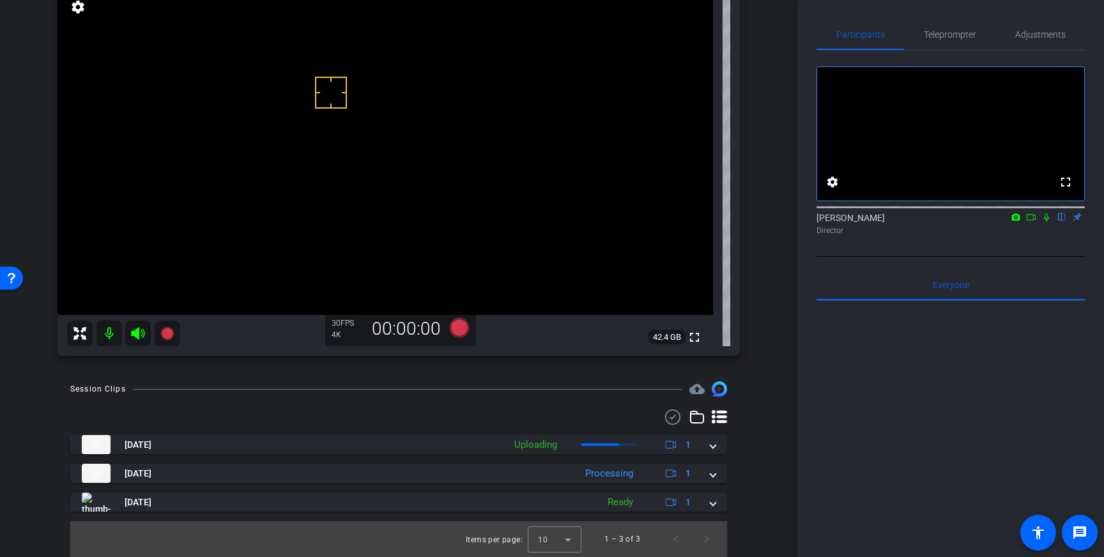
scroll to position [44, 0]
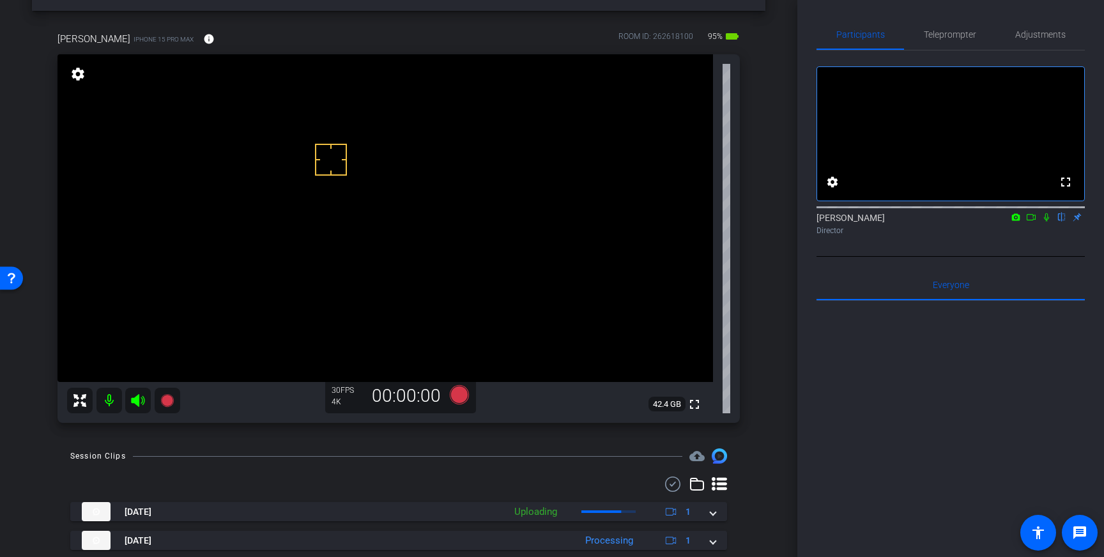
click at [343, 96] on video at bounding box center [384, 218] width 655 height 328
click at [342, 183] on video at bounding box center [384, 218] width 655 height 328
click at [466, 404] on icon at bounding box center [459, 394] width 31 height 23
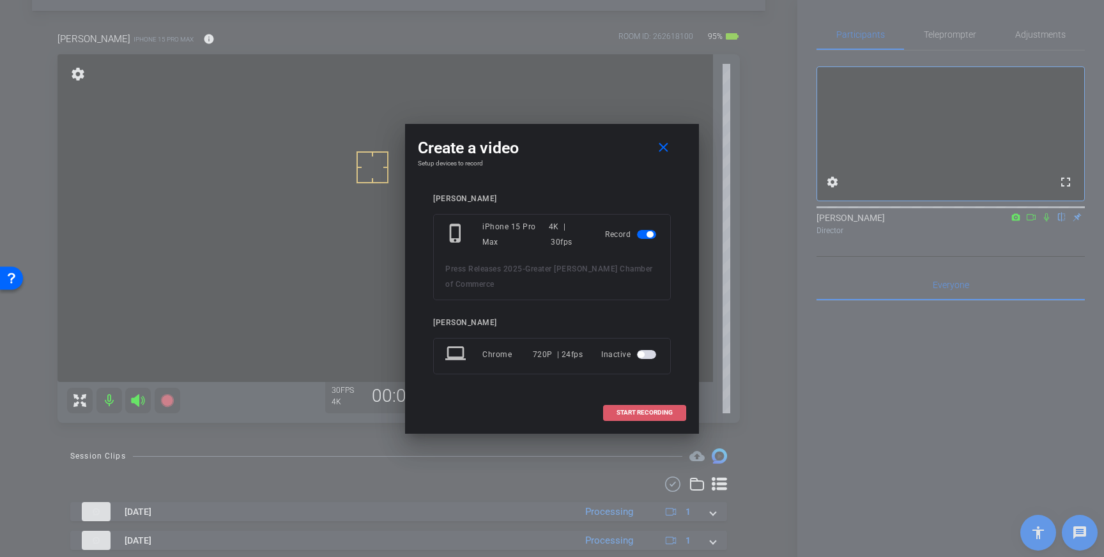
click at [637, 409] on span "START RECORDING" at bounding box center [644, 412] width 56 height 6
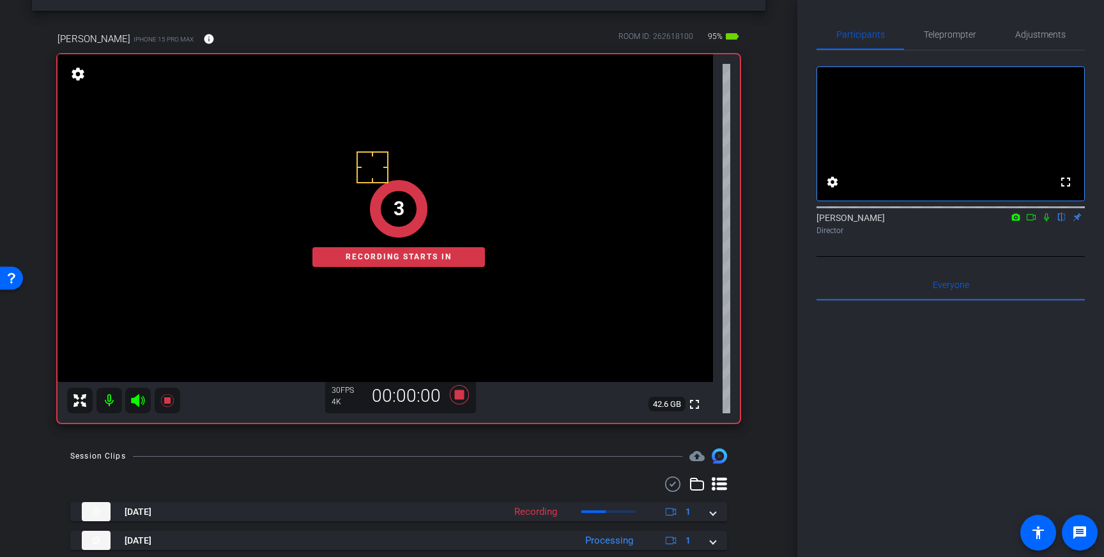
click at [1048, 222] on icon at bounding box center [1046, 217] width 10 height 9
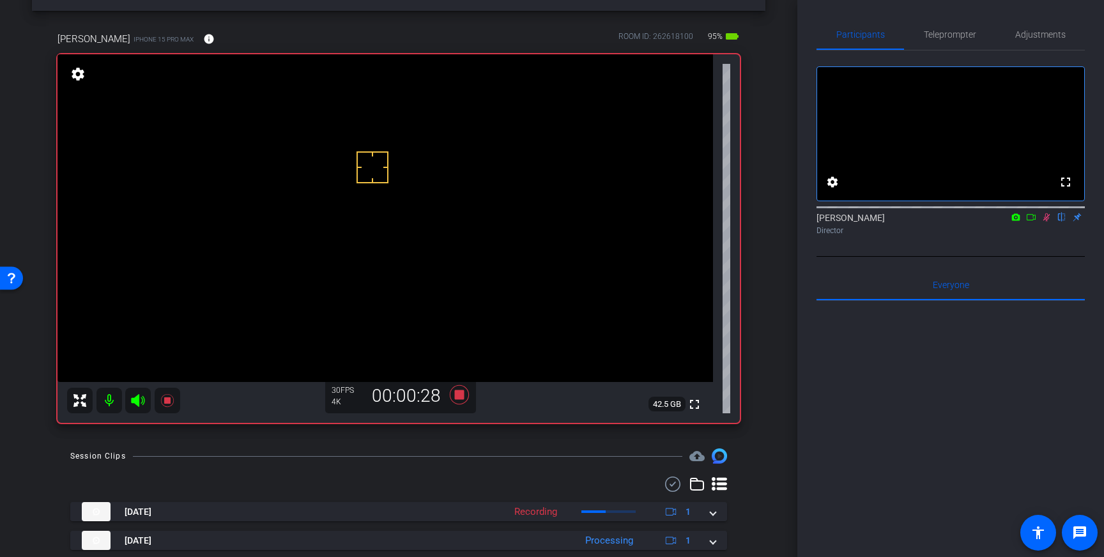
click at [1047, 222] on icon at bounding box center [1046, 217] width 7 height 8
click at [455, 398] on icon at bounding box center [459, 394] width 19 height 19
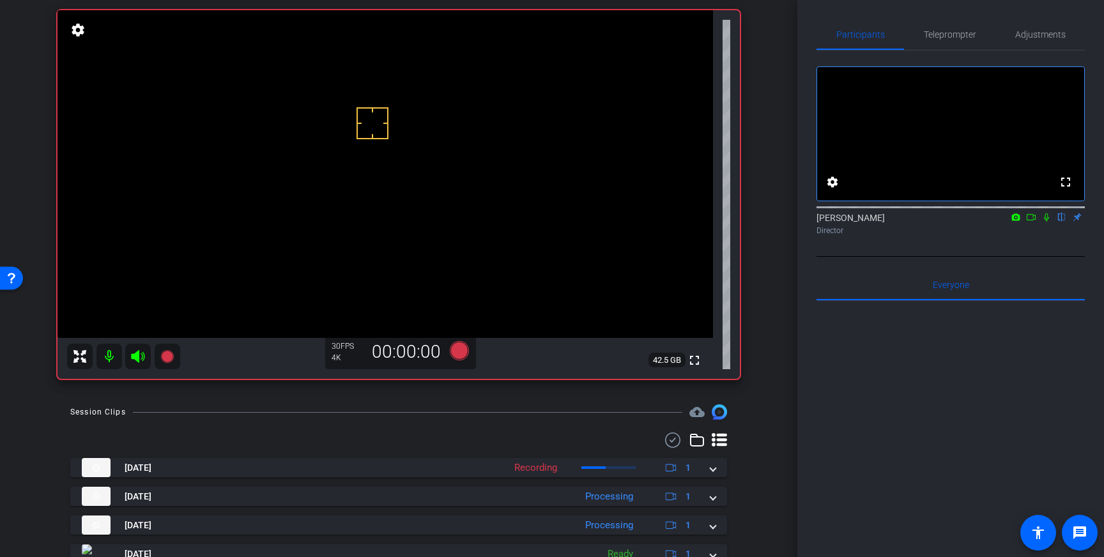
scroll to position [109, 0]
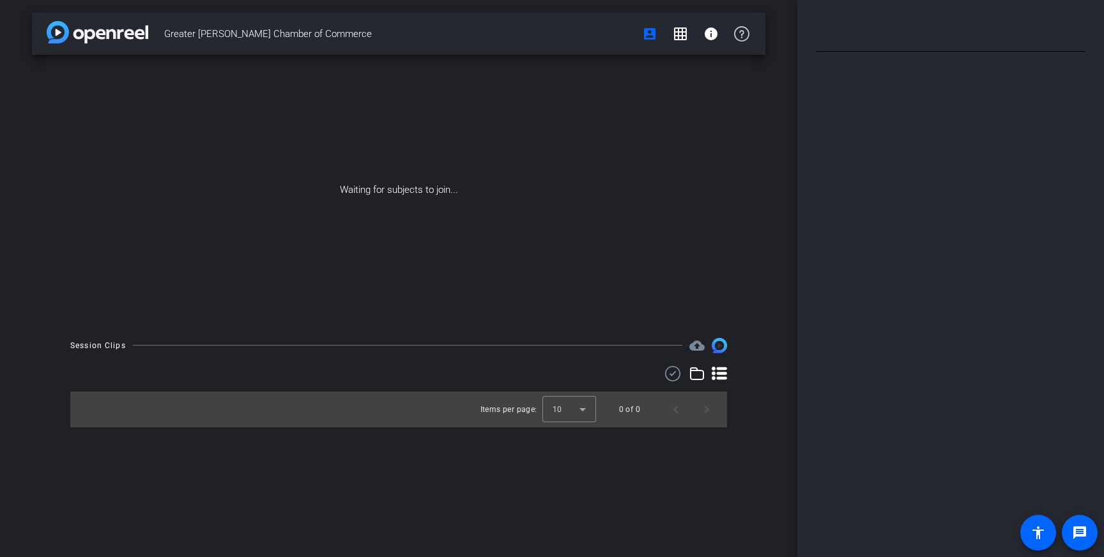
type input "[PERSON_NAME] COC"
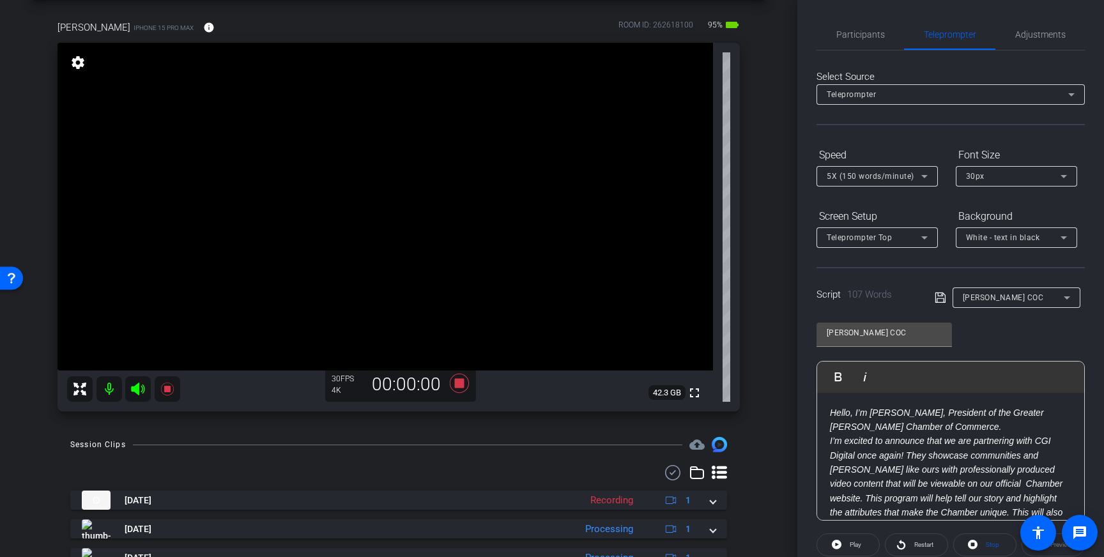
scroll to position [60, 0]
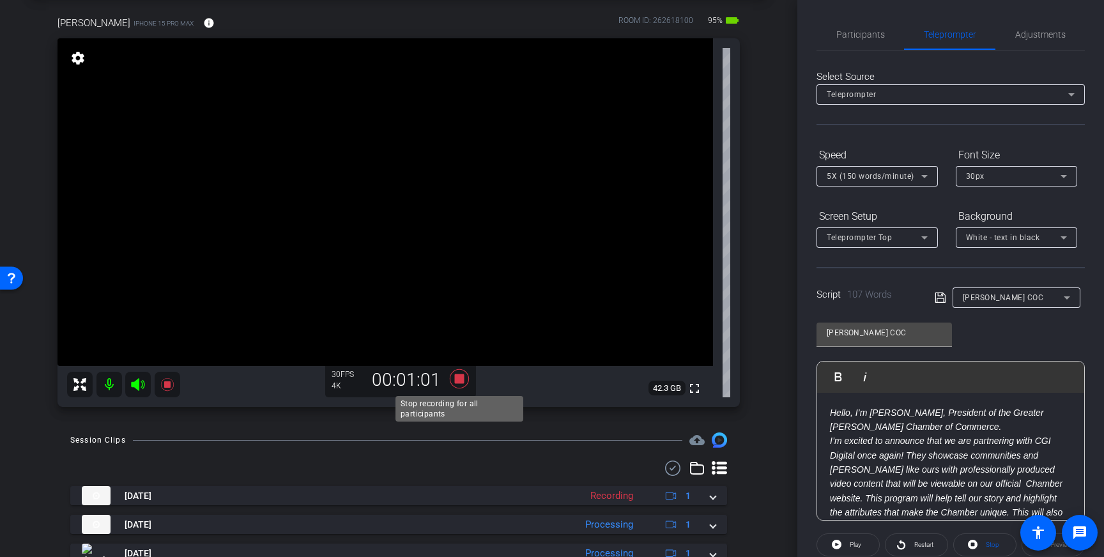
click at [460, 381] on icon at bounding box center [459, 378] width 19 height 19
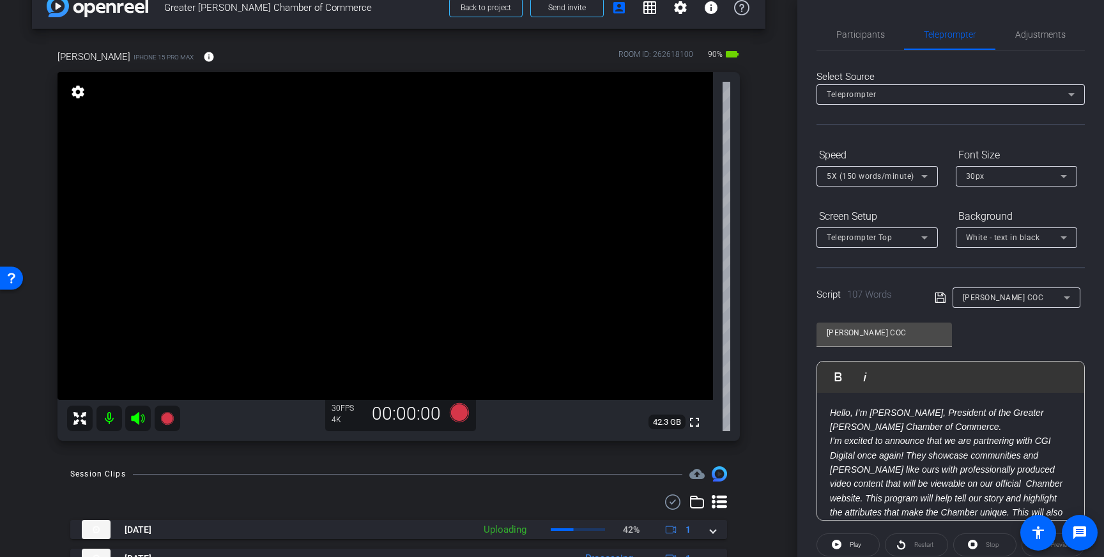
scroll to position [19, 0]
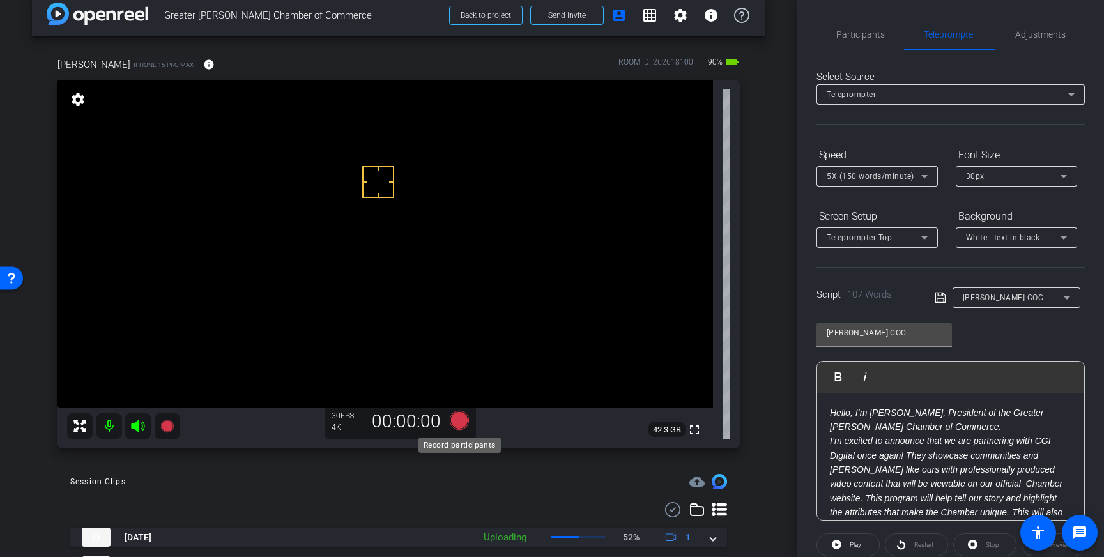
click at [464, 418] on icon at bounding box center [459, 420] width 19 height 19
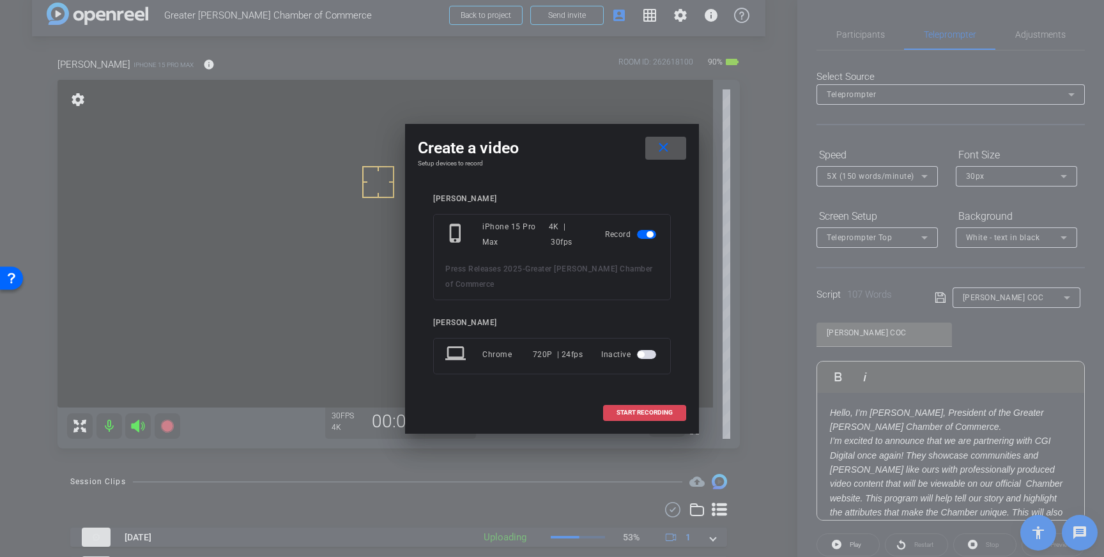
click at [621, 407] on span at bounding box center [645, 412] width 82 height 31
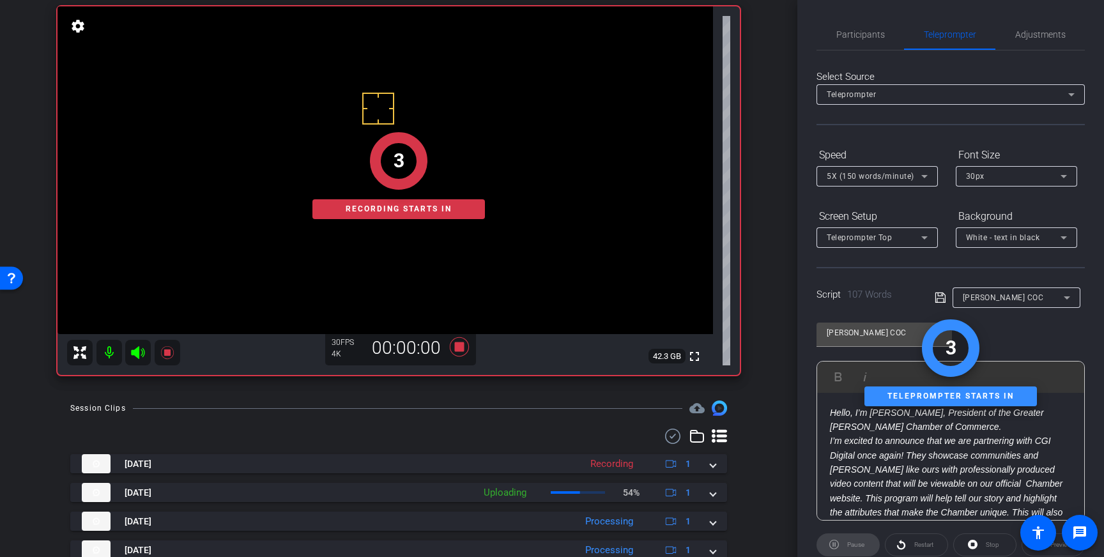
scroll to position [98, 0]
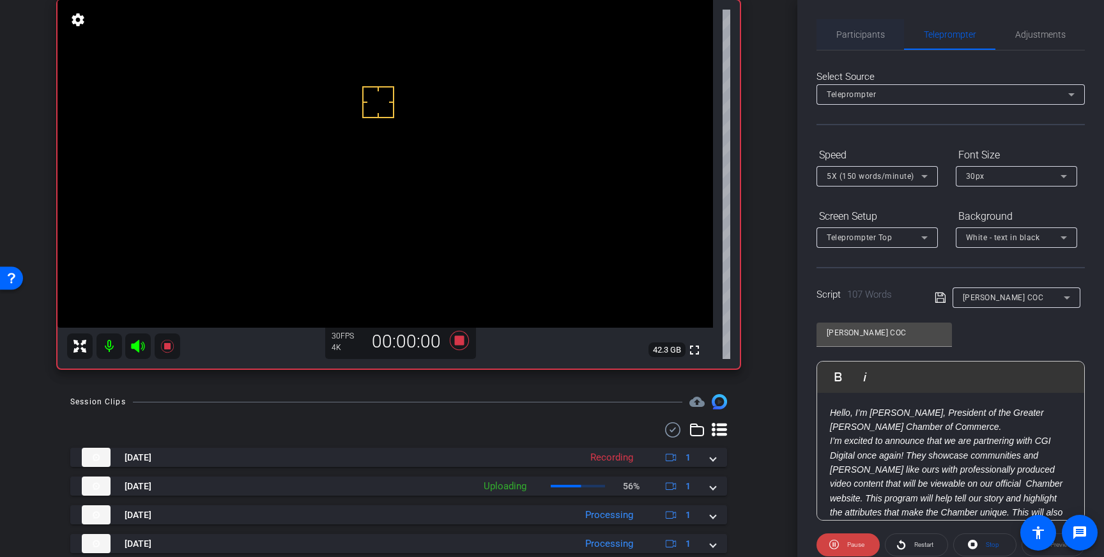
click at [862, 36] on span "Participants" at bounding box center [860, 34] width 49 height 9
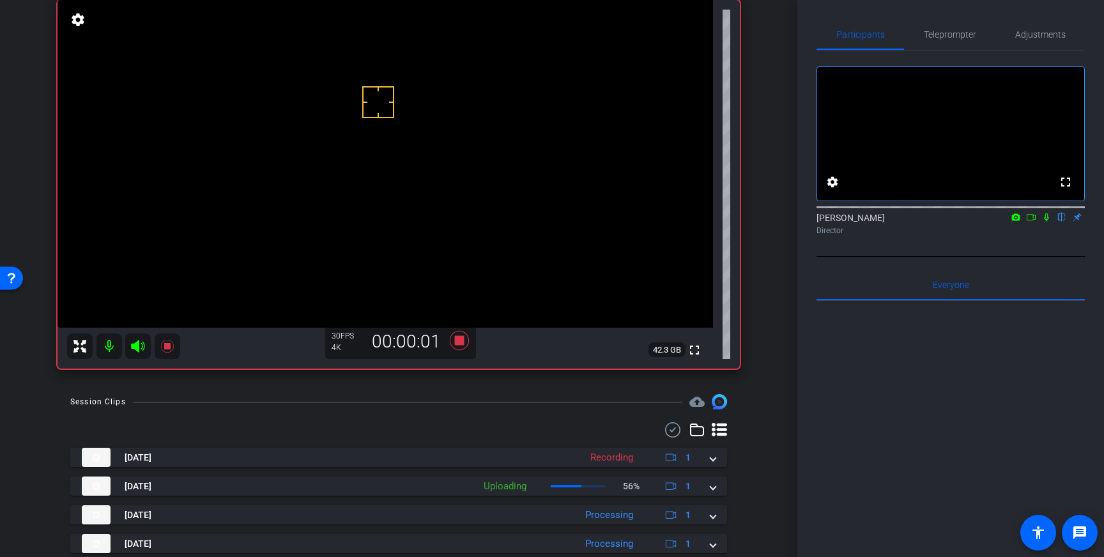
click at [1046, 222] on icon at bounding box center [1046, 217] width 5 height 8
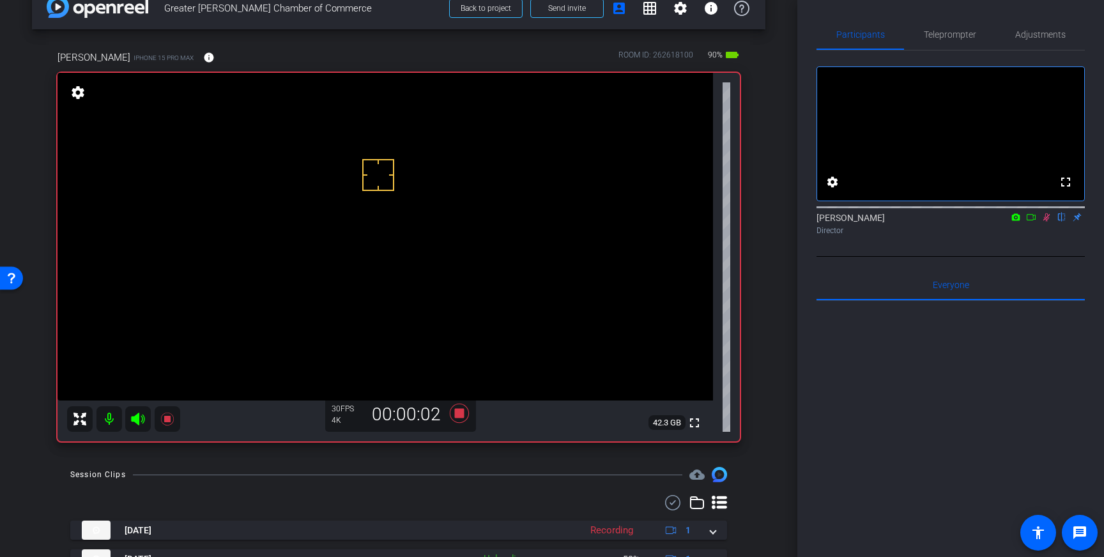
scroll to position [15, 0]
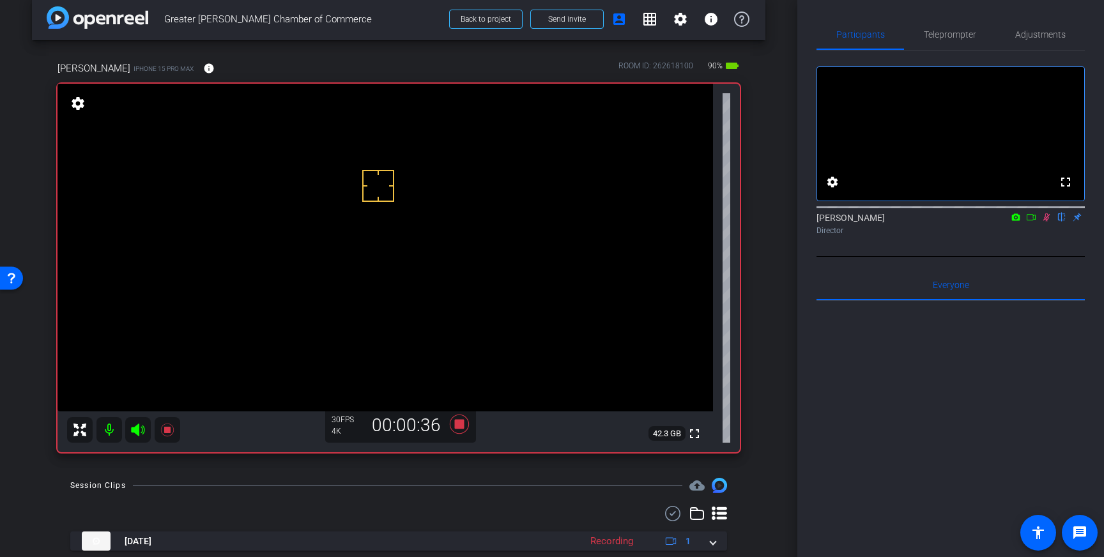
click at [1046, 222] on icon at bounding box center [1046, 217] width 7 height 8
click at [460, 428] on icon at bounding box center [459, 423] width 19 height 19
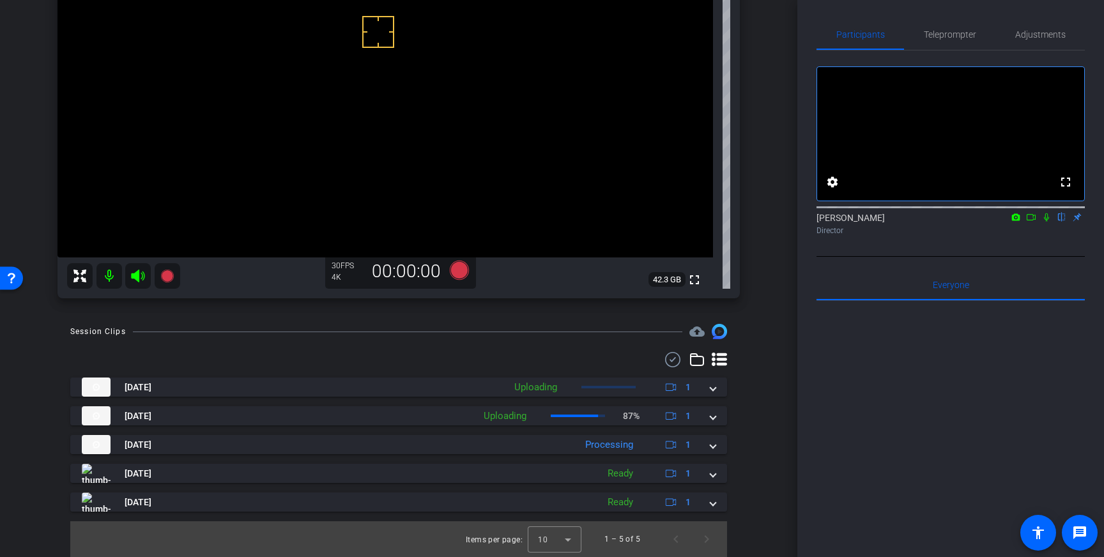
scroll to position [168, 0]
click at [961, 33] on span "Teleprompter" at bounding box center [950, 34] width 52 height 9
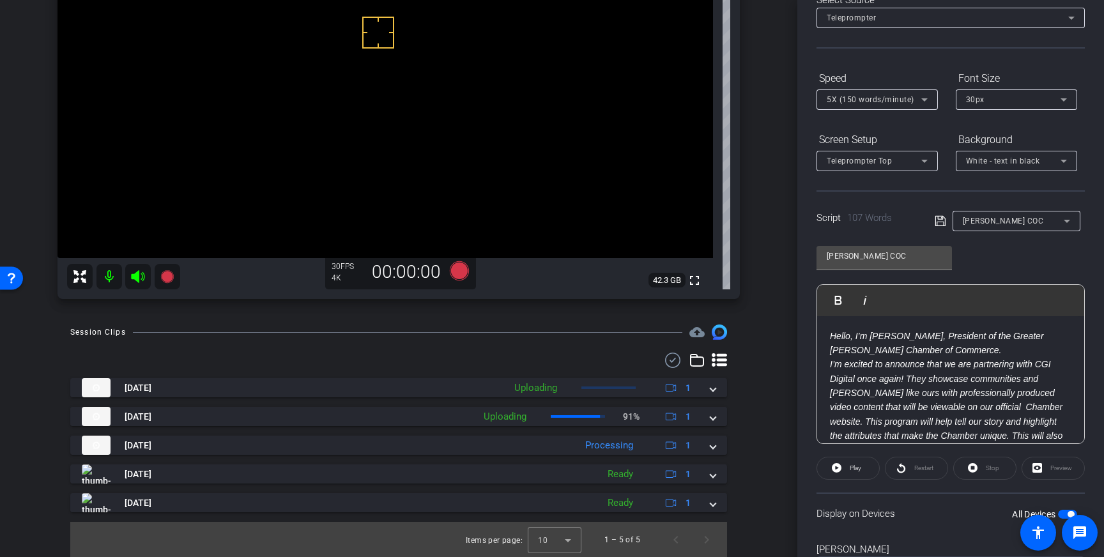
scroll to position [141, 0]
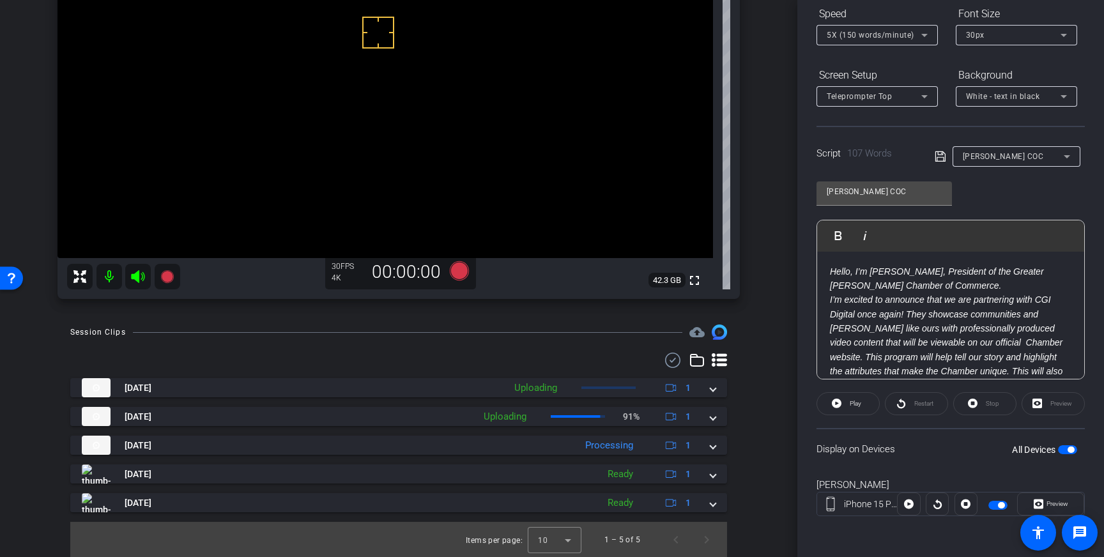
click at [1069, 454] on div "All Devices" at bounding box center [1044, 449] width 65 height 13
click at [1062, 450] on span "button" at bounding box center [1067, 449] width 19 height 9
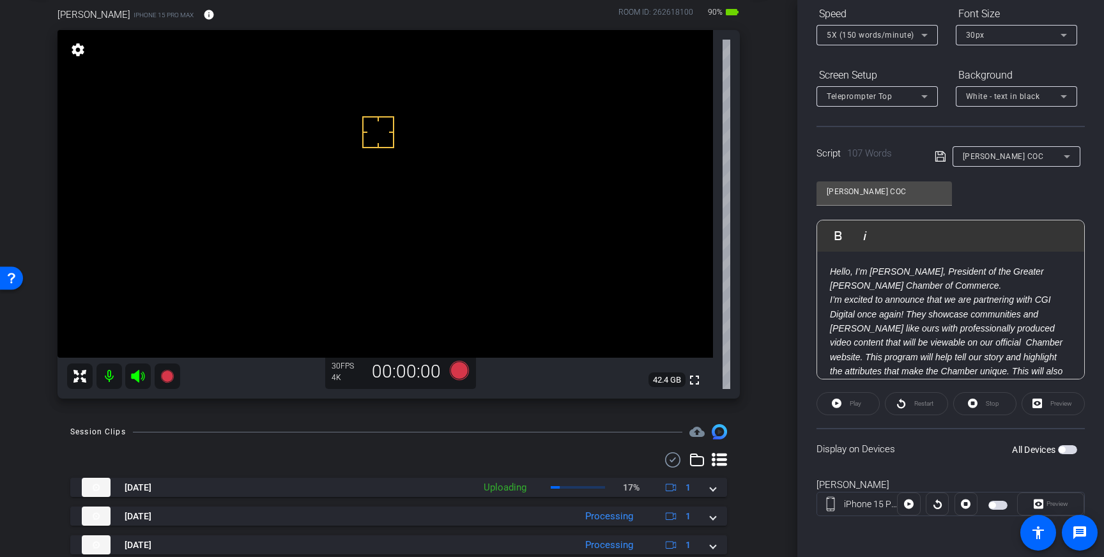
scroll to position [0, 0]
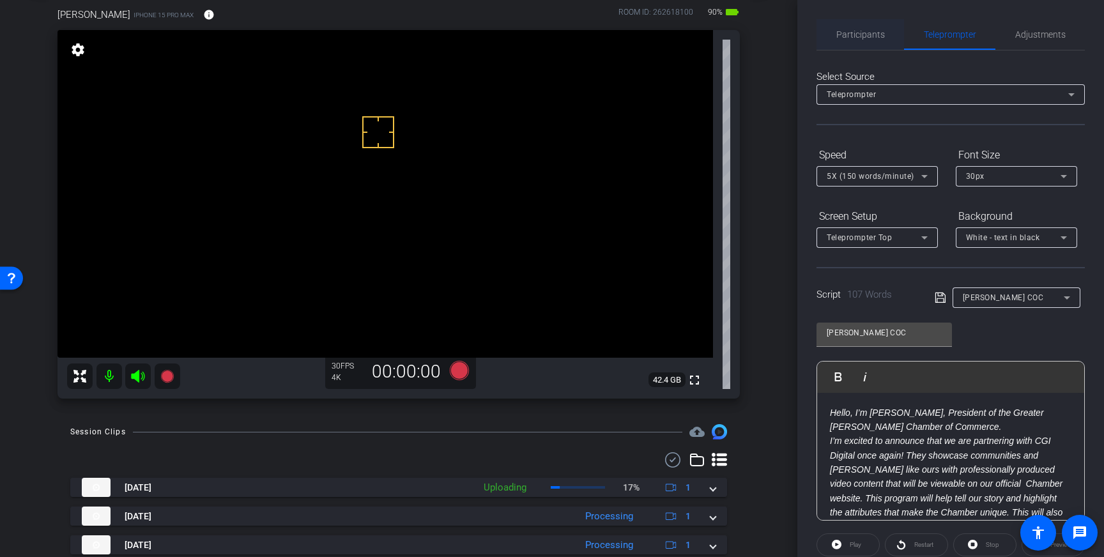
click at [874, 38] on span "Participants" at bounding box center [860, 34] width 49 height 9
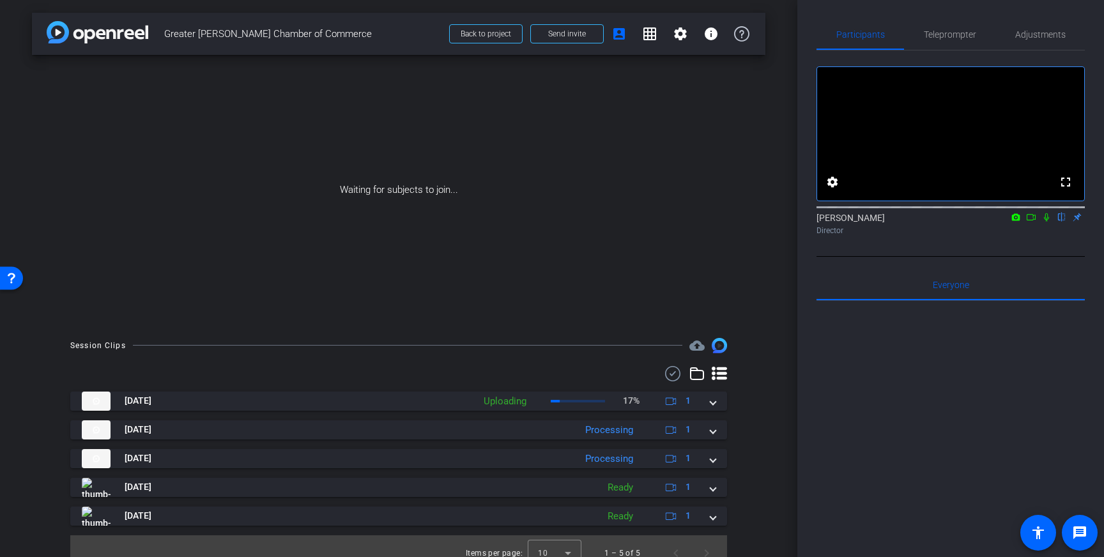
click at [1033, 222] on icon at bounding box center [1031, 217] width 10 height 9
click at [1060, 222] on icon at bounding box center [1061, 217] width 10 height 9
